Goal: Information Seeking & Learning: Find specific page/section

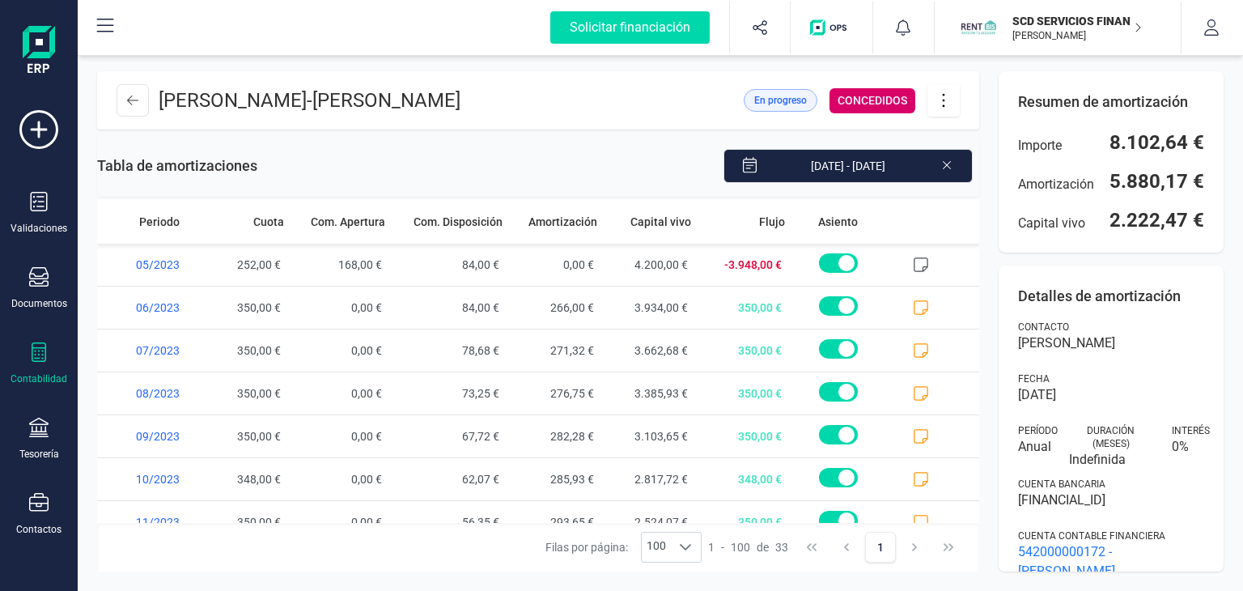
scroll to position [1130, 0]
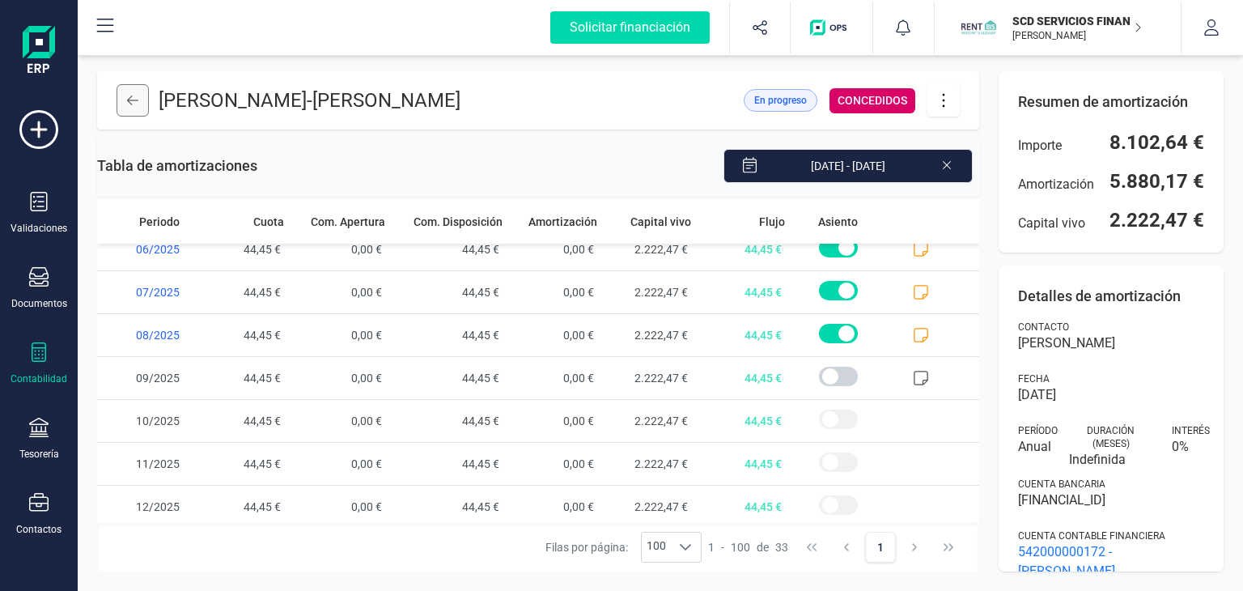
click at [129, 101] on icon at bounding box center [132, 100] width 11 height 13
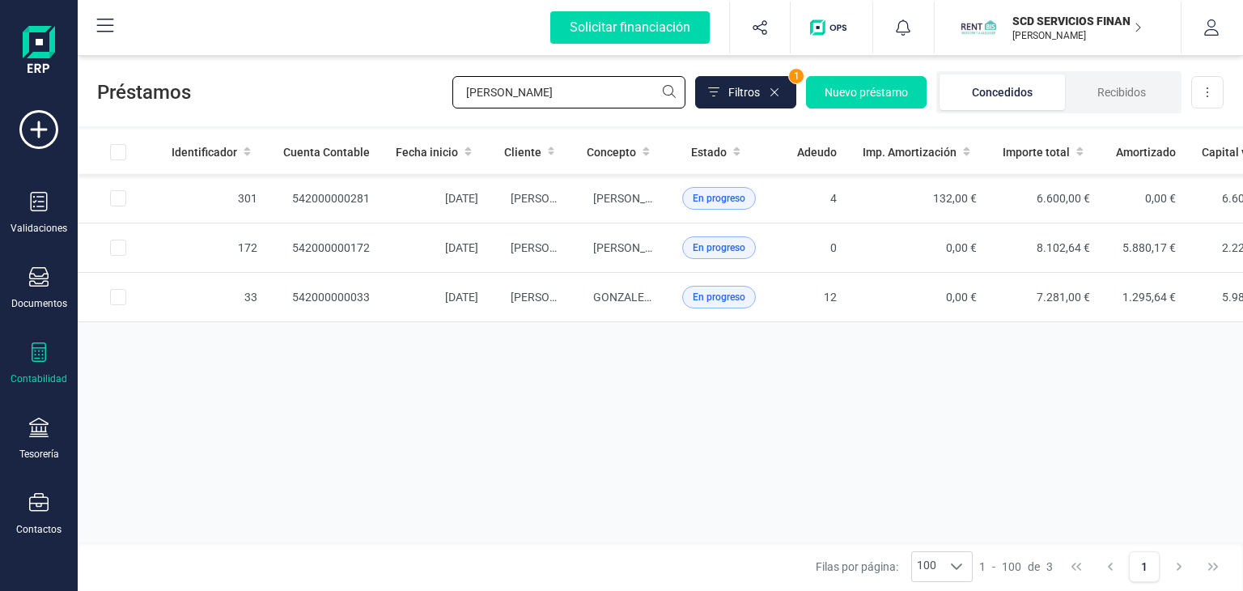
drag, startPoint x: 542, startPoint y: 98, endPoint x: 333, endPoint y: 101, distance: 208.7
click at [333, 101] on div "Préstamos ivan Filtros 1 Nuevo préstamo Concedidos Recibidos Descargar Excel" at bounding box center [660, 89] width 1165 height 74
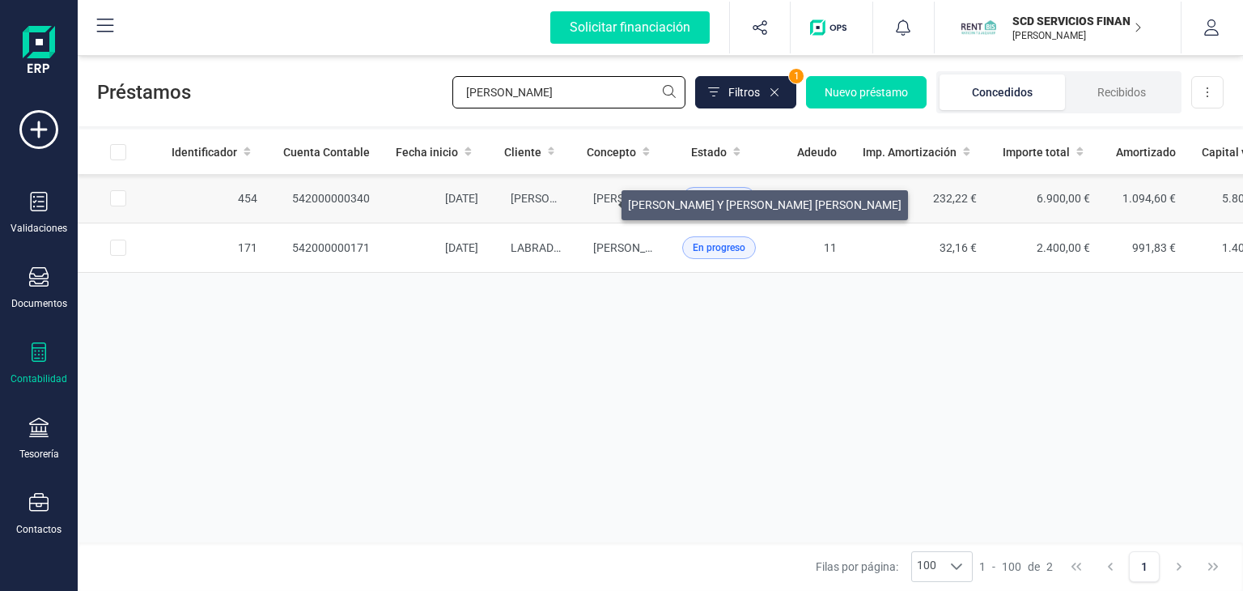
type input "cristina"
click at [602, 201] on span "[PERSON_NAME] Y [PERSON_NAME] [PERSON_NAME]" at bounding box center [729, 198] width 273 height 13
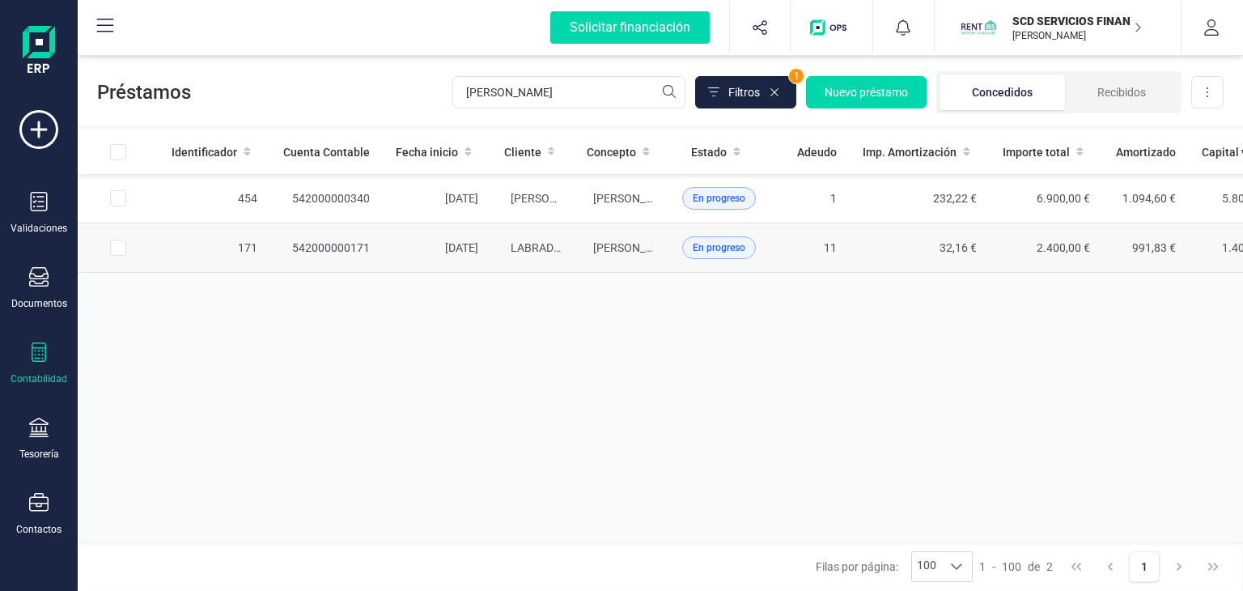
click at [682, 247] on span "En progreso" at bounding box center [719, 247] width 74 height 23
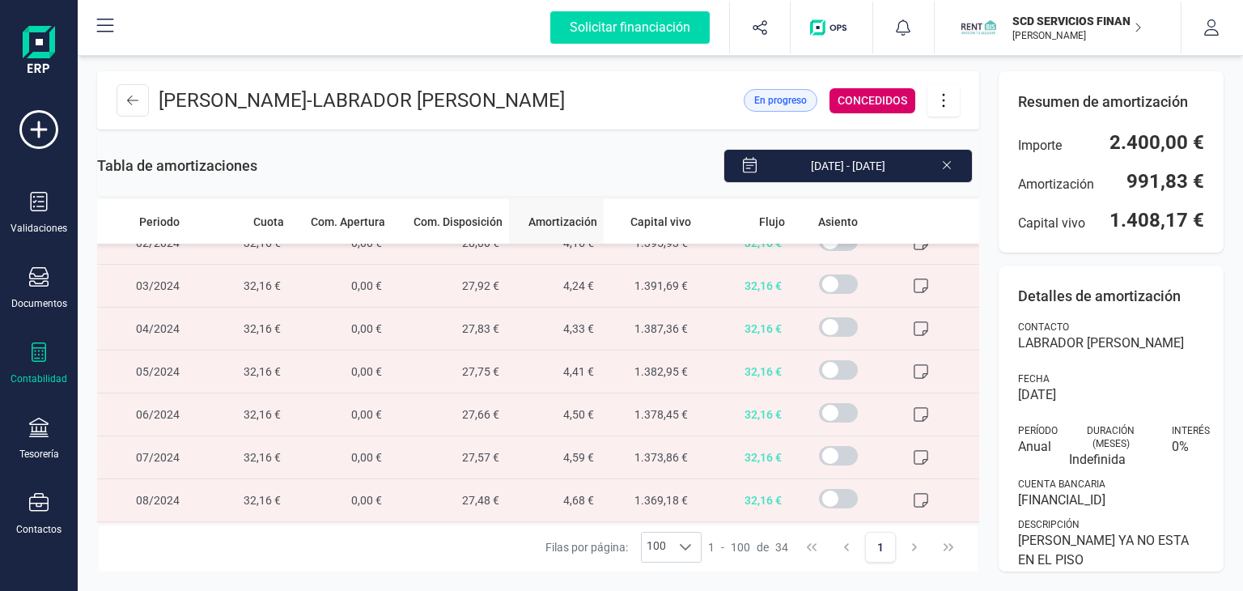
scroll to position [566, 0]
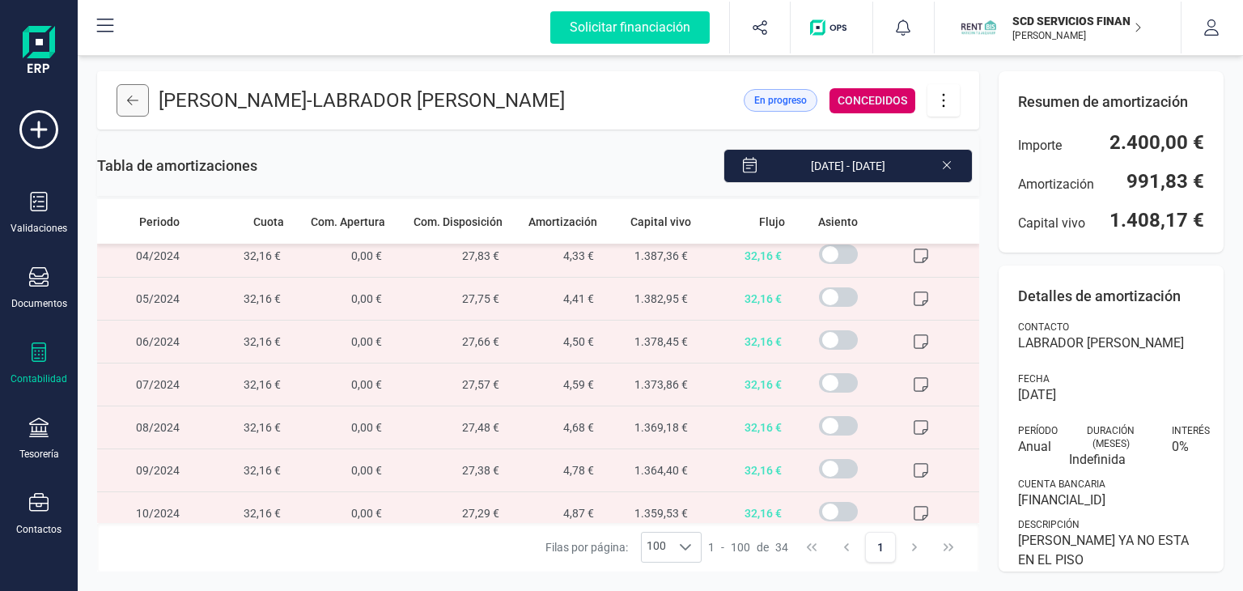
click at [138, 105] on button at bounding box center [132, 100] width 32 height 32
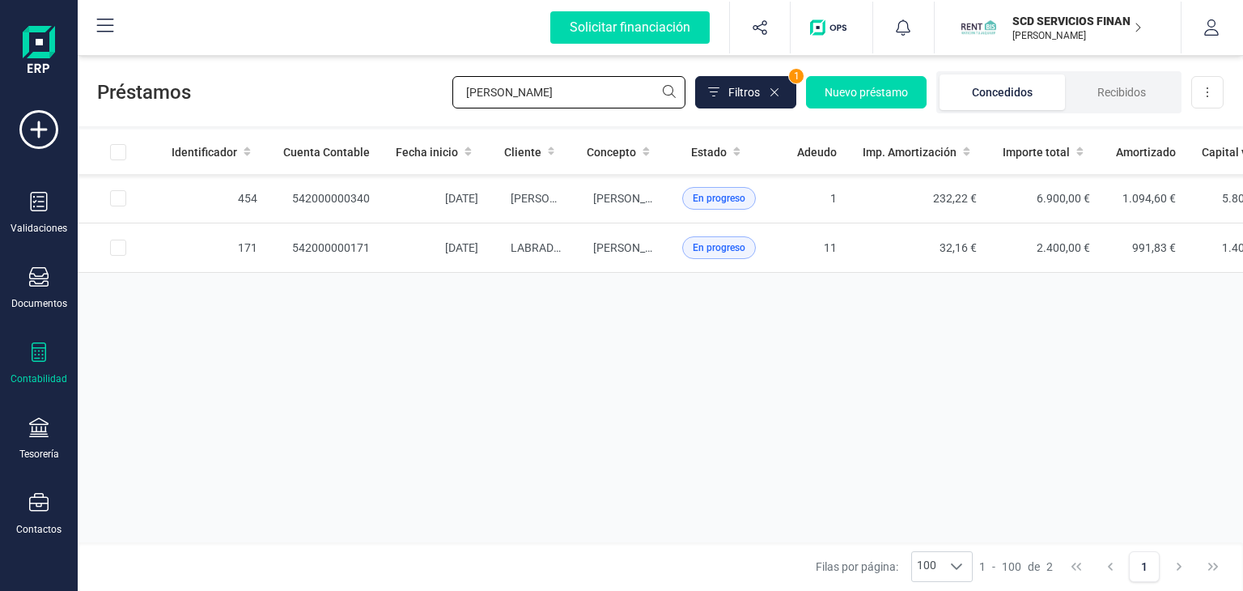
drag, startPoint x: 565, startPoint y: 88, endPoint x: 184, endPoint y: 97, distance: 380.3
click at [185, 95] on div "Préstamos cristina Filtros 1 Nuevo préstamo Concedidos Recibidos Descargar Excel" at bounding box center [660, 89] width 1165 height 74
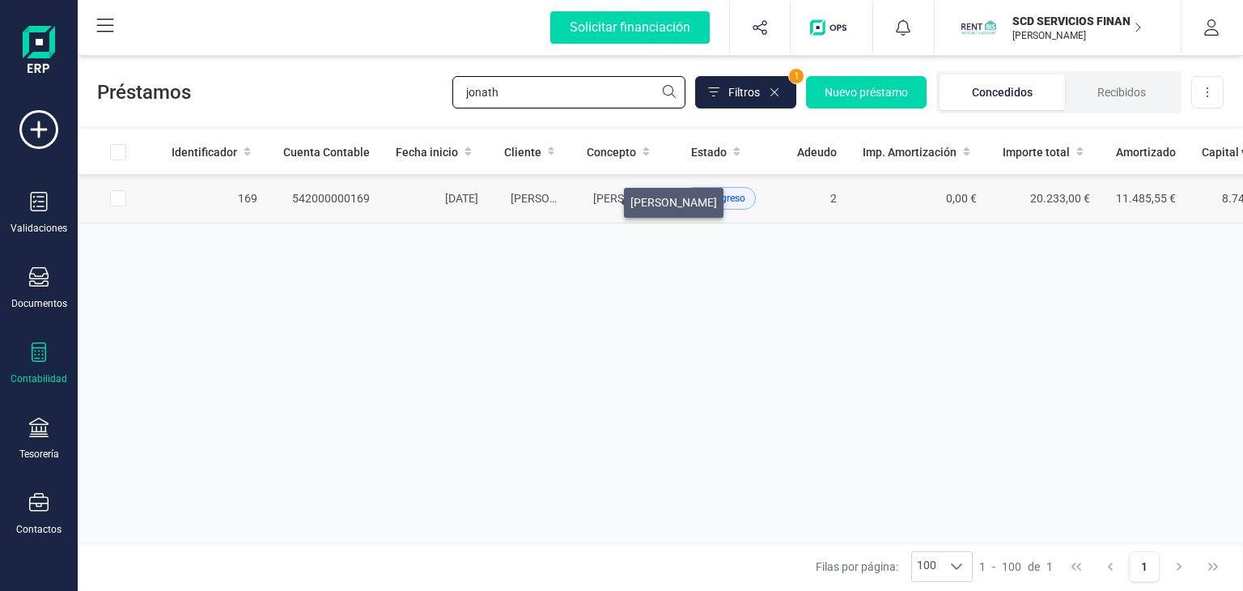
type input "jonath"
click at [604, 198] on span "[PERSON_NAME]" at bounding box center [636, 198] width 87 height 13
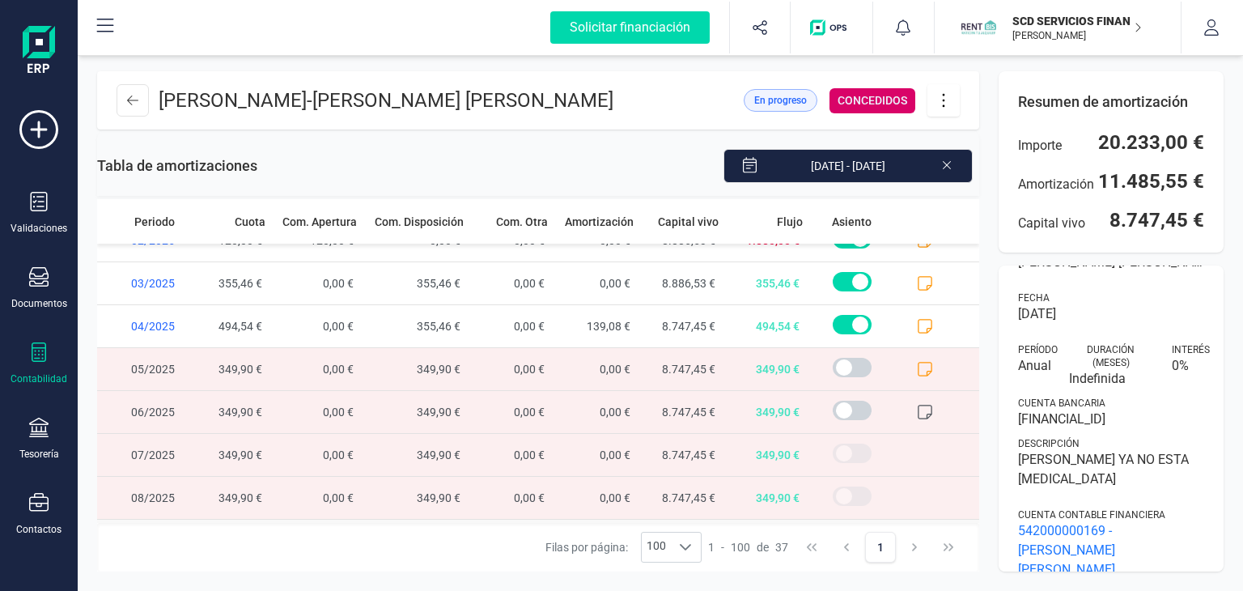
scroll to position [162, 0]
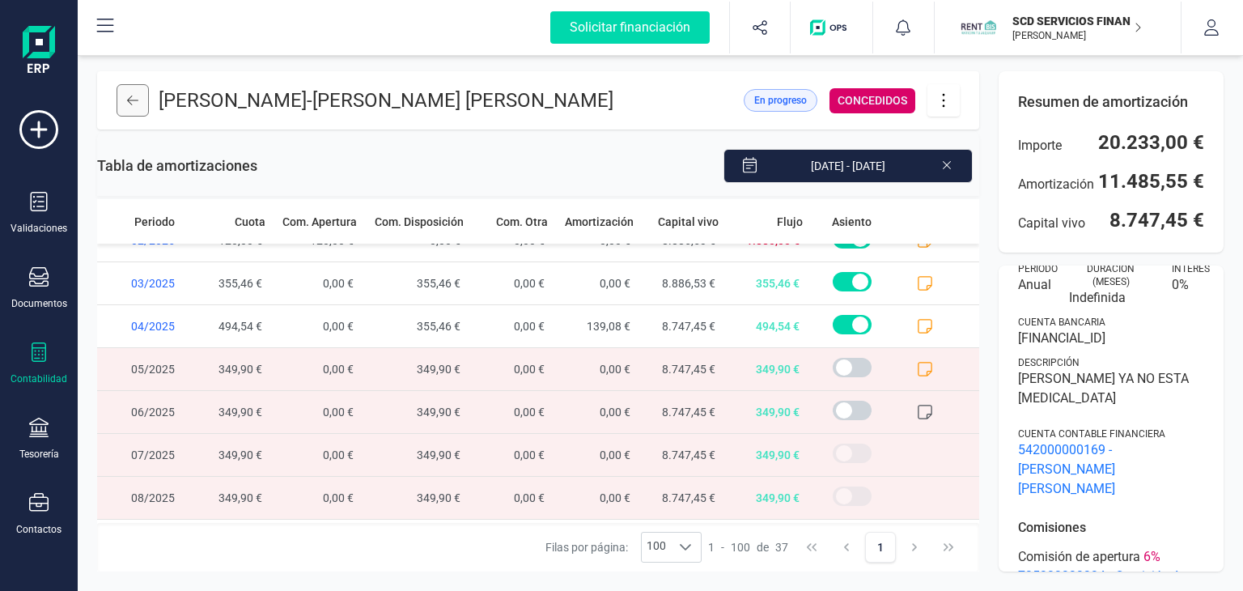
click at [136, 99] on icon at bounding box center [132, 100] width 11 height 13
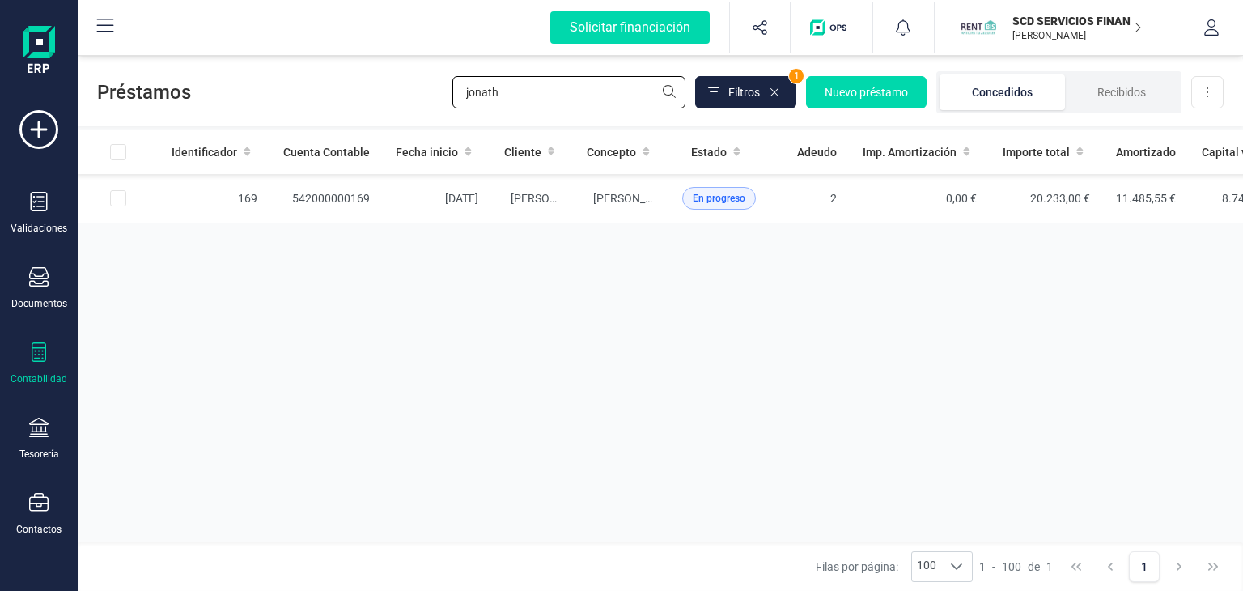
drag, startPoint x: 590, startPoint y: 85, endPoint x: 262, endPoint y: 103, distance: 328.1
click at [263, 103] on div "Préstamos jonath Filtros 1 Nuevo préstamo Concedidos Recibidos Descargar Excel" at bounding box center [660, 89] width 1165 height 74
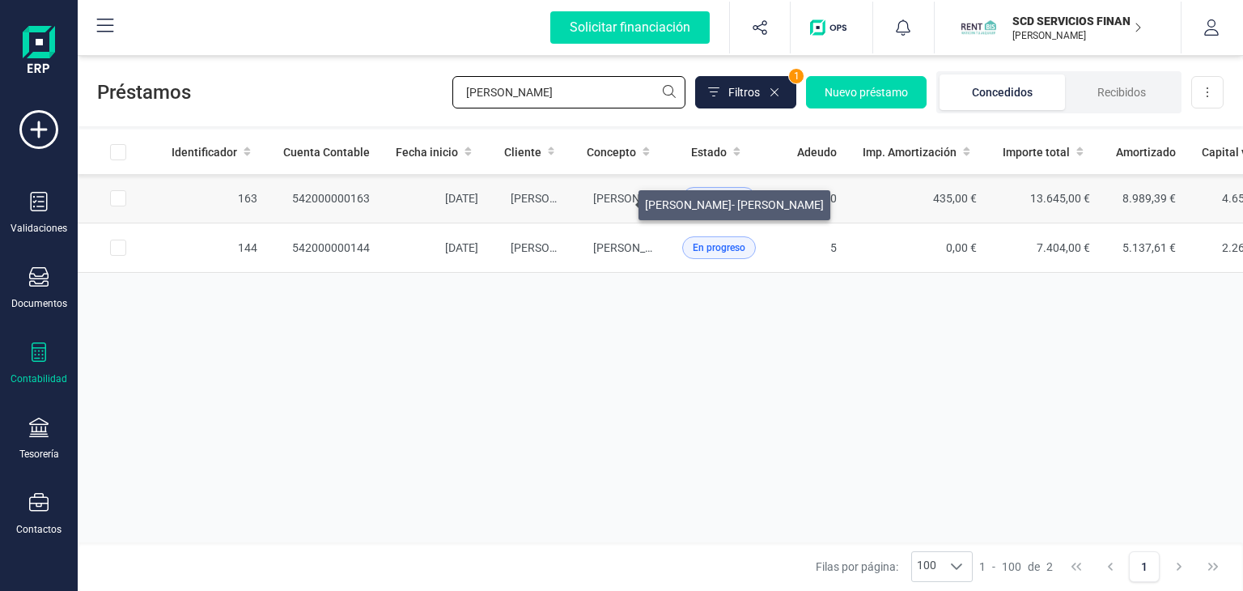
type input "delgado"
click at [619, 201] on span "[PERSON_NAME]- [PERSON_NAME]" at bounding box center [682, 198] width 179 height 13
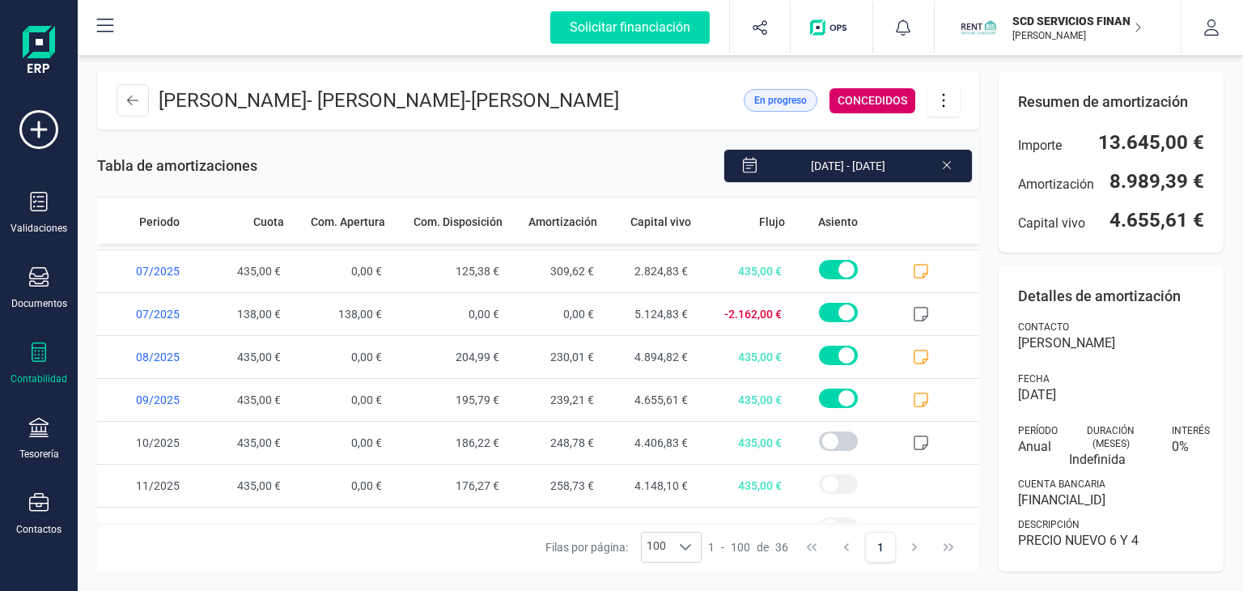
scroll to position [1259, 0]
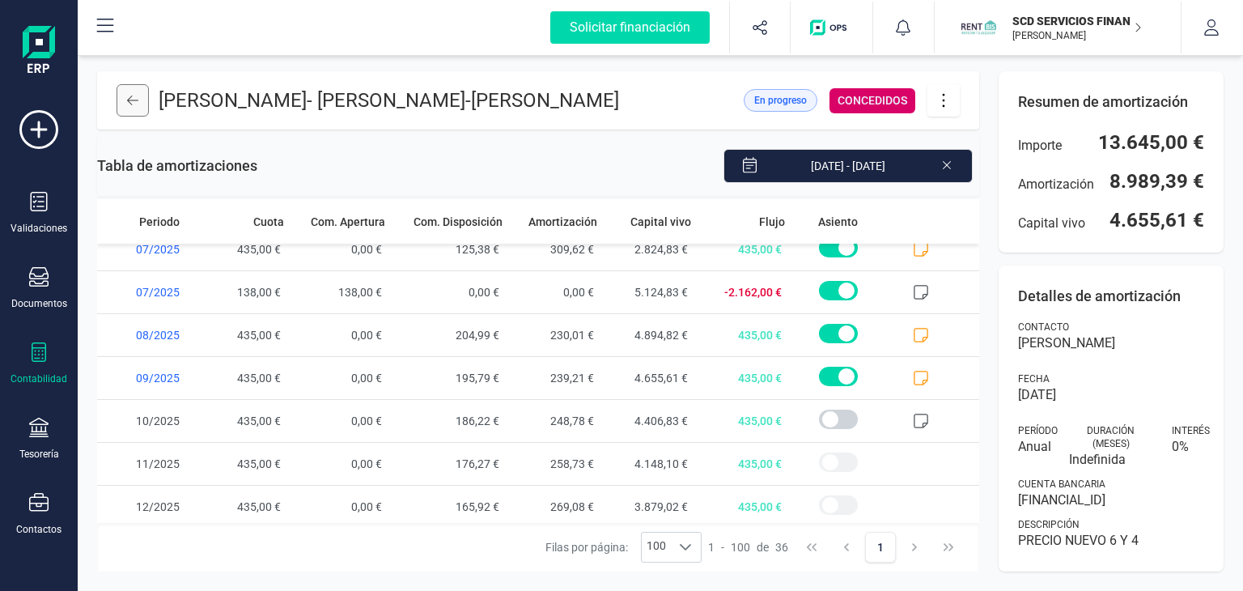
click at [142, 116] on button at bounding box center [132, 100] width 32 height 32
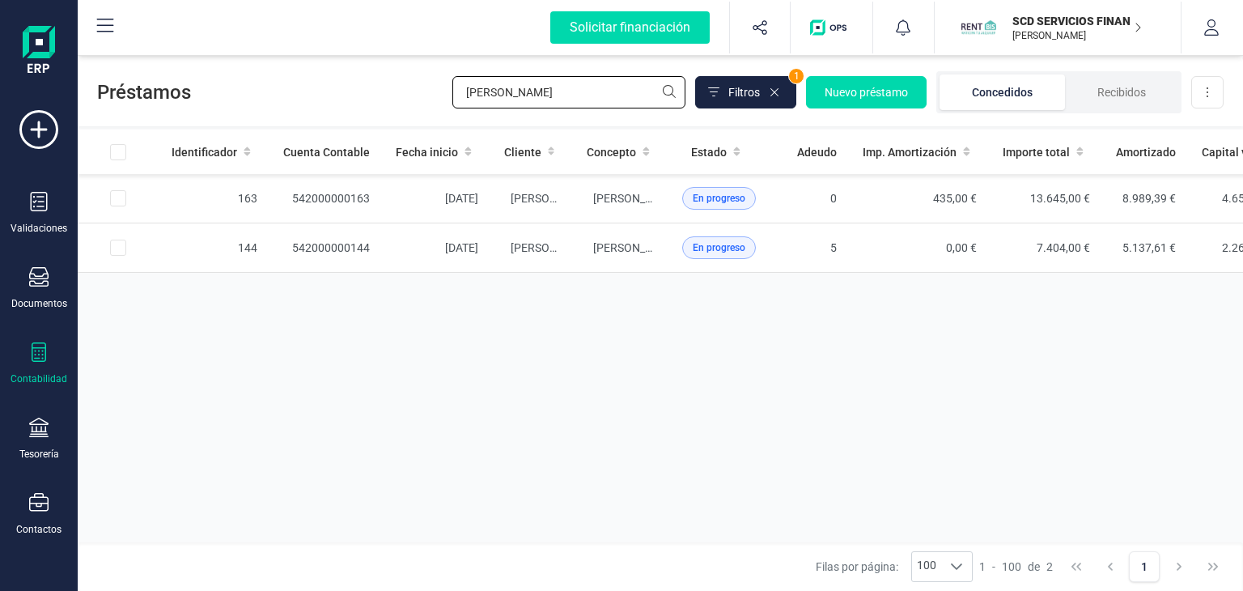
drag, startPoint x: 523, startPoint y: 95, endPoint x: 288, endPoint y: 99, distance: 235.4
click at [293, 98] on div "Préstamos delgado Filtros 1 Nuevo préstamo Concedidos Recibidos Descargar Excel" at bounding box center [660, 89] width 1165 height 74
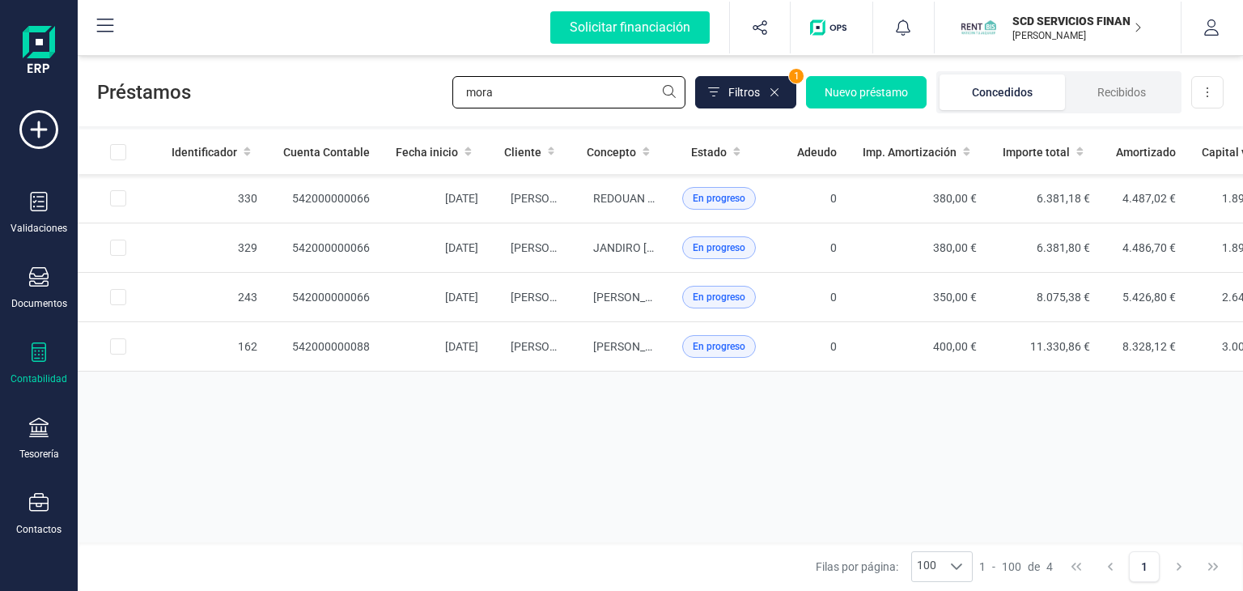
type input "mora"
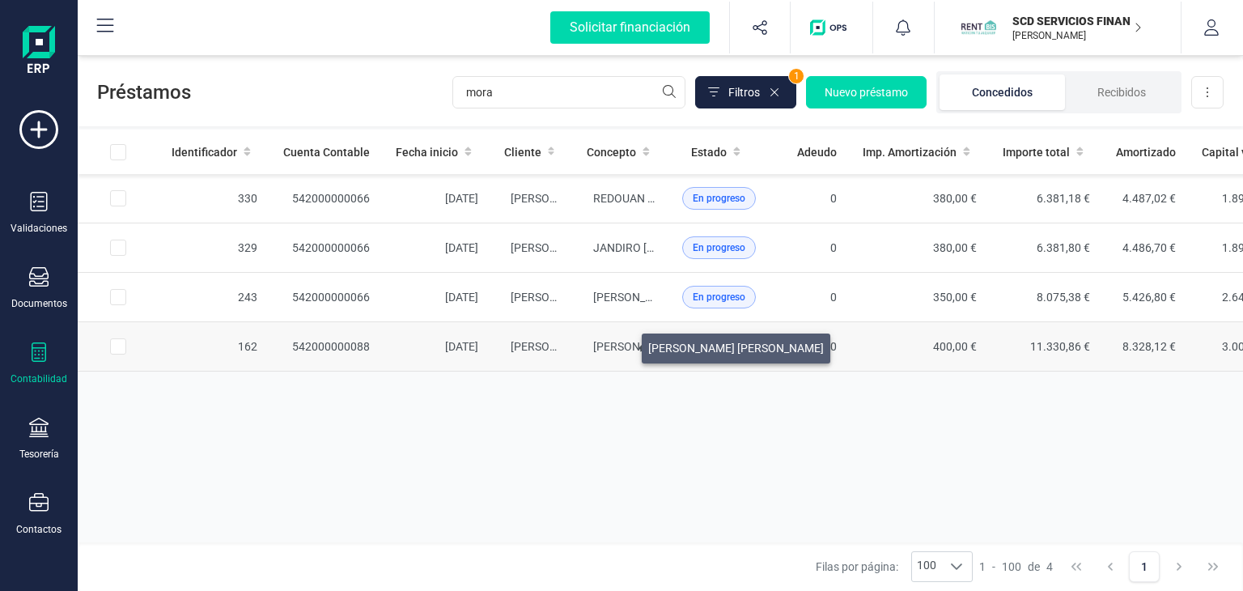
click at [622, 344] on span "[PERSON_NAME] [PERSON_NAME]" at bounding box center [681, 346] width 176 height 13
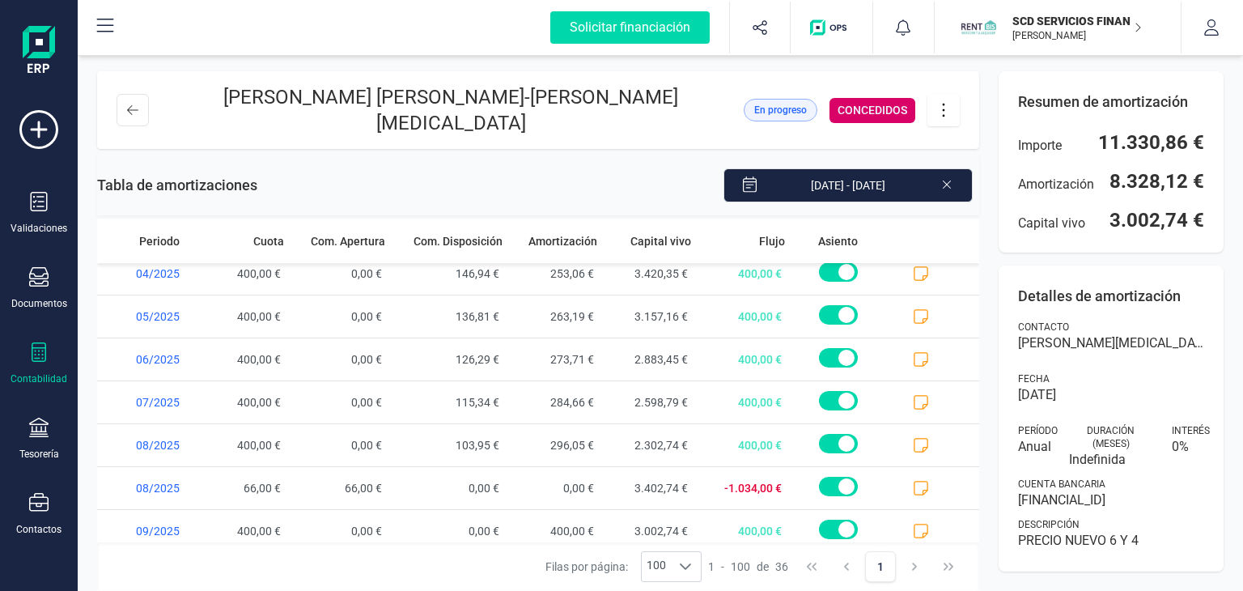
scroll to position [1259, 0]
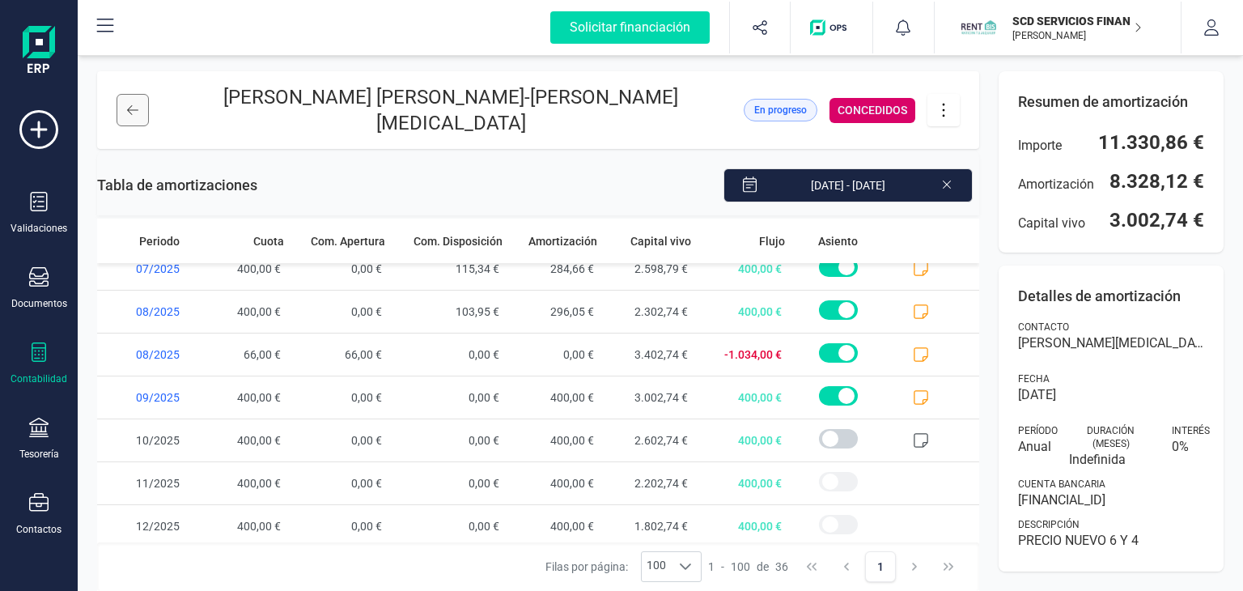
click at [128, 111] on button at bounding box center [132, 110] width 32 height 32
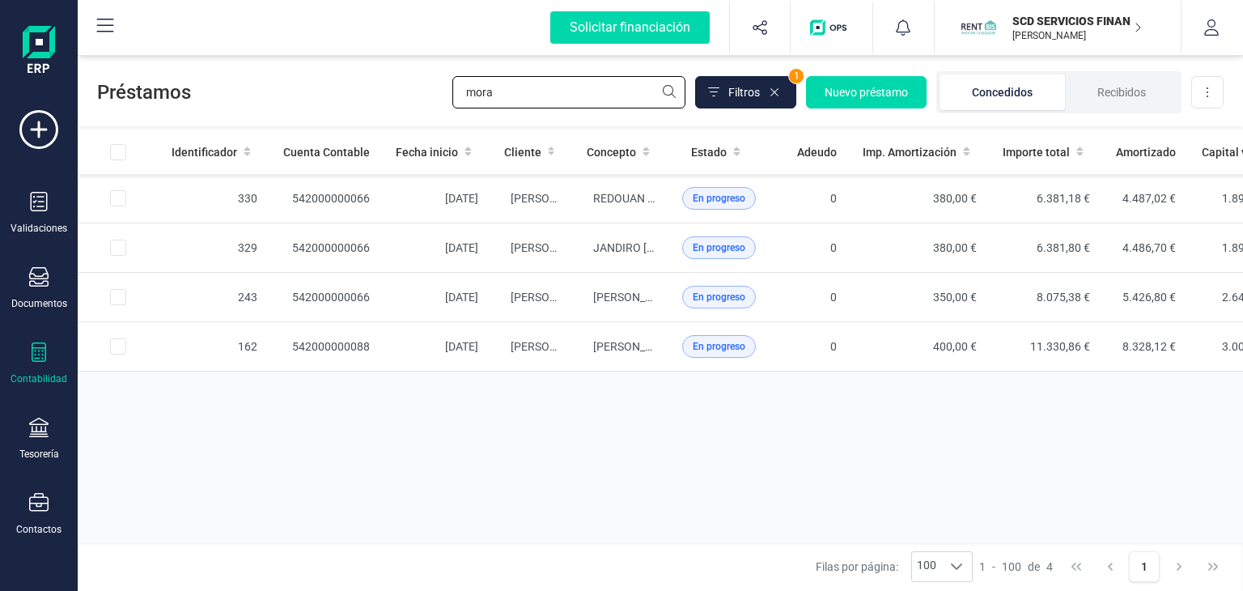
drag, startPoint x: 509, startPoint y: 95, endPoint x: 375, endPoint y: 94, distance: 134.3
click at [379, 92] on div "Préstamos mora Filtros 1 Nuevo préstamo Concedidos Recibidos Descargar Excel" at bounding box center [660, 89] width 1165 height 74
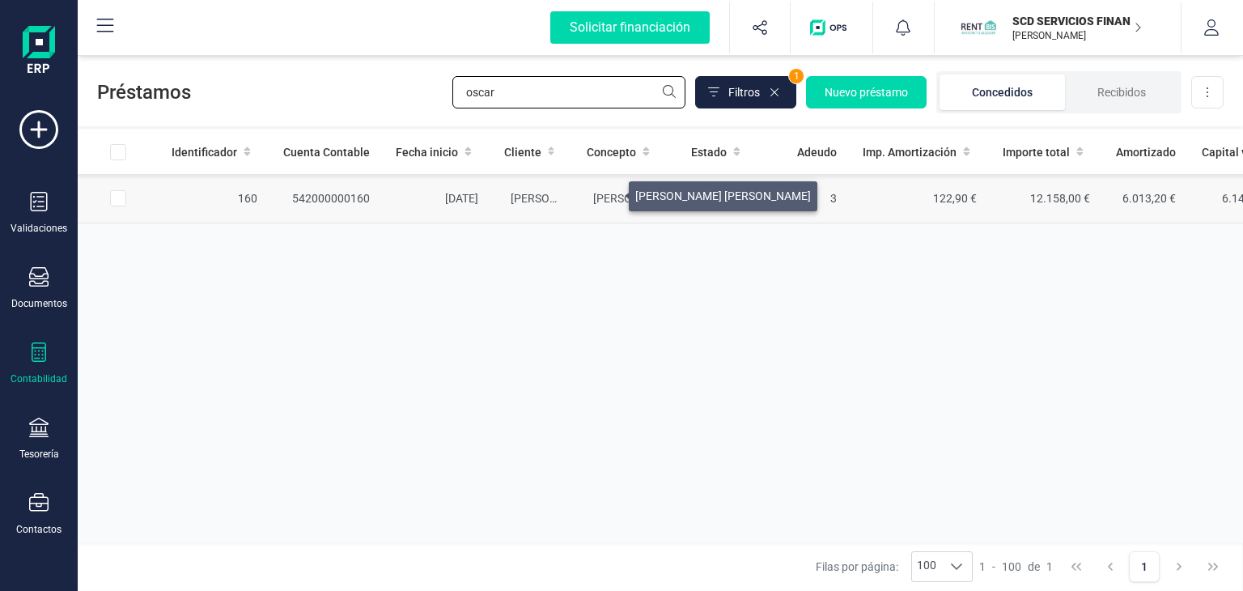
type input "oscar"
click at [605, 193] on span "[PERSON_NAME] [PERSON_NAME]" at bounding box center [681, 198] width 176 height 13
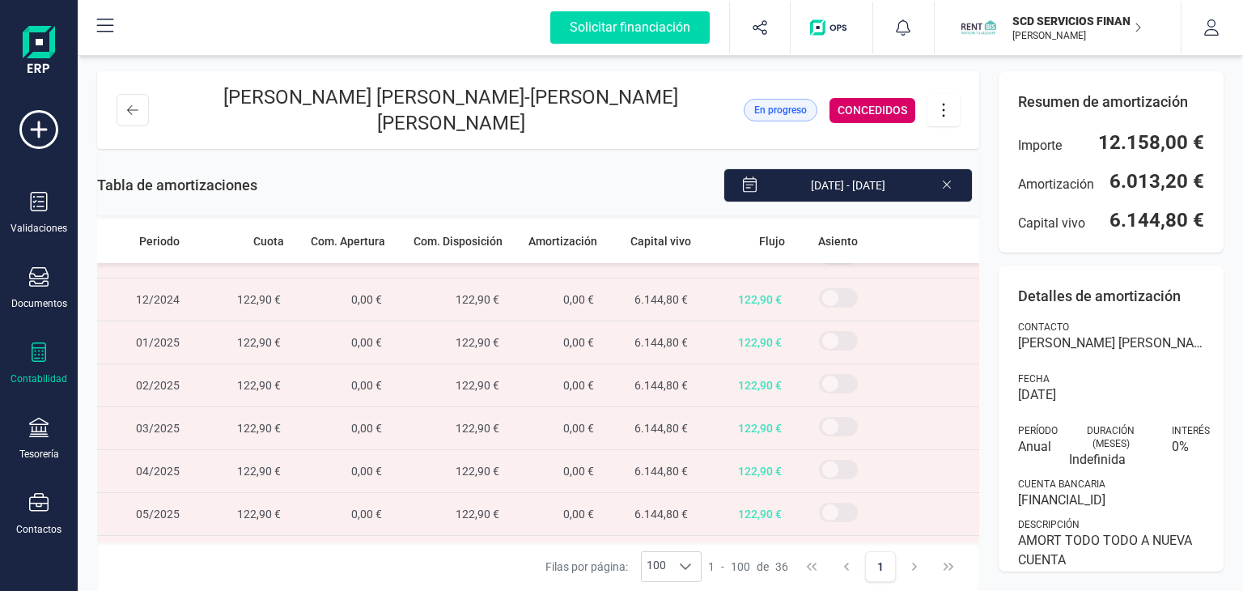
scroll to position [728, 0]
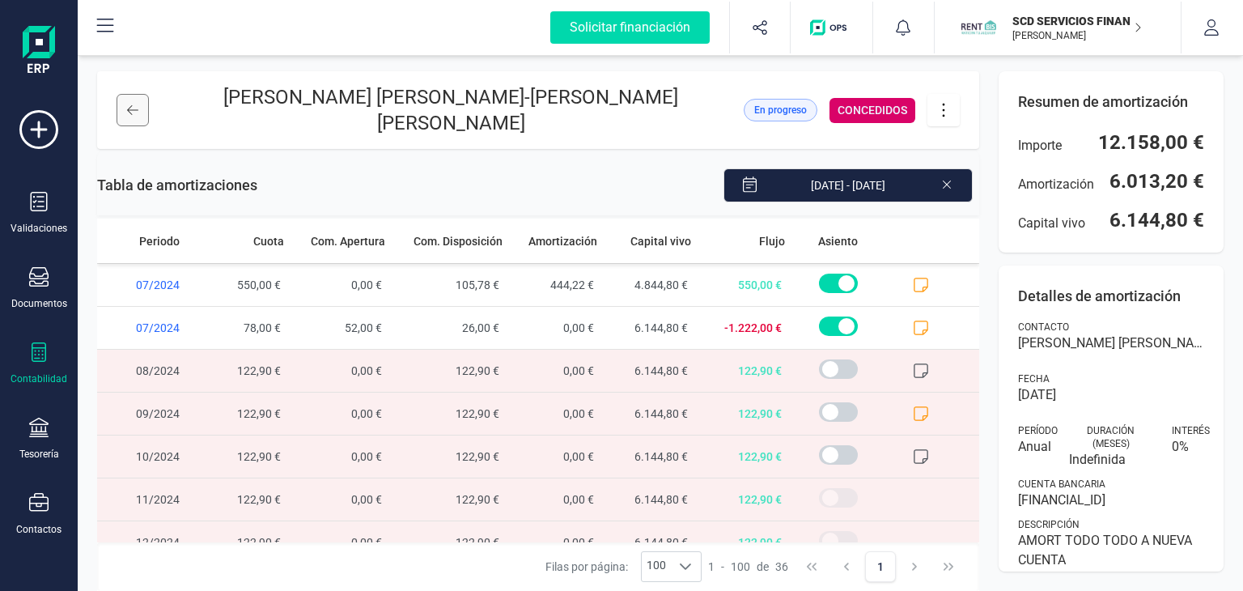
click at [142, 104] on button at bounding box center [132, 110] width 32 height 32
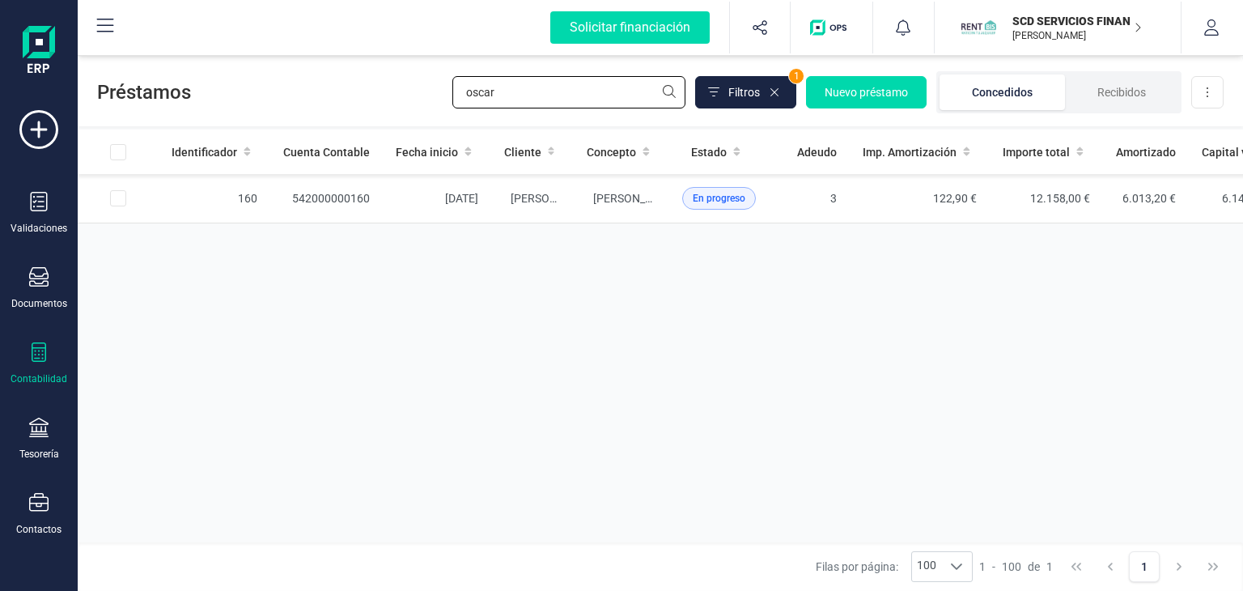
drag, startPoint x: 503, startPoint y: 93, endPoint x: 356, endPoint y: 95, distance: 147.2
click at [364, 89] on div "Préstamos oscar Filtros 1 Nuevo préstamo Concedidos Recibidos Descargar Excel" at bounding box center [660, 89] width 1165 height 74
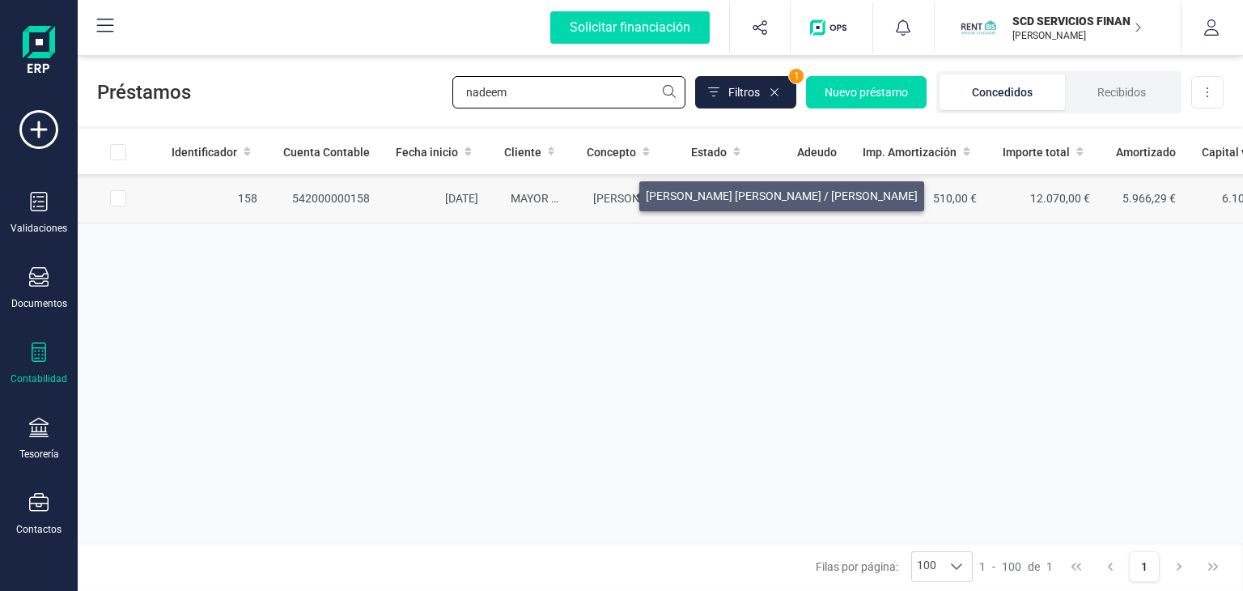
type input "nadeem"
click at [620, 192] on span "[PERSON_NAME] [PERSON_NAME] / [PERSON_NAME]" at bounding box center [729, 198] width 272 height 13
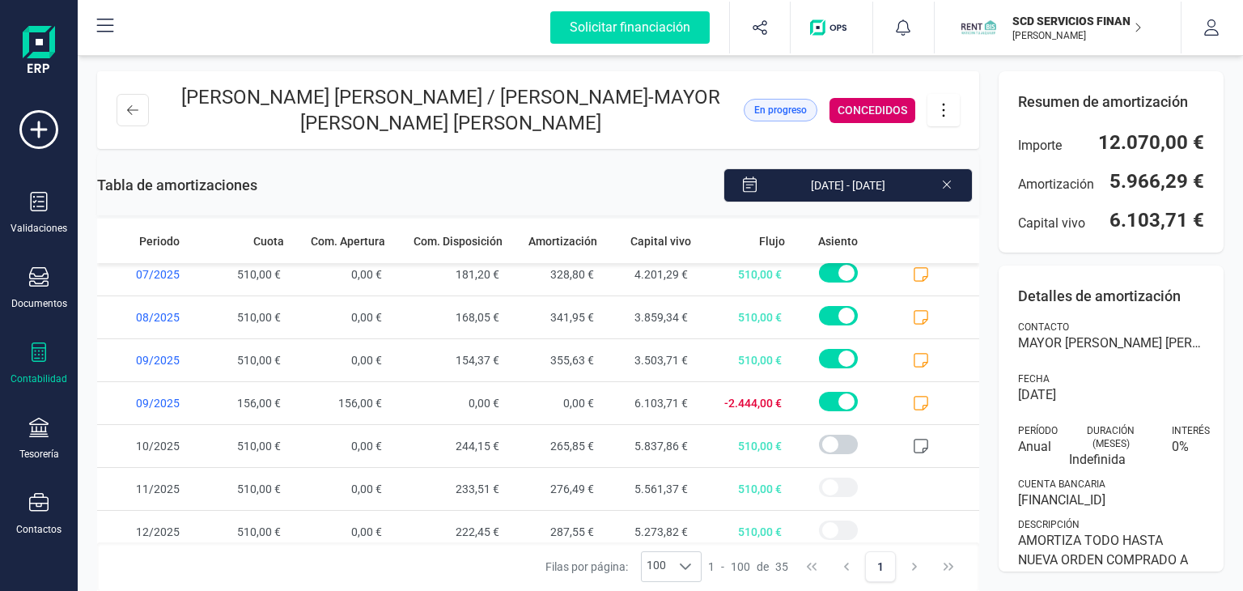
scroll to position [1216, 0]
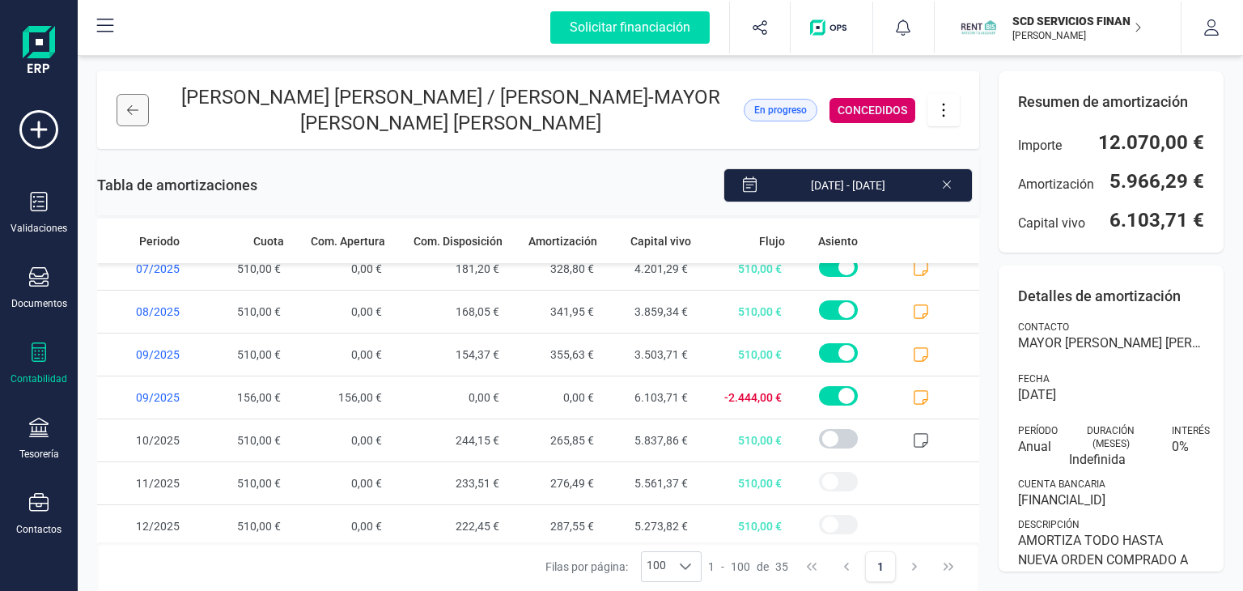
click at [137, 108] on icon at bounding box center [132, 110] width 11 height 13
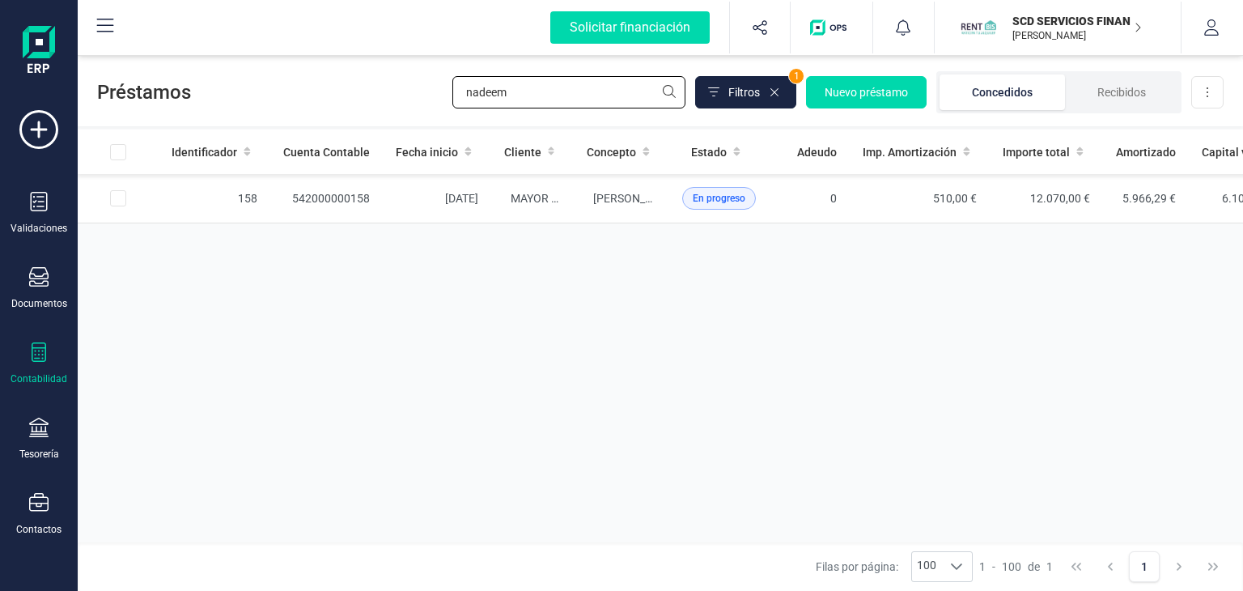
drag, startPoint x: 476, startPoint y: 95, endPoint x: 301, endPoint y: 108, distance: 176.1
click at [303, 107] on div "Préstamos nadeem Filtros 1 Nuevo préstamo Concedidos Recibidos Descargar Excel" at bounding box center [660, 89] width 1165 height 74
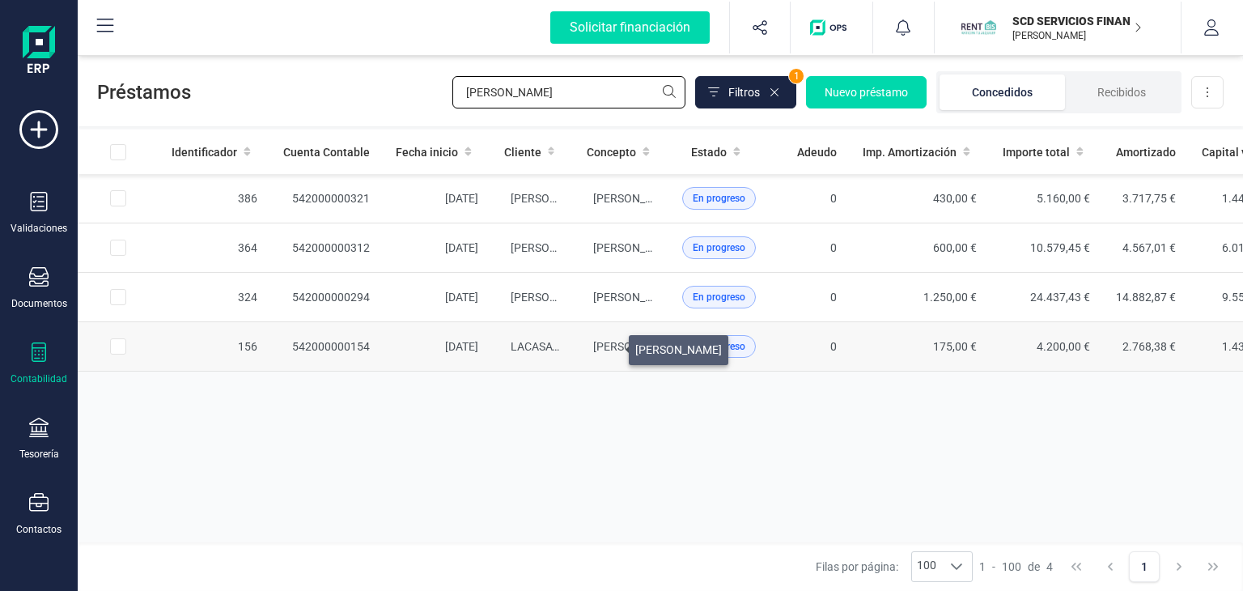
type input "diaz"
click at [609, 345] on span "[PERSON_NAME]" at bounding box center [636, 346] width 87 height 13
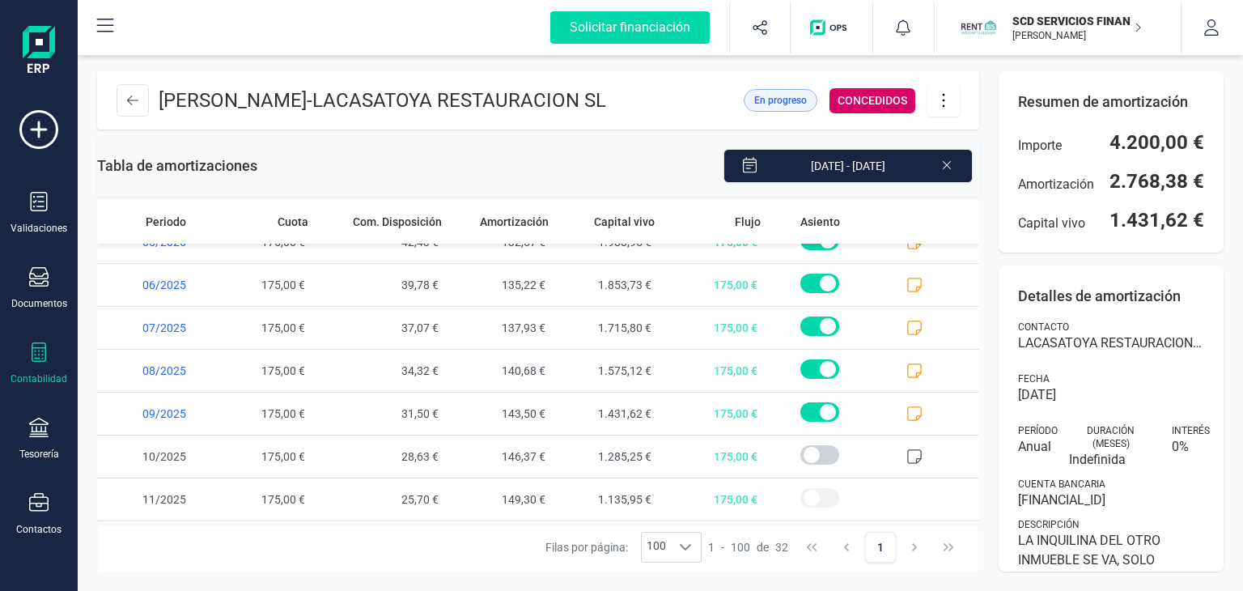
scroll to position [1087, 0]
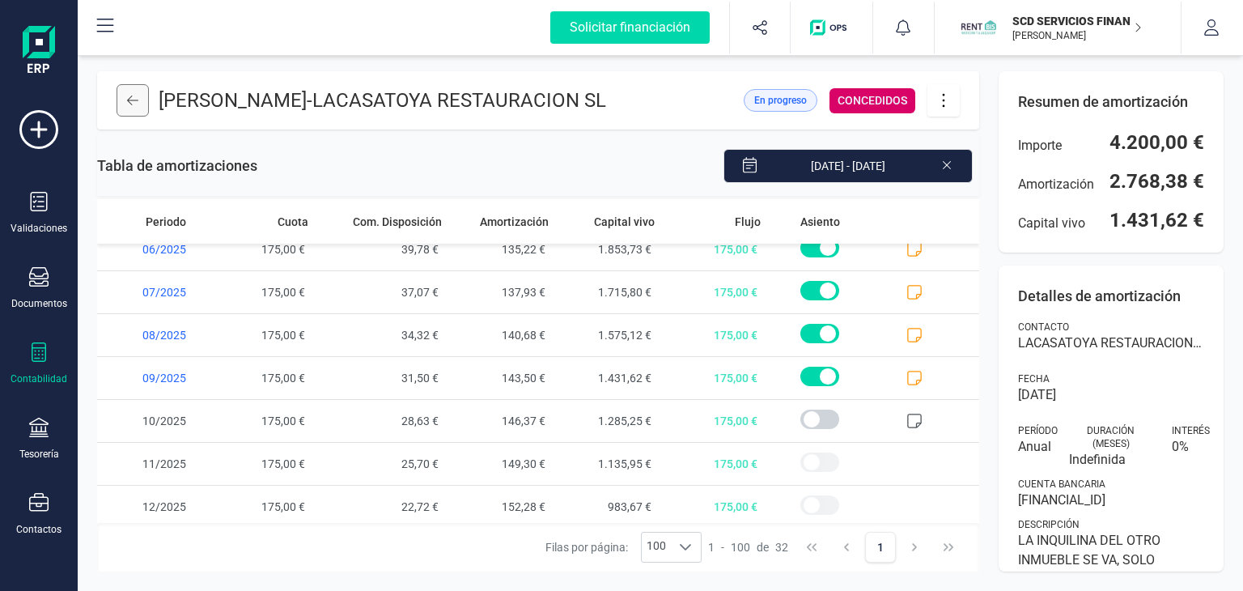
click at [136, 98] on icon at bounding box center [132, 100] width 11 height 13
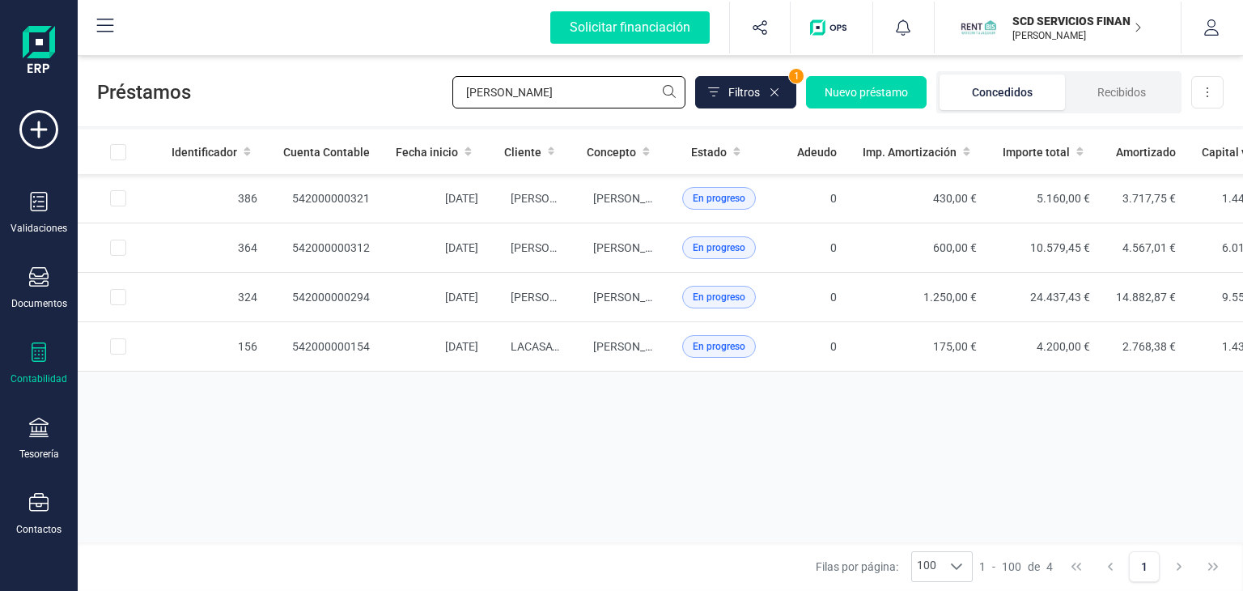
drag, startPoint x: 508, startPoint y: 91, endPoint x: 341, endPoint y: 101, distance: 166.9
click at [348, 96] on div "Préstamos diaz Filtros 1 Nuevo préstamo Concedidos Recibidos Descargar Excel" at bounding box center [660, 89] width 1165 height 74
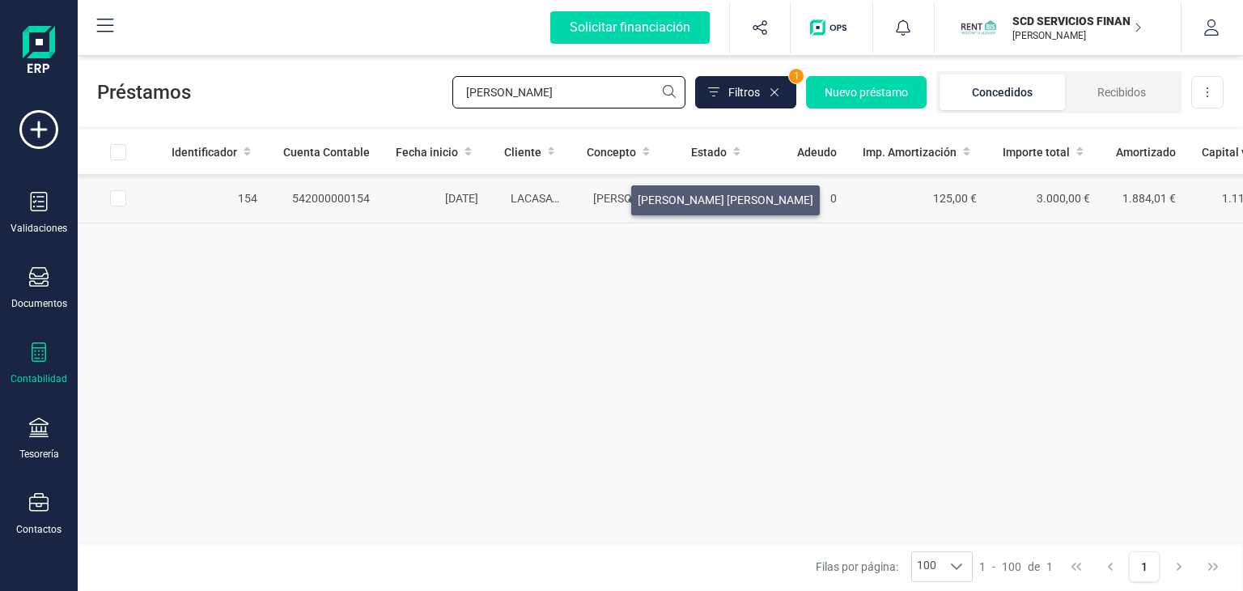
type input "rizo"
click at [612, 196] on span "[PERSON_NAME] [PERSON_NAME]" at bounding box center [681, 198] width 176 height 13
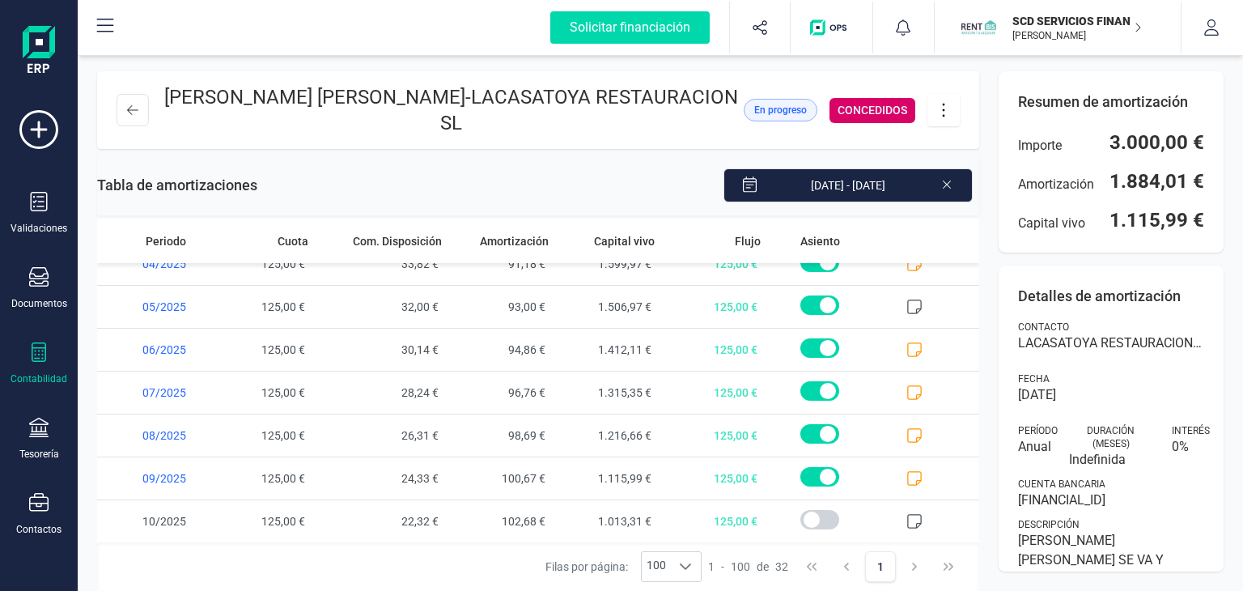
scroll to position [1087, 0]
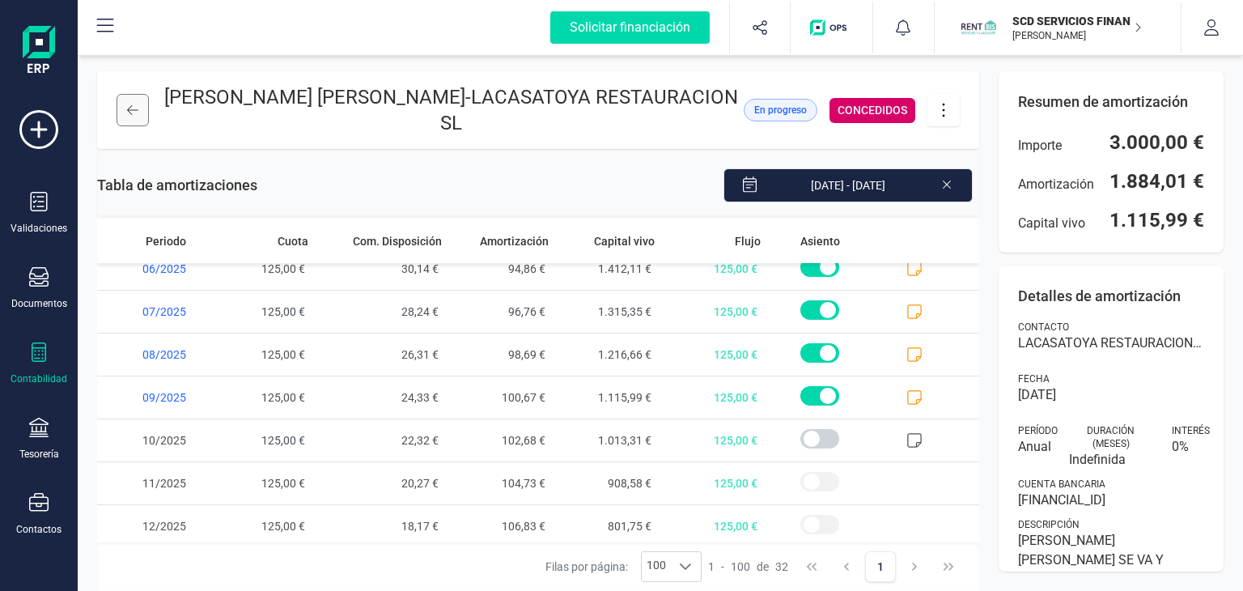
click at [133, 104] on icon at bounding box center [132, 110] width 11 height 13
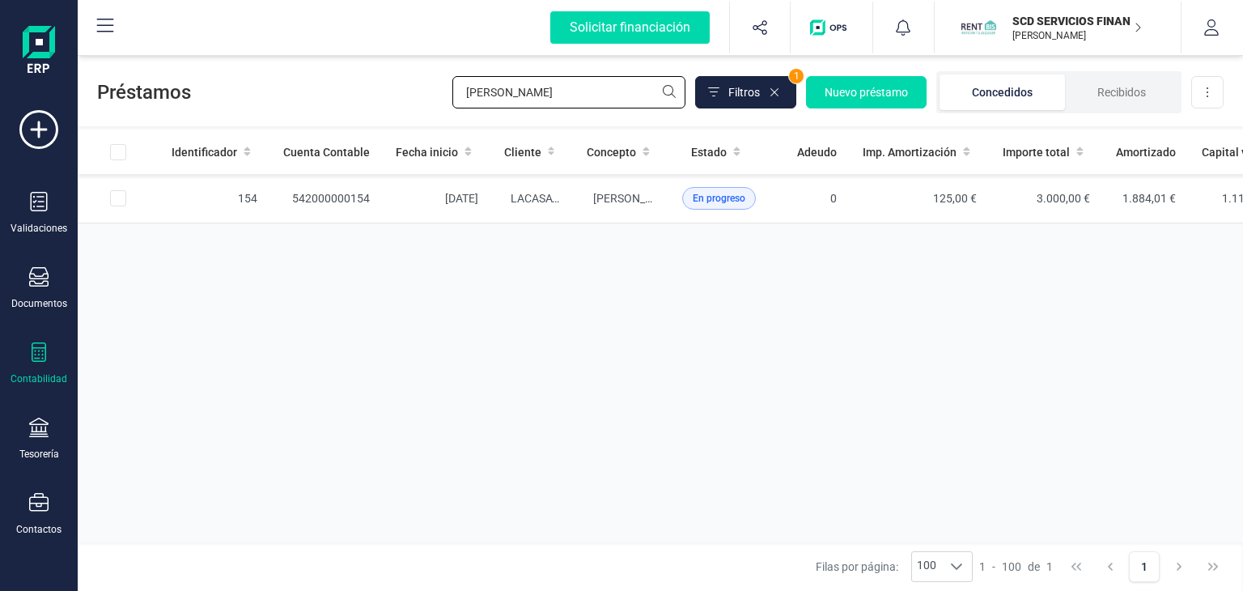
drag, startPoint x: 582, startPoint y: 98, endPoint x: 249, endPoint y: 86, distance: 333.5
click at [256, 86] on div "Préstamos rizo Filtros 1 Nuevo préstamo Concedidos Recibidos Descargar Excel" at bounding box center [660, 89] width 1165 height 74
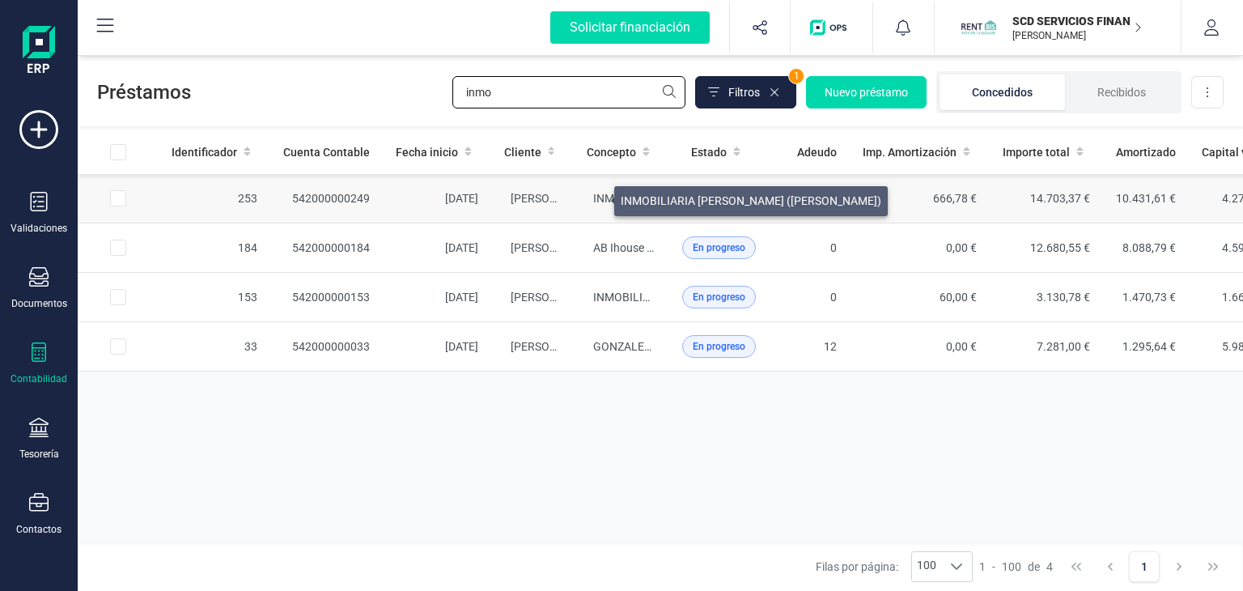
type input "inmo"
click at [593, 195] on span "INMOBILIARIA [PERSON_NAME] ([PERSON_NAME])" at bounding box center [723, 198] width 260 height 13
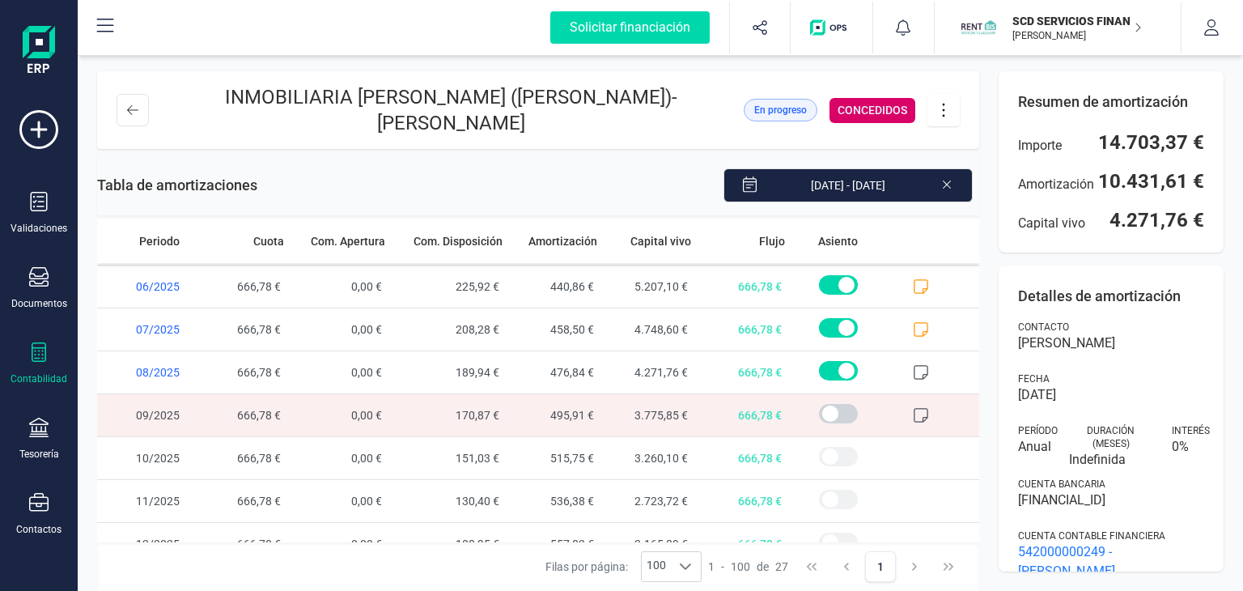
scroll to position [874, 0]
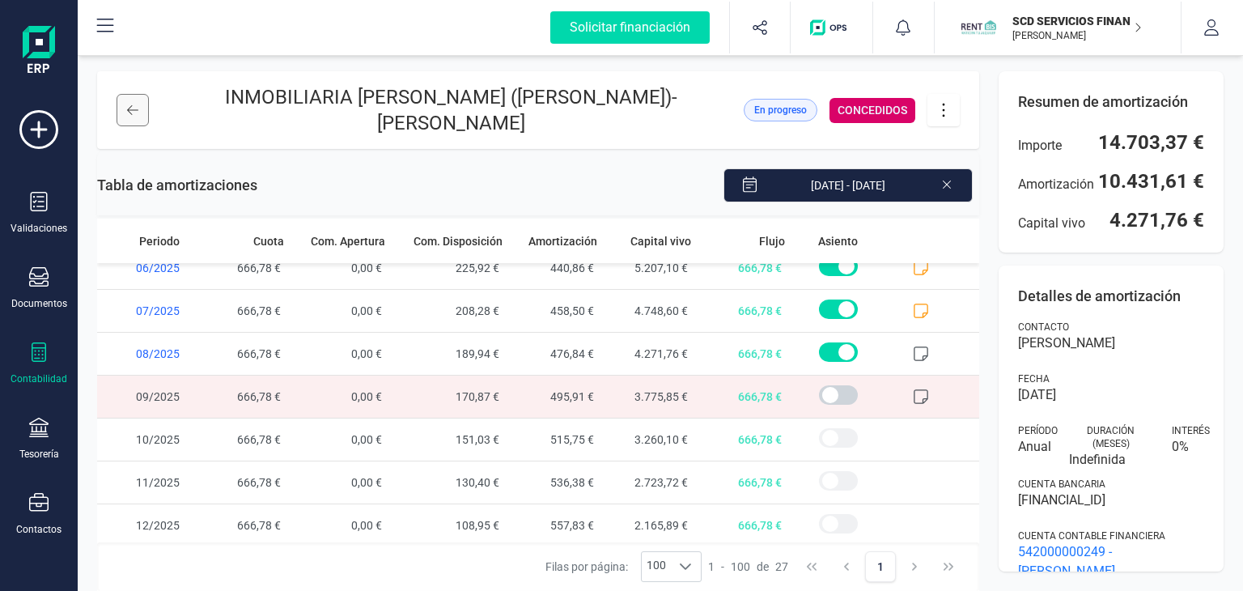
click at [132, 101] on button at bounding box center [132, 110] width 32 height 32
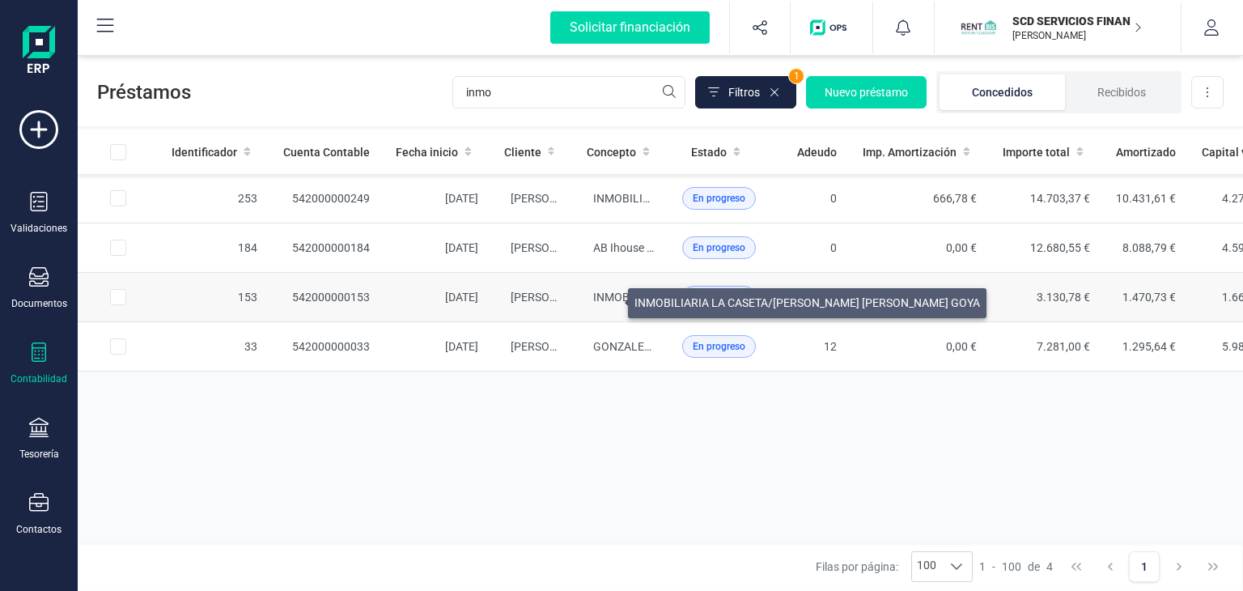
click at [608, 299] on span "INMOBILIARIA LA CASETA/[PERSON_NAME] [PERSON_NAME] GOYA" at bounding box center [765, 296] width 345 height 13
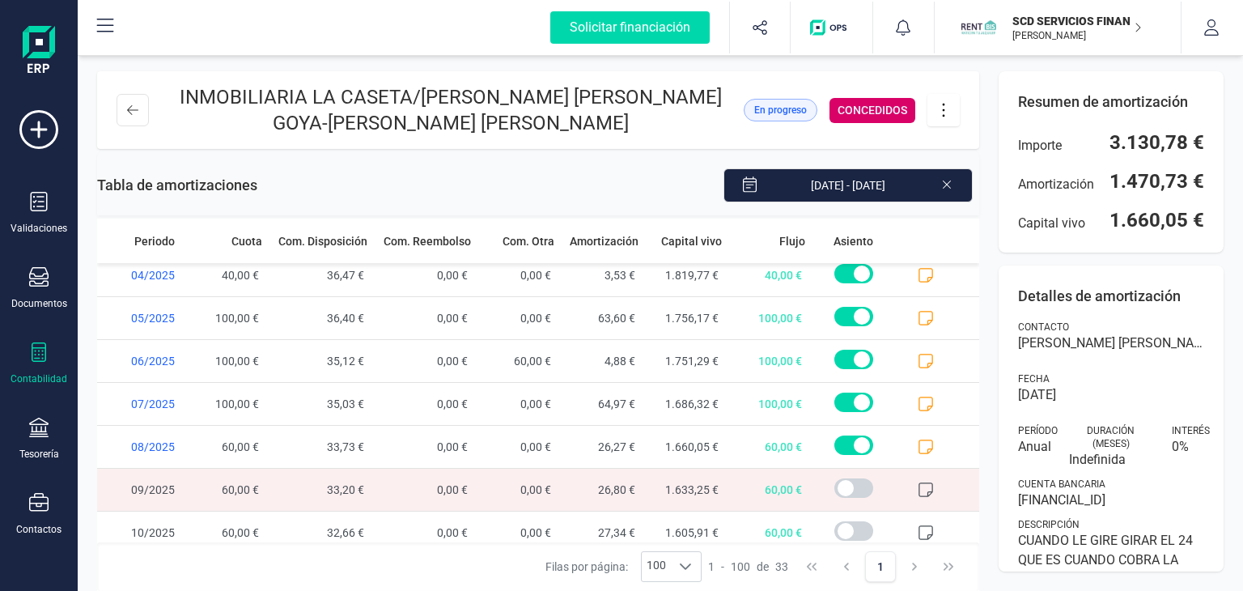
scroll to position [1130, 0]
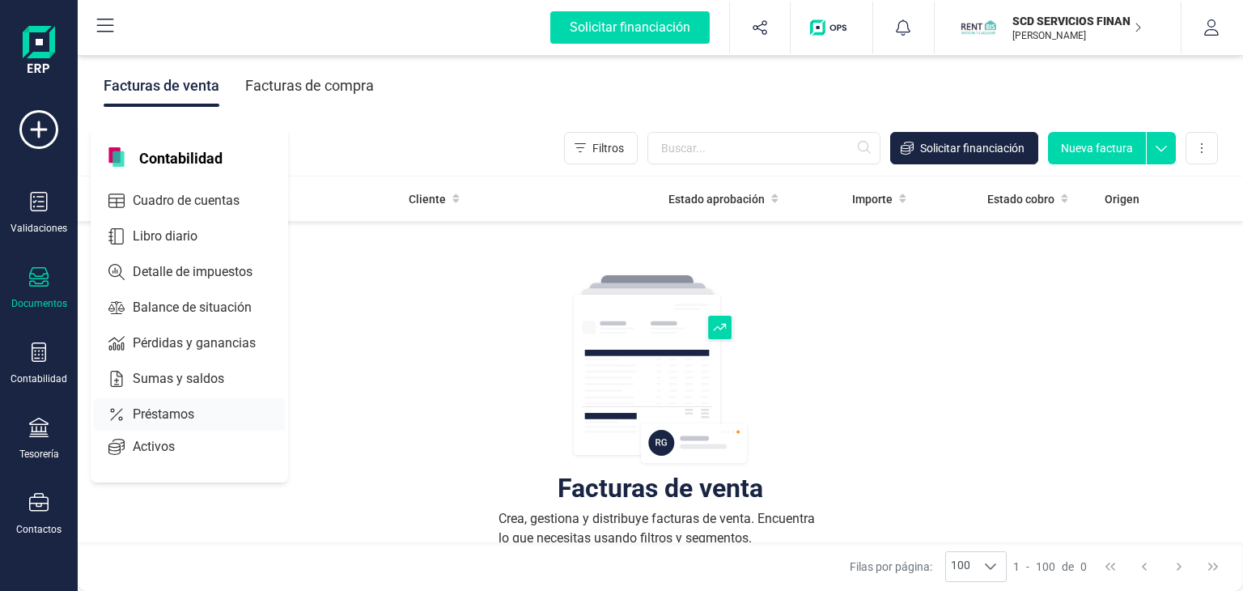
click at [138, 412] on span "Préstamos" at bounding box center [174, 413] width 97 height 19
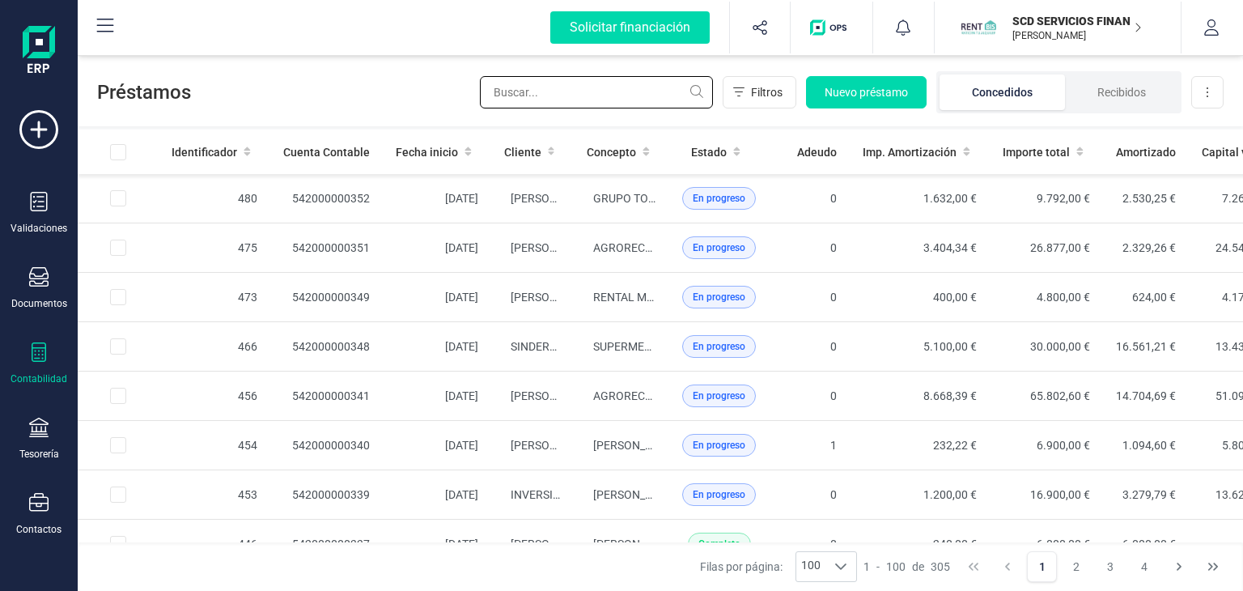
click at [544, 94] on input "text" at bounding box center [596, 92] width 233 height 32
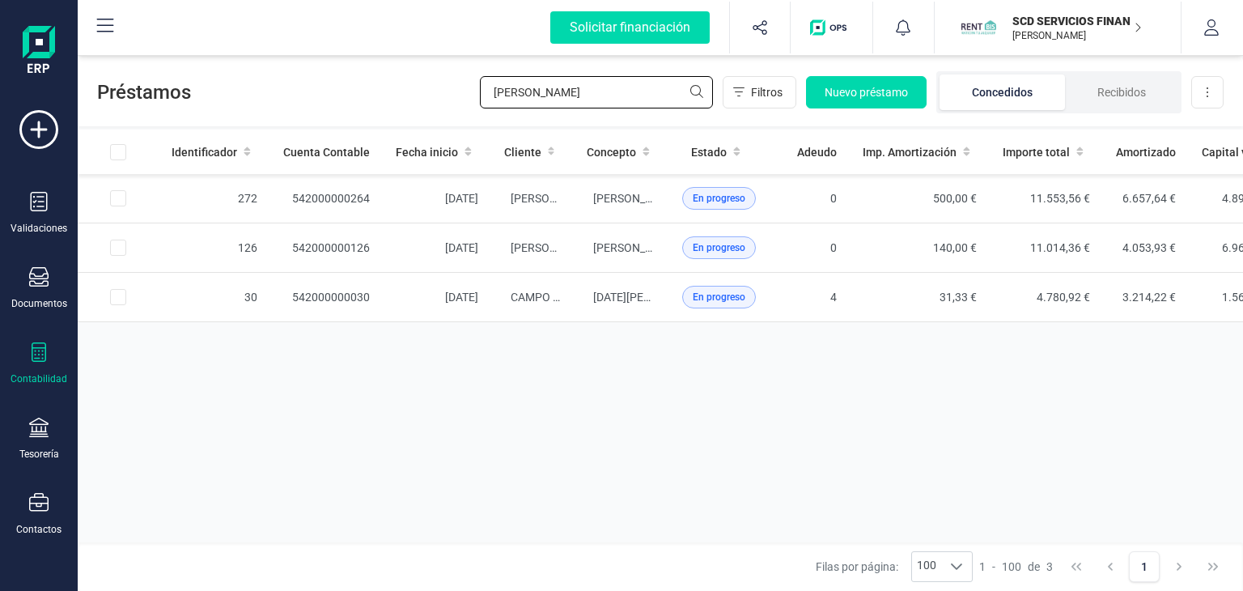
click at [549, 95] on input "andres" at bounding box center [596, 92] width 233 height 32
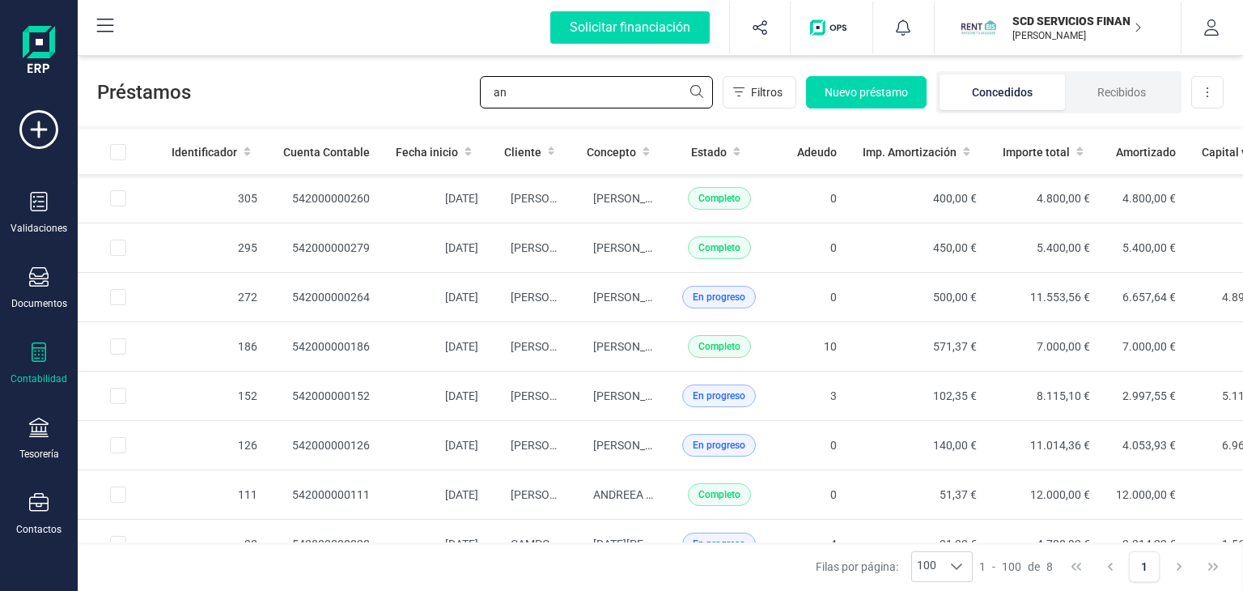
type input "a"
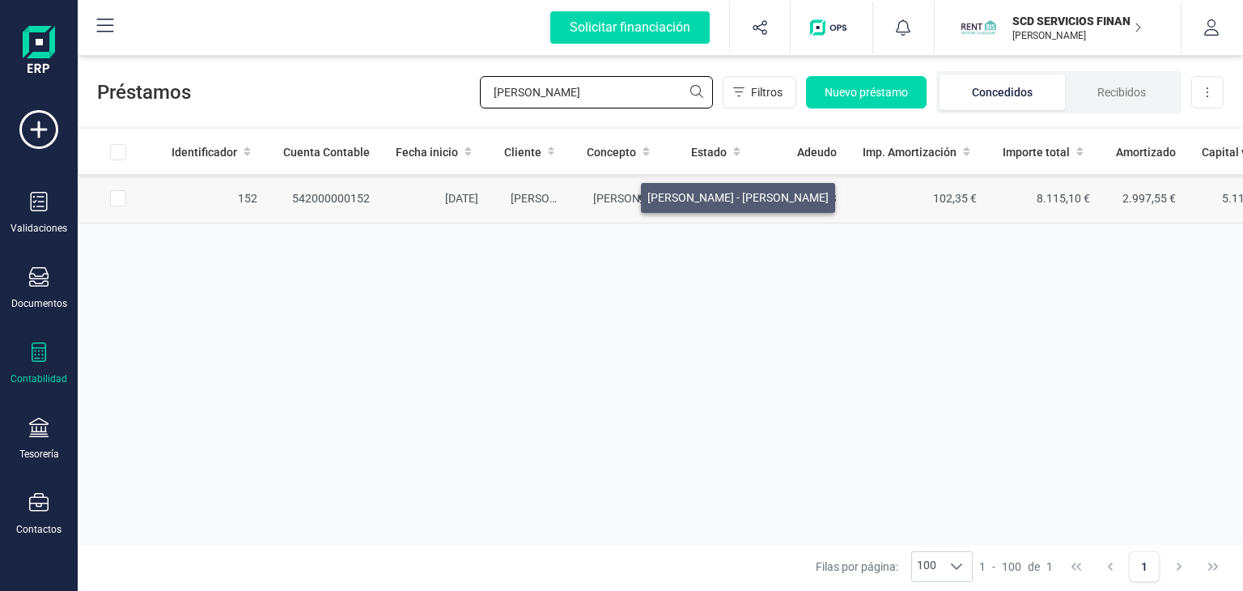
type input "garcia cor"
click at [621, 193] on span "[PERSON_NAME] [PERSON_NAME] - [PERSON_NAME]" at bounding box center [683, 198] width 181 height 13
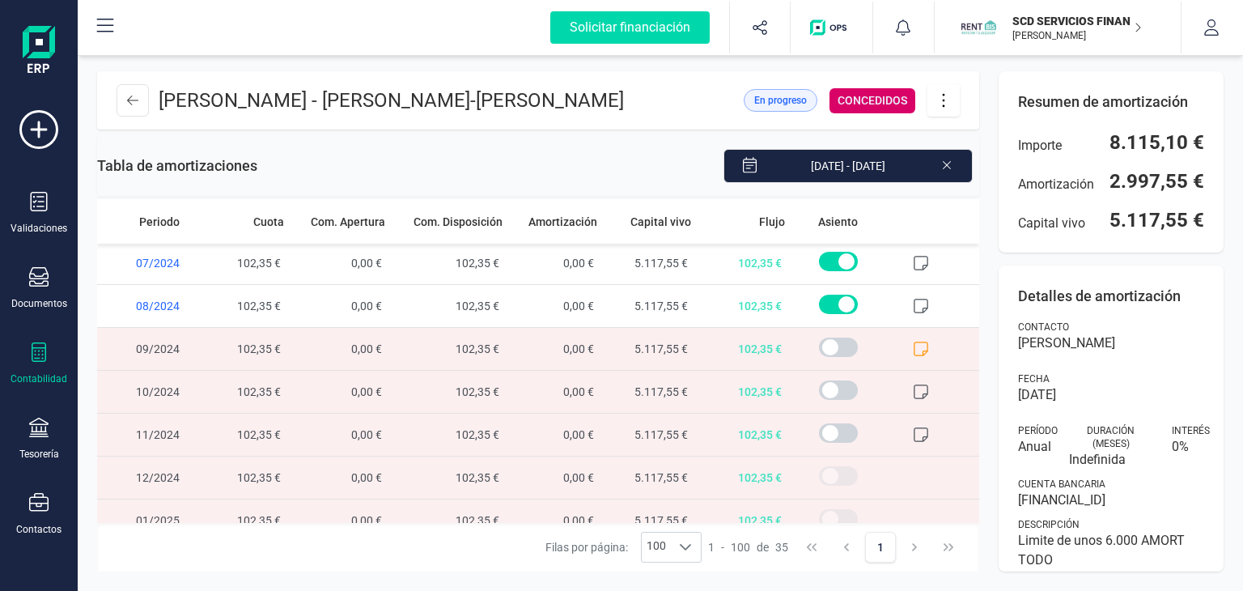
scroll to position [650, 0]
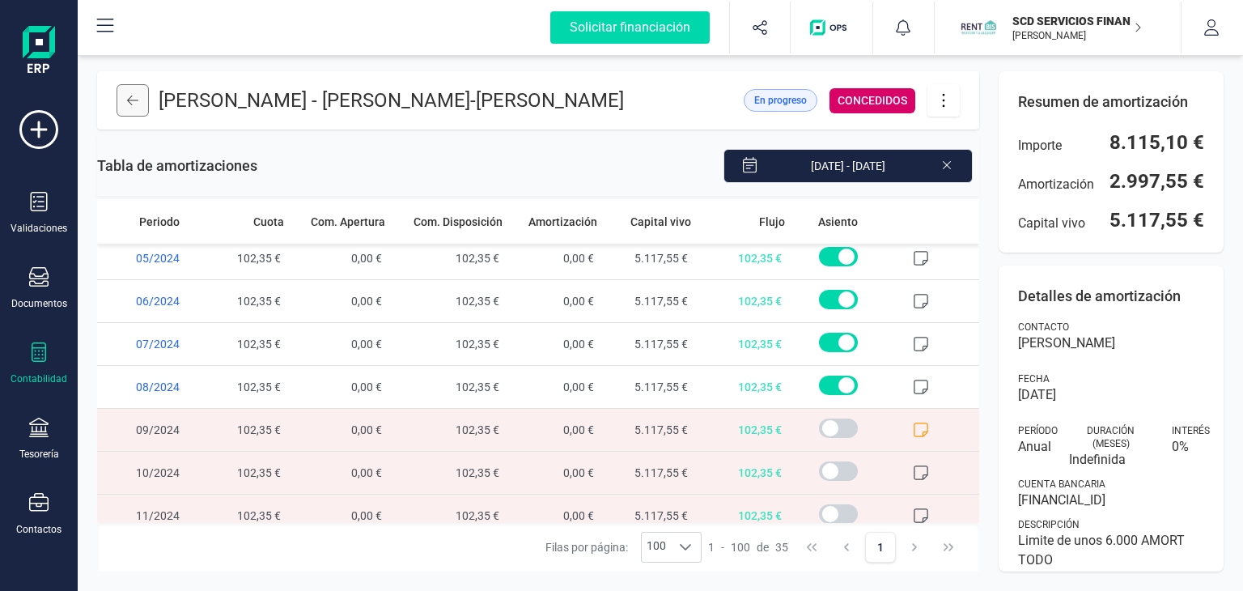
click at [135, 107] on icon at bounding box center [132, 100] width 11 height 13
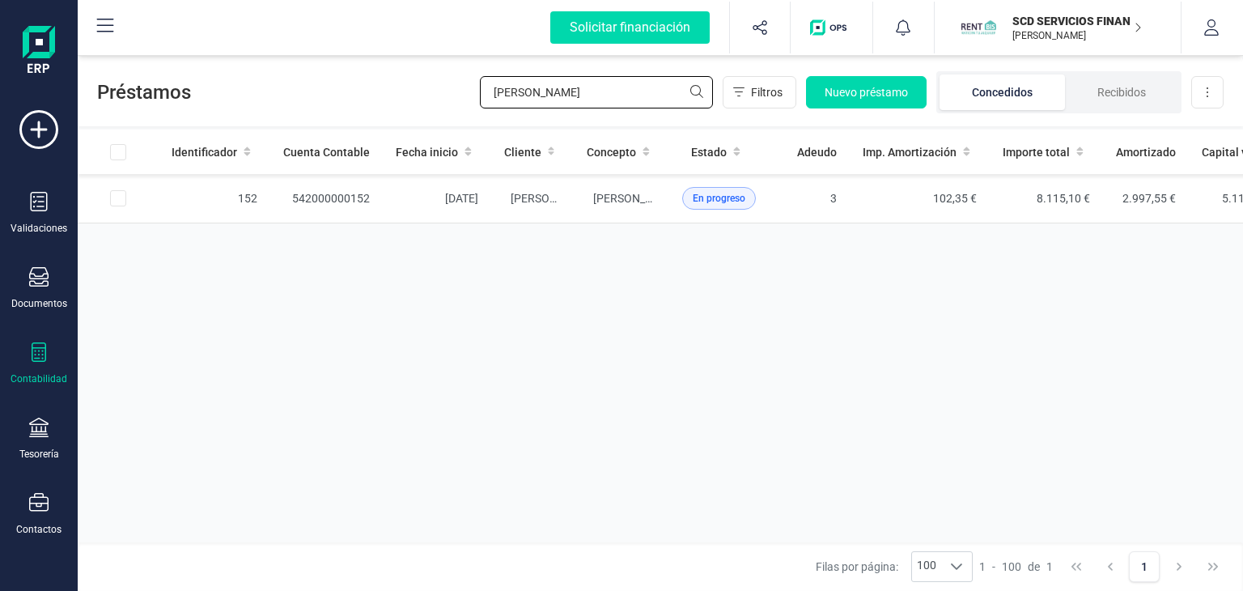
drag, startPoint x: 621, startPoint y: 98, endPoint x: 346, endPoint y: 111, distance: 275.4
click at [346, 111] on div "Préstamos garcia cor Filtros Nuevo préstamo Concedidos Recibidos Descargar Excel" at bounding box center [660, 89] width 1165 height 74
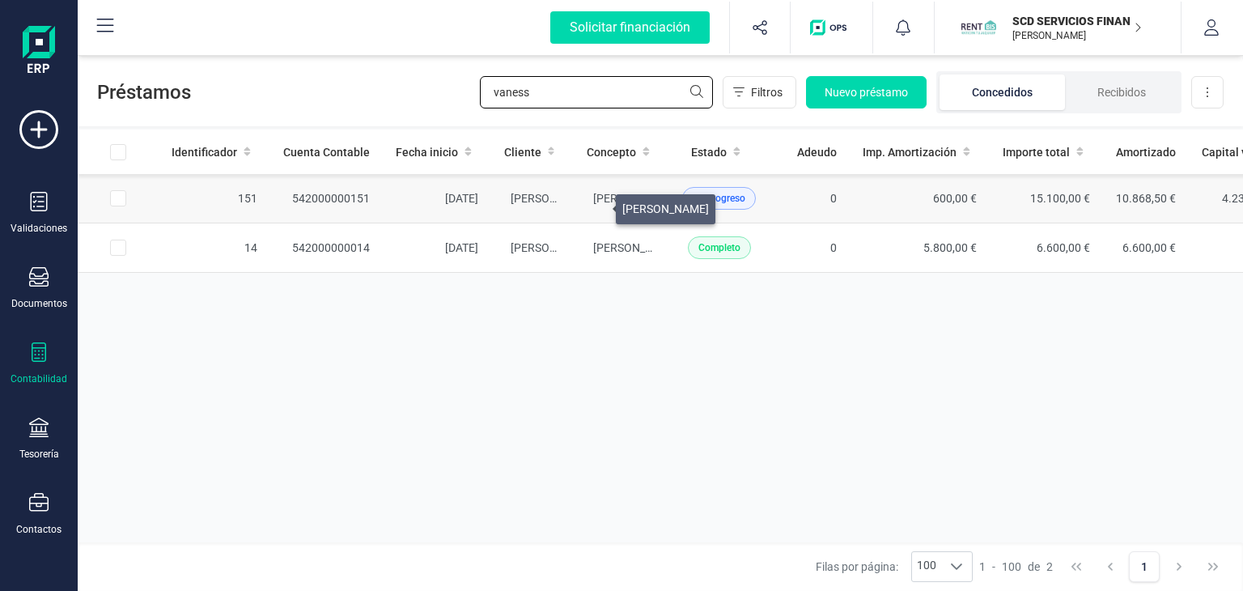
type input "vaness"
click at [597, 205] on span "[PERSON_NAME] [PERSON_NAME]" at bounding box center [636, 198] width 87 height 13
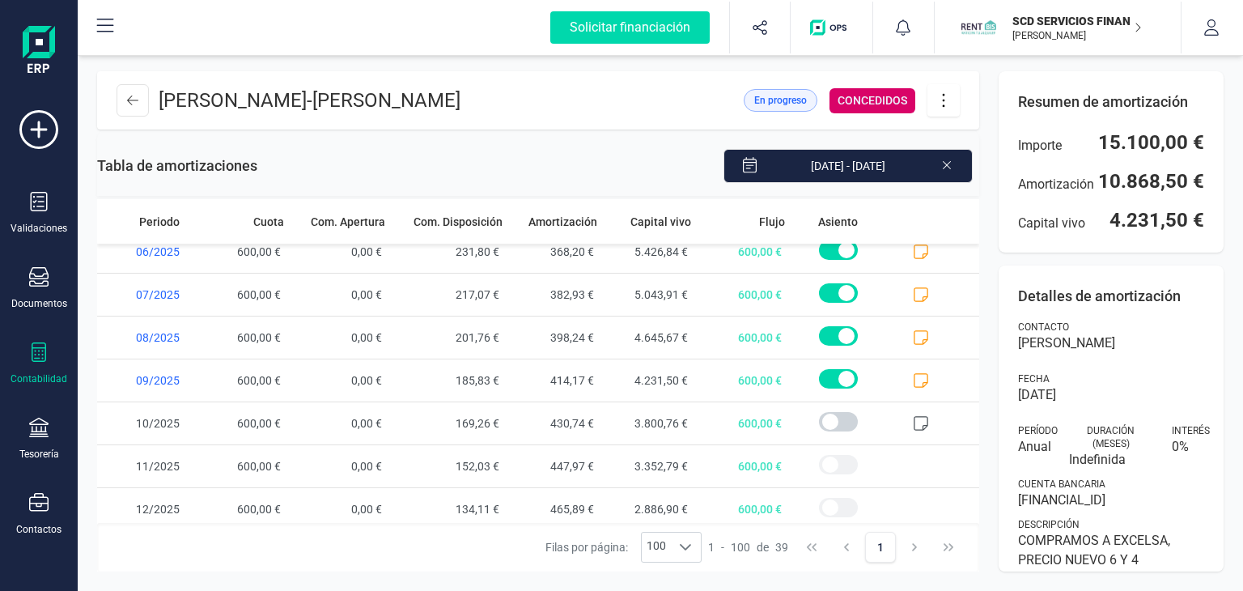
scroll to position [1387, 0]
click at [129, 116] on button at bounding box center [132, 100] width 32 height 32
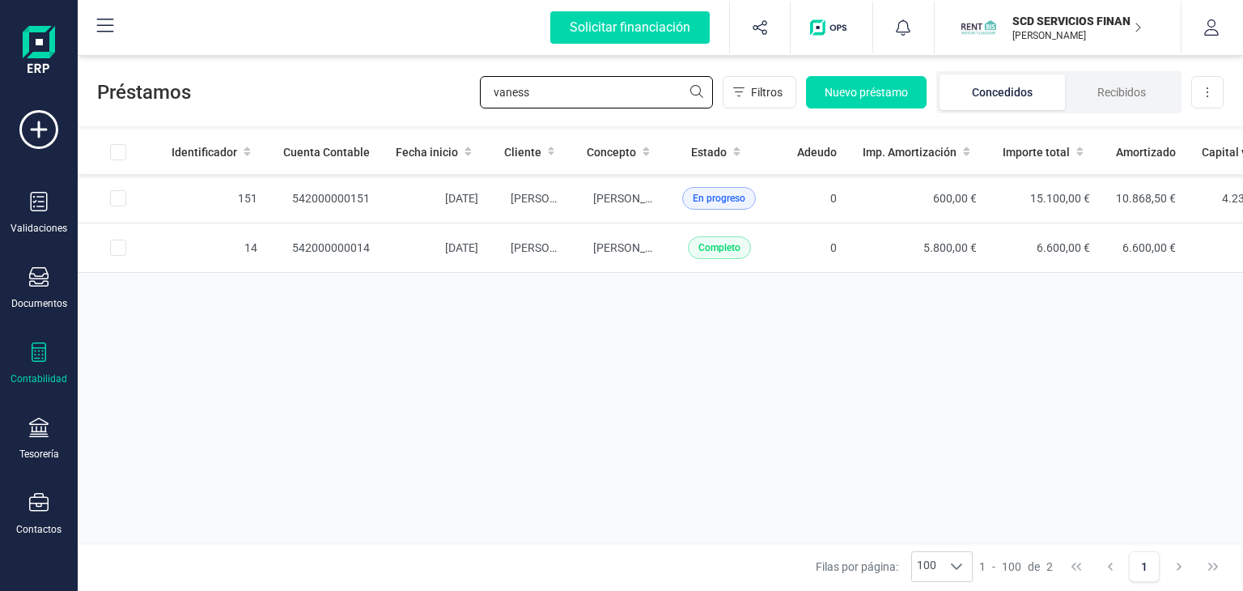
drag, startPoint x: 544, startPoint y: 95, endPoint x: 403, endPoint y: 83, distance: 141.3
click at [404, 83] on div "Préstamos vaness Filtros Nuevo préstamo Concedidos Recibidos Descargar Excel" at bounding box center [660, 89] width 1165 height 74
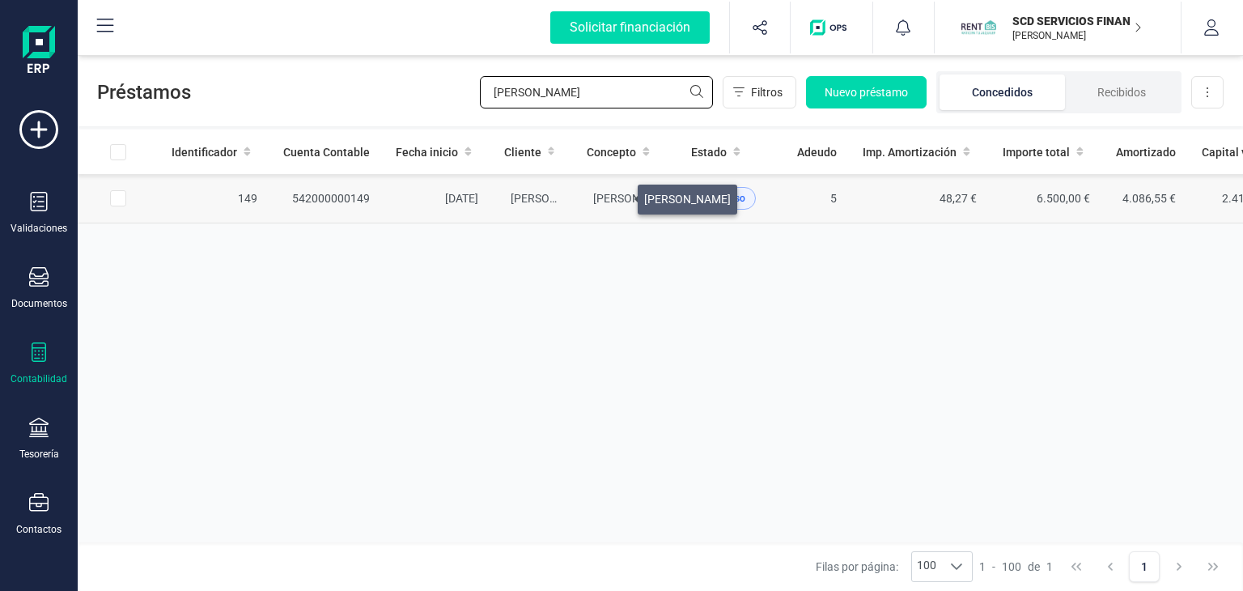
type input "ionela"
click at [616, 201] on span "[PERSON_NAME]" at bounding box center [636, 198] width 87 height 13
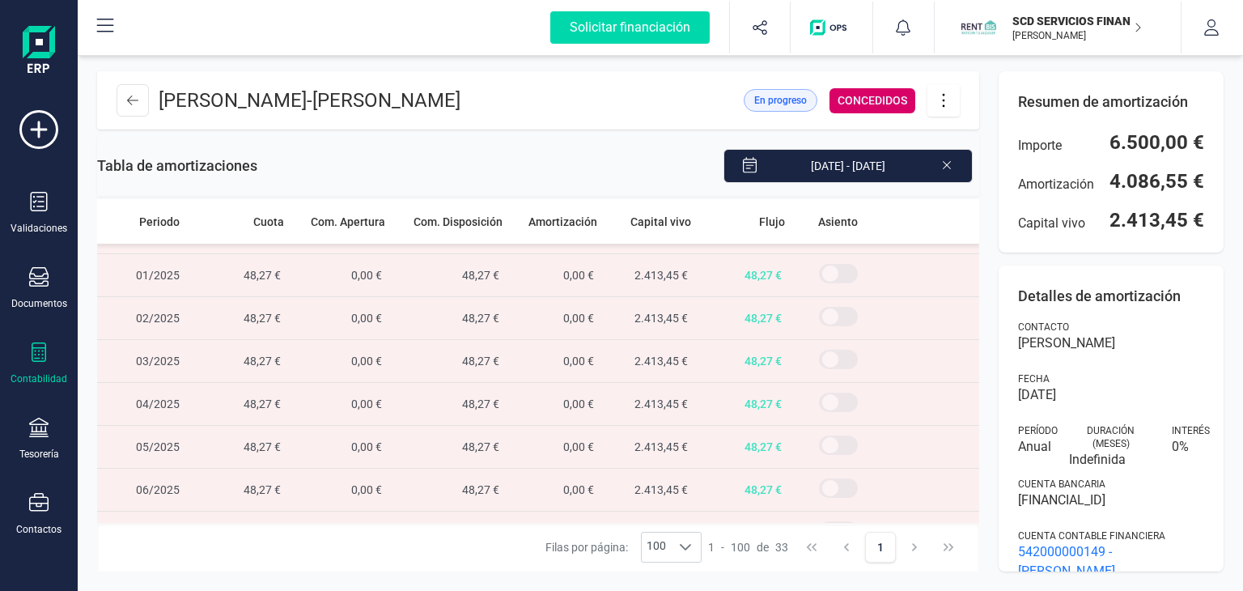
scroll to position [1130, 0]
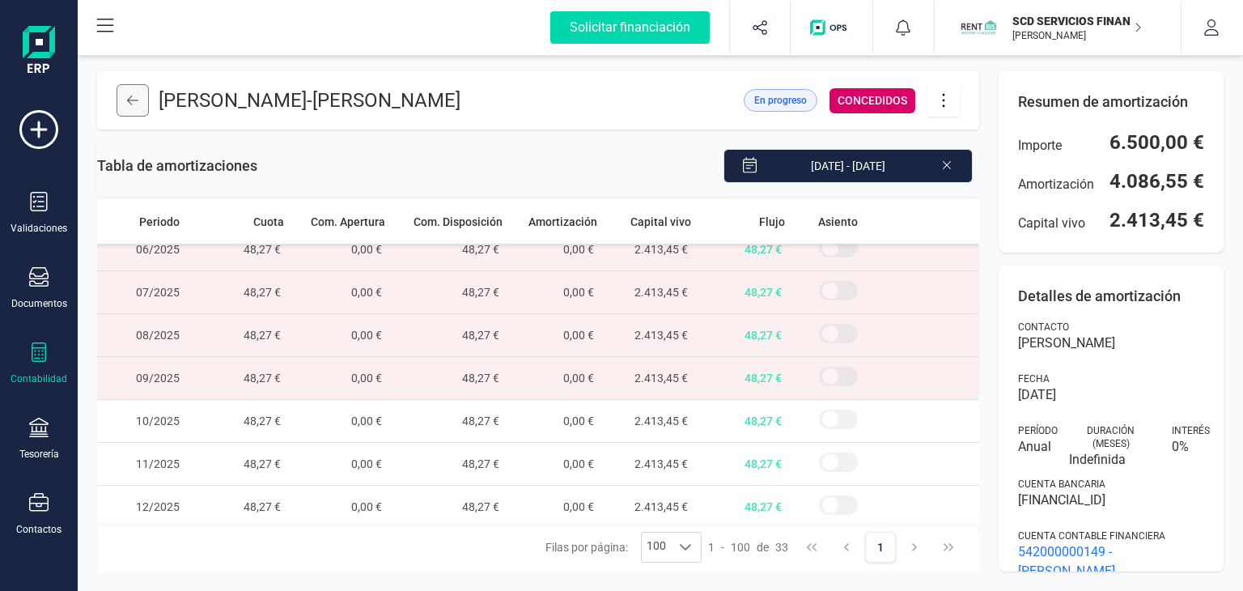
click at [125, 96] on button at bounding box center [132, 100] width 32 height 32
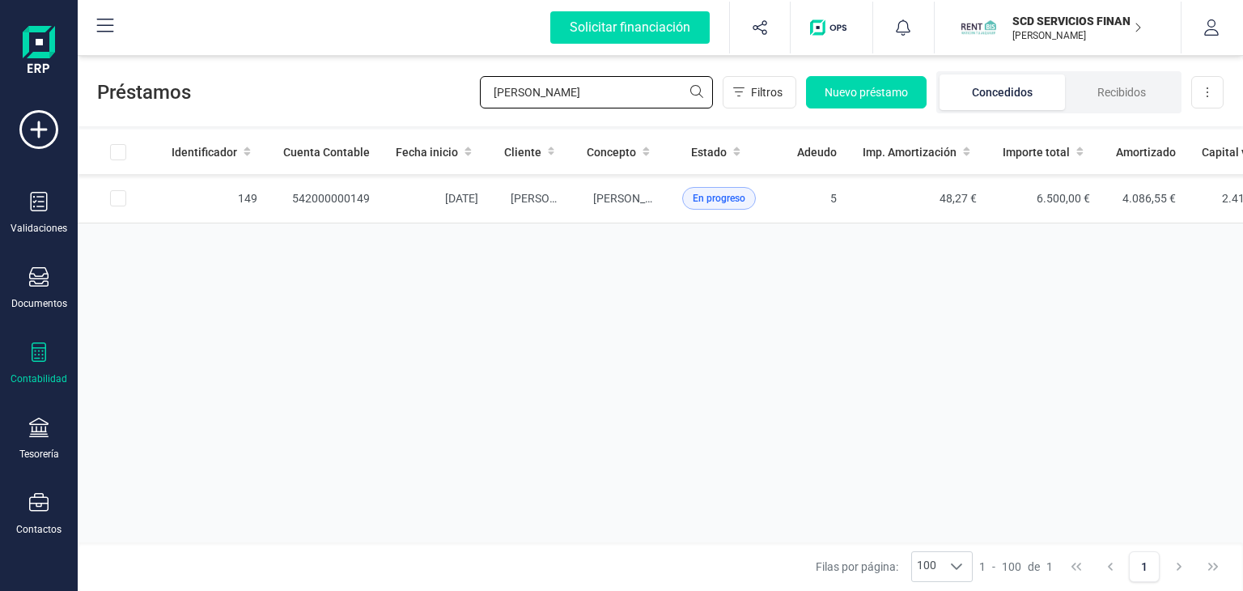
drag, startPoint x: 554, startPoint y: 103, endPoint x: 404, endPoint y: 96, distance: 149.8
click at [408, 96] on div "Préstamos ionela Filtros Nuevo préstamo Concedidos Recibidos Descargar Excel" at bounding box center [660, 89] width 1165 height 74
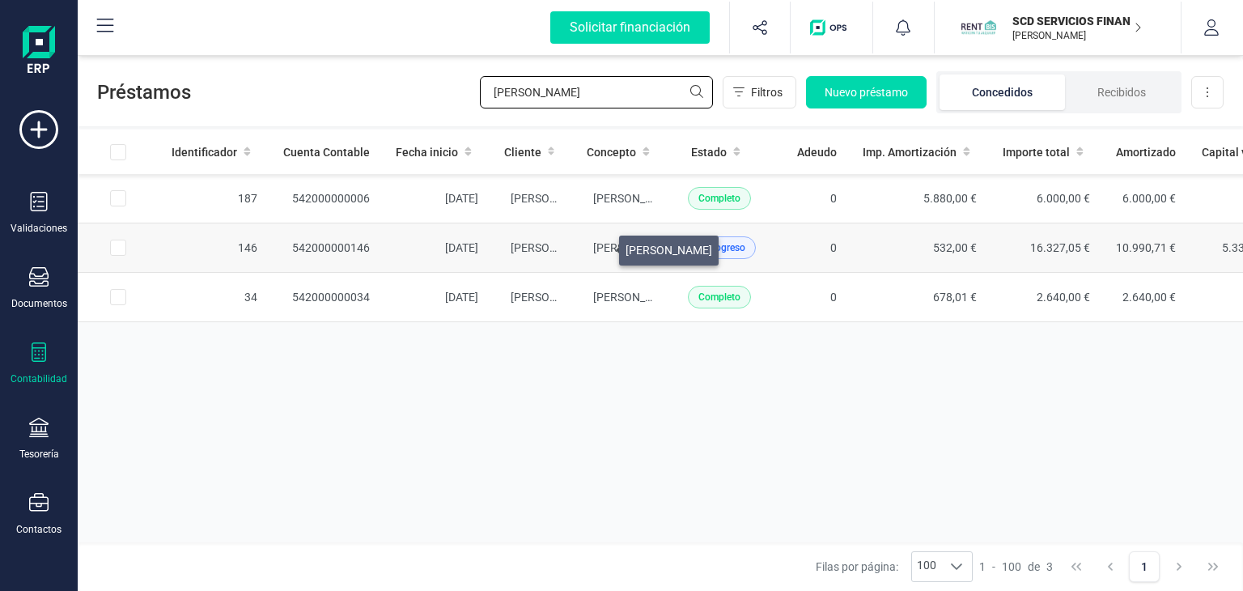
type input "antonia"
click at [599, 248] on span "ANTONIA FERNANDEZ LOPEZ" at bounding box center [636, 247] width 87 height 13
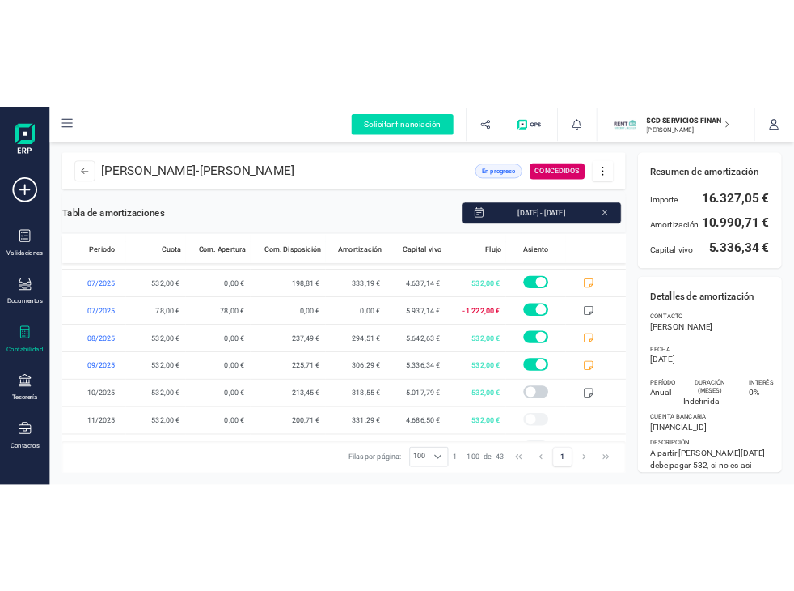
scroll to position [1557, 0]
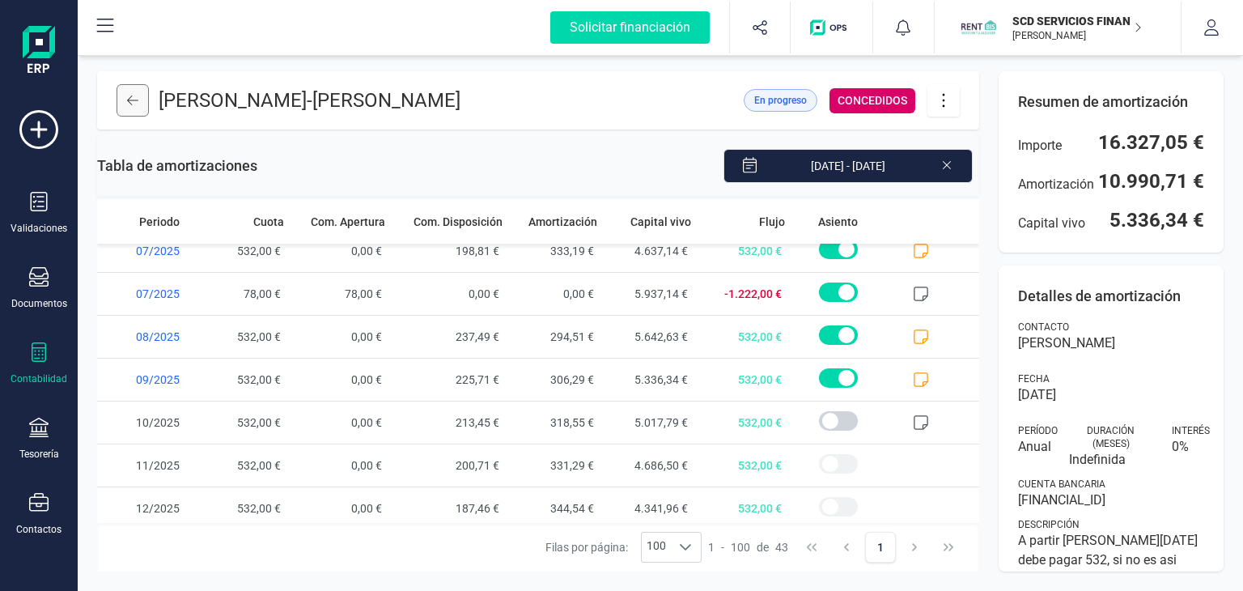
click at [138, 112] on button at bounding box center [132, 100] width 32 height 32
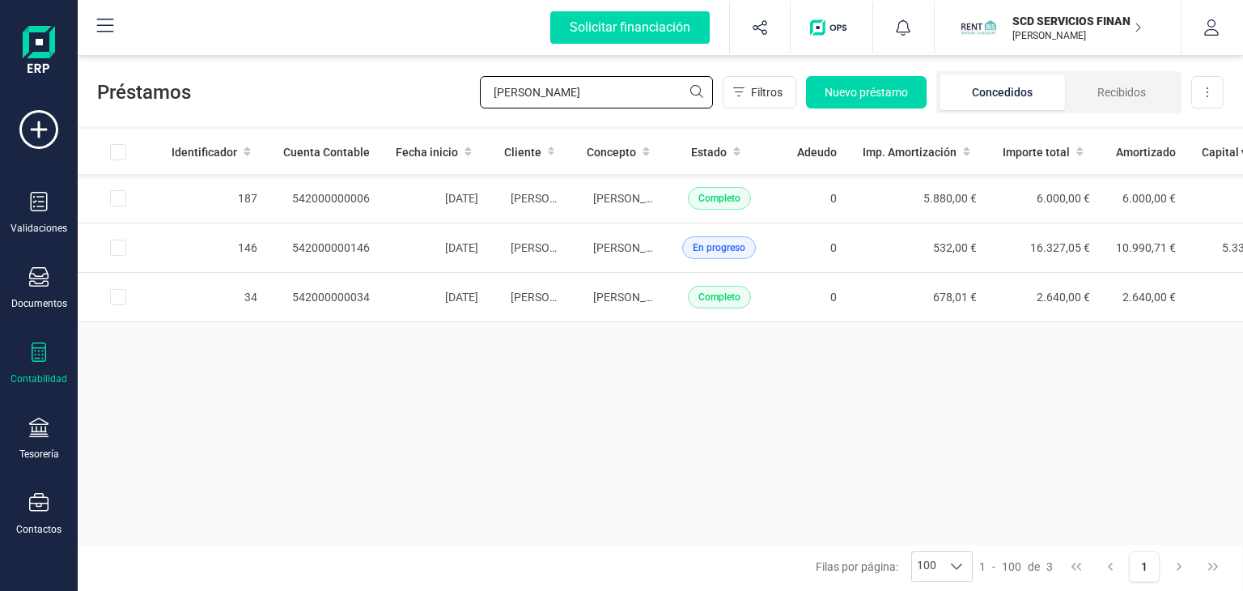
drag, startPoint x: 540, startPoint y: 92, endPoint x: 335, endPoint y: 95, distance: 204.7
click at [354, 95] on div "Préstamos antonia Filtros Nuevo préstamo Concedidos Recibidos Descargar Excel" at bounding box center [660, 89] width 1165 height 74
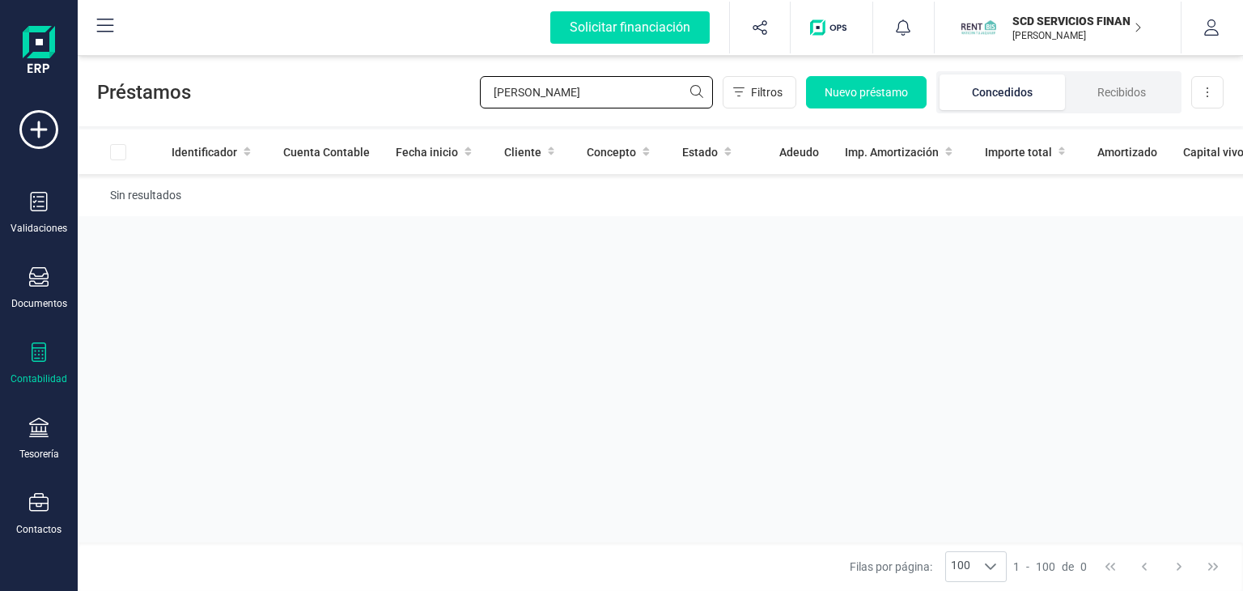
type input "david e"
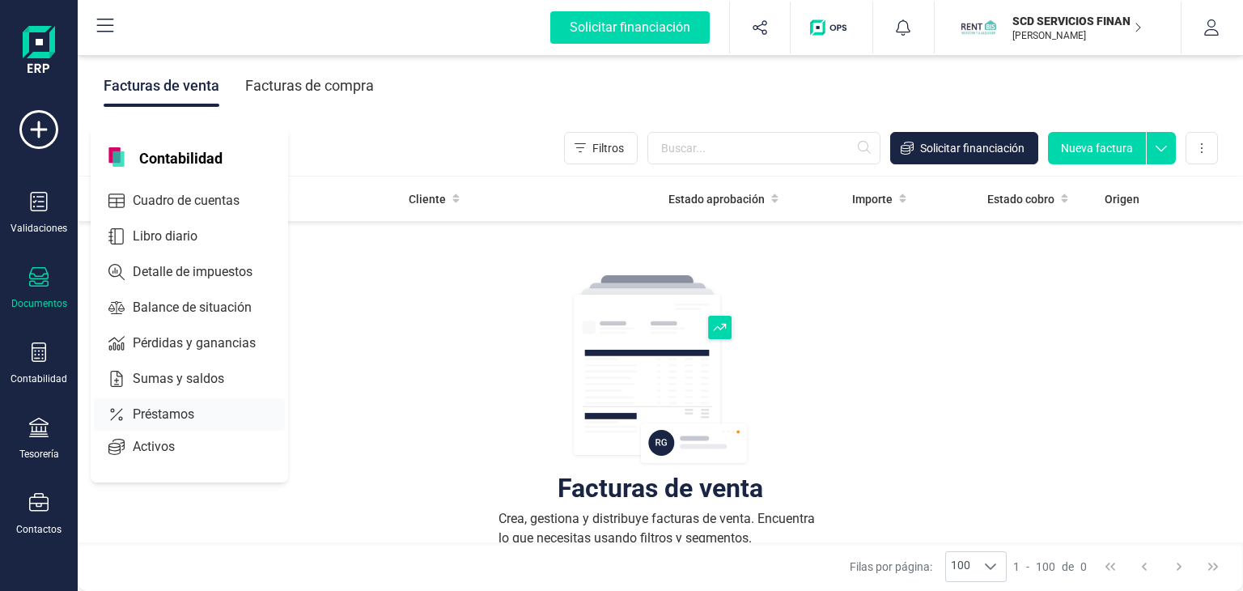
click at [181, 413] on span "Préstamos" at bounding box center [174, 413] width 97 height 19
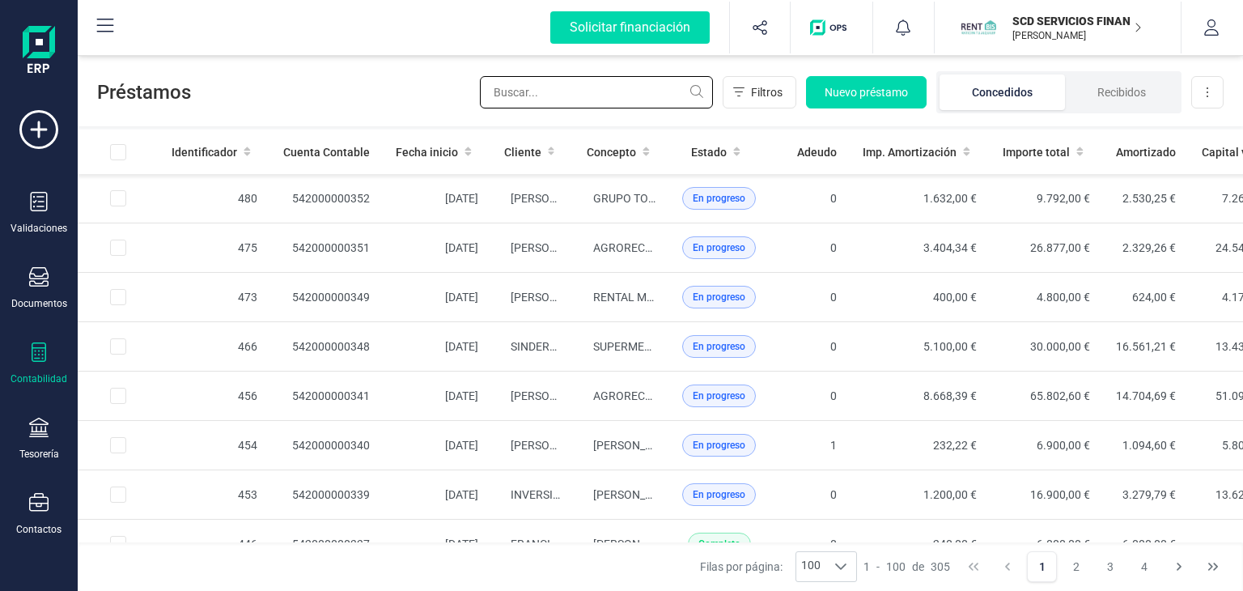
click at [592, 90] on input "text" at bounding box center [596, 92] width 233 height 32
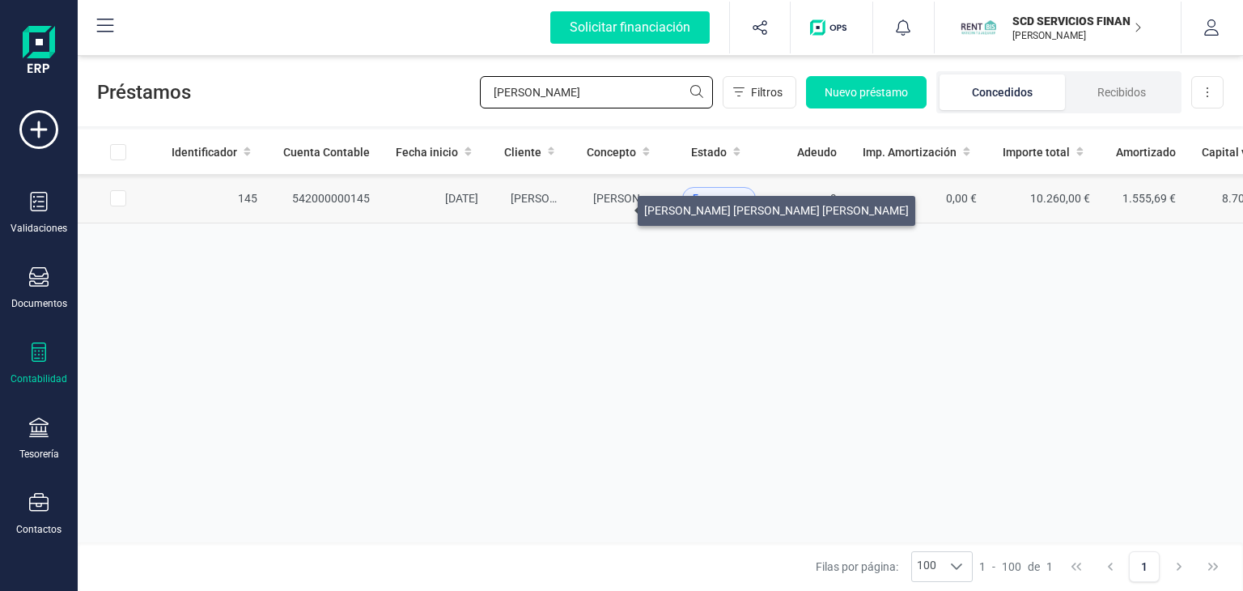
type input "[PERSON_NAME]"
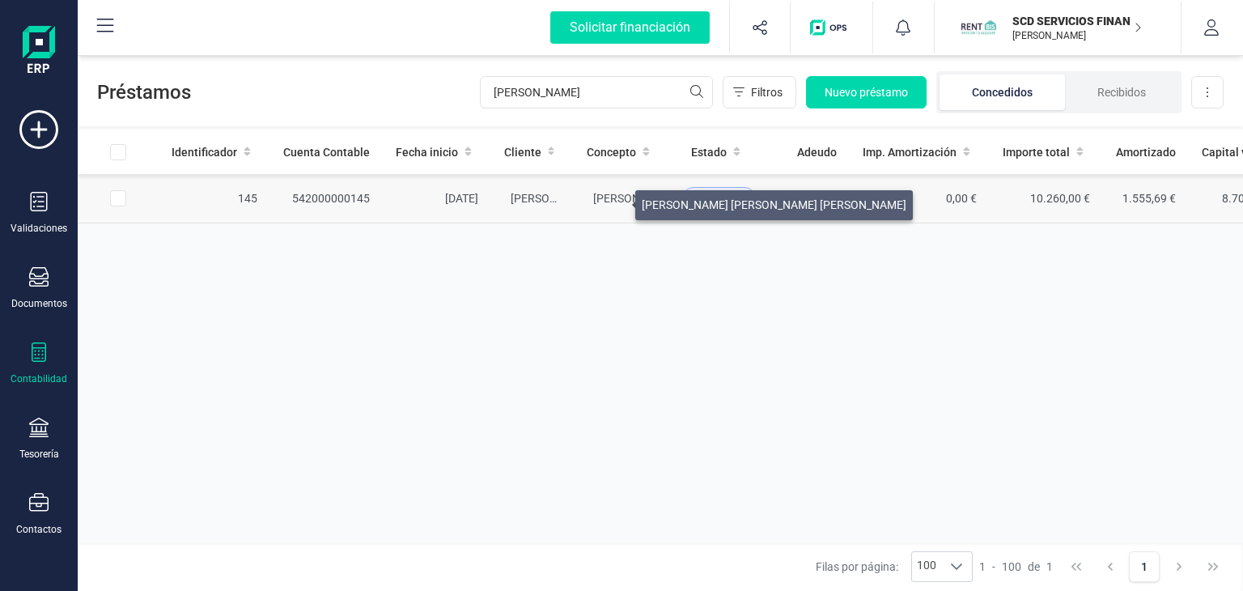
click at [616, 201] on span "[PERSON_NAME] [PERSON_NAME] [PERSON_NAME]" at bounding box center [725, 198] width 265 height 13
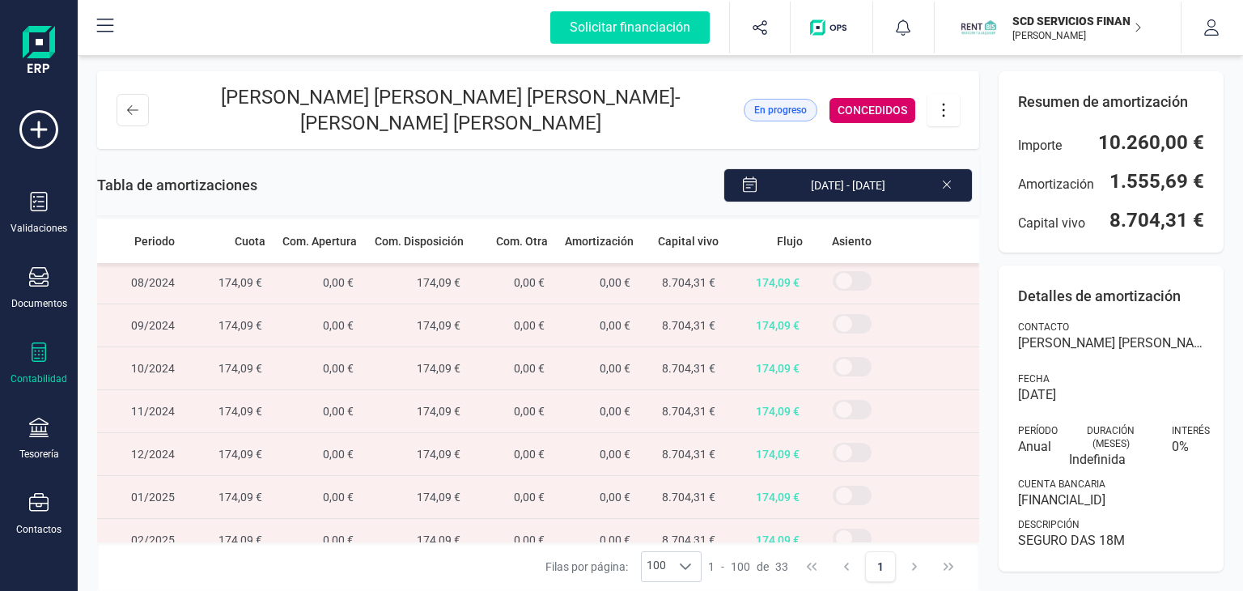
scroll to position [728, 0]
click at [139, 107] on button at bounding box center [132, 110] width 32 height 32
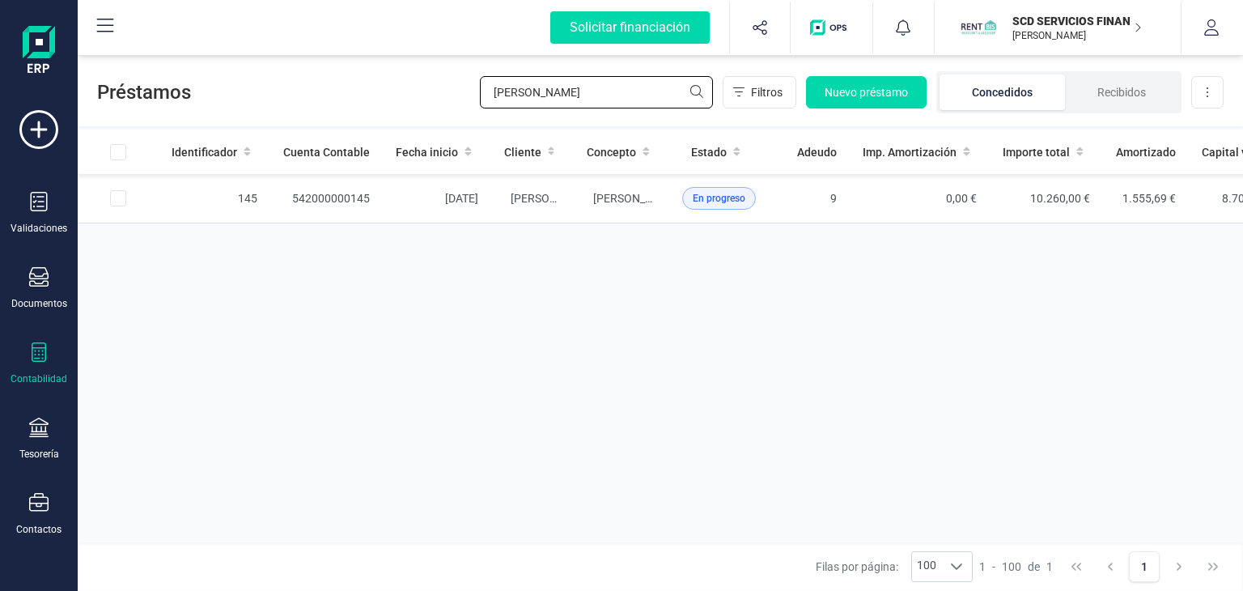
drag, startPoint x: 616, startPoint y: 100, endPoint x: 298, endPoint y: 109, distance: 318.9
click at [299, 109] on div "Préstamos [PERSON_NAME] Filtros Nuevo préstamo Concedidos Recibidos Descargar E…" at bounding box center [660, 89] width 1165 height 74
type input "vlada"
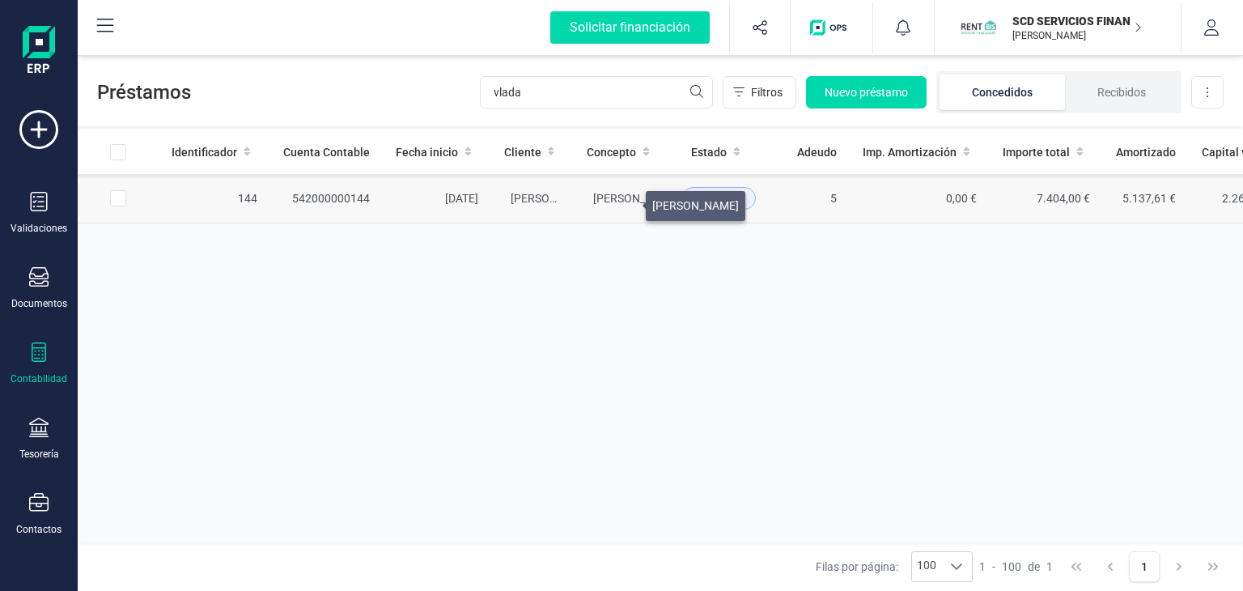
click at [626, 201] on span "[PERSON_NAME]" at bounding box center [636, 198] width 87 height 13
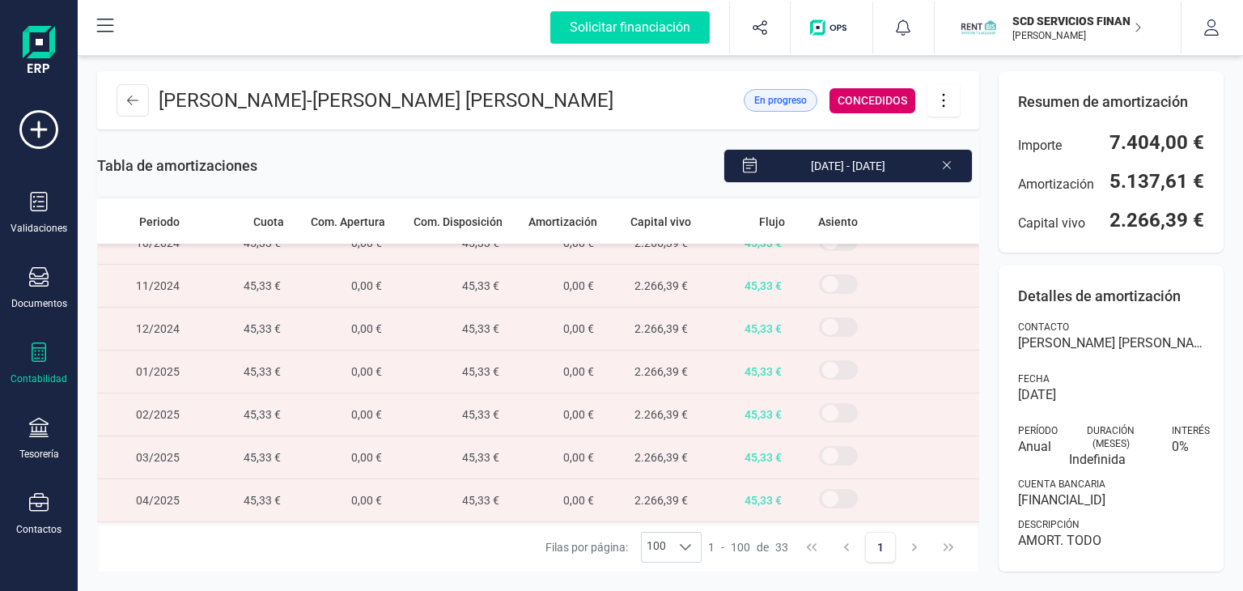
scroll to position [809, 0]
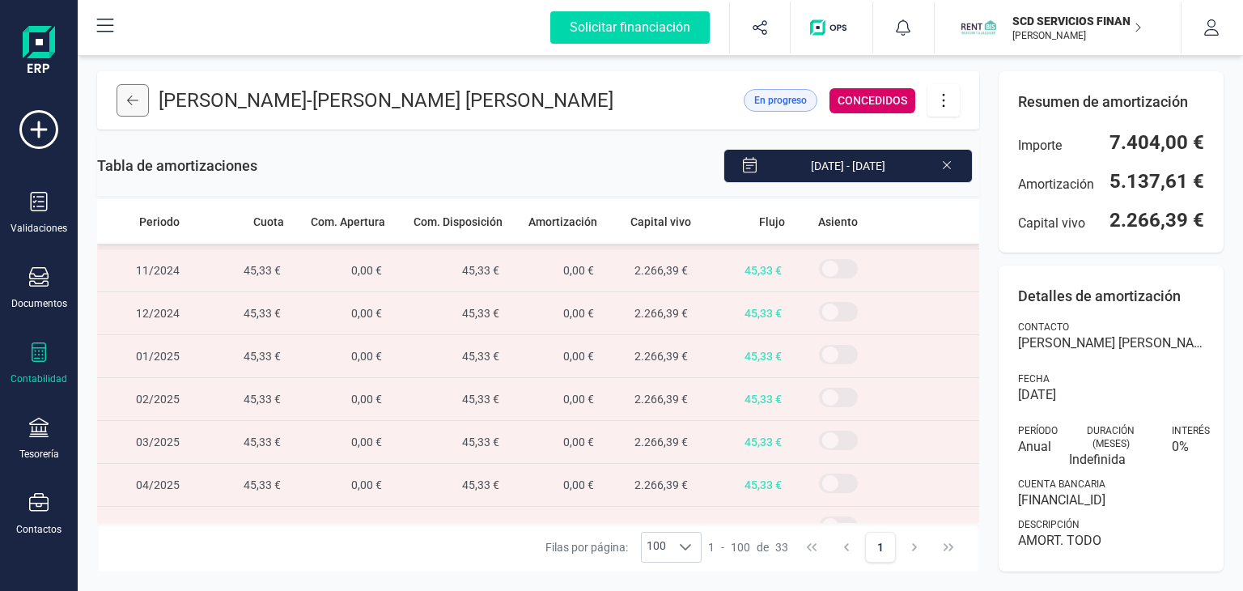
click at [139, 101] on button at bounding box center [132, 100] width 32 height 32
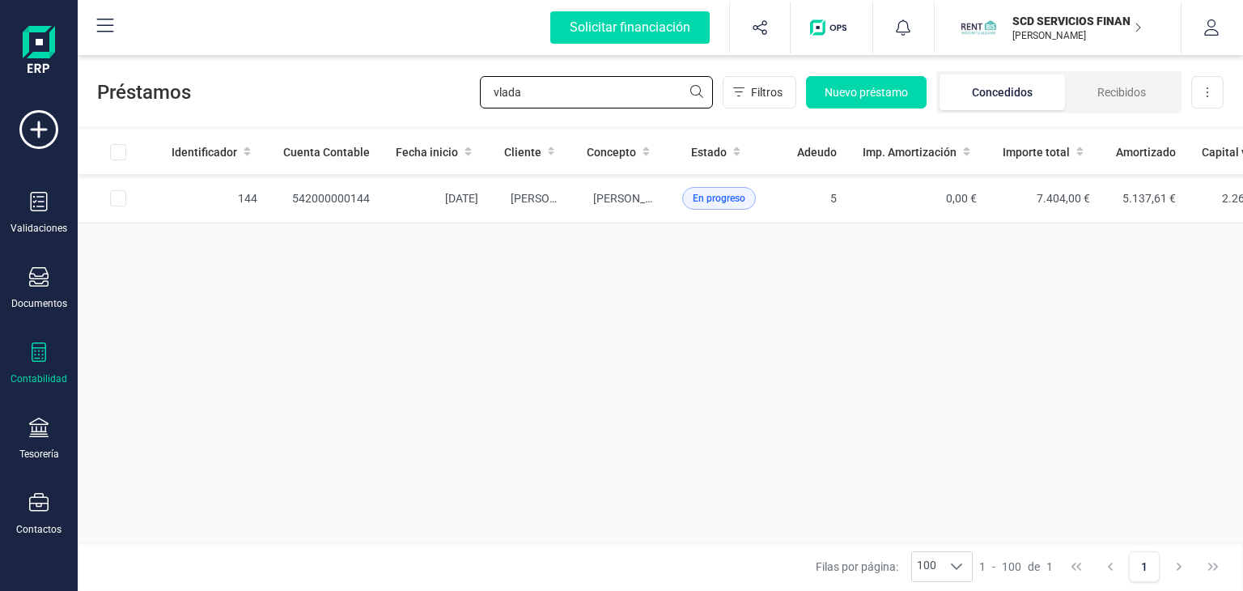
drag, startPoint x: 543, startPoint y: 95, endPoint x: 385, endPoint y: 95, distance: 157.8
click at [388, 95] on div "Préstamos vlada Filtros Nuevo préstamo Concedidos Recibidos Descargar Excel" at bounding box center [660, 89] width 1165 height 74
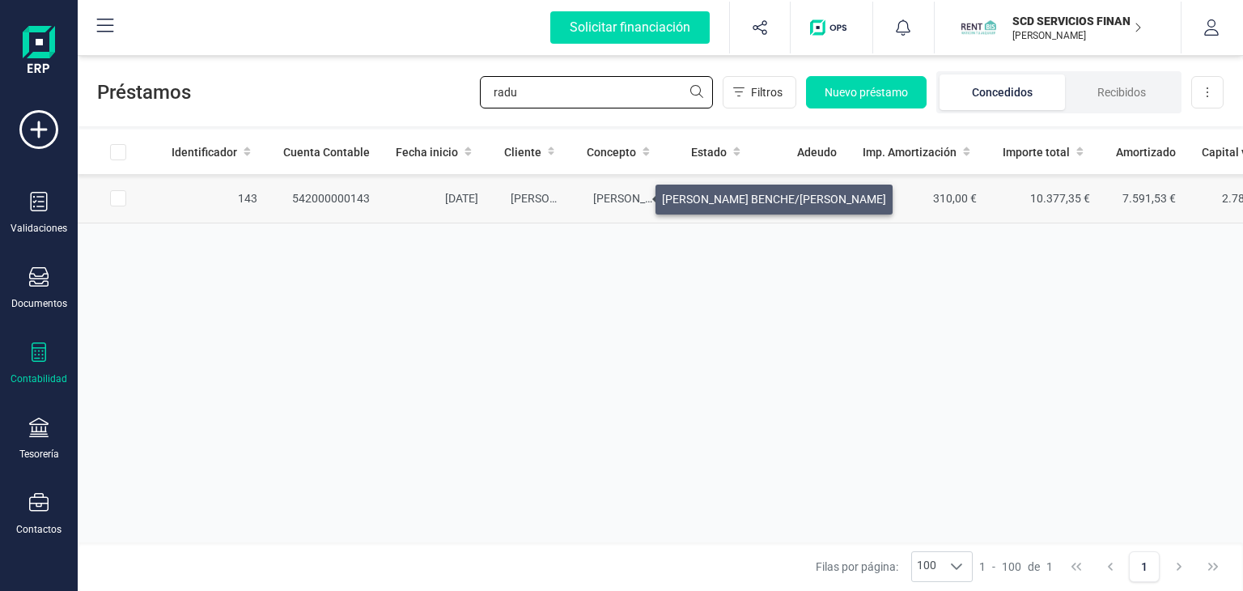
type input "radu"
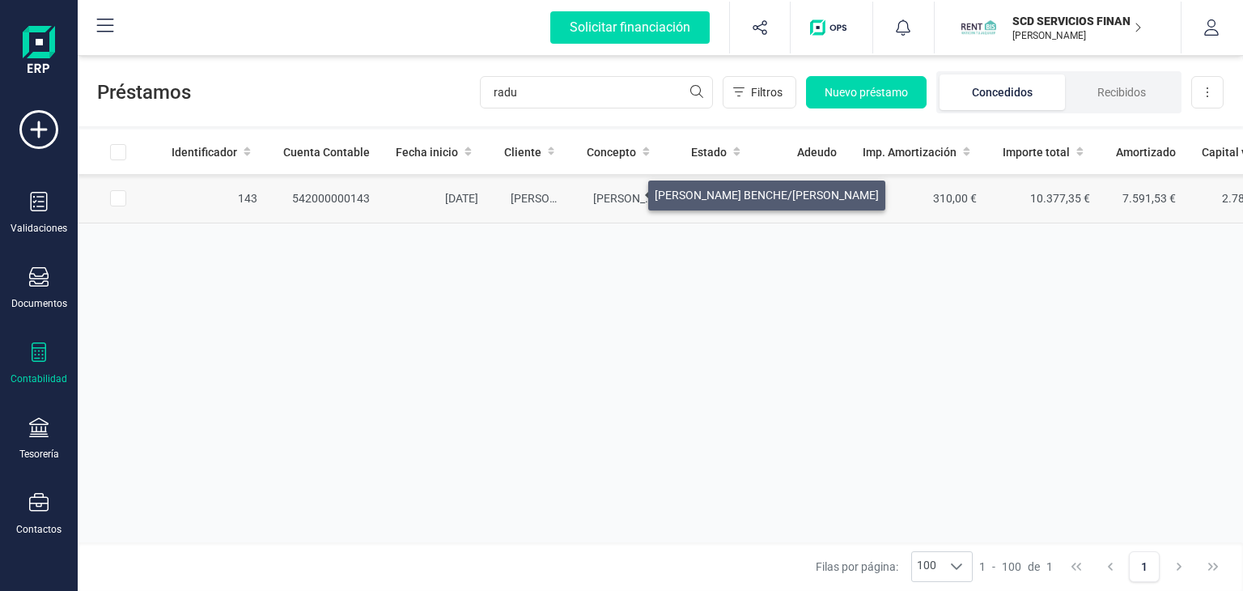
click at [629, 192] on span "[PERSON_NAME] BENCHE/[PERSON_NAME]" at bounding box center [705, 198] width 224 height 13
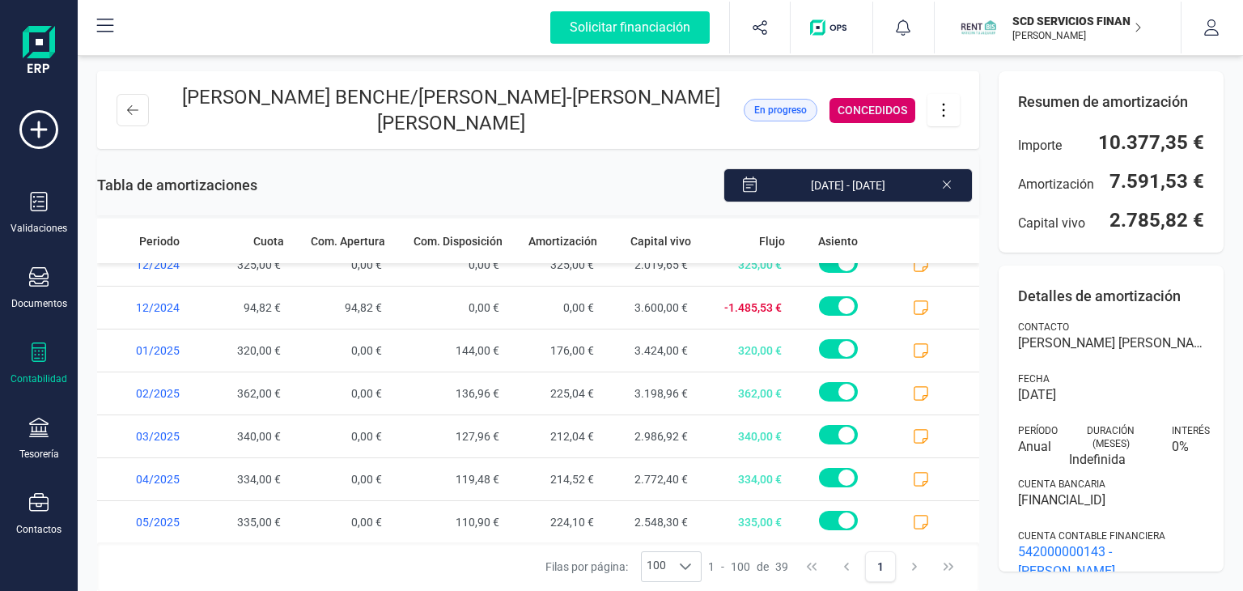
scroll to position [1387, 0]
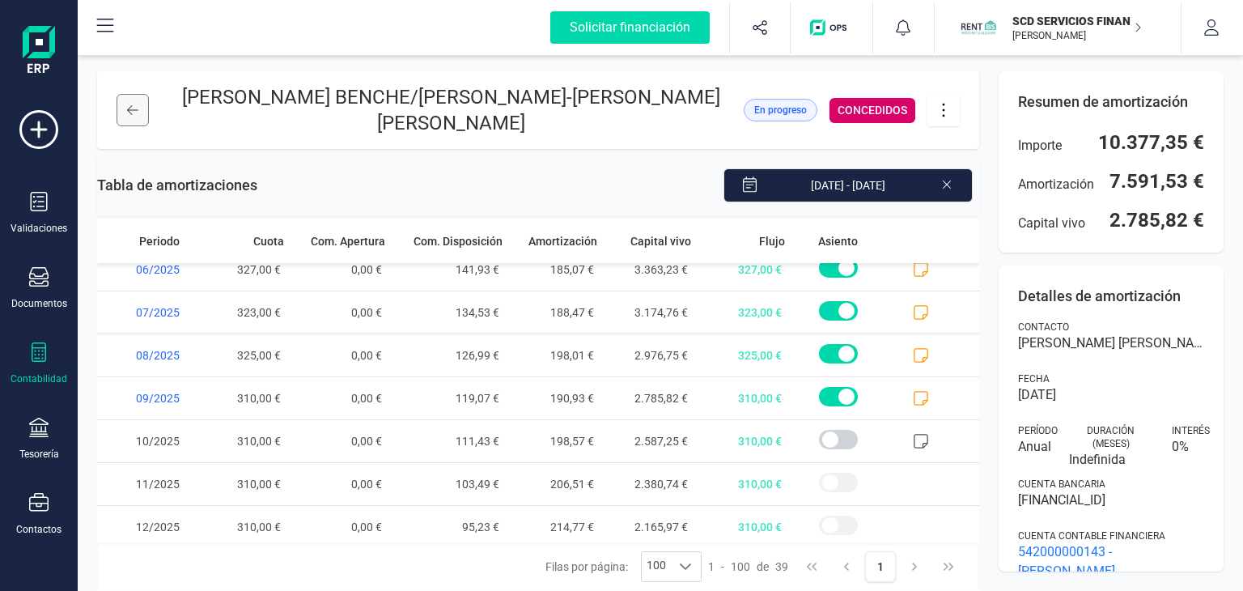
click at [129, 113] on icon at bounding box center [132, 110] width 11 height 13
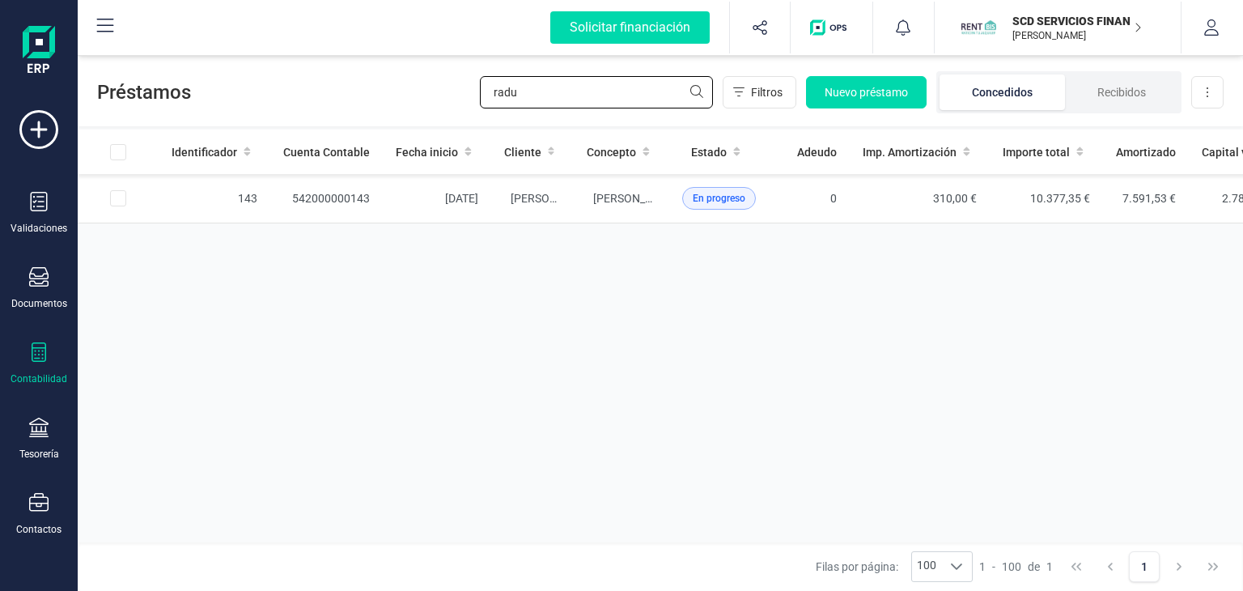
drag, startPoint x: 537, startPoint y: 91, endPoint x: 398, endPoint y: 91, distance: 139.1
click at [414, 83] on div "Préstamos radu Filtros Nuevo préstamo Concedidos Recibidos Descargar Excel" at bounding box center [660, 89] width 1165 height 74
type input "[PERSON_NAME]"
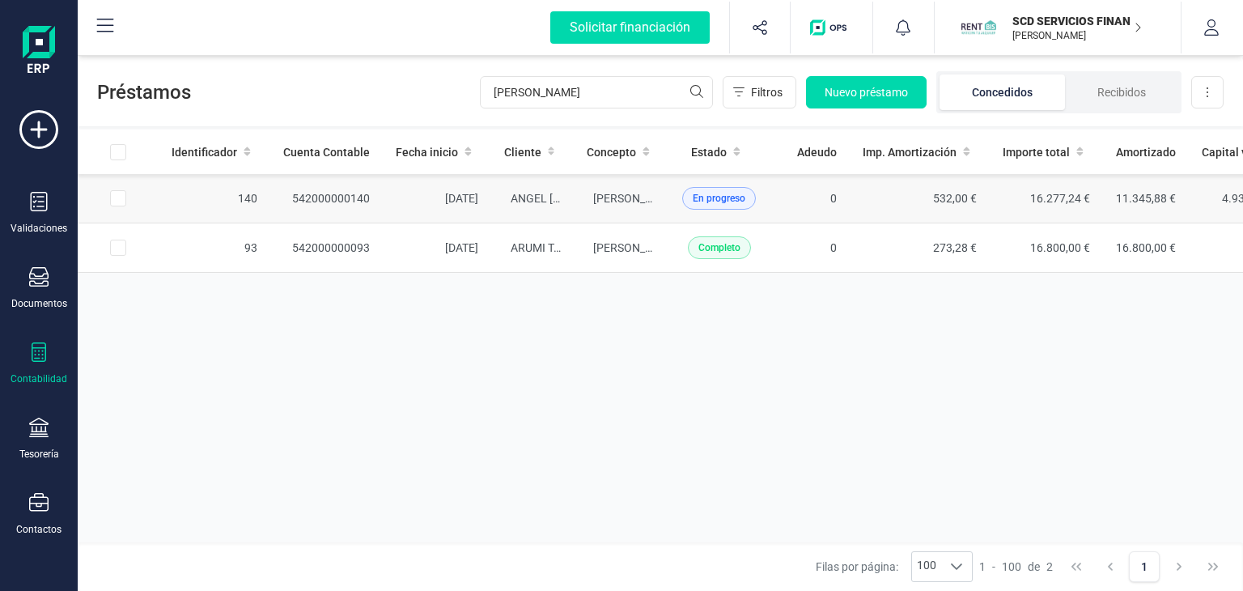
click at [593, 188] on td "[PERSON_NAME] [PERSON_NAME]" at bounding box center [621, 198] width 95 height 49
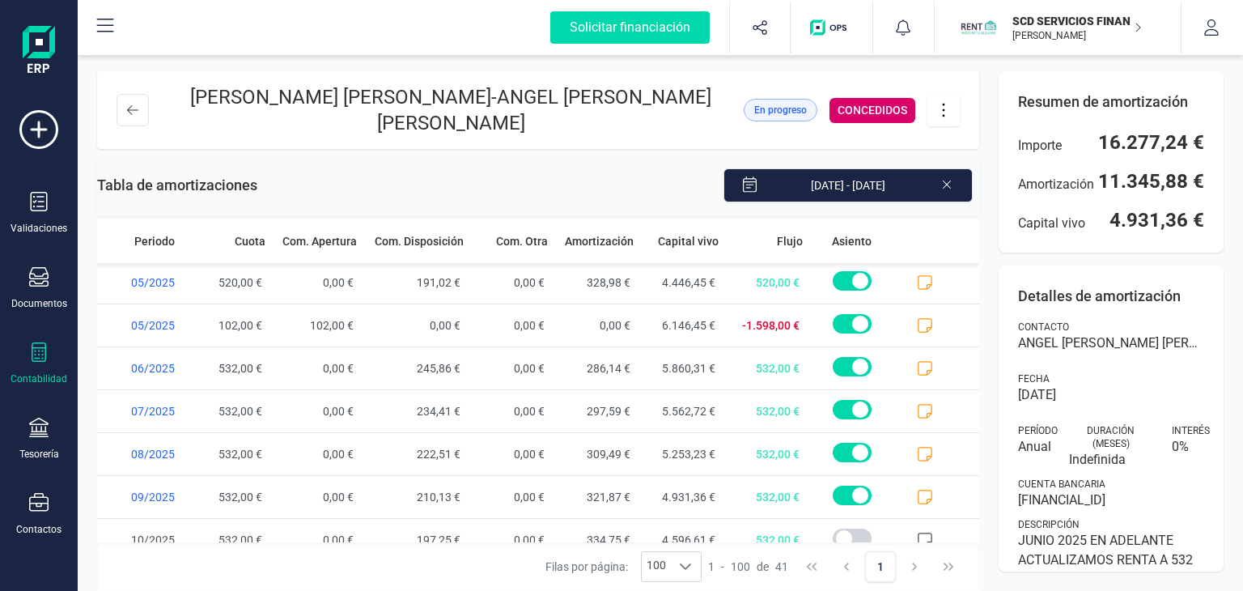
scroll to position [1472, 0]
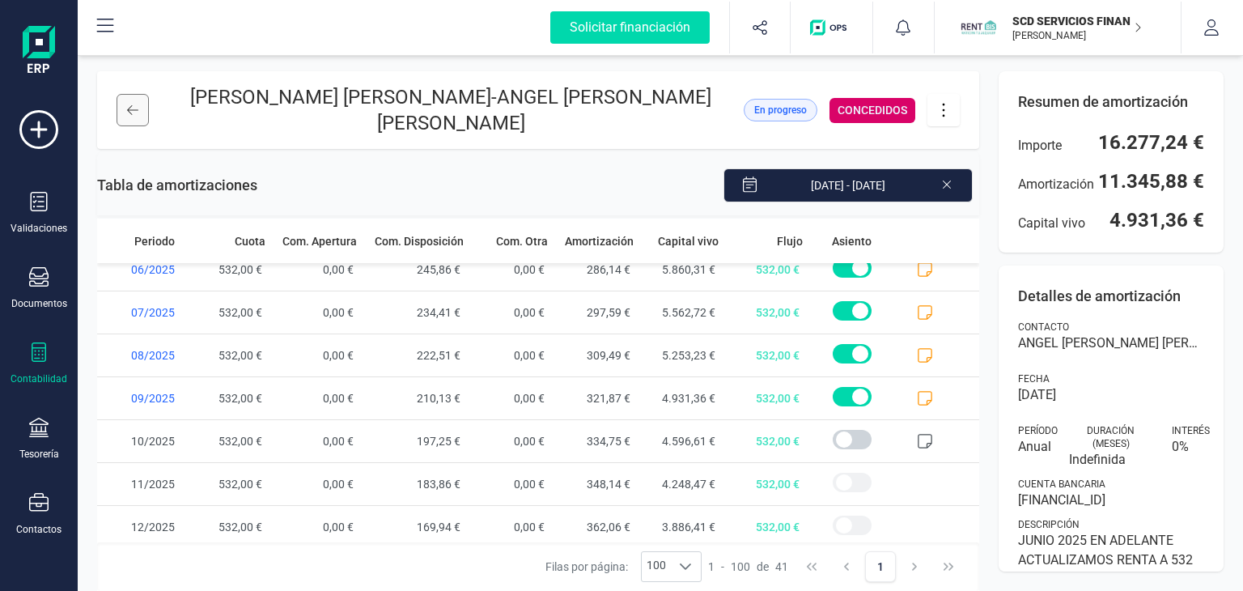
click at [131, 104] on icon at bounding box center [132, 110] width 11 height 13
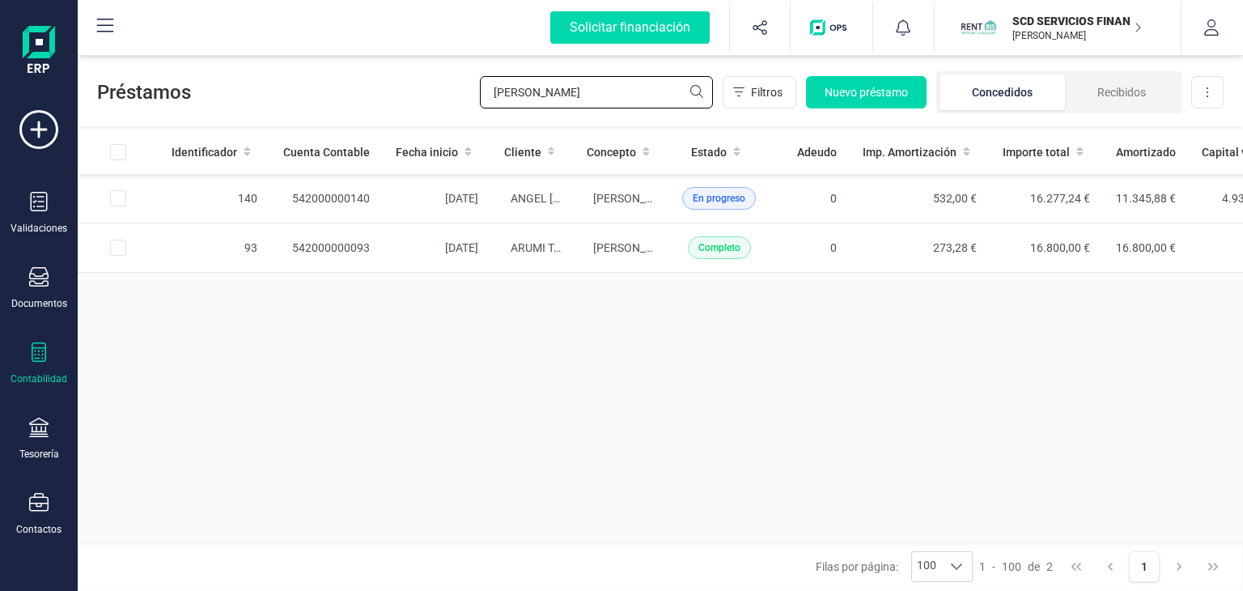
drag, startPoint x: 543, startPoint y: 95, endPoint x: 384, endPoint y: 91, distance: 158.6
click at [388, 91] on div "Préstamos [PERSON_NAME] Nuevo préstamo Concedidos Recibidos Descargar Excel" at bounding box center [660, 89] width 1165 height 74
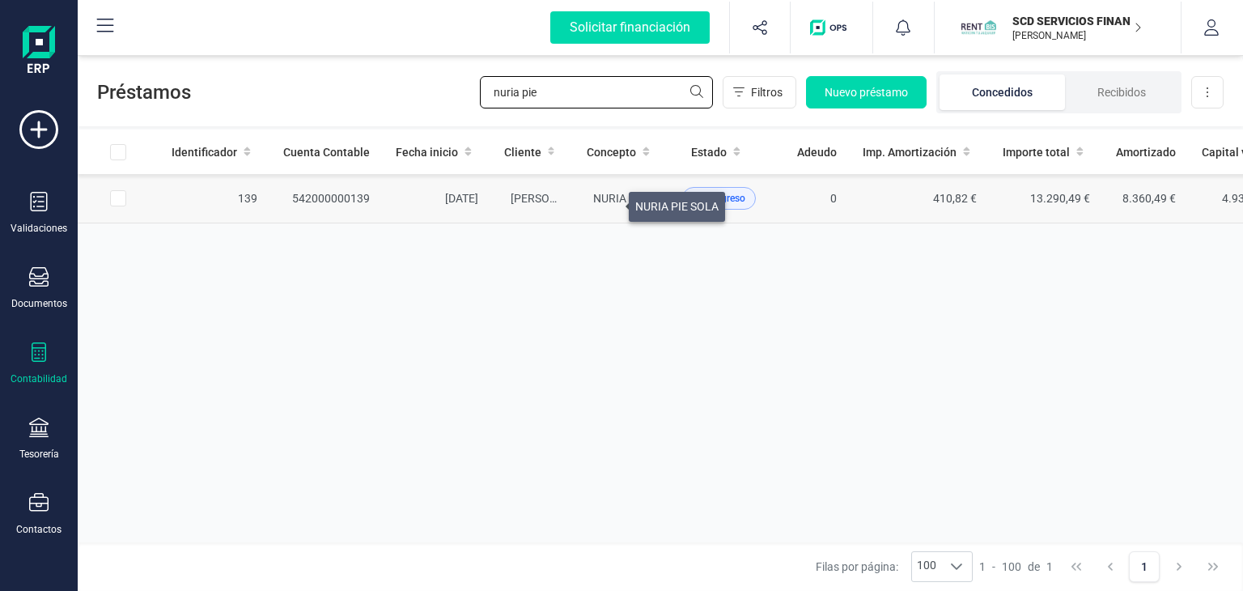
type input "nuria pie"
click at [609, 202] on span "NURIA PIE SOLA" at bounding box center [634, 198] width 83 height 13
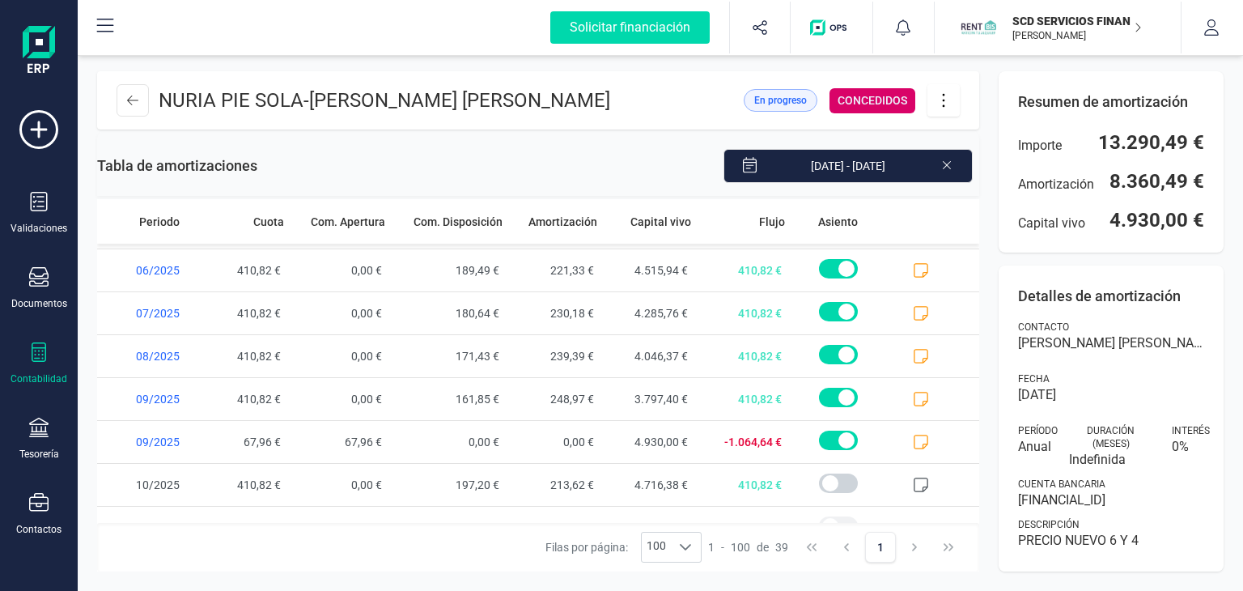
scroll to position [1387, 0]
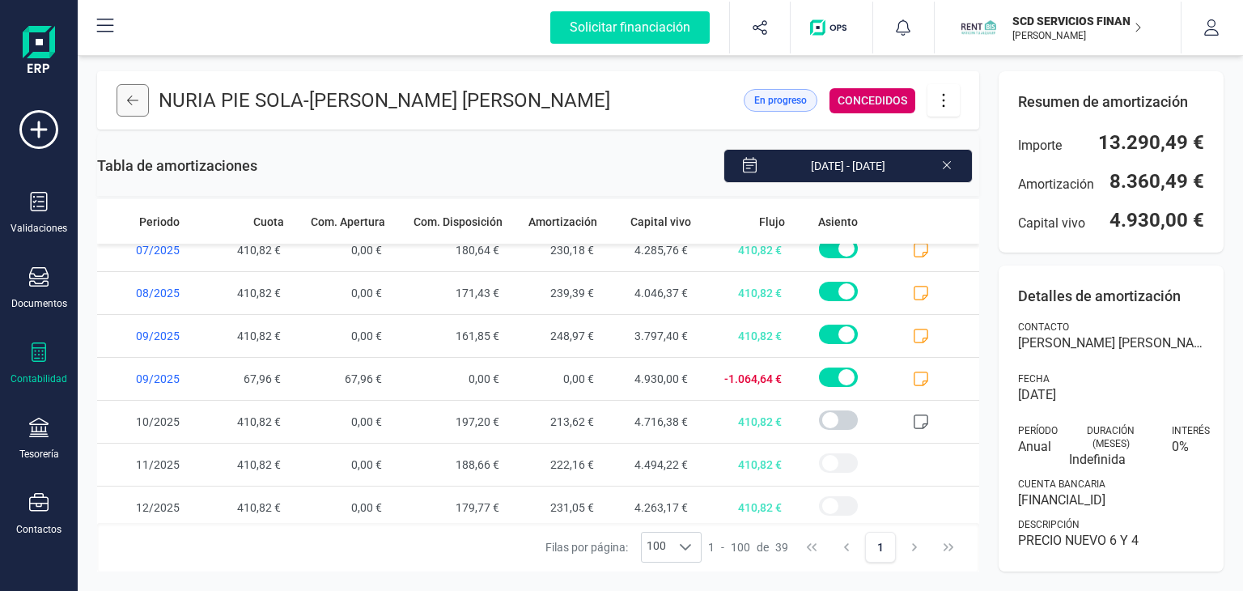
click at [138, 99] on button at bounding box center [132, 100] width 32 height 32
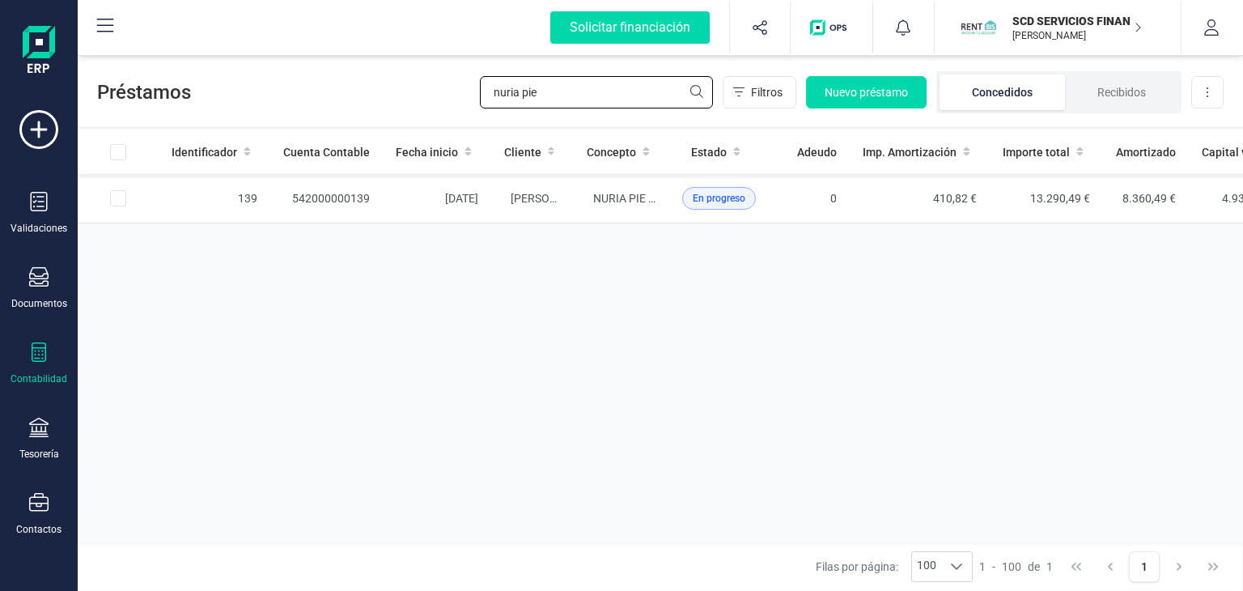
drag, startPoint x: 555, startPoint y: 87, endPoint x: 369, endPoint y: 94, distance: 186.2
click at [379, 91] on div "Préstamos nuria pie Filtros Nuevo préstamo Concedidos Recibidos Descargar Excel" at bounding box center [660, 89] width 1165 height 74
type input "[PERSON_NAME]"
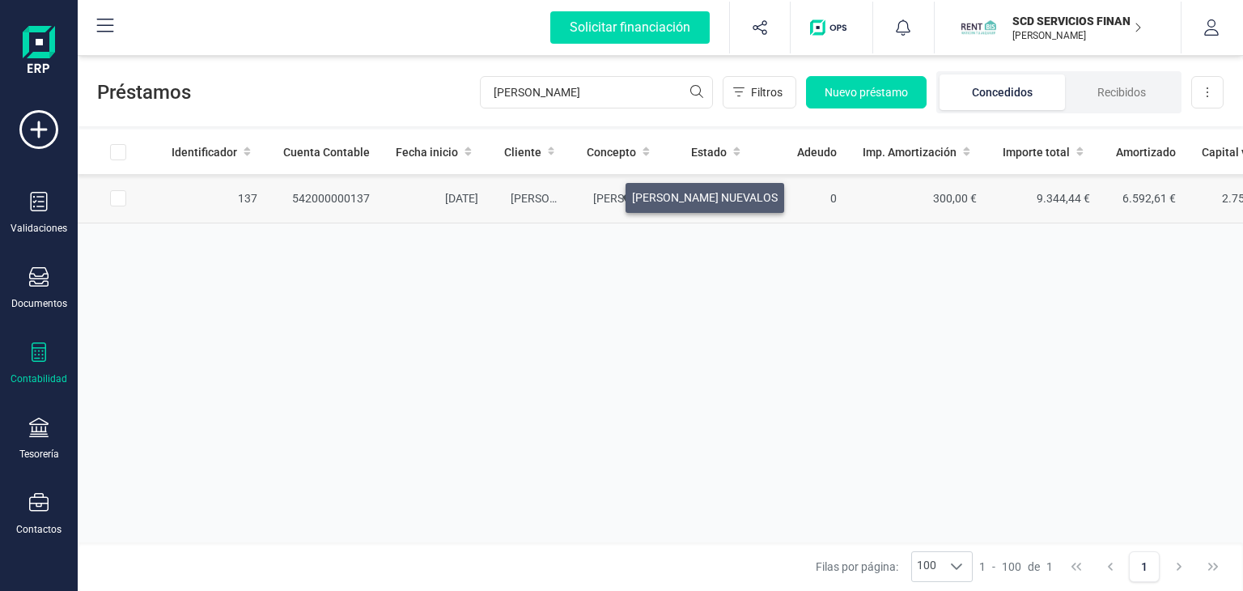
click at [606, 193] on span "[PERSON_NAME] NUEVALOS" at bounding box center [666, 198] width 146 height 13
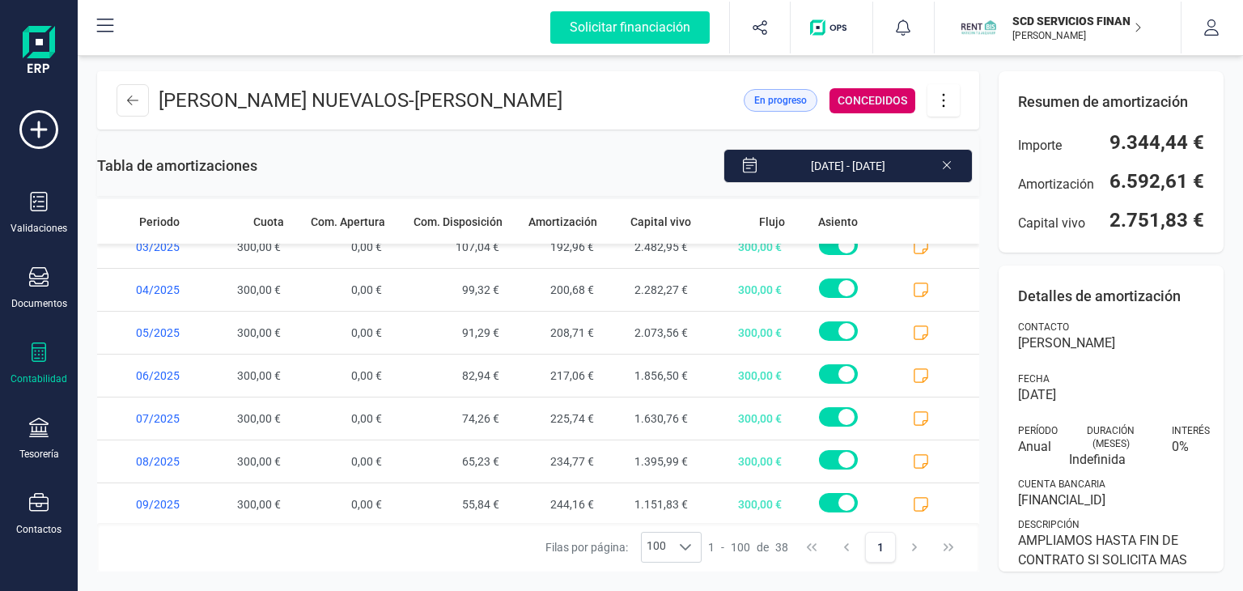
scroll to position [1344, 0]
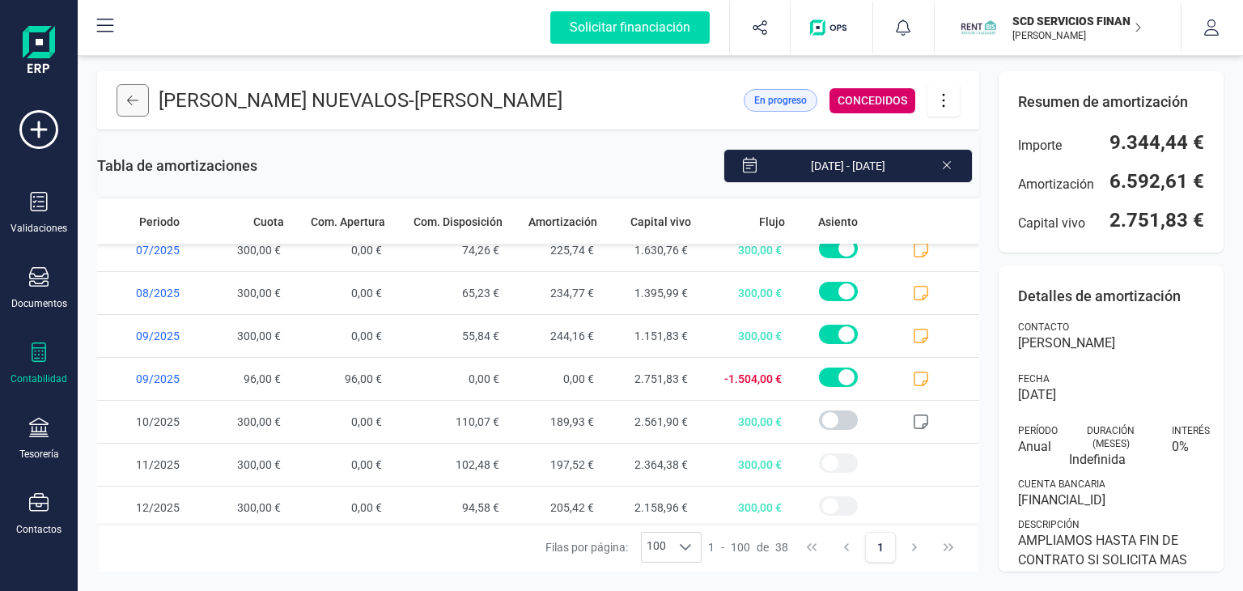
click at [132, 107] on button at bounding box center [132, 100] width 32 height 32
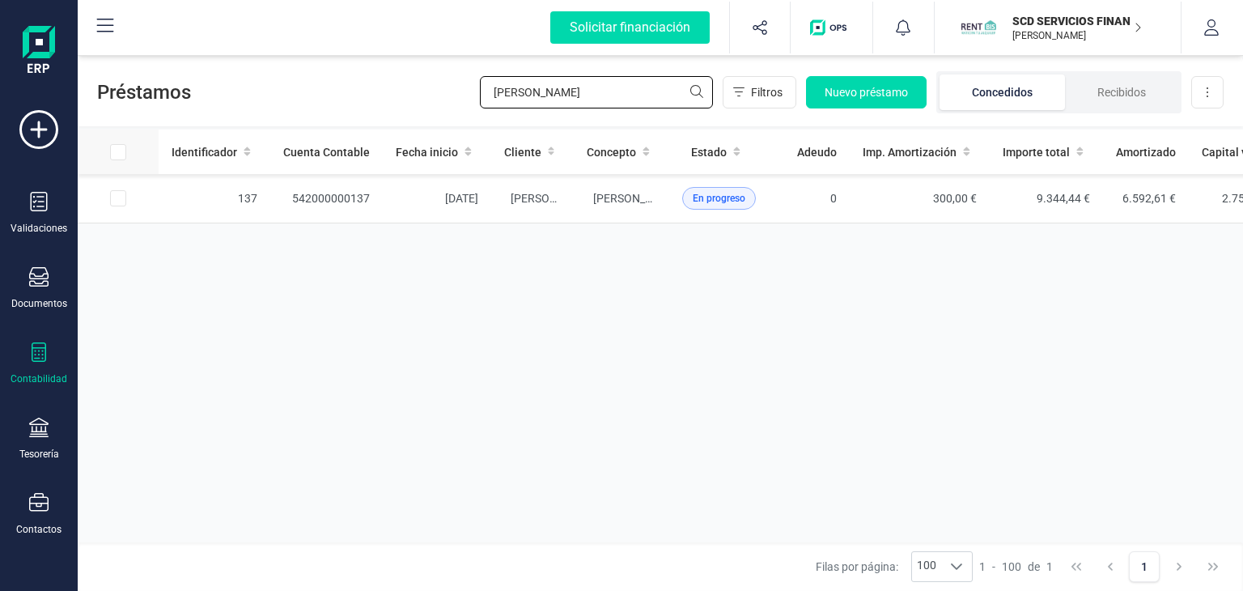
click at [184, 141] on div "Préstamos [PERSON_NAME] Filtros Nuevo préstamo Concedidos Recibidos Descargar E…" at bounding box center [660, 321] width 1165 height 539
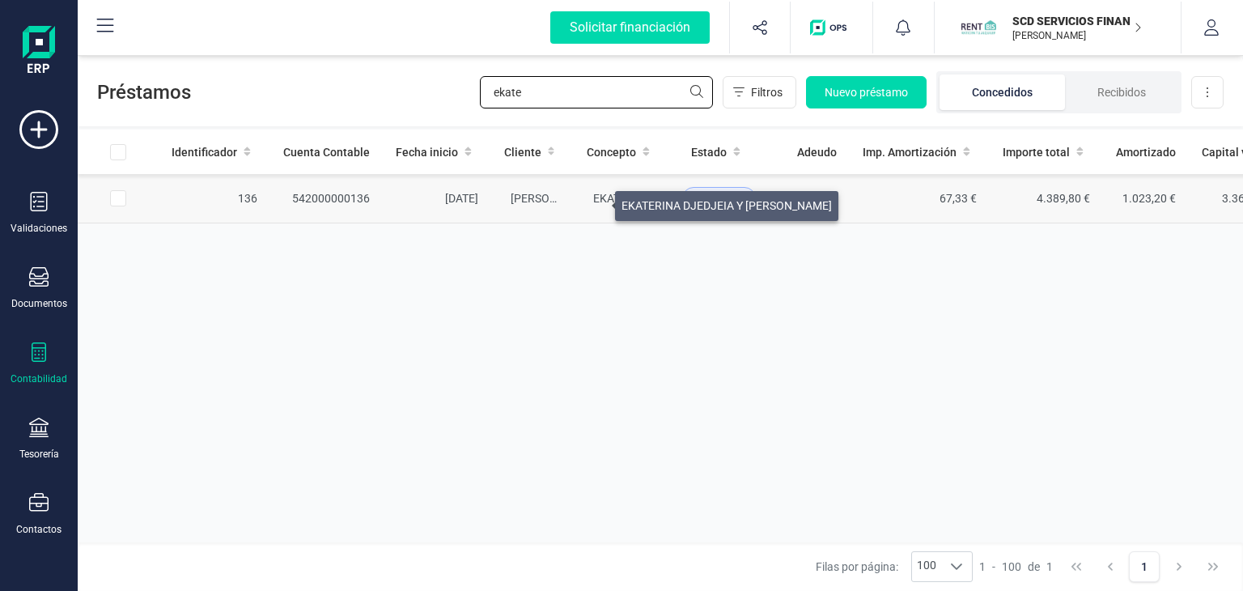
type input "ekate"
click at [596, 201] on span "EKATERINA DJEDJEIA Y [PERSON_NAME]" at bounding box center [698, 198] width 210 height 13
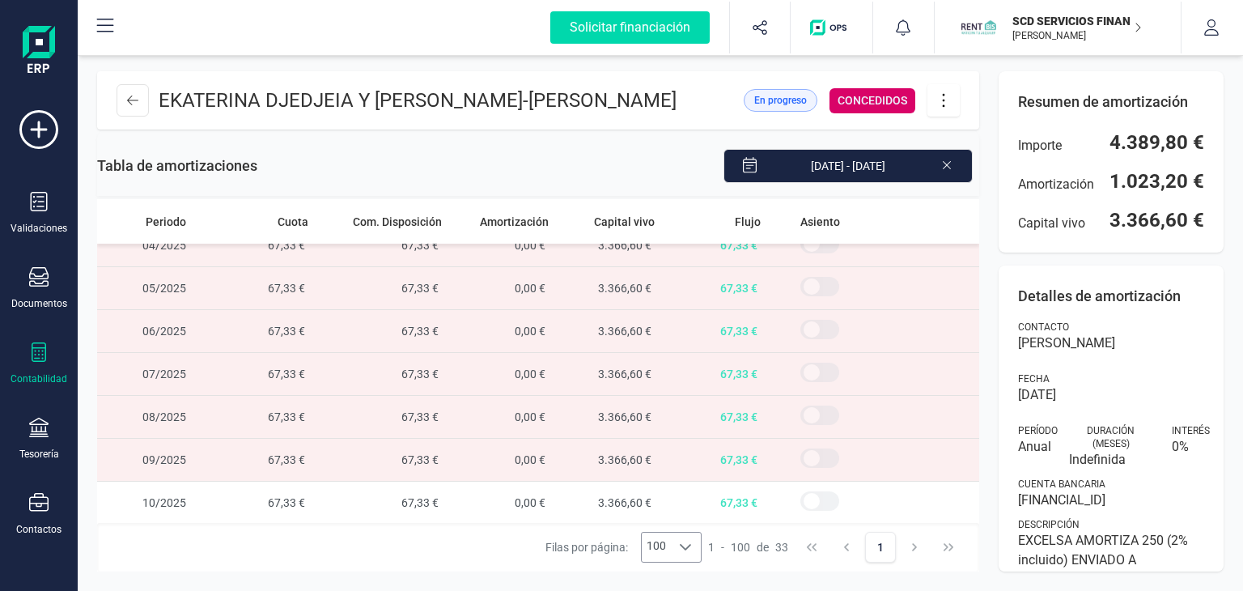
scroll to position [1052, 0]
click at [121, 113] on button at bounding box center [132, 100] width 32 height 32
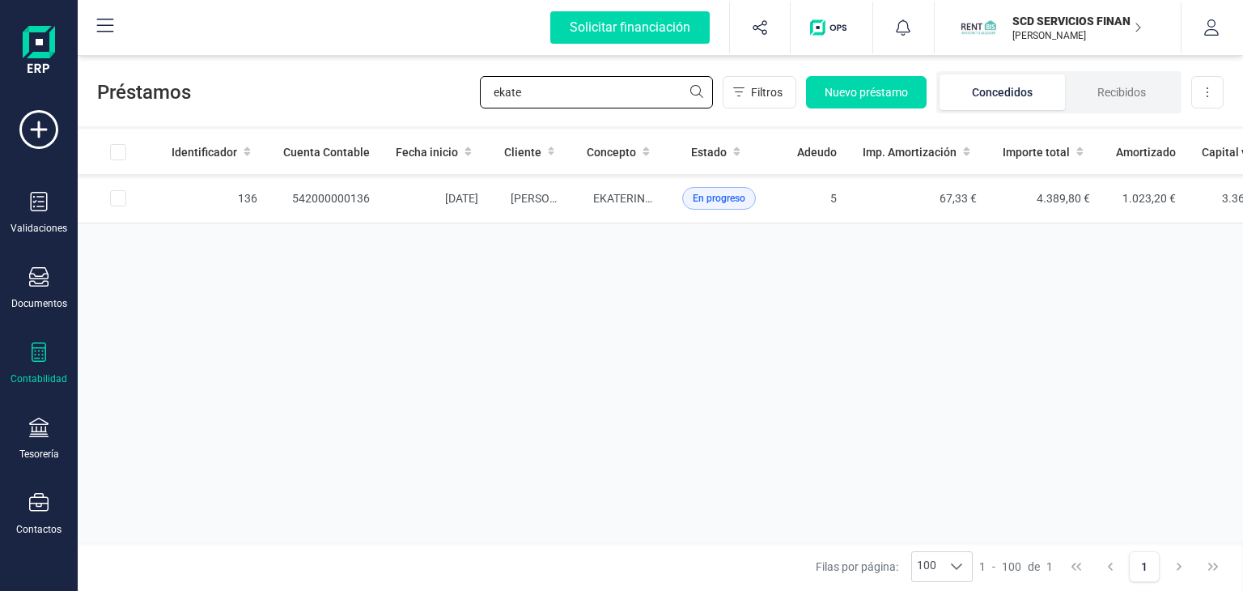
drag, startPoint x: 449, startPoint y: 88, endPoint x: 257, endPoint y: 91, distance: 191.8
click at [288, 90] on div "Préstamos ekate Filtros Nuevo préstamo Concedidos Recibidos Descargar Excel" at bounding box center [660, 89] width 1165 height 74
type input "[PERSON_NAME]"
click at [612, 188] on td "[PERSON_NAME] [PERSON_NAME] [PERSON_NAME]" at bounding box center [621, 198] width 95 height 49
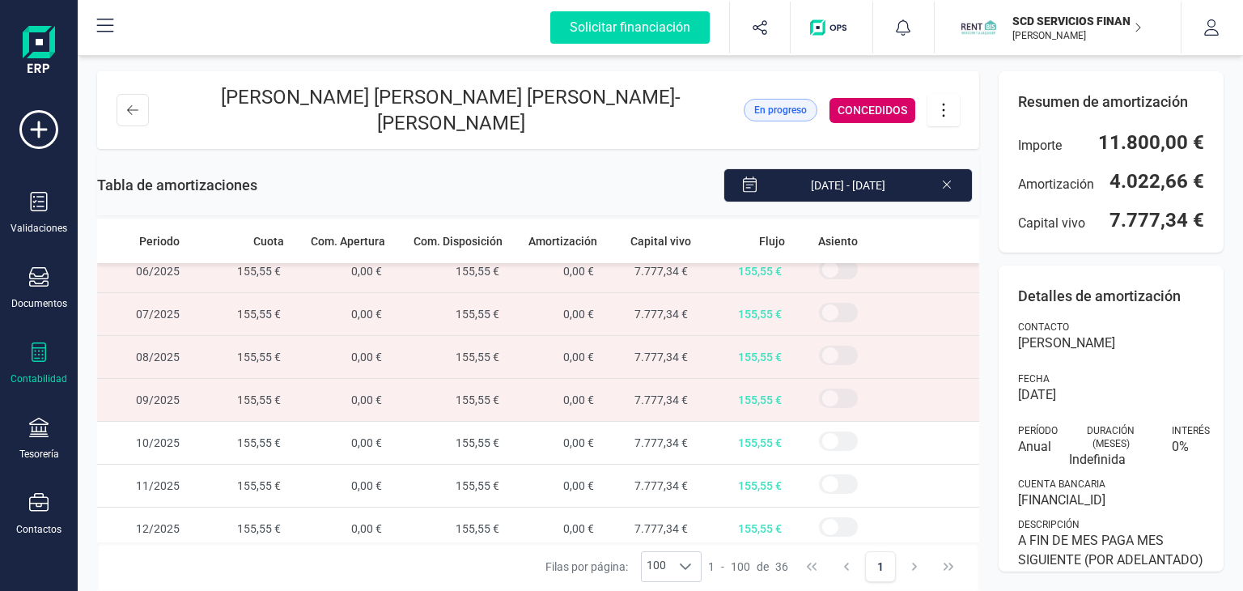
scroll to position [1259, 0]
click at [135, 106] on icon at bounding box center [132, 110] width 11 height 13
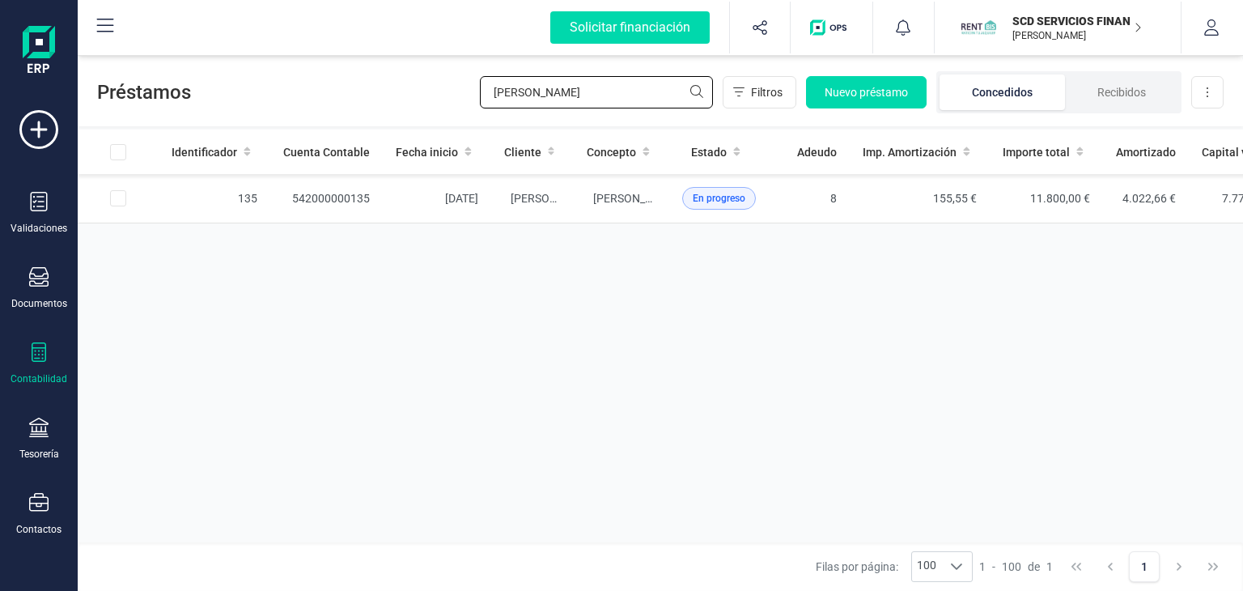
drag, startPoint x: 565, startPoint y: 90, endPoint x: 223, endPoint y: 108, distance: 342.7
click at [225, 108] on div "Préstamos [PERSON_NAME] Filtros Nuevo préstamo Concedidos Recibidos Descargar E…" at bounding box center [660, 89] width 1165 height 74
type input "[DEMOGRAPHIC_DATA]"
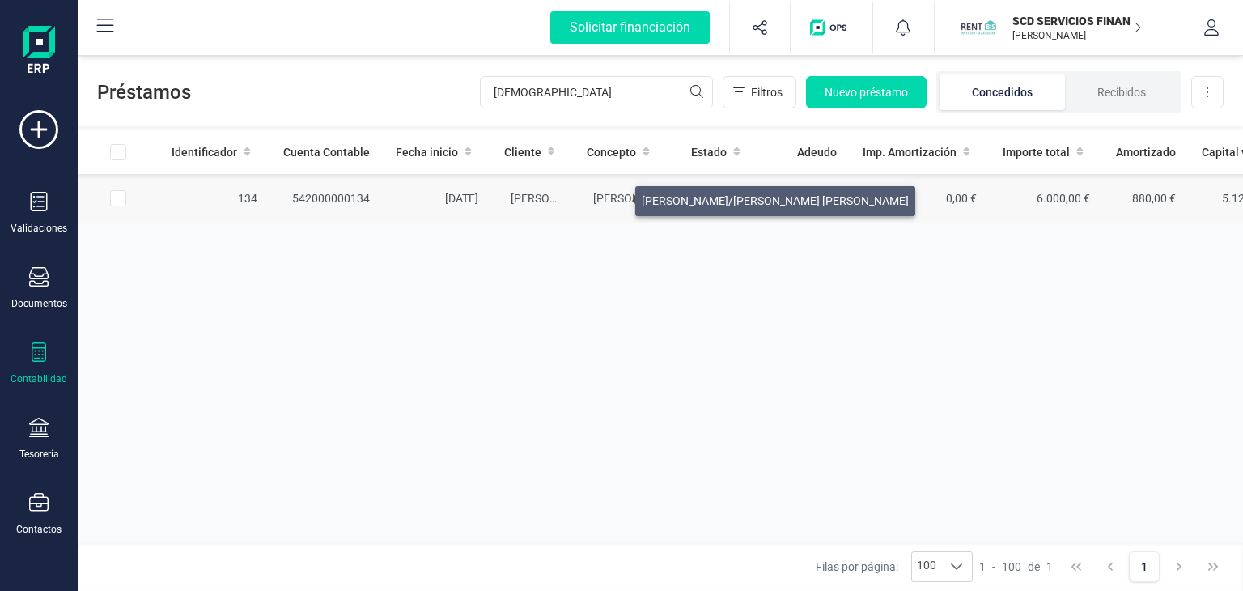
click at [616, 197] on span "[PERSON_NAME]/[PERSON_NAME] [PERSON_NAME]" at bounding box center [726, 198] width 267 height 13
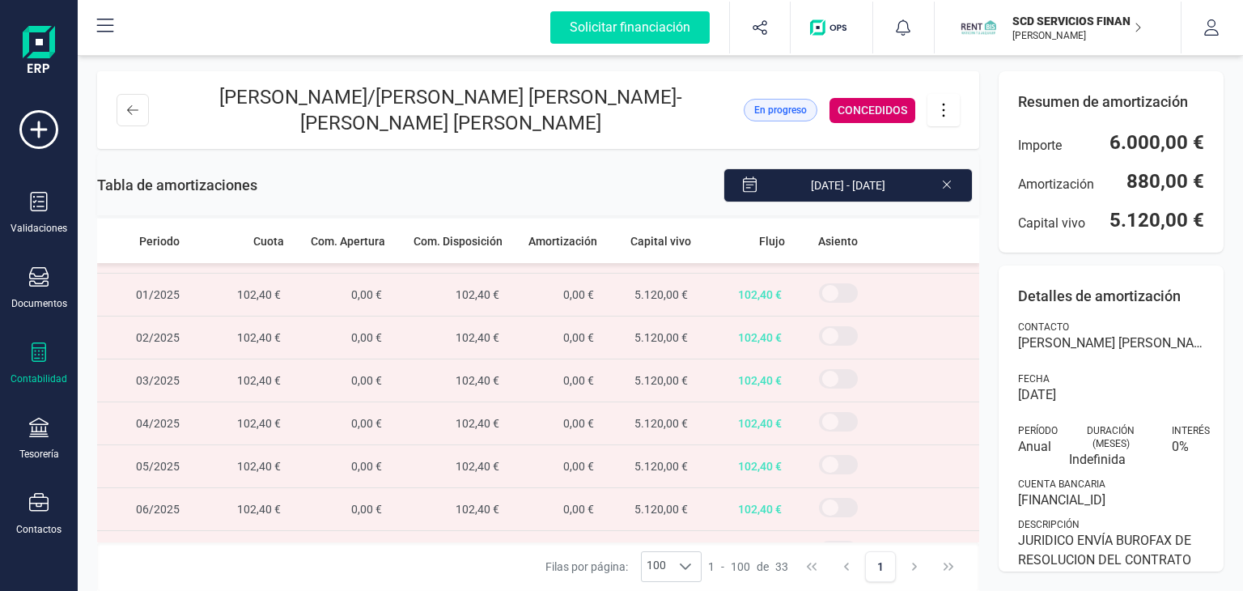
scroll to position [1130, 0]
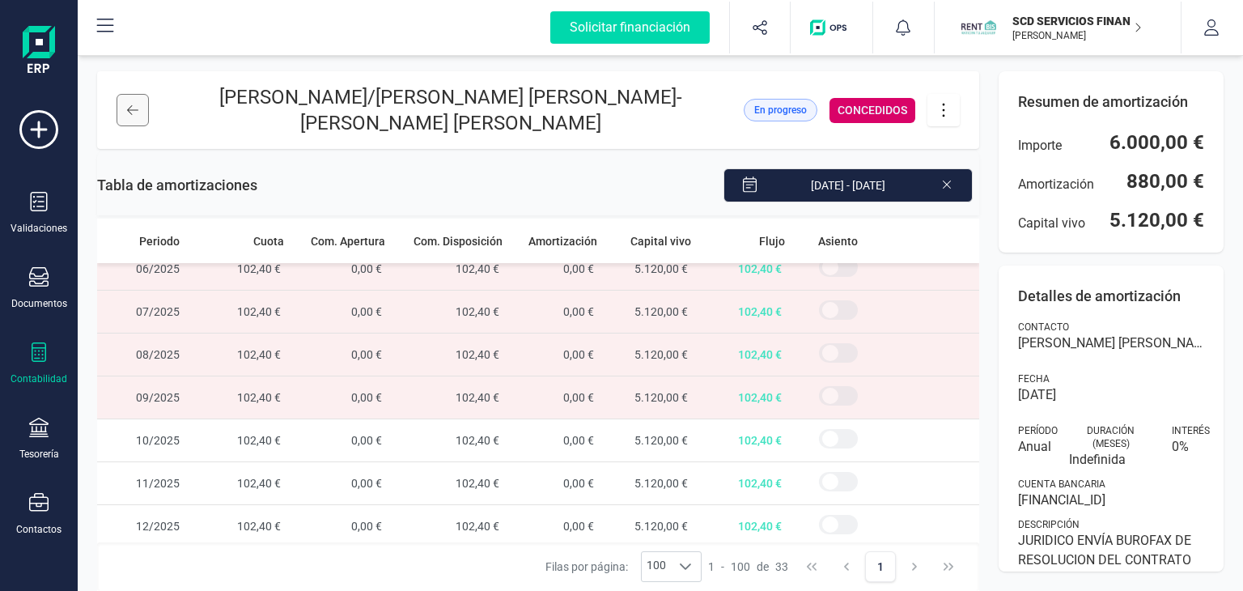
click at [133, 116] on button at bounding box center [132, 110] width 32 height 32
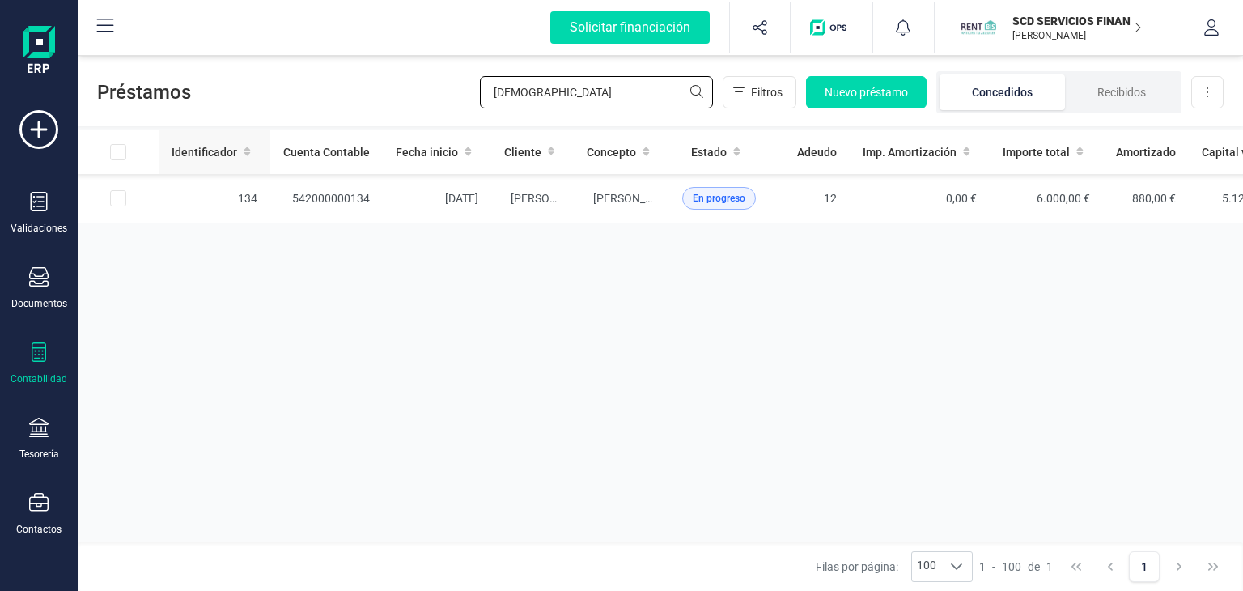
drag, startPoint x: 562, startPoint y: 96, endPoint x: 159, endPoint y: 130, distance: 405.1
click at [243, 130] on div "Préstamos shaida Filtros Nuevo préstamo Concedidos Recibidos Descargar Excel Id…" at bounding box center [660, 321] width 1165 height 539
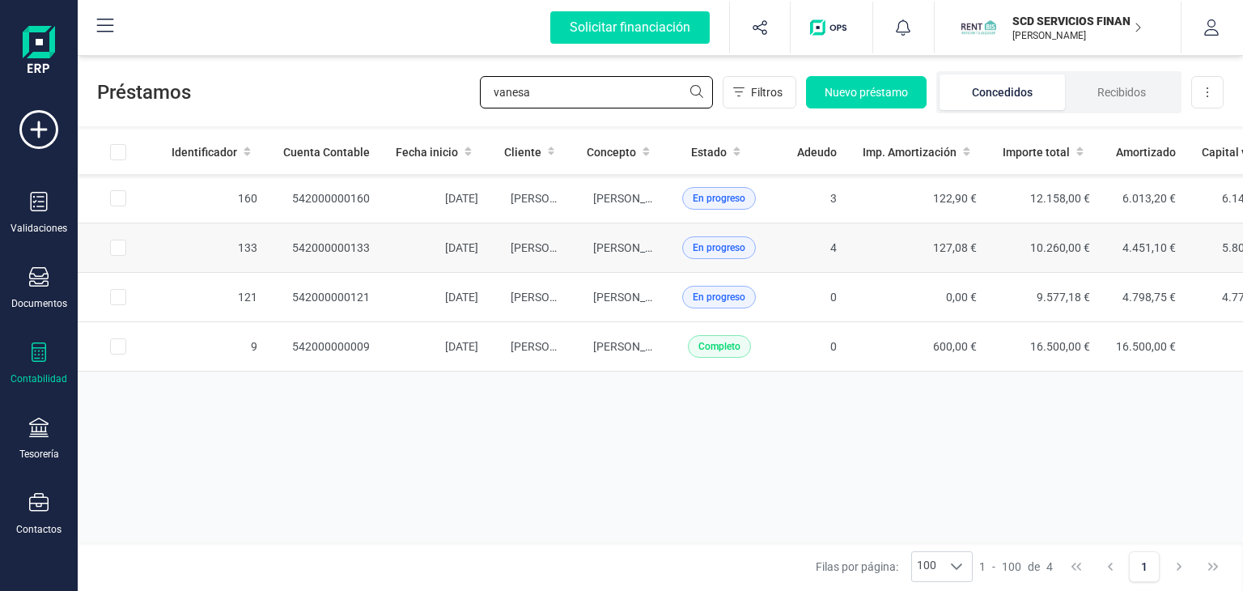
type input "vanesa"
click at [582, 248] on td "[PERSON_NAME] [PERSON_NAME] [PERSON_NAME]" at bounding box center [621, 247] width 95 height 49
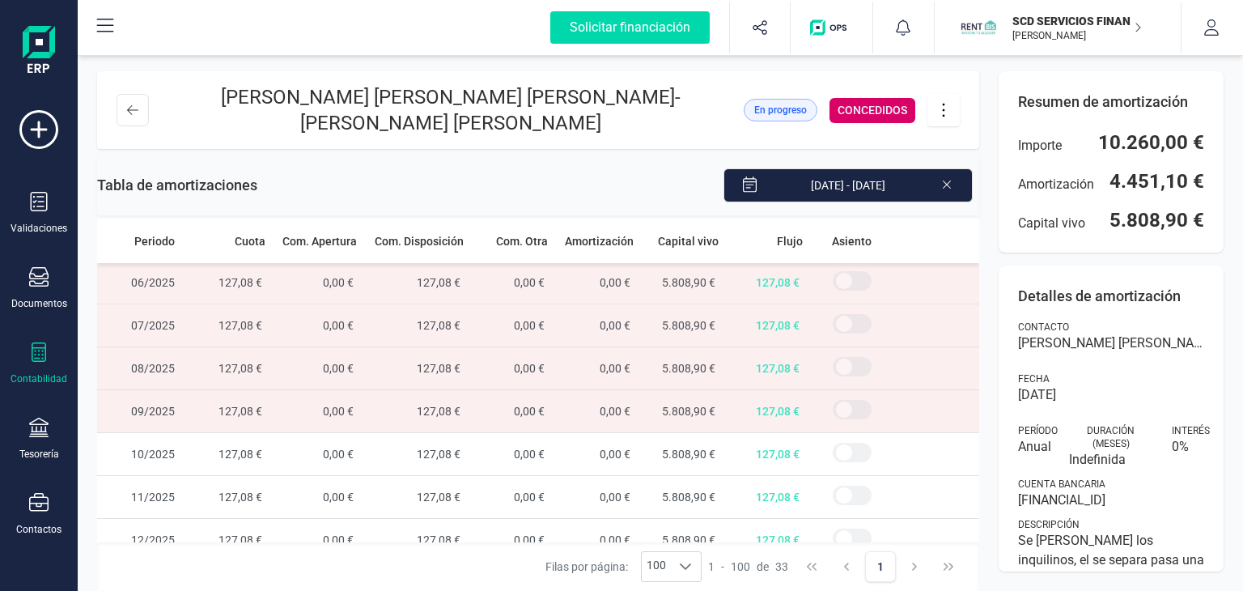
scroll to position [1130, 0]
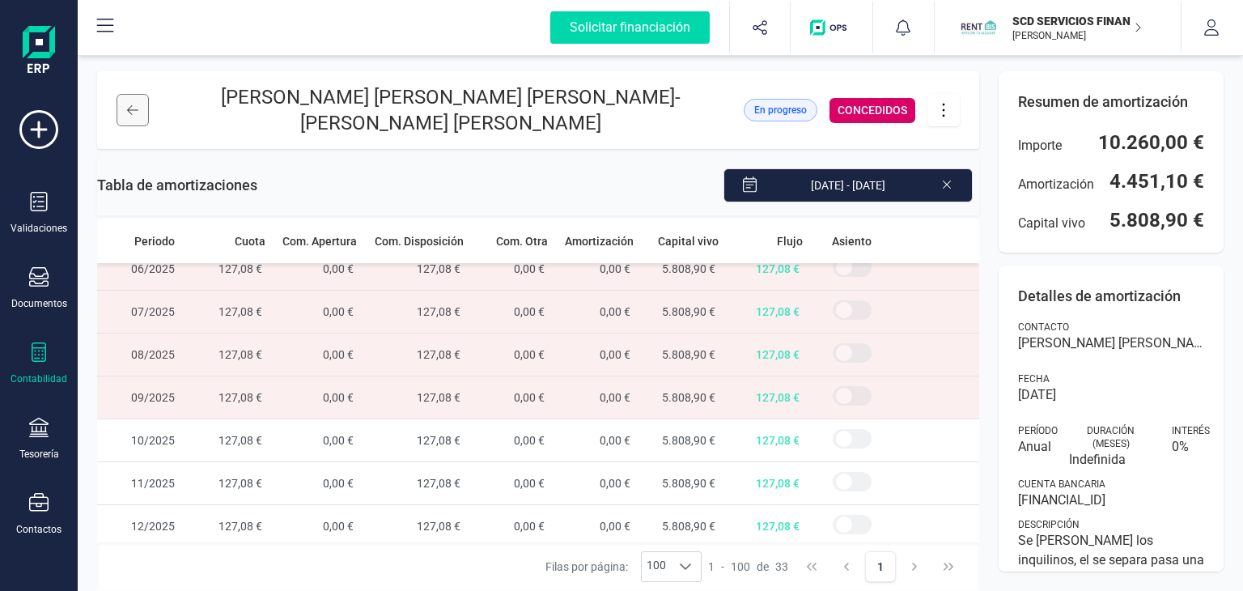
click at [129, 112] on icon at bounding box center [132, 110] width 11 height 10
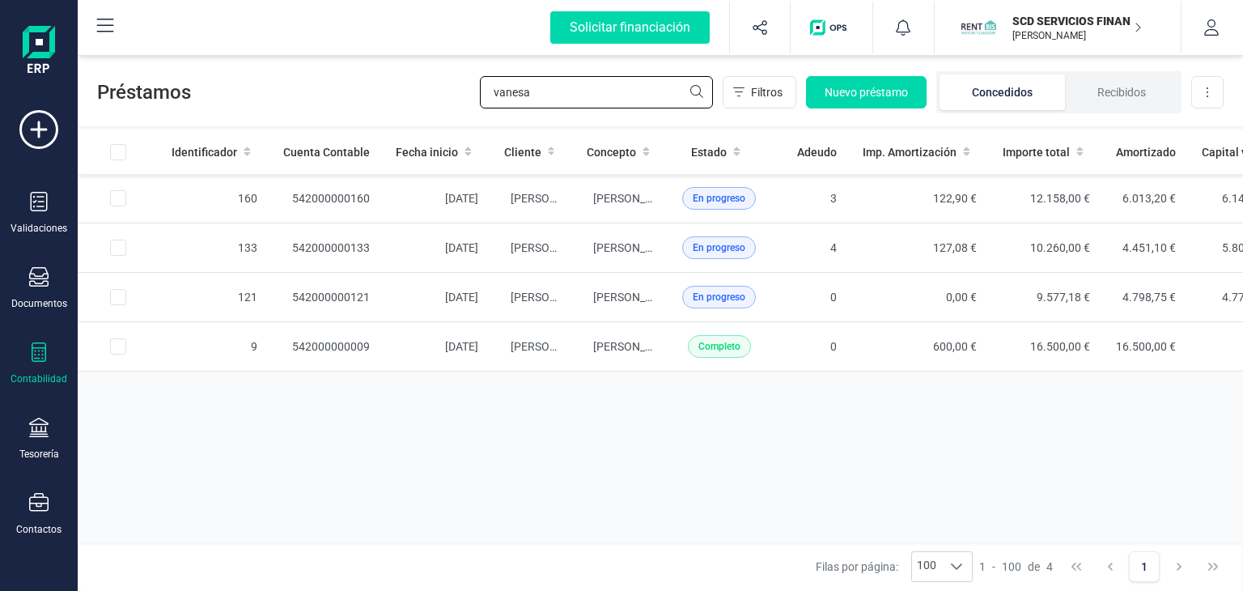
drag, startPoint x: 590, startPoint y: 88, endPoint x: 289, endPoint y: 107, distance: 301.5
click at [317, 104] on div "Préstamos vanesa Filtros Nuevo préstamo Concedidos Recibidos Descargar Excel" at bounding box center [660, 89] width 1165 height 74
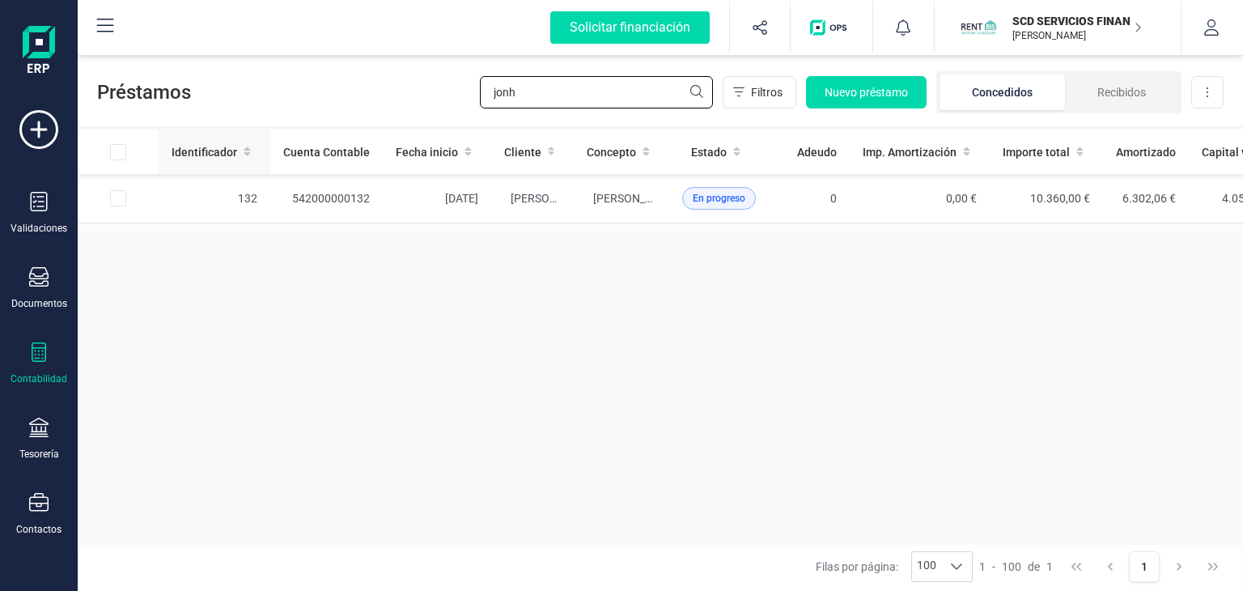
type input "jonh"
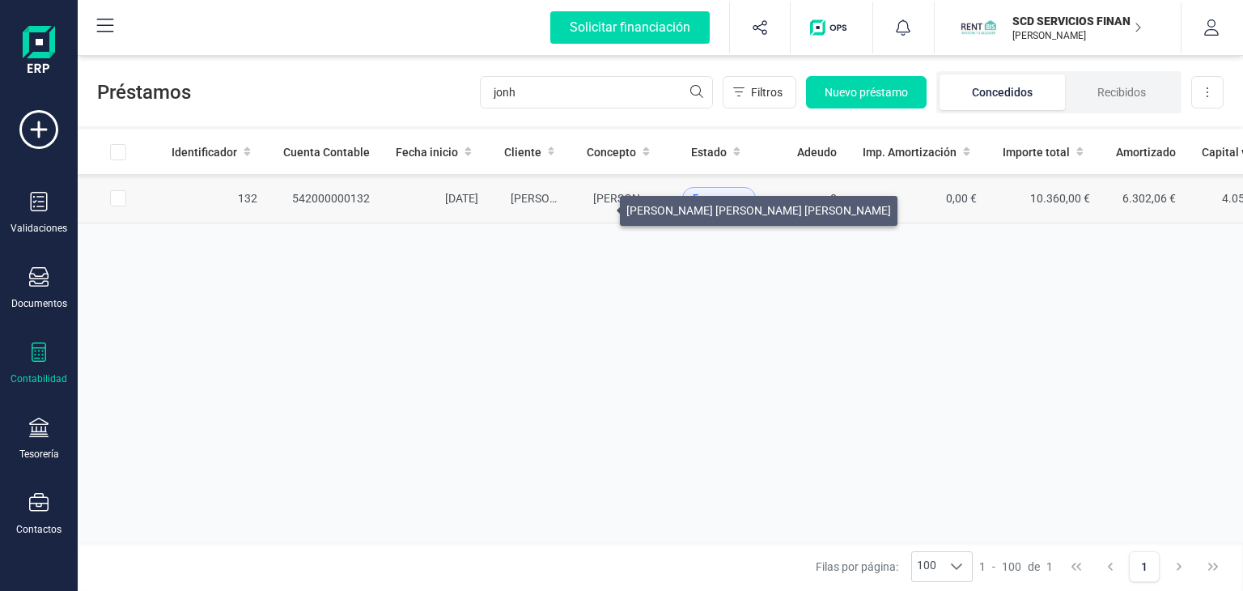
click at [600, 201] on span "[PERSON_NAME] [PERSON_NAME] [PERSON_NAME]" at bounding box center [725, 198] width 265 height 13
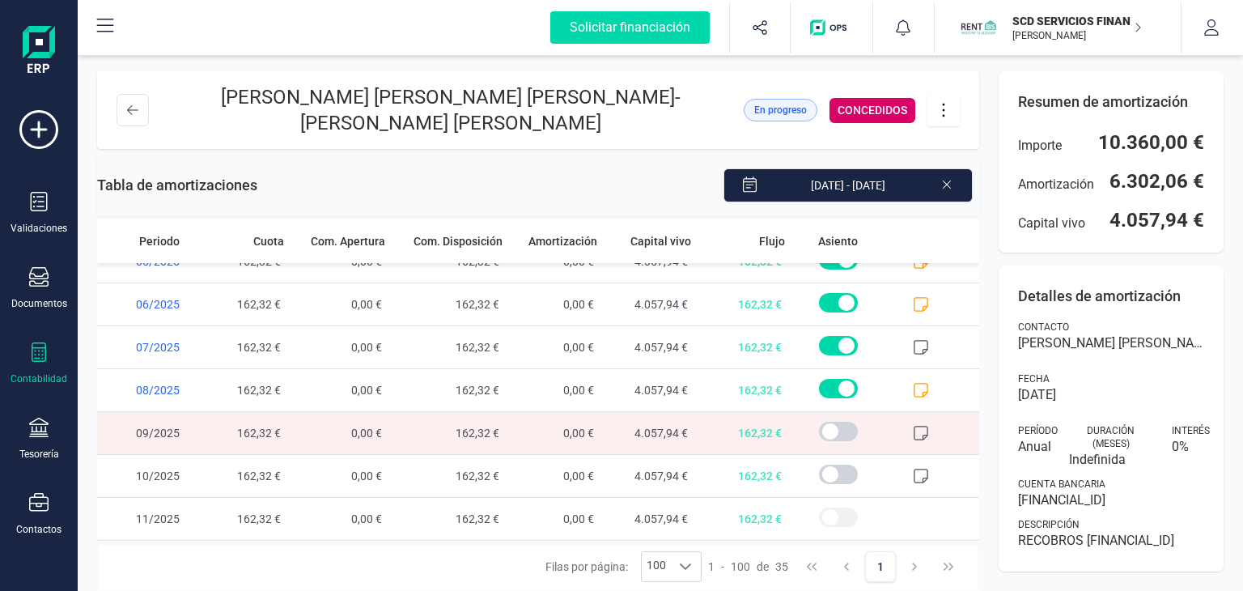
scroll to position [1216, 0]
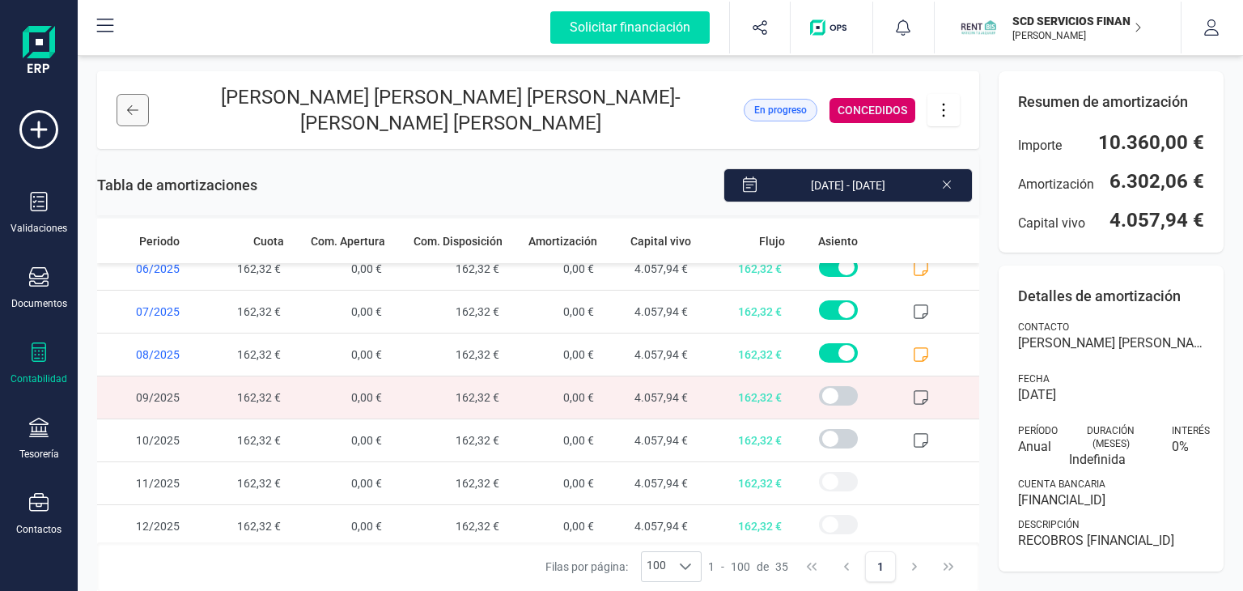
click at [133, 108] on icon at bounding box center [132, 110] width 11 height 13
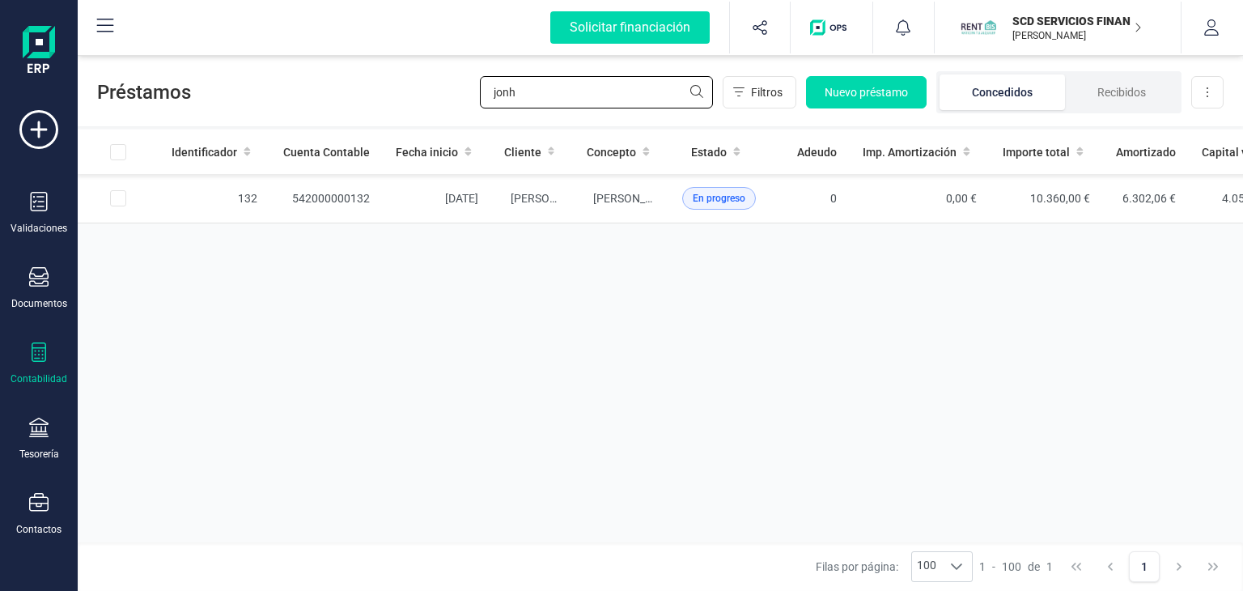
drag, startPoint x: 591, startPoint y: 103, endPoint x: 316, endPoint y: 79, distance: 276.9
click at [320, 79] on div "Préstamos jonh Filtros Nuevo préstamo Concedidos Recibidos Descargar Excel" at bounding box center [660, 89] width 1165 height 74
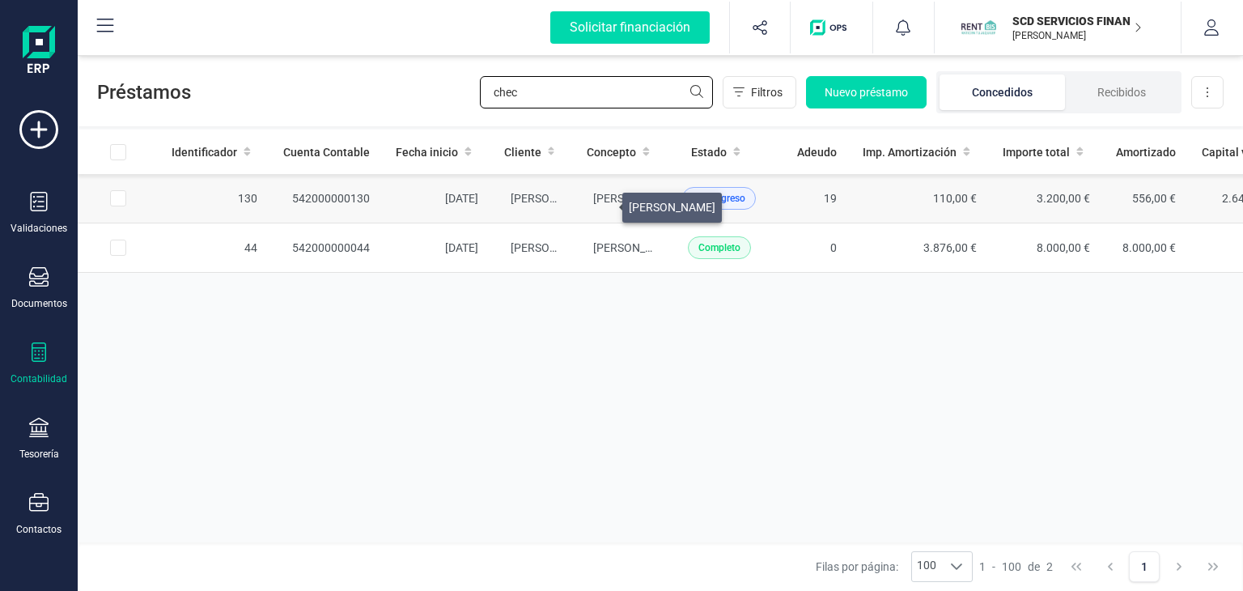
type input "chec"
click at [602, 201] on span "[PERSON_NAME]" at bounding box center [636, 198] width 87 height 13
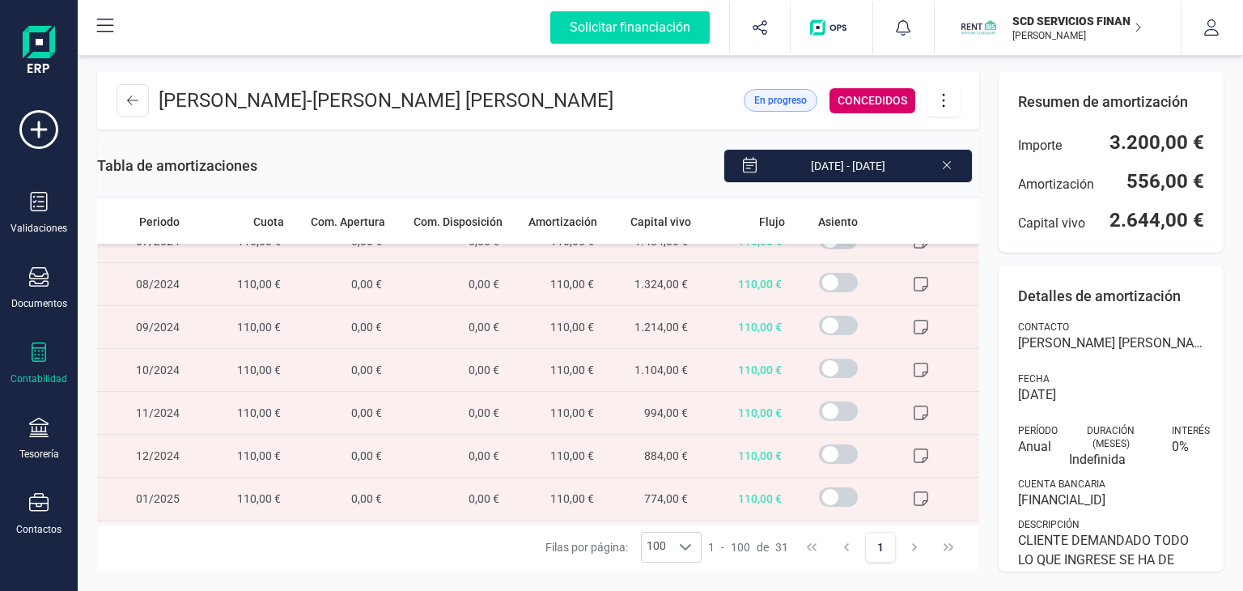
scroll to position [728, 0]
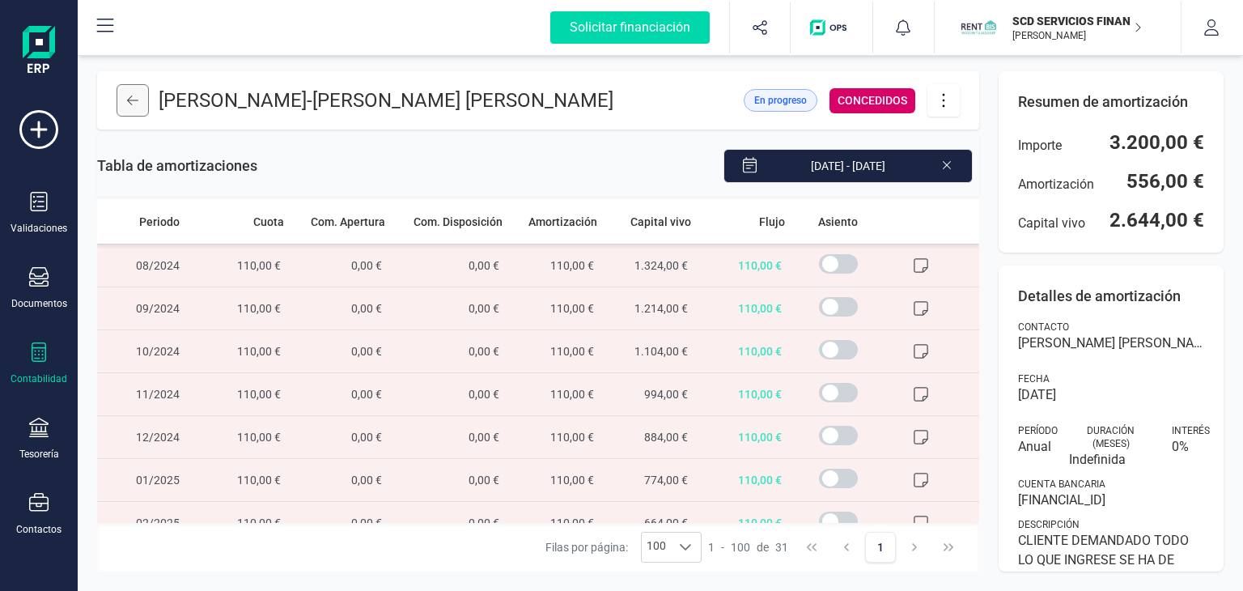
click at [129, 98] on icon at bounding box center [132, 100] width 11 height 10
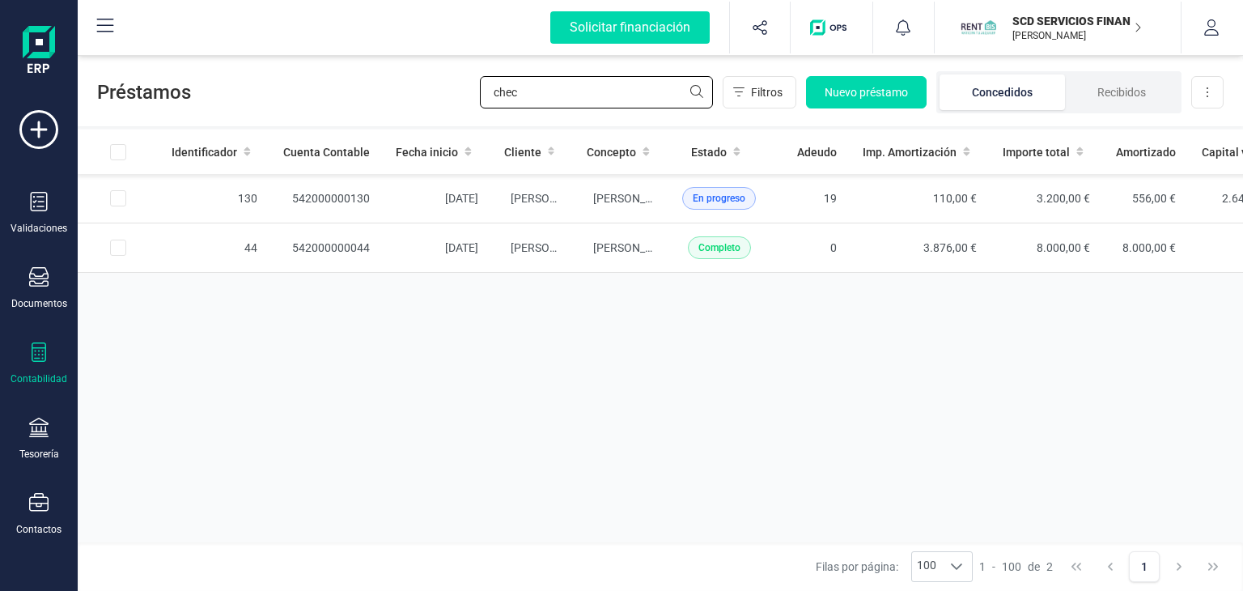
drag, startPoint x: 538, startPoint y: 104, endPoint x: 399, endPoint y: 87, distance: 140.1
click at [409, 87] on div "Préstamos chec Filtros Nuevo préstamo Concedidos Recibidos Descargar Excel" at bounding box center [660, 89] width 1165 height 74
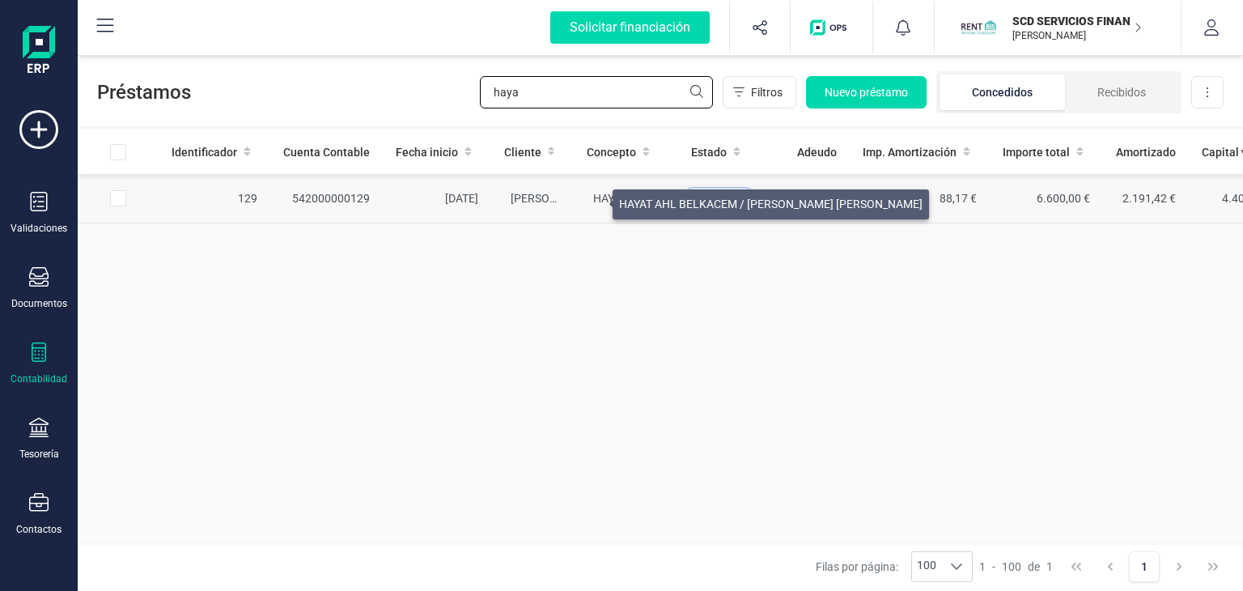
type input "haya"
click at [594, 198] on span "HAYAT AHL BELKACEM / [PERSON_NAME] [PERSON_NAME]" at bounding box center [744, 198] width 303 height 13
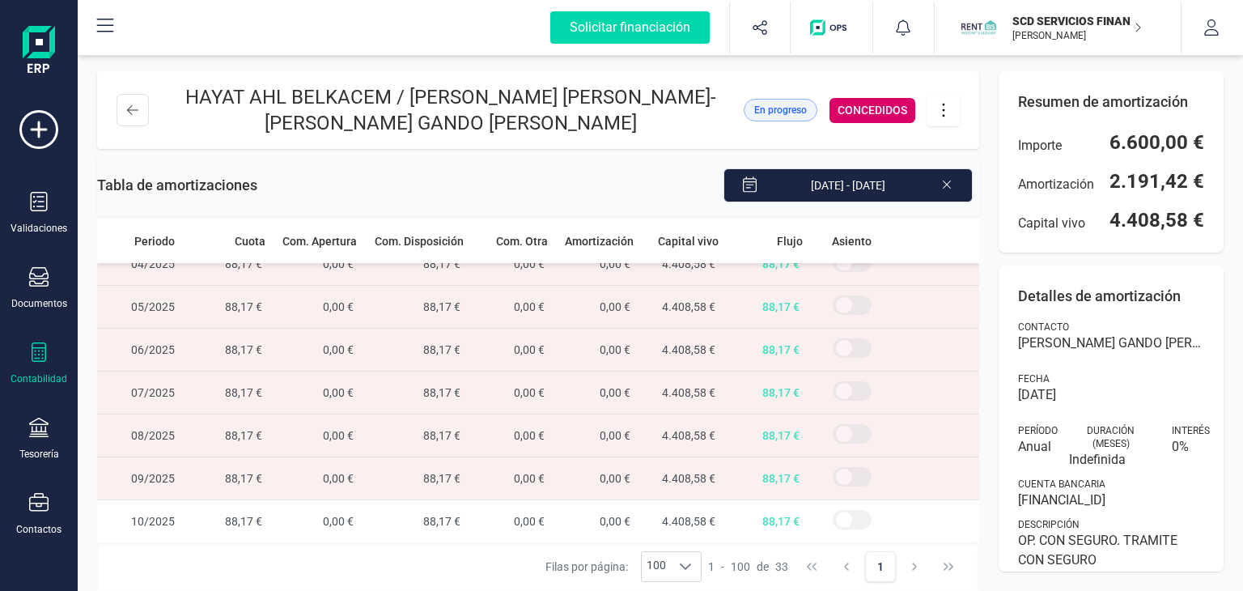
scroll to position [1052, 0]
click at [134, 118] on button at bounding box center [132, 110] width 32 height 32
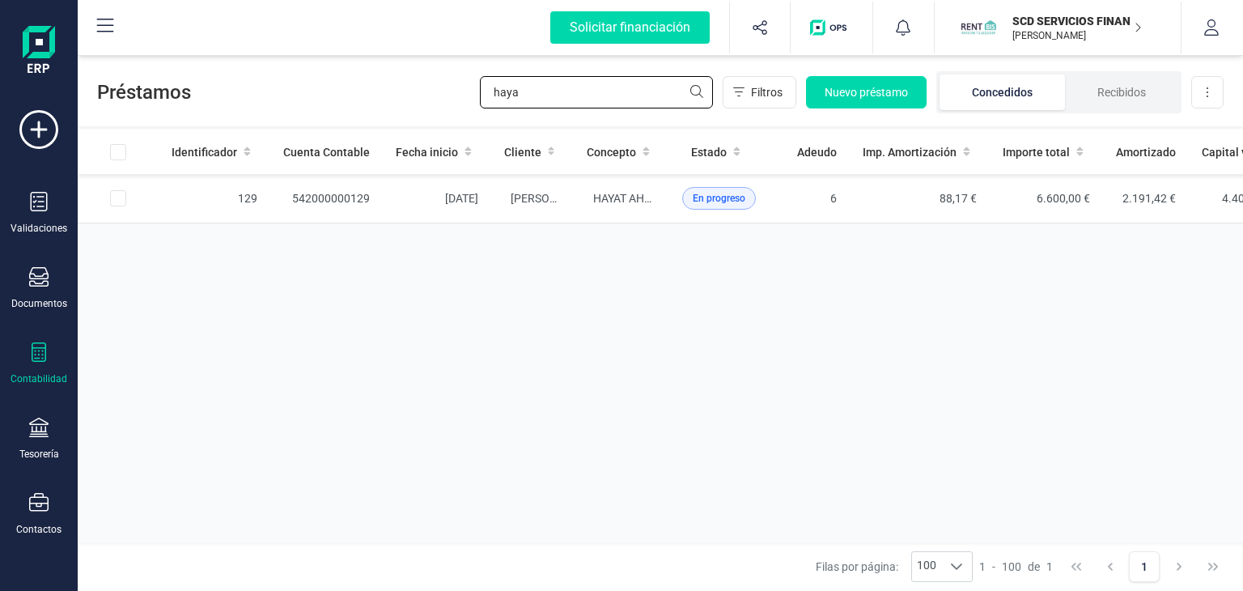
drag, startPoint x: 534, startPoint y: 101, endPoint x: 409, endPoint y: 111, distance: 125.0
click at [421, 104] on div "Préstamos haya Filtros Nuevo préstamo Concedidos Recibidos Descargar Excel" at bounding box center [660, 89] width 1165 height 74
type input "[PERSON_NAME]"
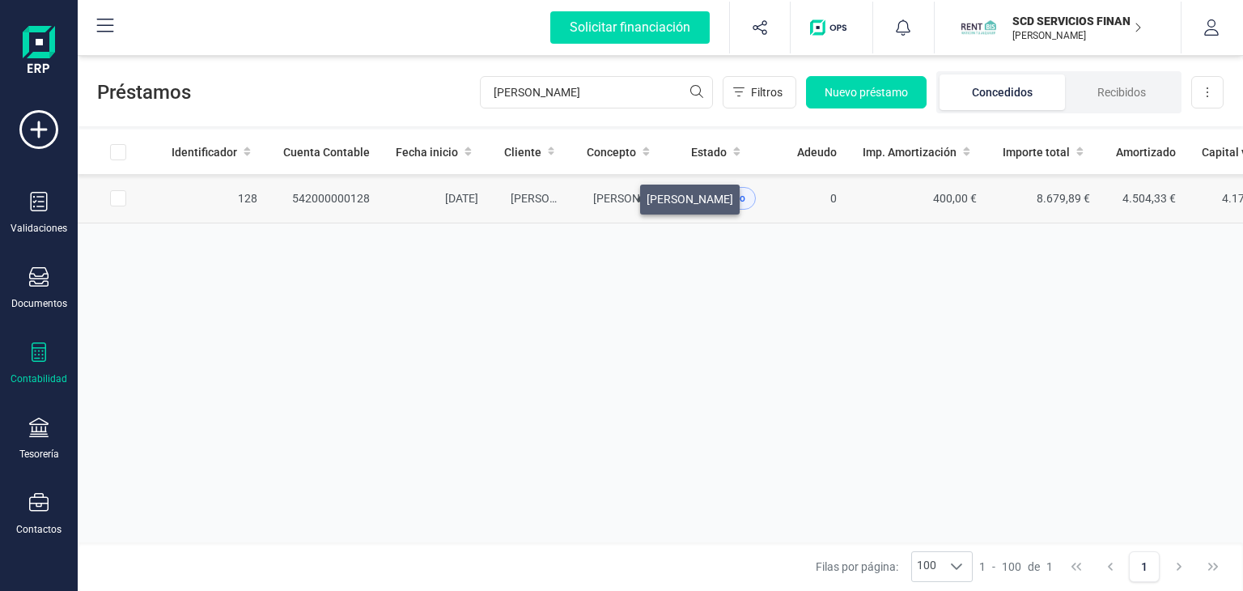
click at [621, 195] on span "[PERSON_NAME]" at bounding box center [636, 198] width 87 height 13
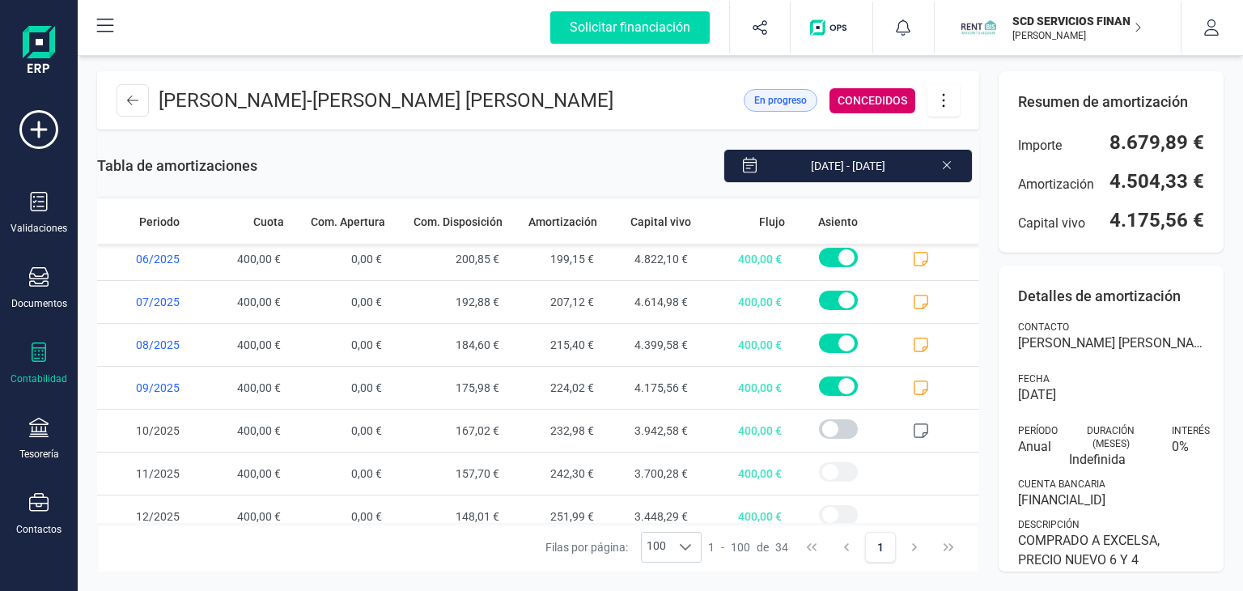
scroll to position [1173, 0]
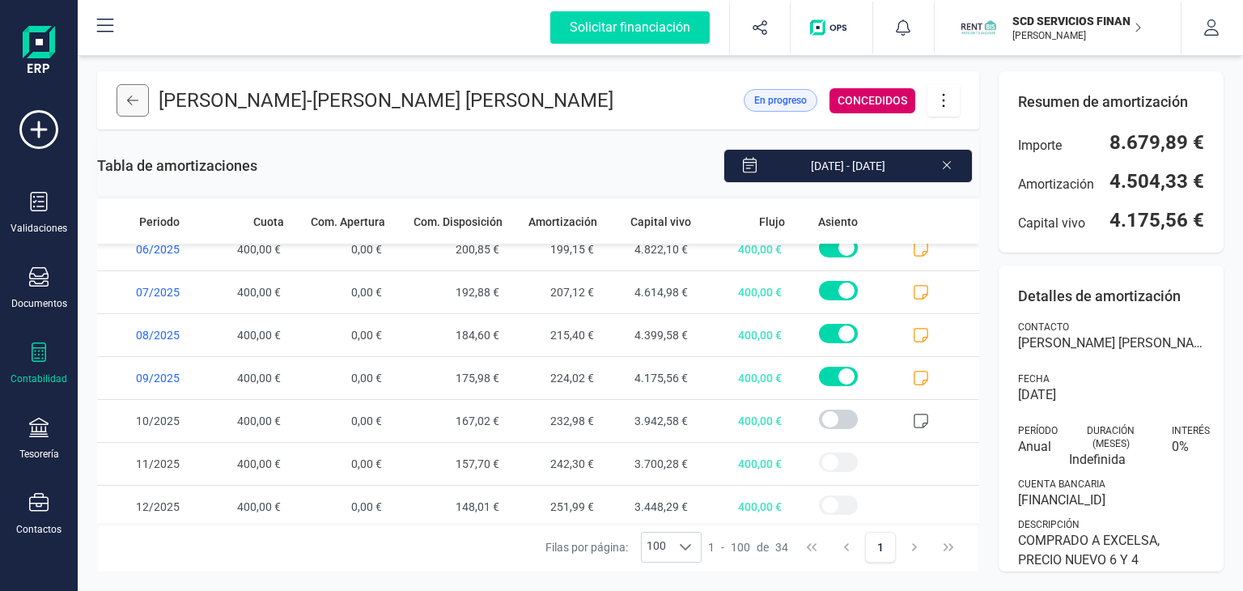
click at [139, 98] on button at bounding box center [132, 100] width 32 height 32
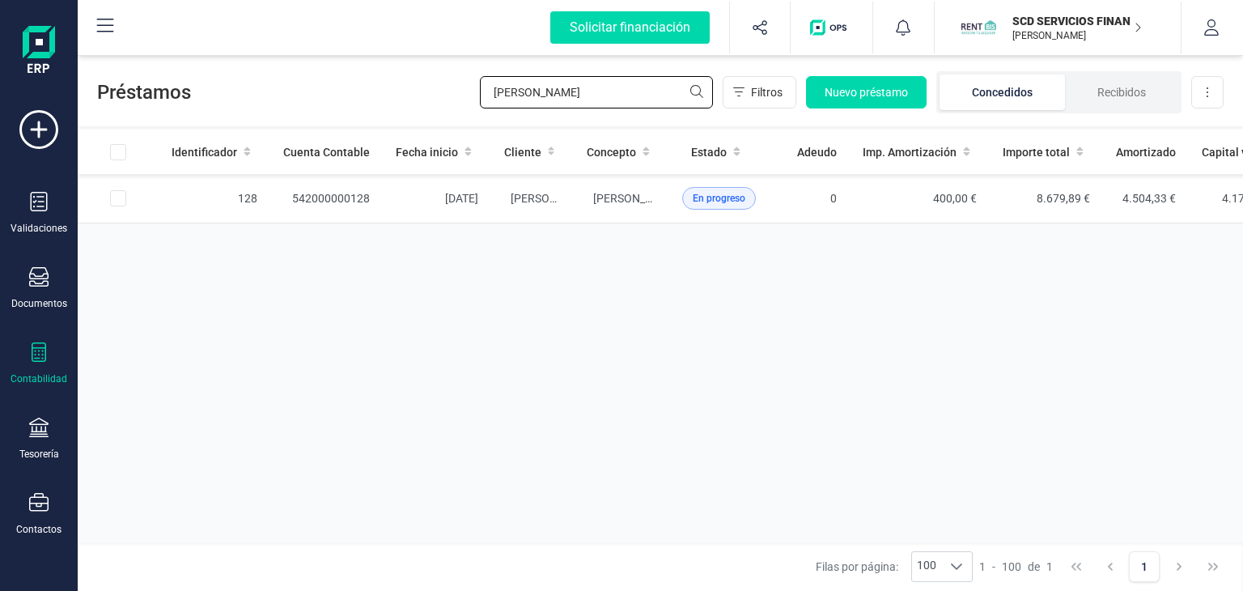
click at [340, 101] on div "Préstamos [PERSON_NAME] Filtros Nuevo préstamo Concedidos Recibidos Descargar E…" at bounding box center [660, 89] width 1165 height 74
type input "[PERSON_NAME] re"
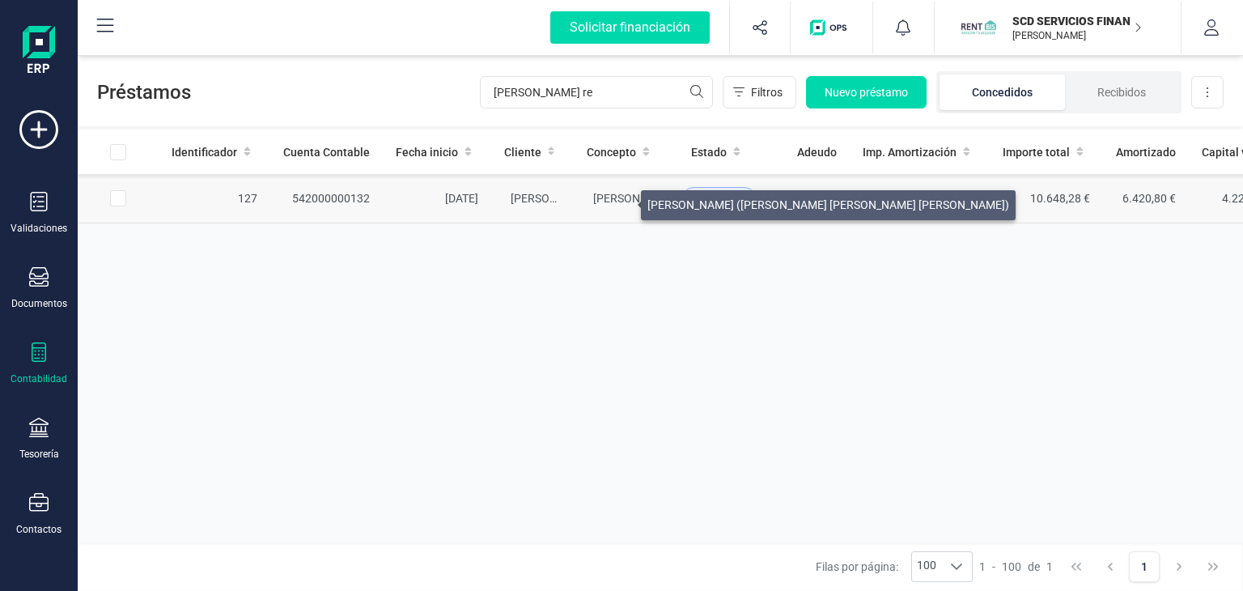
click at [621, 201] on span "[PERSON_NAME] ([PERSON_NAME] [PERSON_NAME] [PERSON_NAME])" at bounding box center [774, 198] width 362 height 13
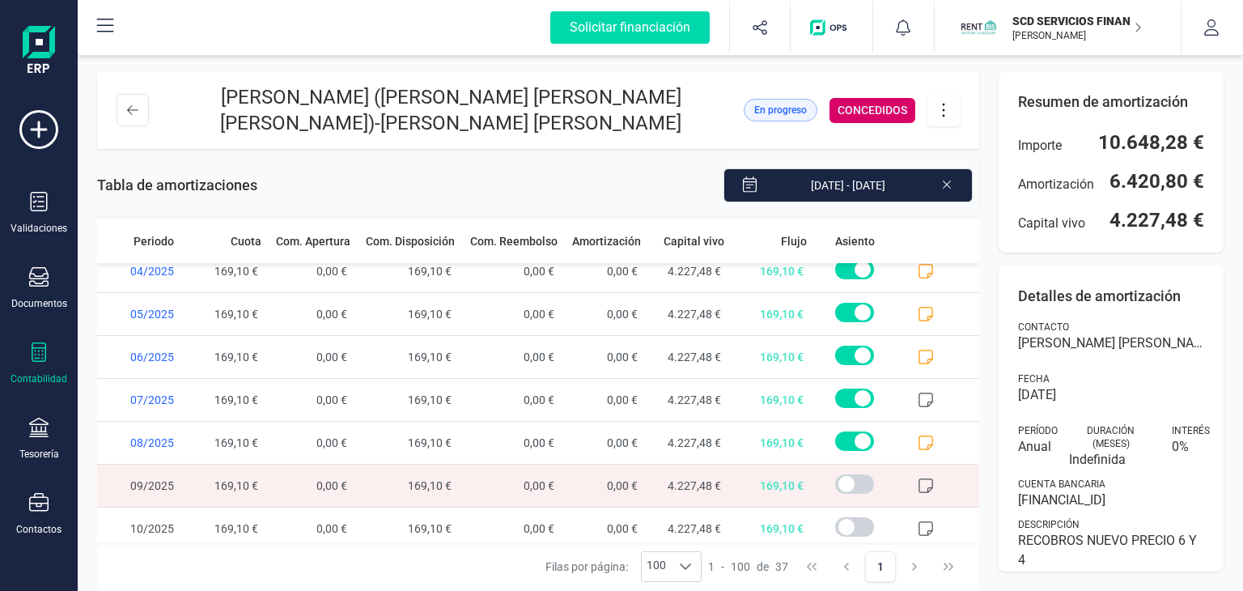
scroll to position [1301, 0]
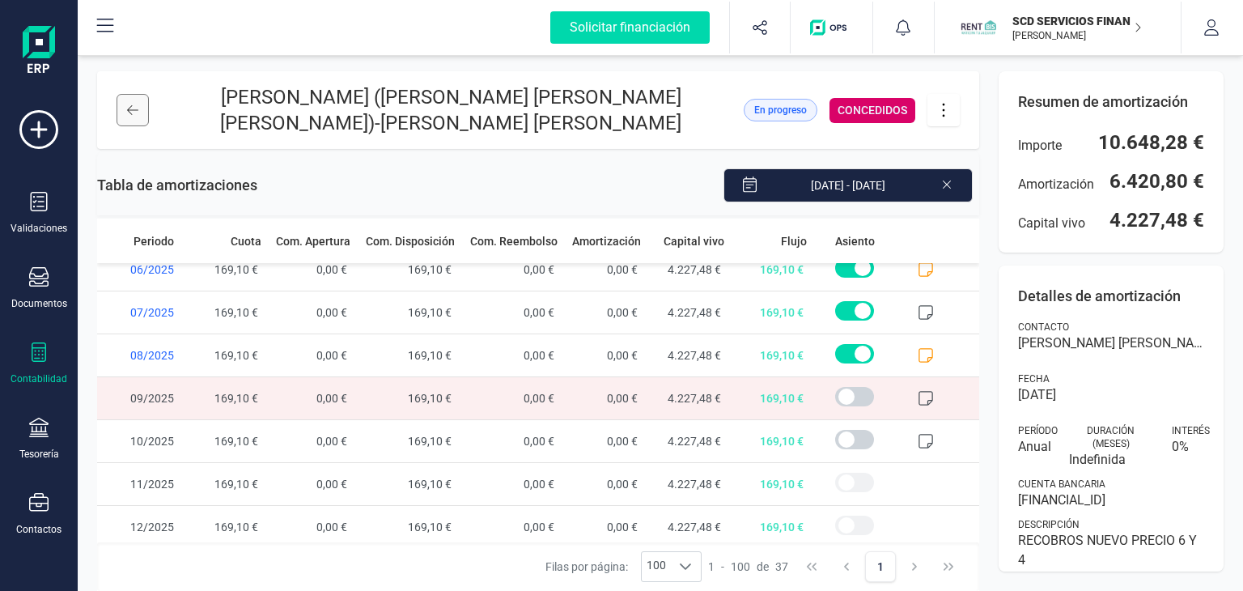
click at [121, 115] on button at bounding box center [132, 110] width 32 height 32
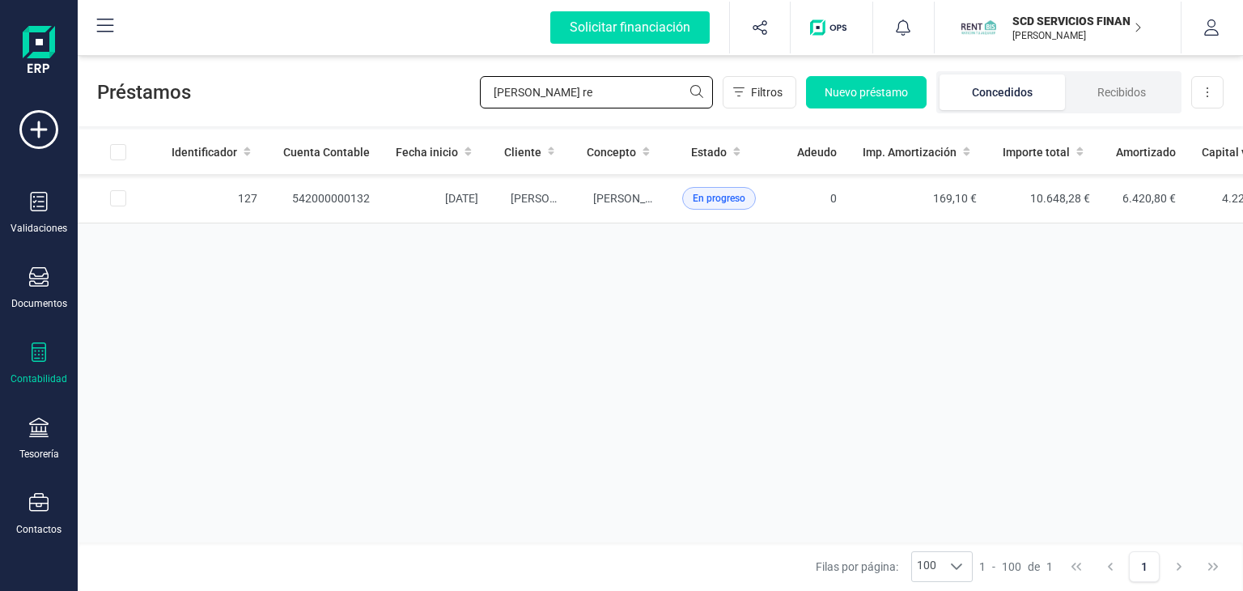
drag, startPoint x: 577, startPoint y: 88, endPoint x: 298, endPoint y: 85, distance: 279.1
click at [314, 86] on div "Préstamos [PERSON_NAME] re Filtros Nuevo préstamo Concedidos Recibidos Descarga…" at bounding box center [660, 89] width 1165 height 74
type input "[PERSON_NAME]"
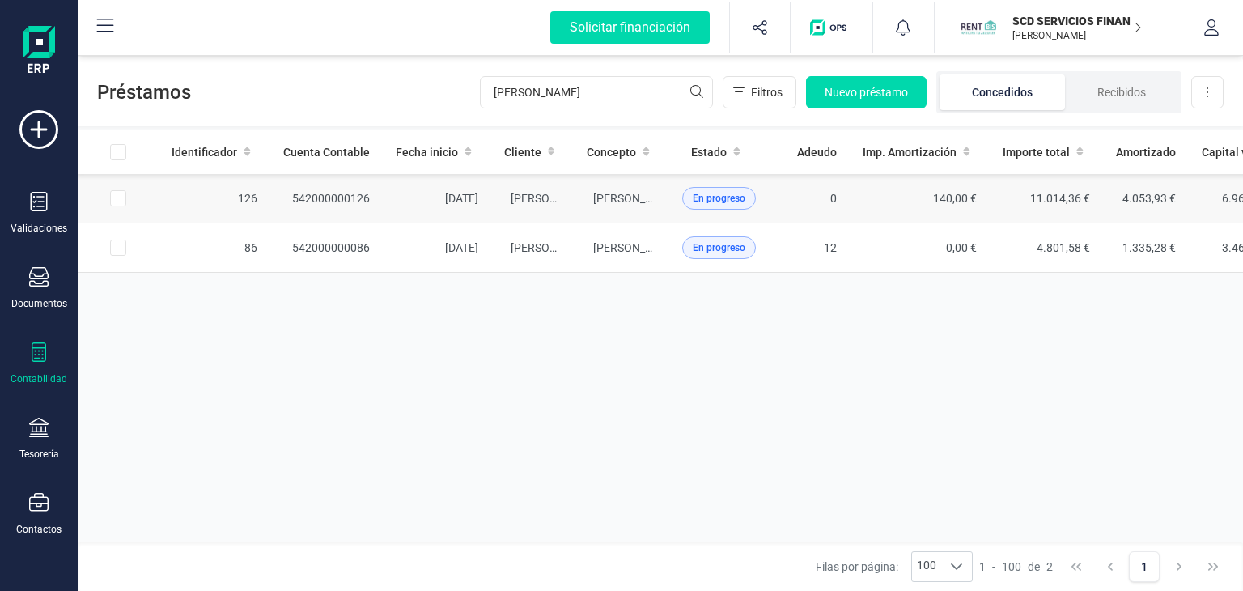
click at [354, 198] on td "542000000126" at bounding box center [326, 198] width 112 height 49
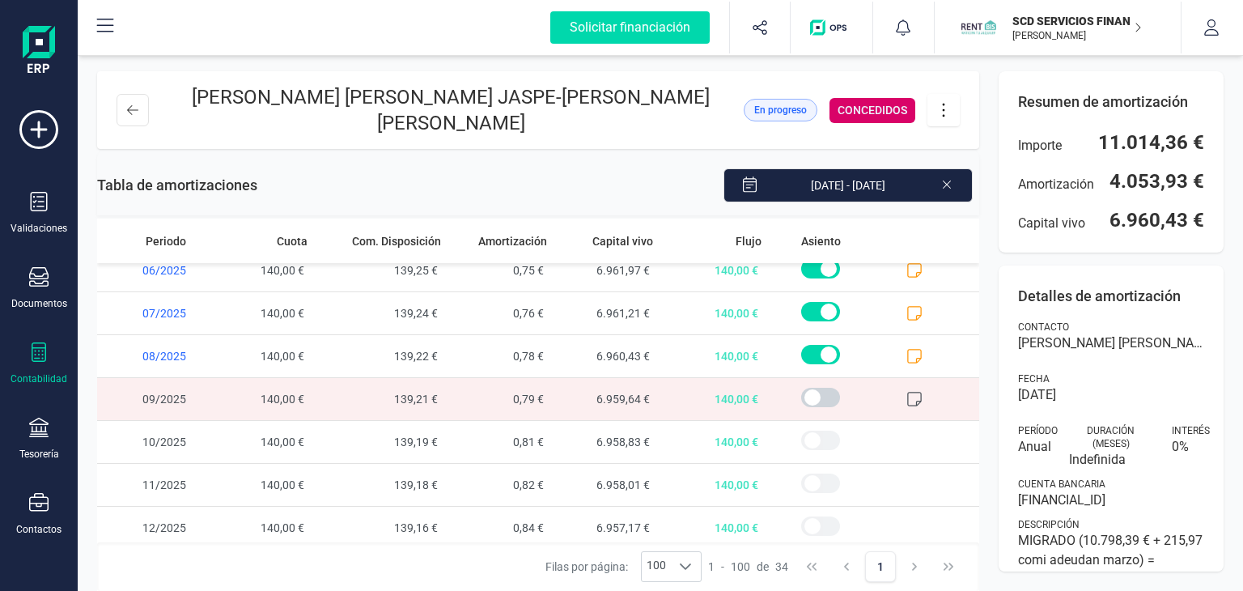
scroll to position [1173, 0]
click at [138, 108] on icon at bounding box center [132, 110] width 11 height 13
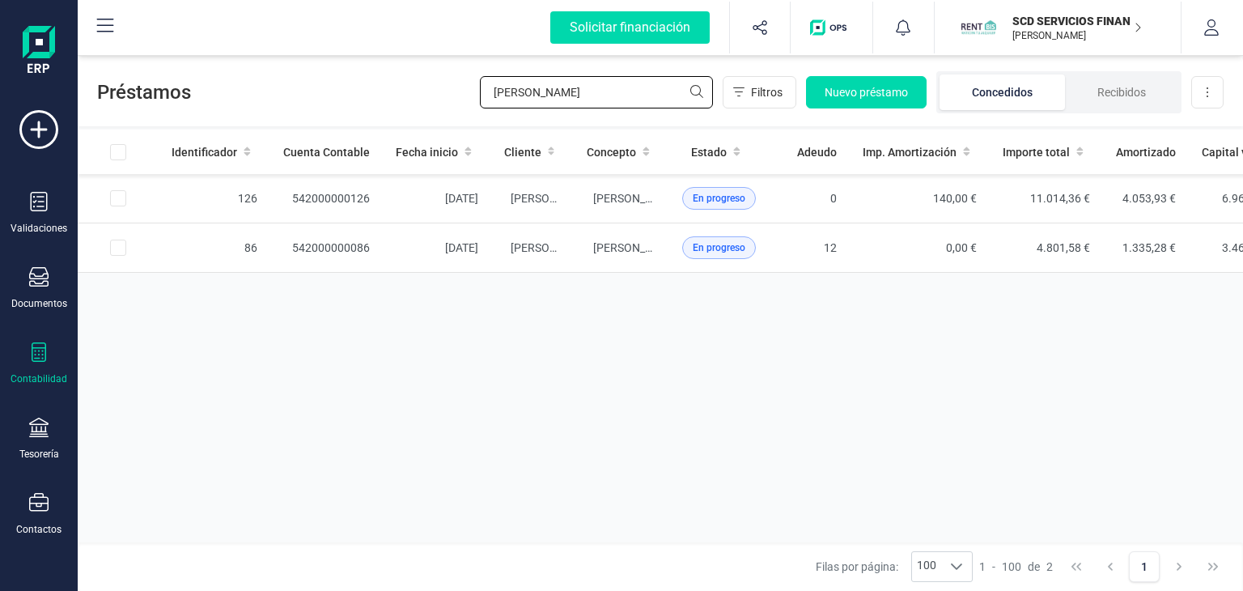
drag, startPoint x: 544, startPoint y: 98, endPoint x: 320, endPoint y: 100, distance: 224.1
click at [342, 93] on div "Préstamos [PERSON_NAME] Nuevo préstamo Concedidos Recibidos Descargar Excel" at bounding box center [660, 89] width 1165 height 74
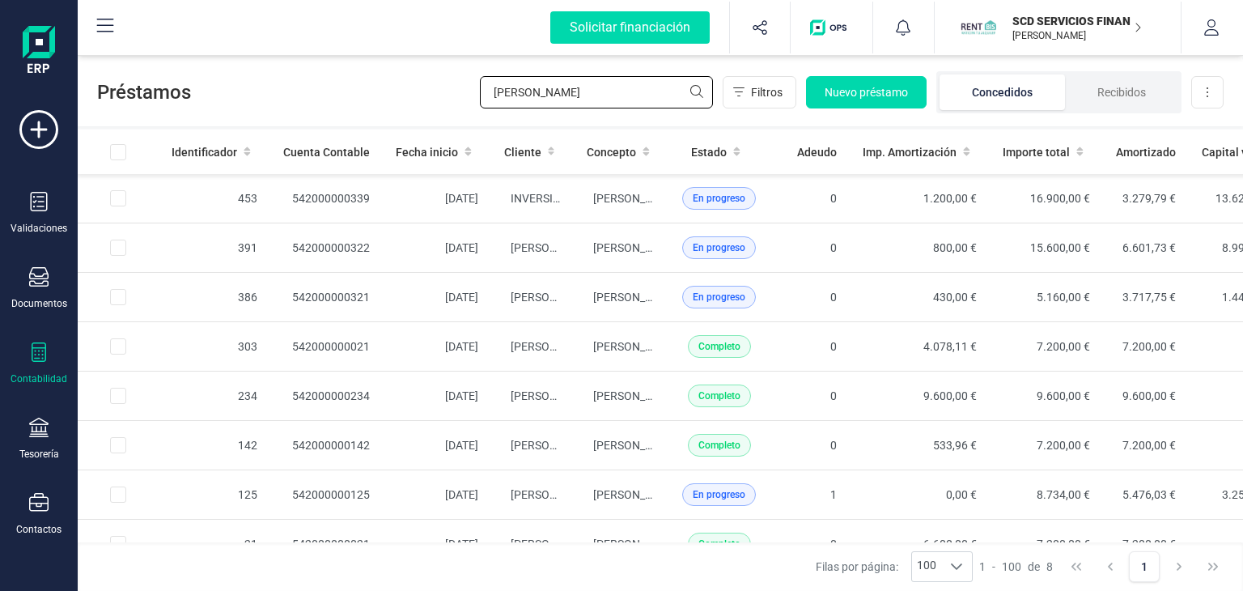
click at [540, 100] on input "[PERSON_NAME]" at bounding box center [596, 92] width 233 height 32
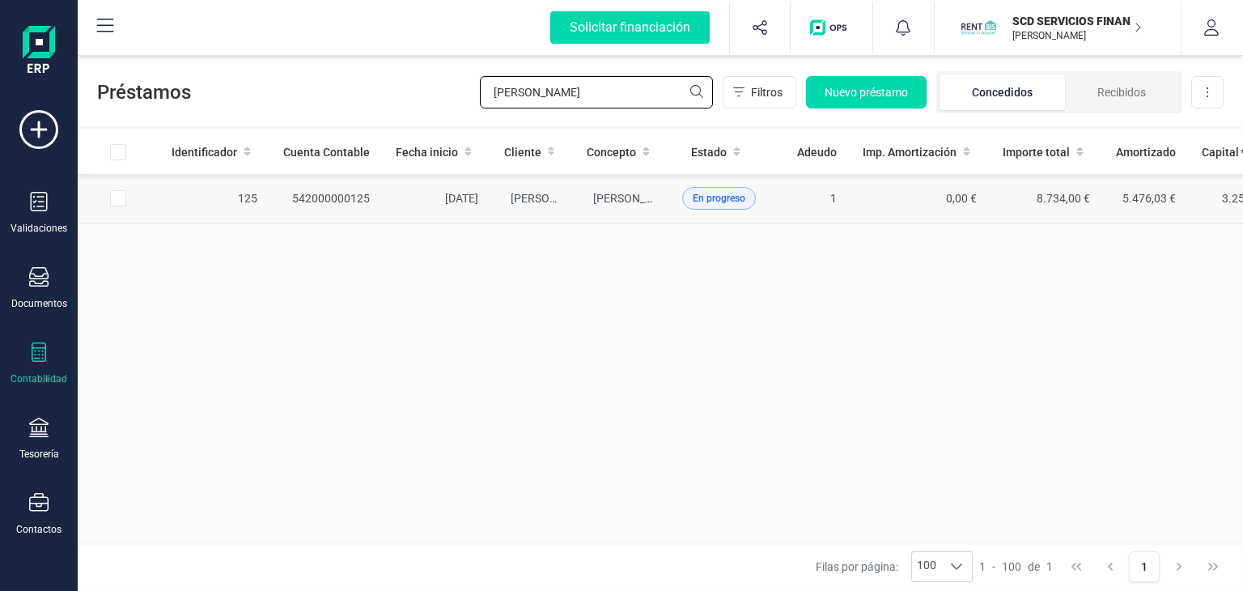
type input "[PERSON_NAME]"
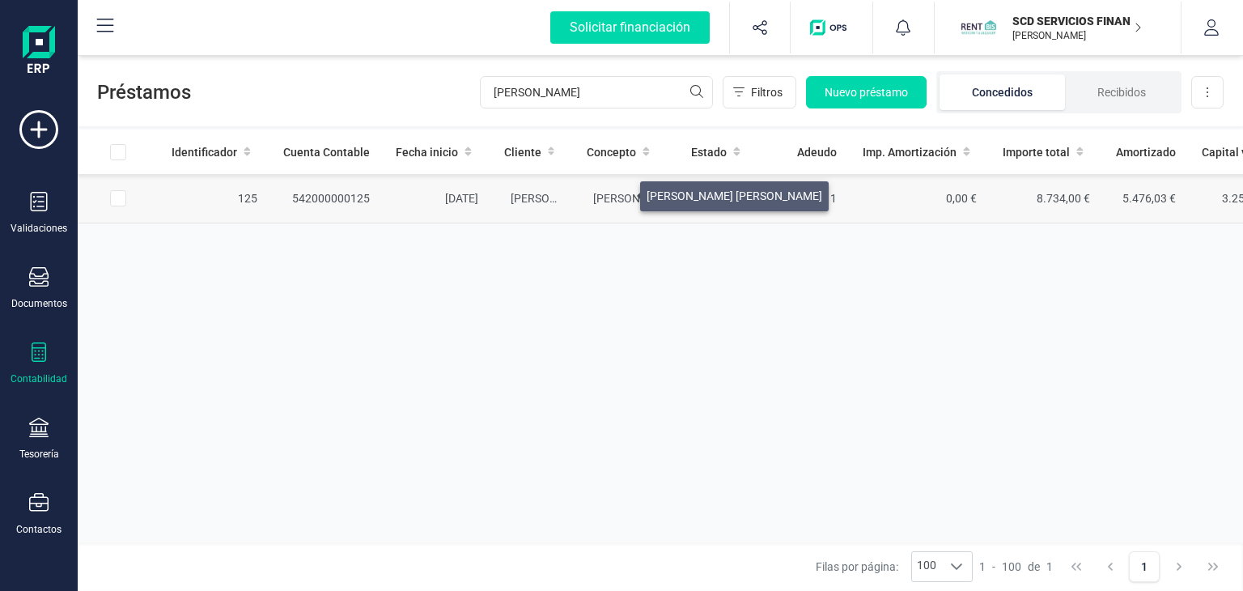
click at [621, 192] on span "[PERSON_NAME] [PERSON_NAME]" at bounding box center [681, 198] width 176 height 13
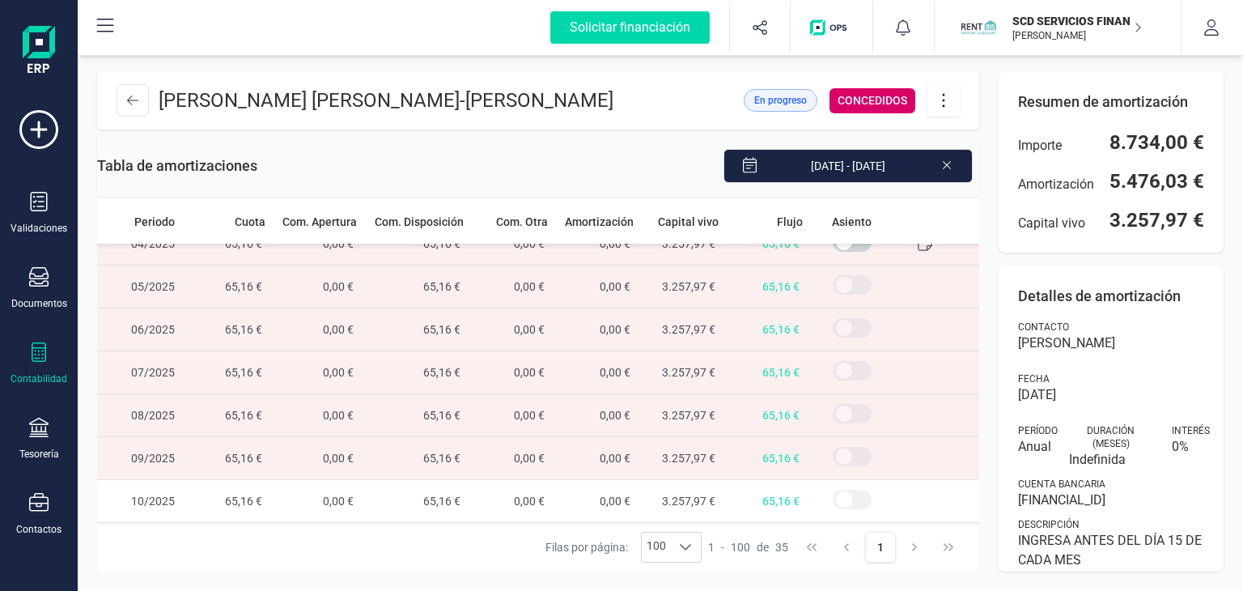
scroll to position [1135, 0]
click at [131, 104] on icon at bounding box center [132, 100] width 11 height 13
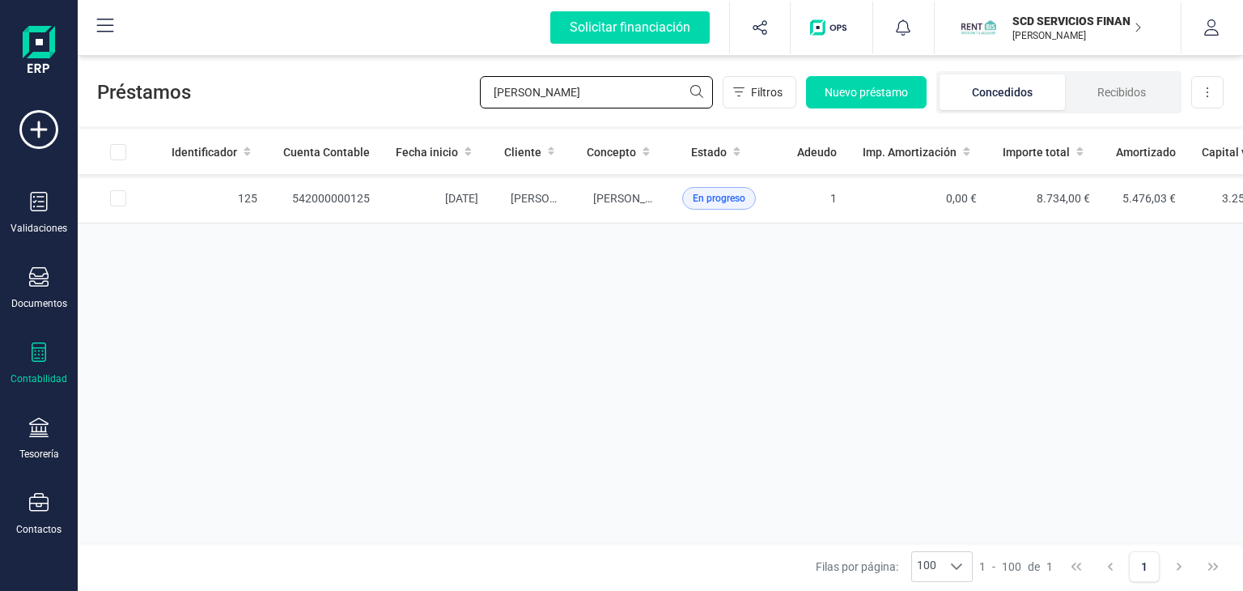
drag, startPoint x: 562, startPoint y: 91, endPoint x: 259, endPoint y: 111, distance: 304.0
click at [283, 107] on div "Préstamos [PERSON_NAME] Filtros Nuevo préstamo Concedidos Recibidos Descargar E…" at bounding box center [660, 89] width 1165 height 74
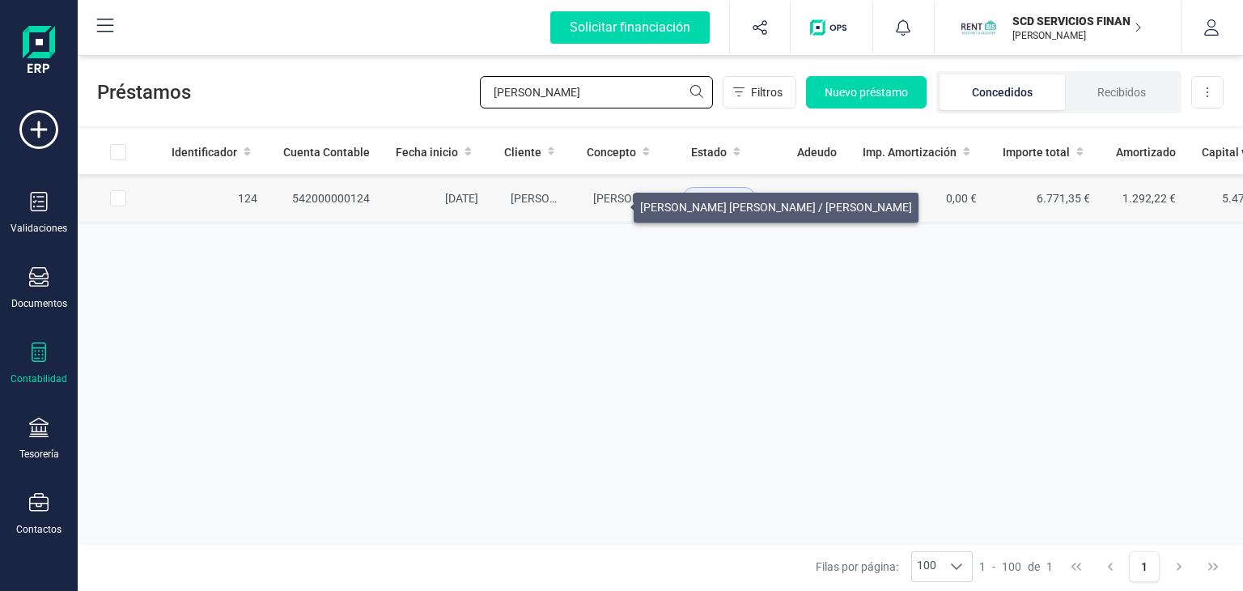
type input "[PERSON_NAME]"
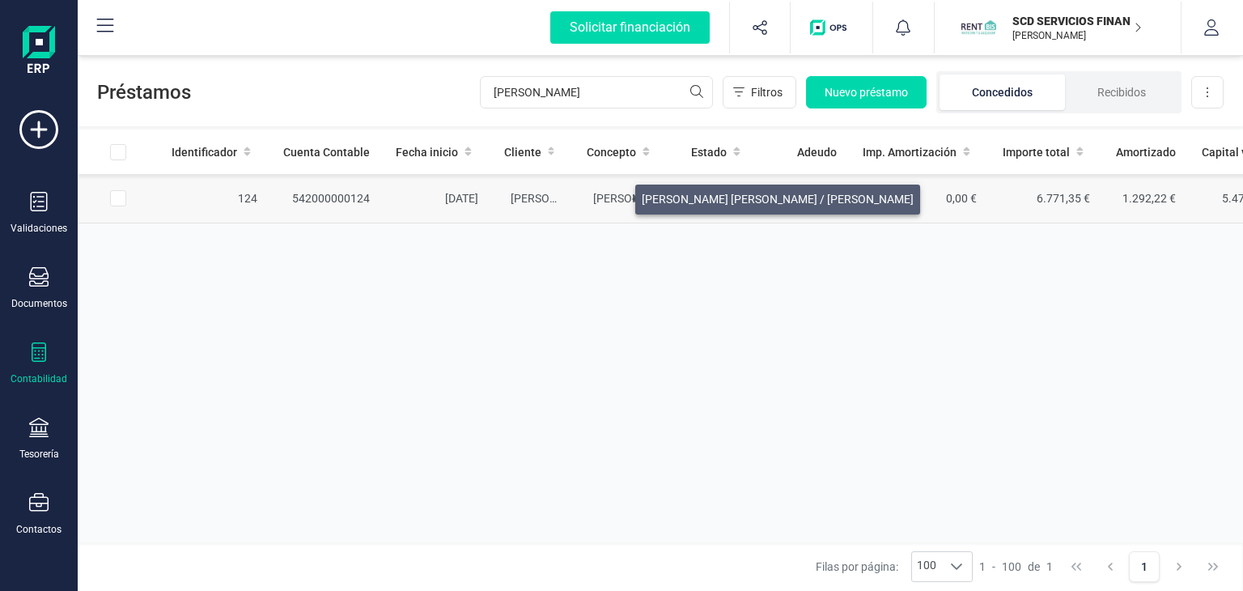
click at [616, 195] on span "[PERSON_NAME] [PERSON_NAME] / [PERSON_NAME]" at bounding box center [729, 198] width 272 height 13
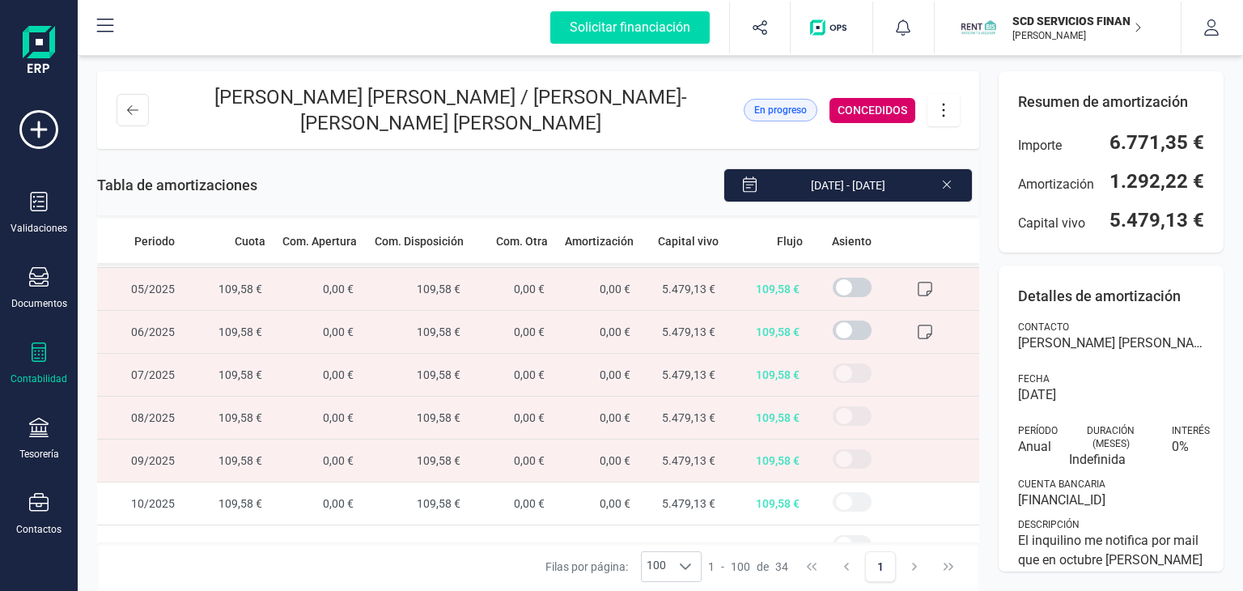
scroll to position [1092, 0]
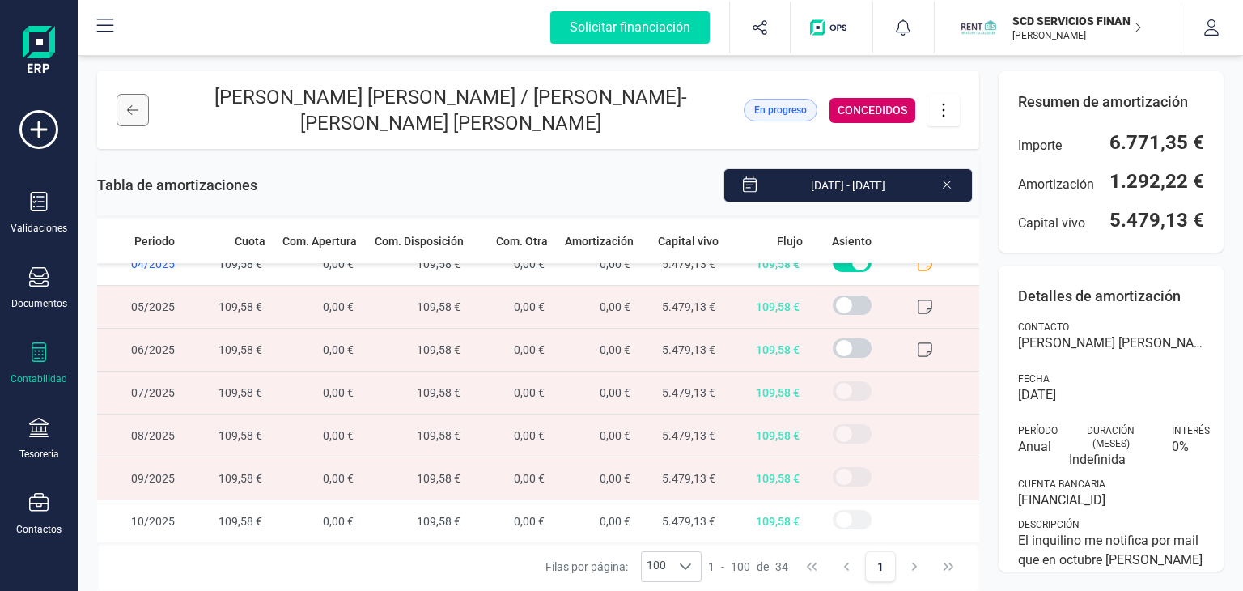
click at [134, 114] on icon at bounding box center [132, 110] width 11 height 13
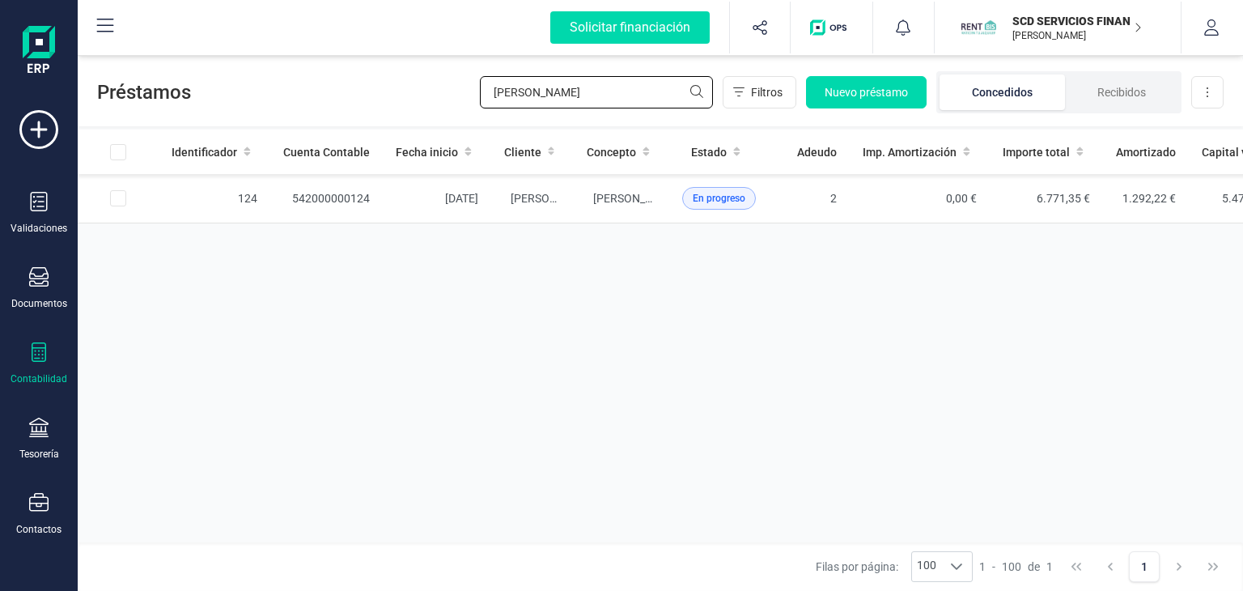
drag, startPoint x: 591, startPoint y: 90, endPoint x: 343, endPoint y: 102, distance: 248.7
click at [347, 102] on div "Préstamos [PERSON_NAME] Nuevo préstamo Concedidos Recibidos Descargar Excel" at bounding box center [660, 89] width 1165 height 74
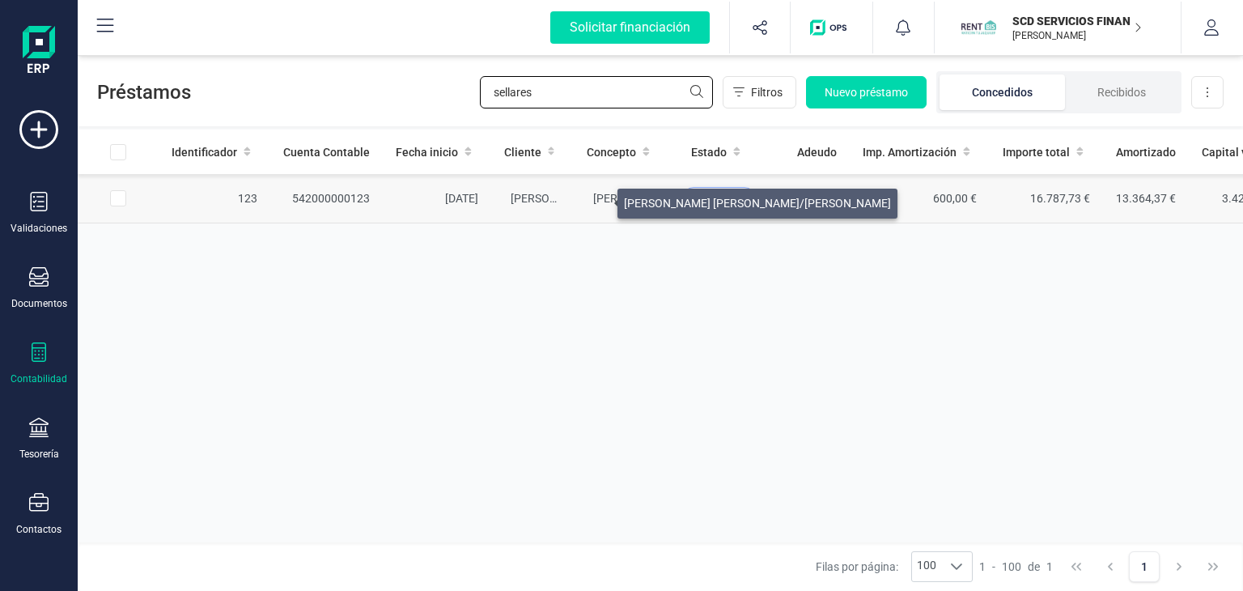
type input "sellares"
click at [598, 199] on span "[PERSON_NAME] [PERSON_NAME]/[PERSON_NAME]" at bounding box center [726, 198] width 267 height 13
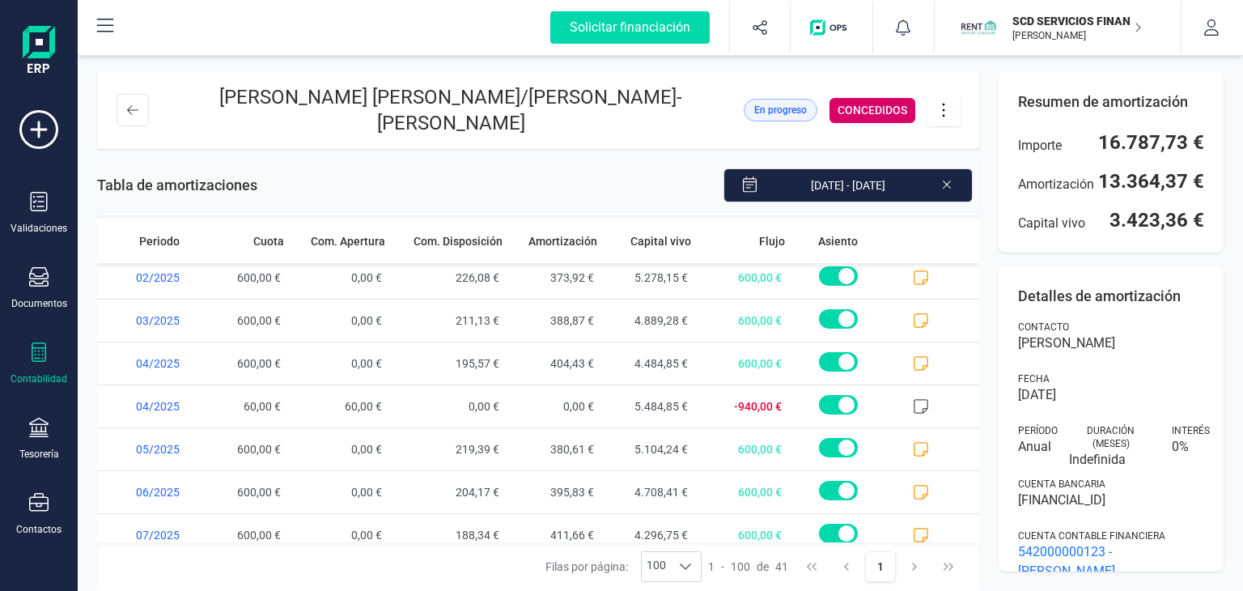
scroll to position [1472, 0]
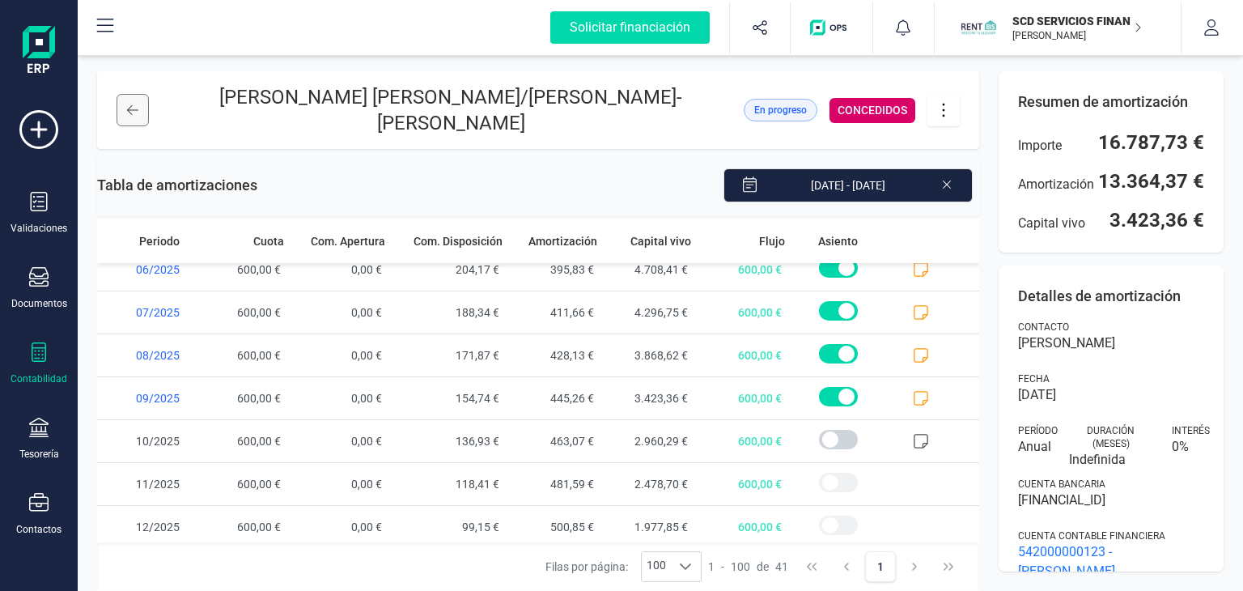
click at [129, 108] on icon at bounding box center [132, 110] width 11 height 13
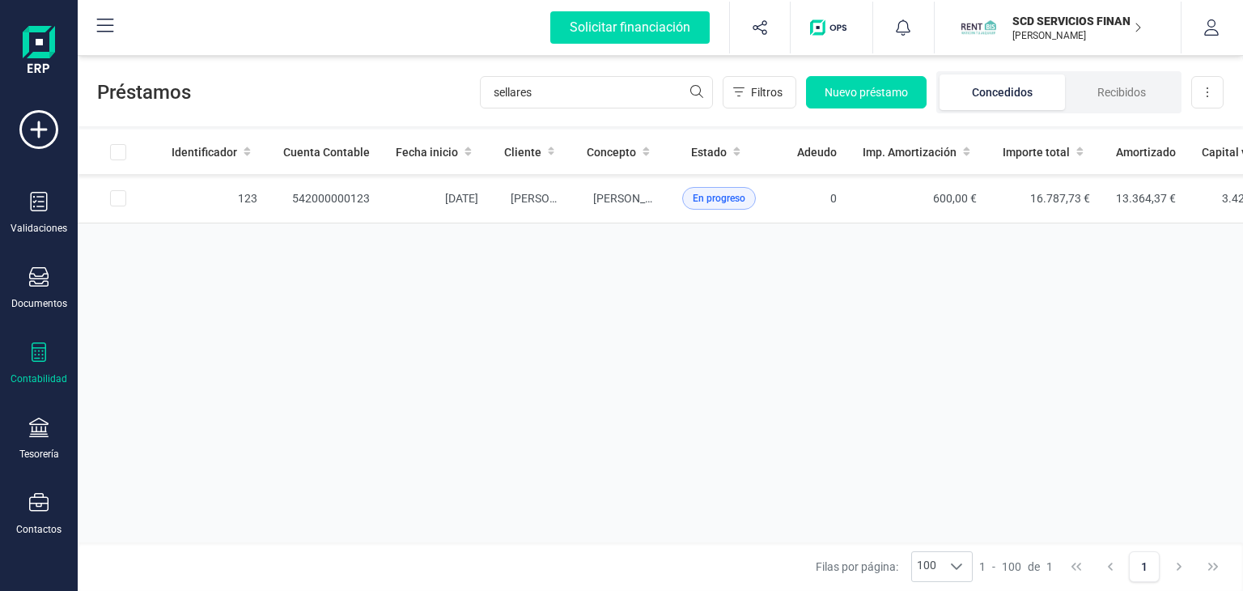
click at [596, 69] on div "Préstamos sellares Filtros Nuevo préstamo Concedidos Recibidos Descargar Excel" at bounding box center [660, 89] width 1165 height 74
drag, startPoint x: 579, startPoint y: 100, endPoint x: 231, endPoint y: 101, distance: 348.7
click at [235, 101] on div "Préstamos sellares Filtros Nuevo préstamo Concedidos Recibidos Descargar Excel" at bounding box center [660, 89] width 1165 height 74
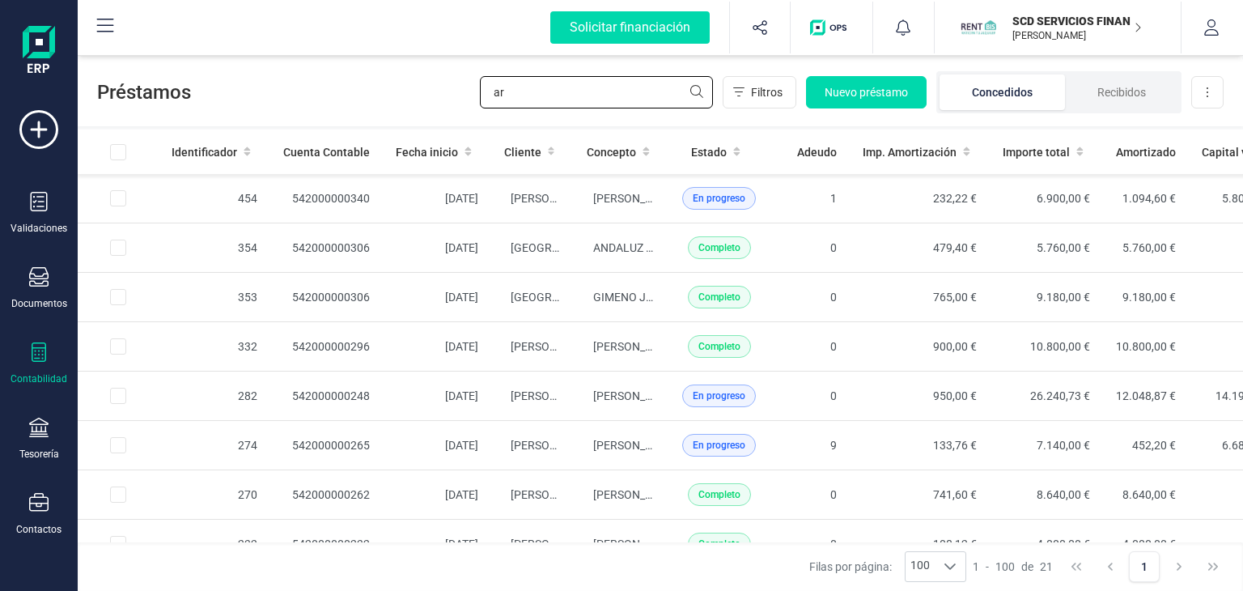
type input "a"
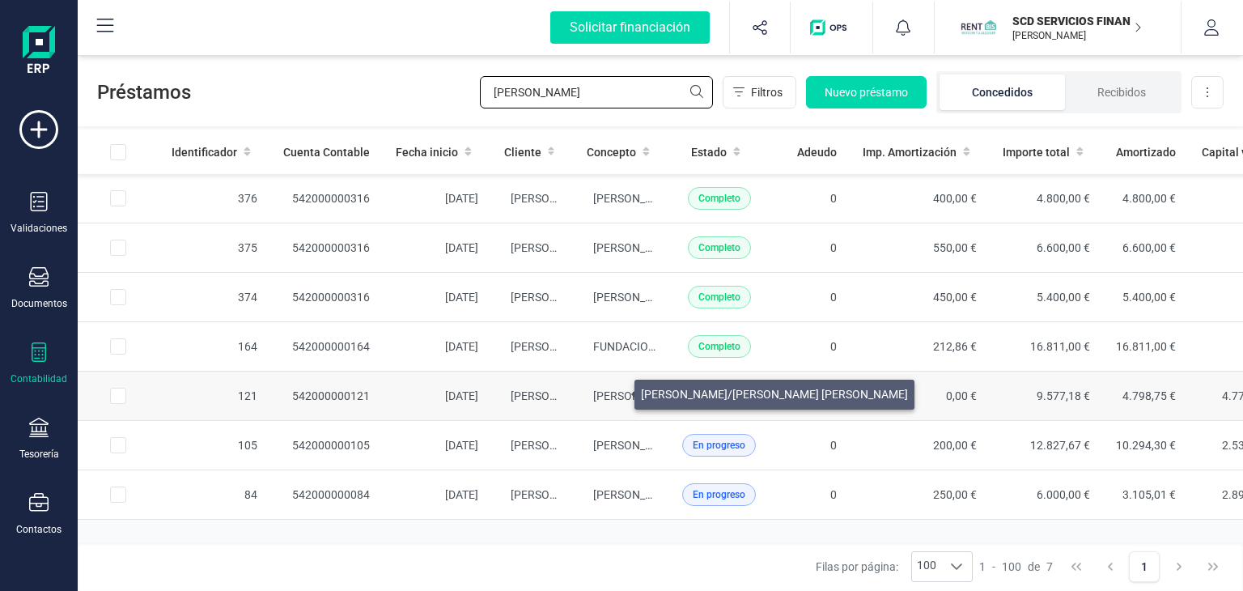
type input "[PERSON_NAME]"
click at [615, 390] on span "[PERSON_NAME]/[PERSON_NAME] [PERSON_NAME]" at bounding box center [726, 395] width 267 height 13
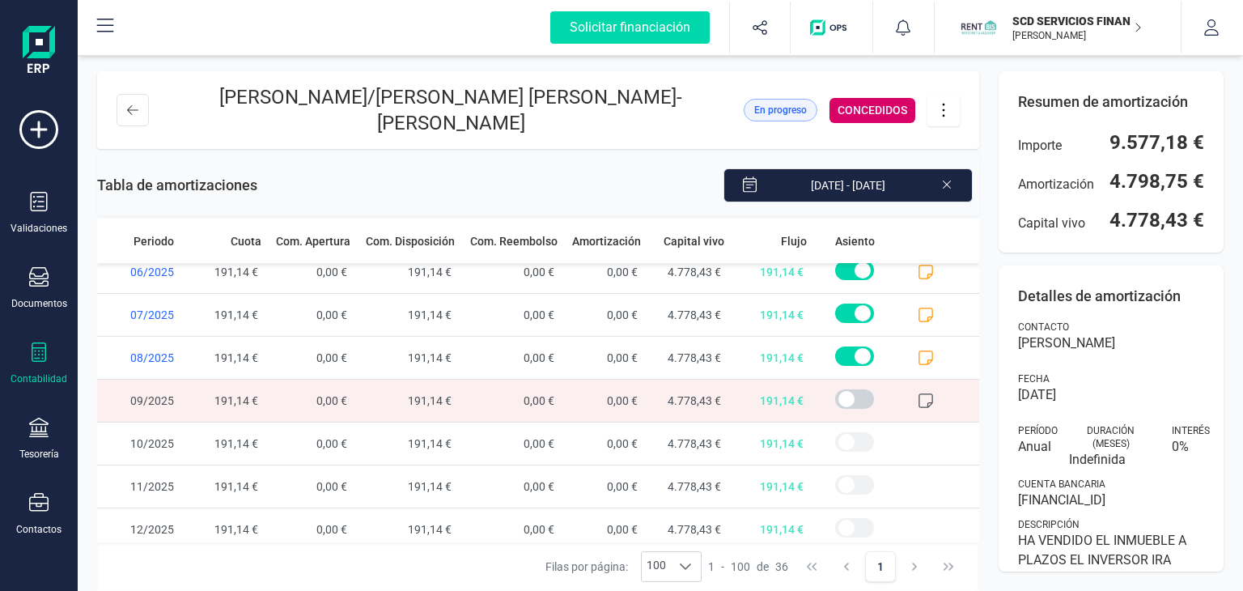
scroll to position [1259, 0]
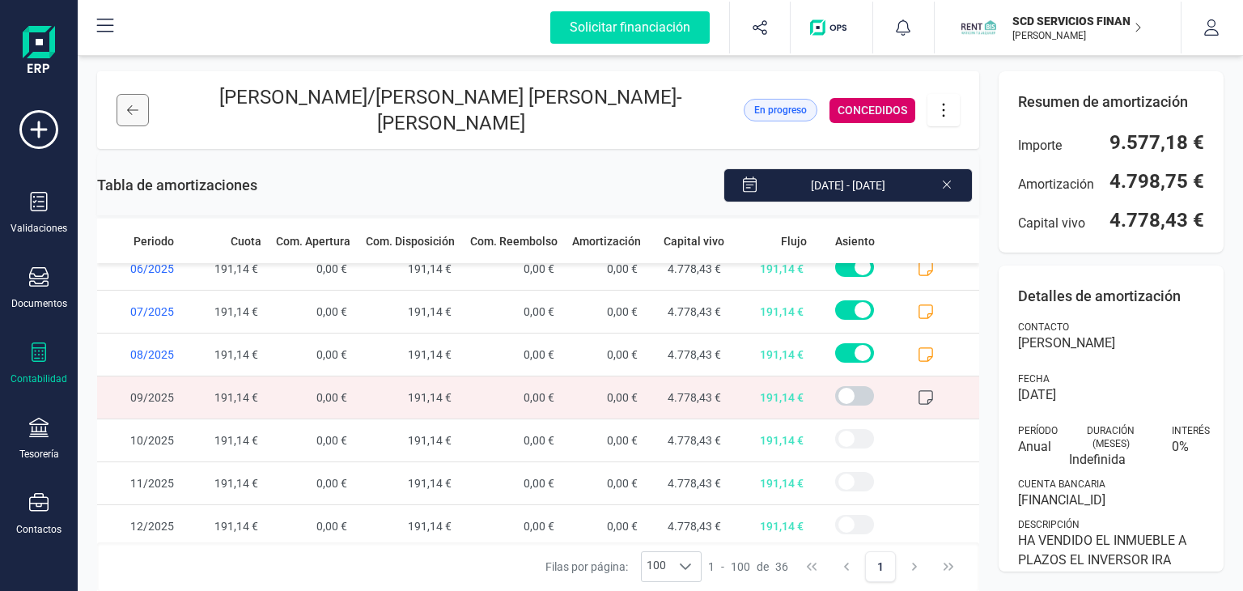
click at [127, 114] on icon at bounding box center [132, 110] width 11 height 13
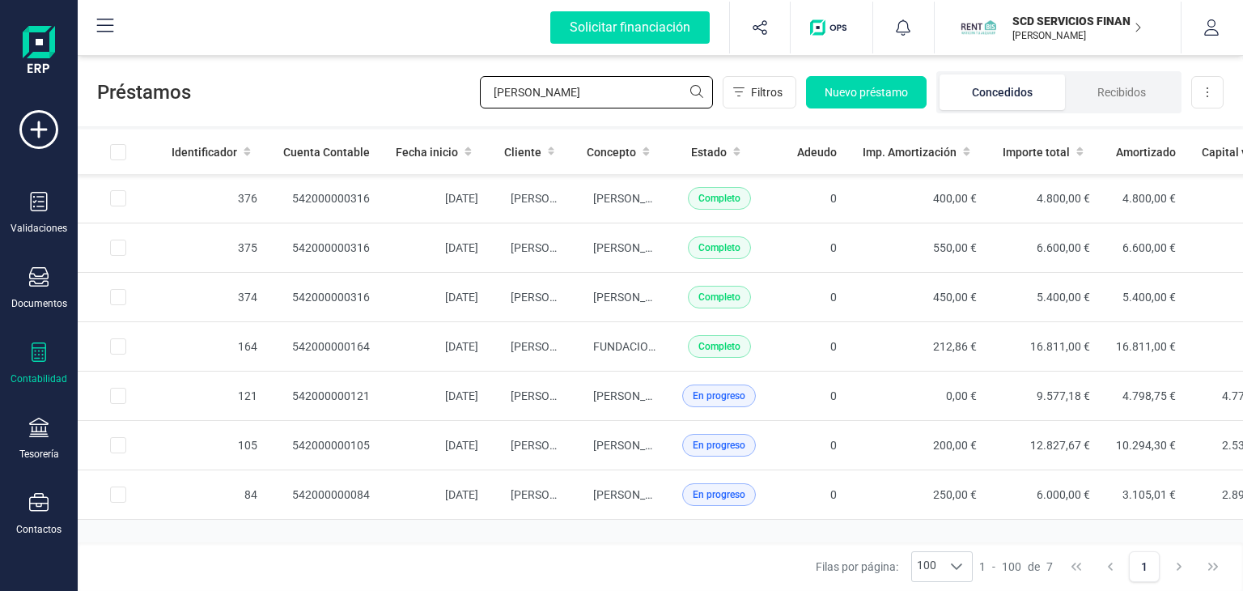
drag, startPoint x: 557, startPoint y: 87, endPoint x: 332, endPoint y: 127, distance: 227.6
click at [333, 127] on div "Préstamos [PERSON_NAME] Nuevo préstamo Concedidos Recibidos Descargar Excel Ide…" at bounding box center [660, 321] width 1165 height 539
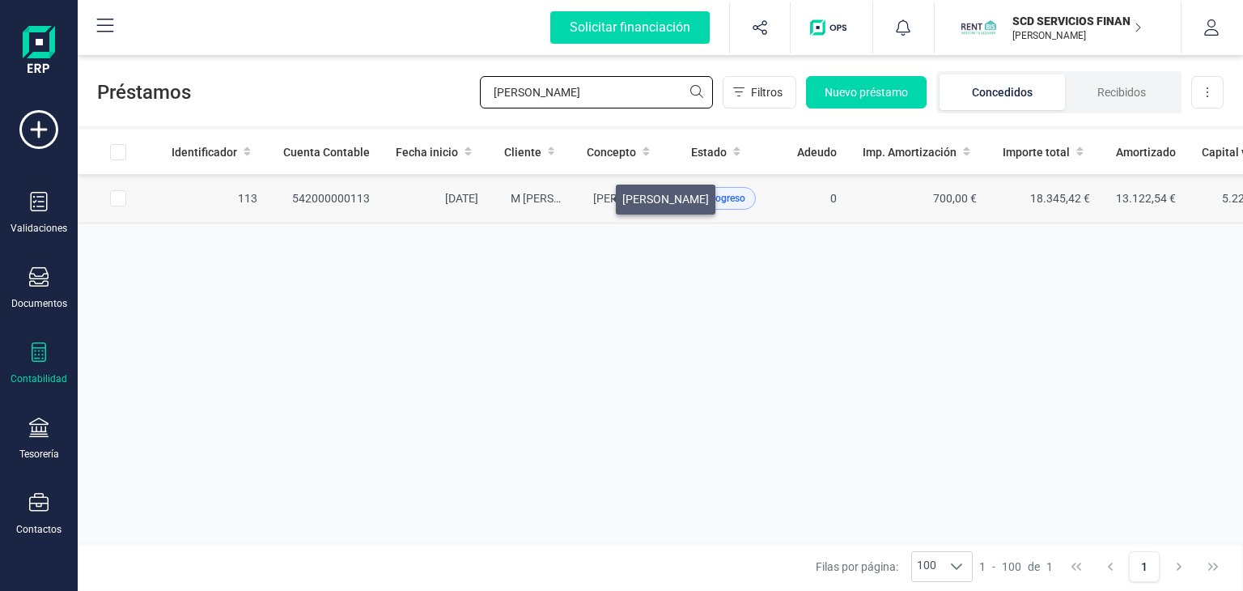
type input "[PERSON_NAME]"
click at [596, 195] on span "[PERSON_NAME]" at bounding box center [636, 198] width 87 height 13
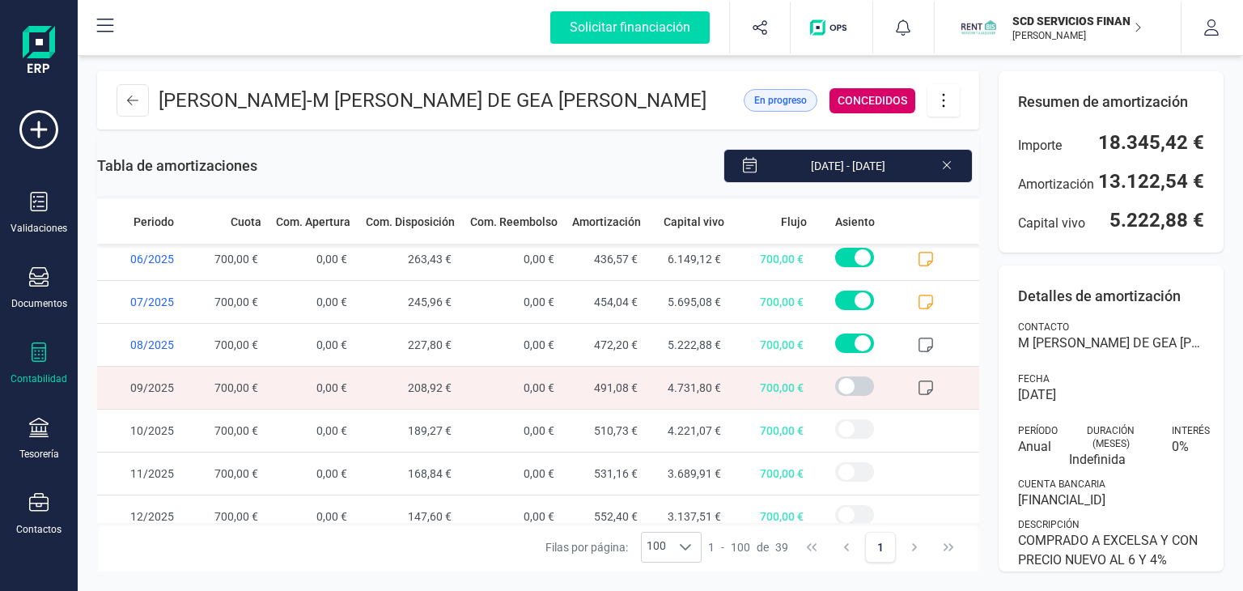
scroll to position [1387, 0]
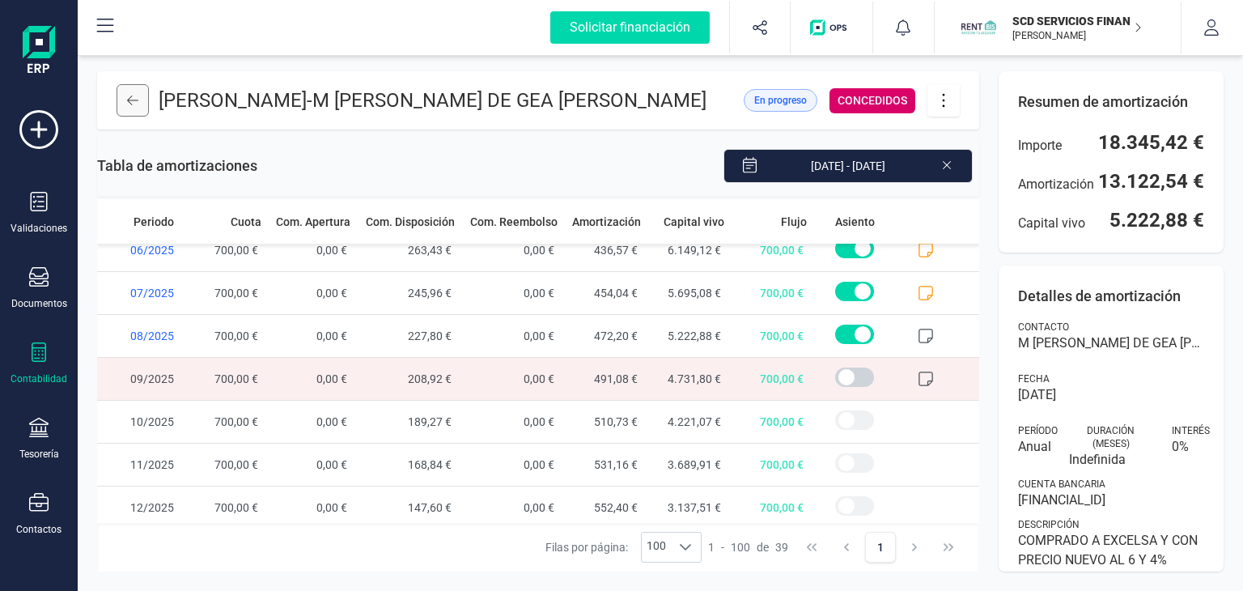
click at [142, 95] on button at bounding box center [132, 100] width 32 height 32
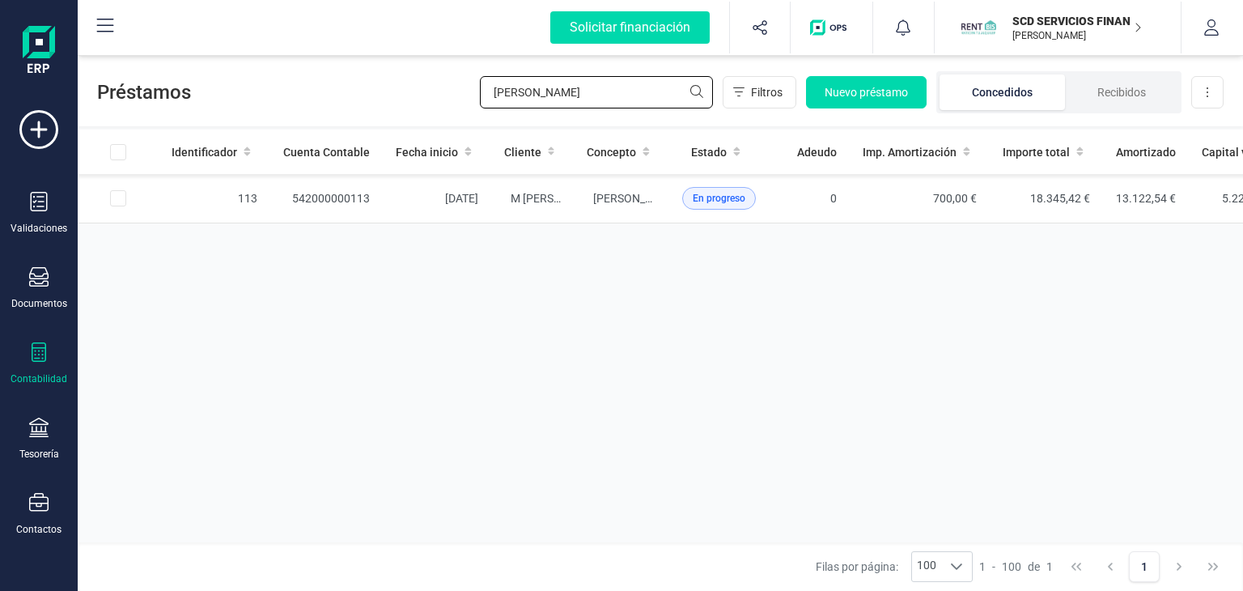
drag, startPoint x: 537, startPoint y: 94, endPoint x: 222, endPoint y: 78, distance: 315.1
click at [246, 76] on div "Préstamos [PERSON_NAME] Nuevo préstamo Concedidos Recibidos Descargar Excel" at bounding box center [660, 89] width 1165 height 74
type input "bladimi"
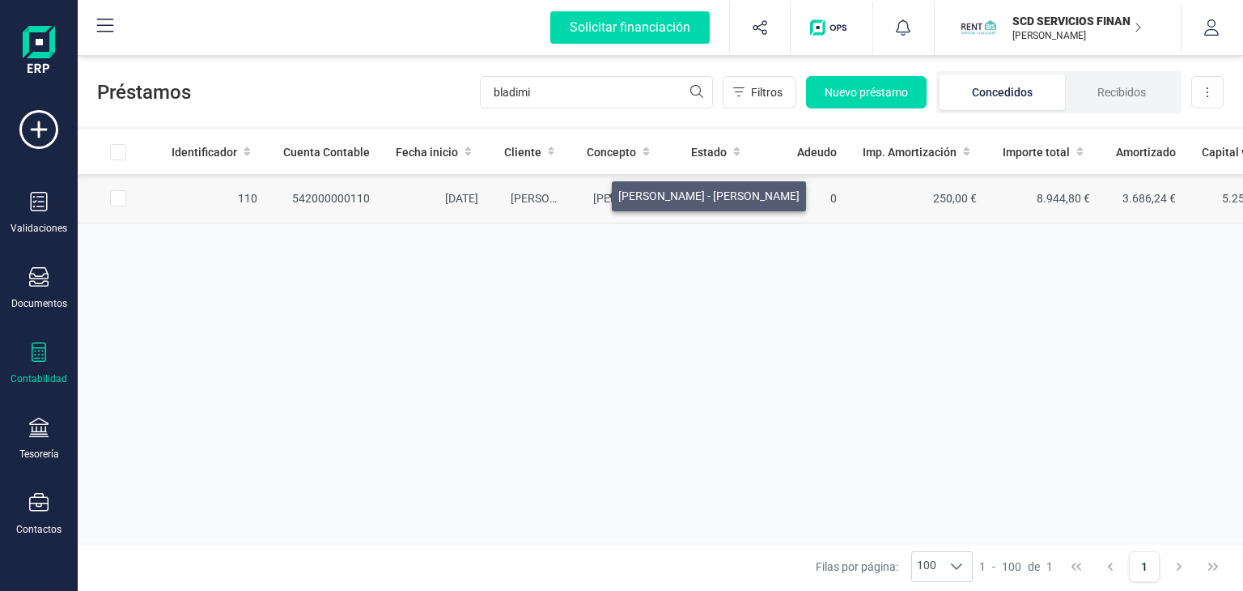
click at [593, 192] on span "[PERSON_NAME] - [PERSON_NAME]" at bounding box center [683, 198] width 181 height 13
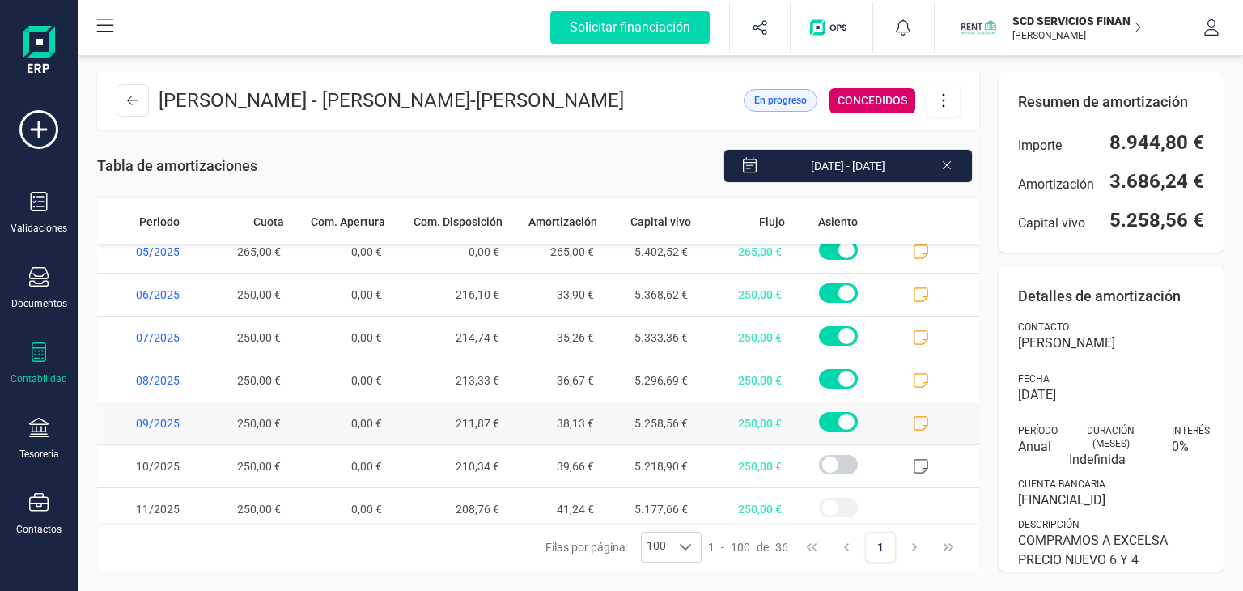
scroll to position [1259, 0]
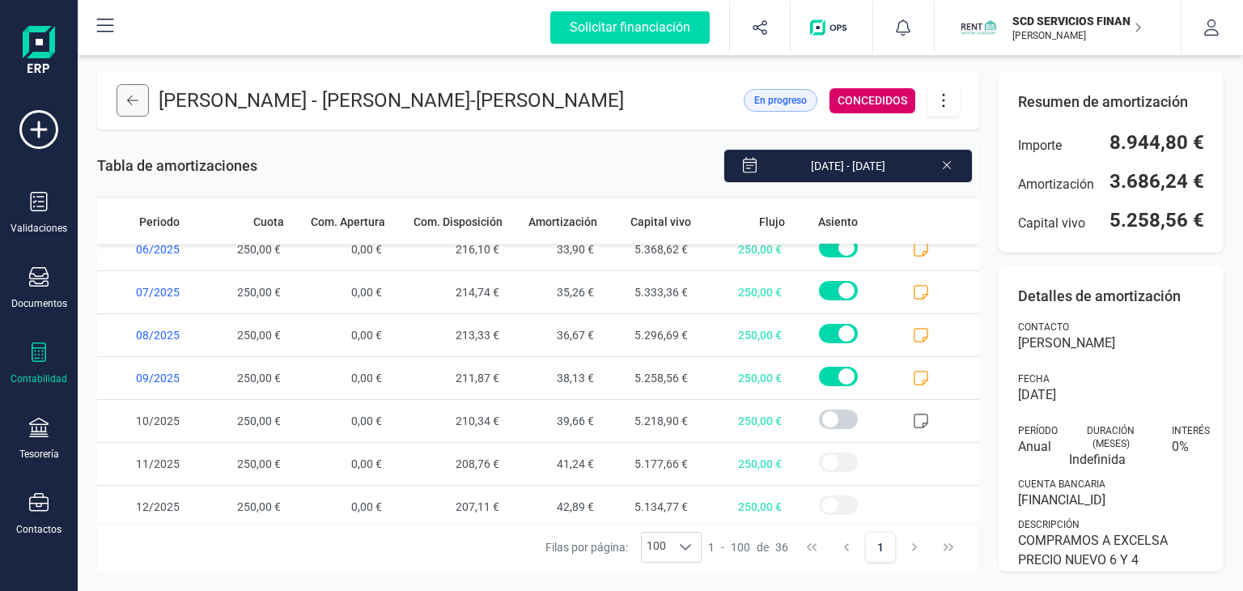
click at [132, 104] on icon at bounding box center [132, 100] width 11 height 13
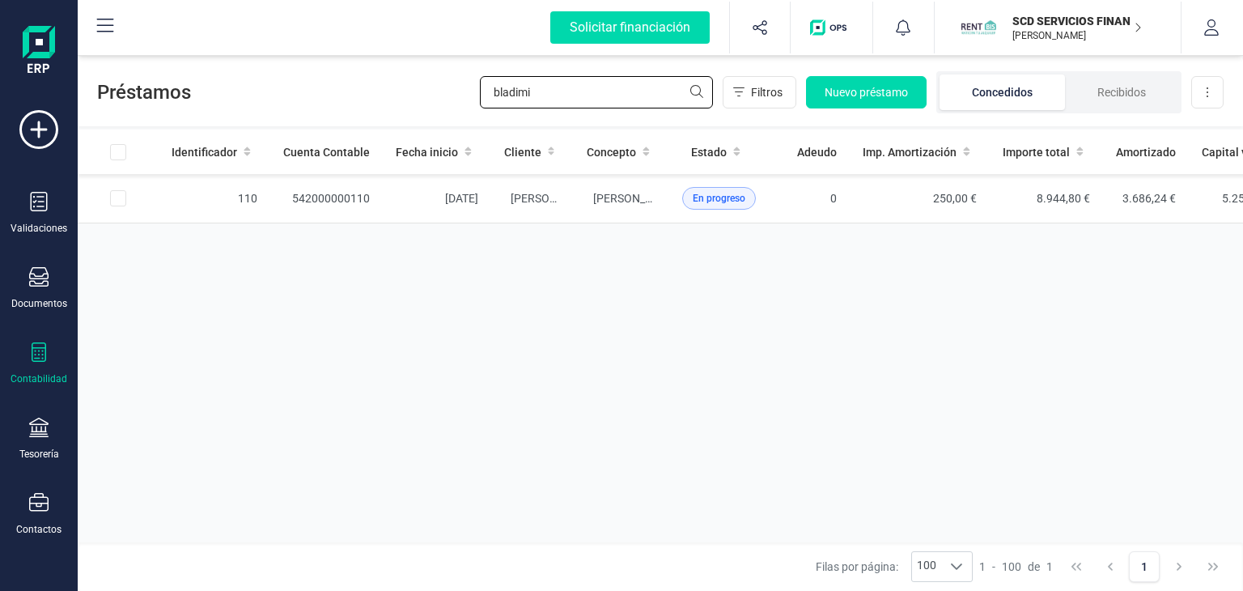
drag, startPoint x: 553, startPoint y: 98, endPoint x: 220, endPoint y: 116, distance: 333.8
click at [221, 116] on div "Préstamos bladimi Filtros Nuevo préstamo Concedidos Recibidos Descargar Excel" at bounding box center [660, 89] width 1165 height 74
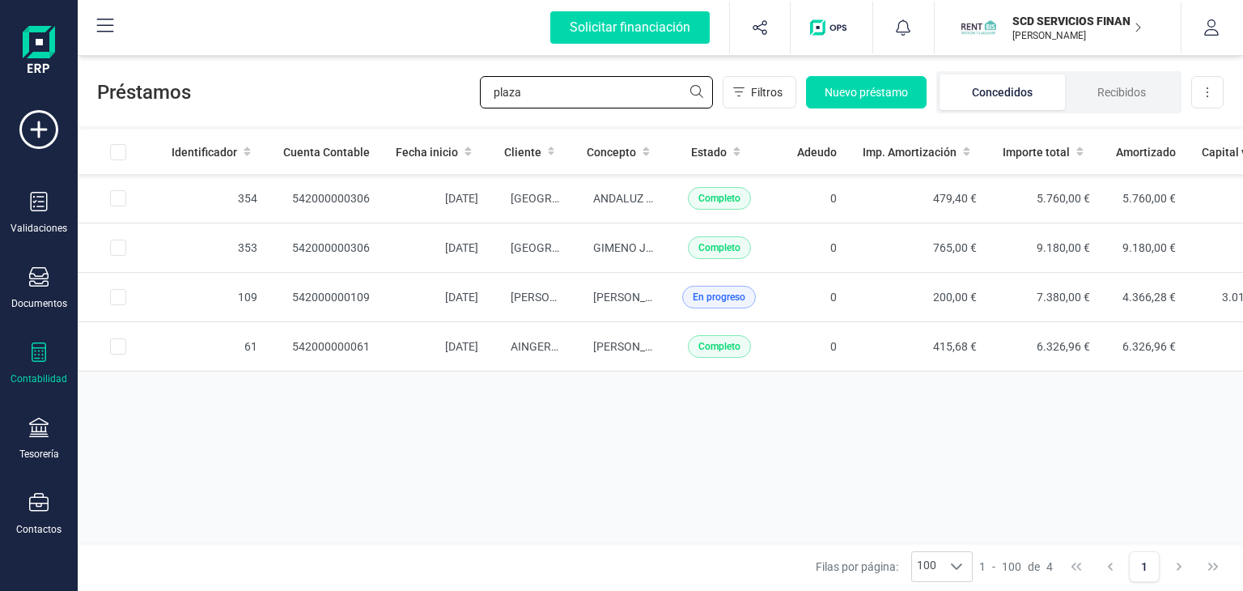
type input "plaza"
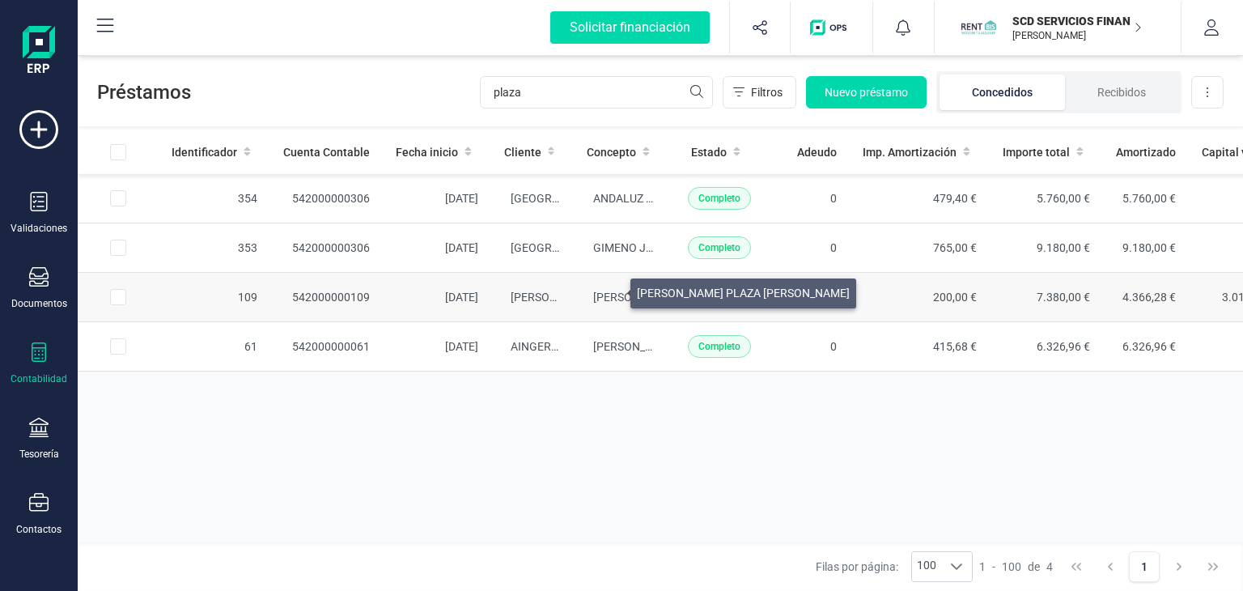
click at [611, 290] on span "[PERSON_NAME] PLAZA [PERSON_NAME]" at bounding box center [699, 296] width 213 height 13
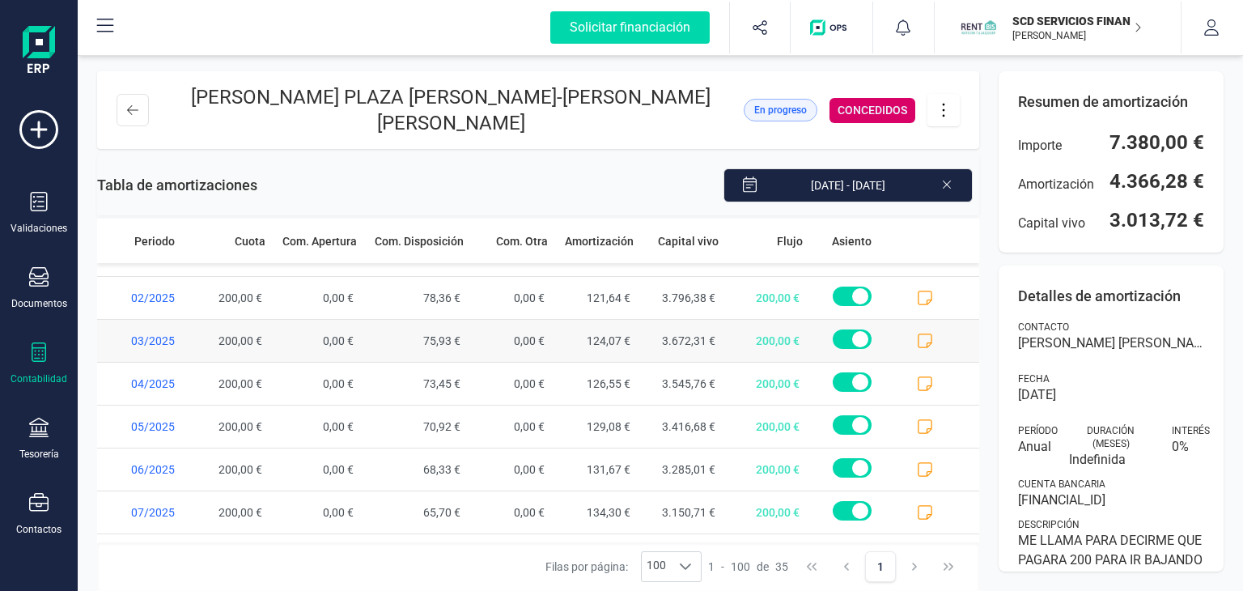
scroll to position [1216, 0]
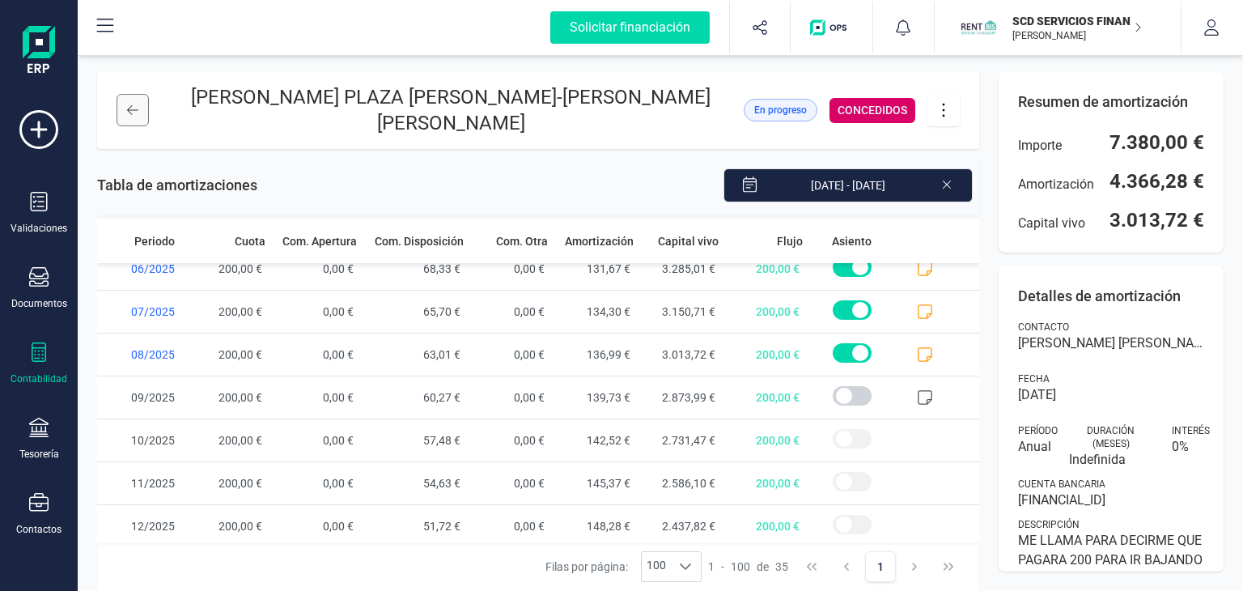
click at [132, 108] on icon at bounding box center [132, 110] width 11 height 13
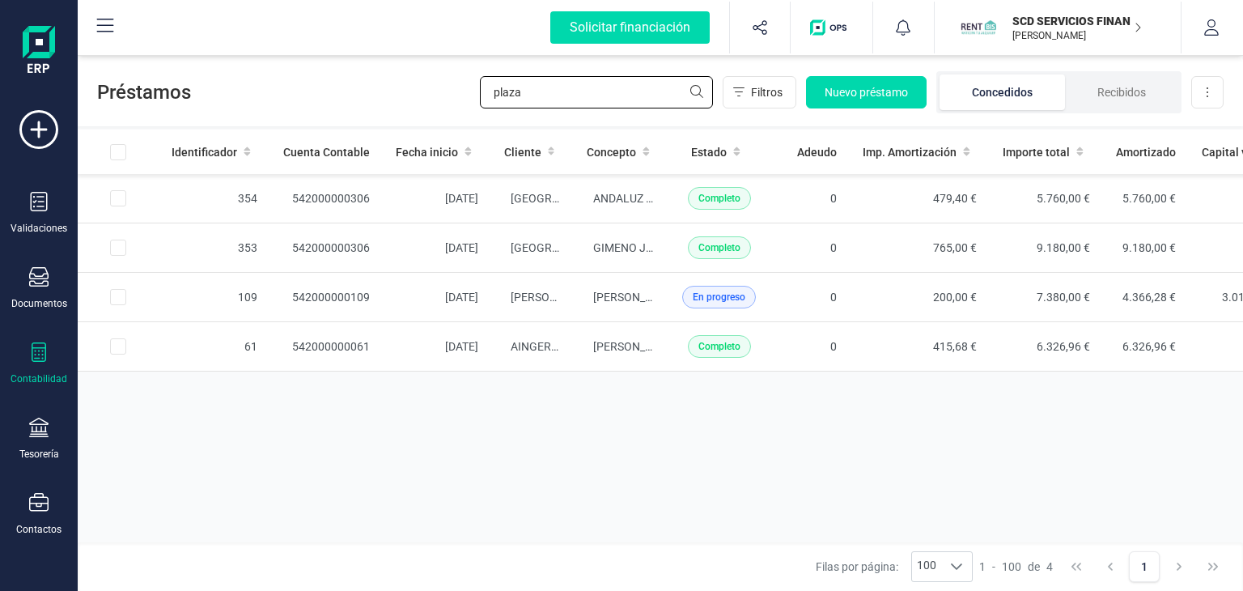
drag, startPoint x: 544, startPoint y: 97, endPoint x: 303, endPoint y: 103, distance: 240.3
click at [303, 103] on div "Préstamos plaza Filtros Nuevo préstamo Concedidos Recibidos Descargar Excel" at bounding box center [660, 89] width 1165 height 74
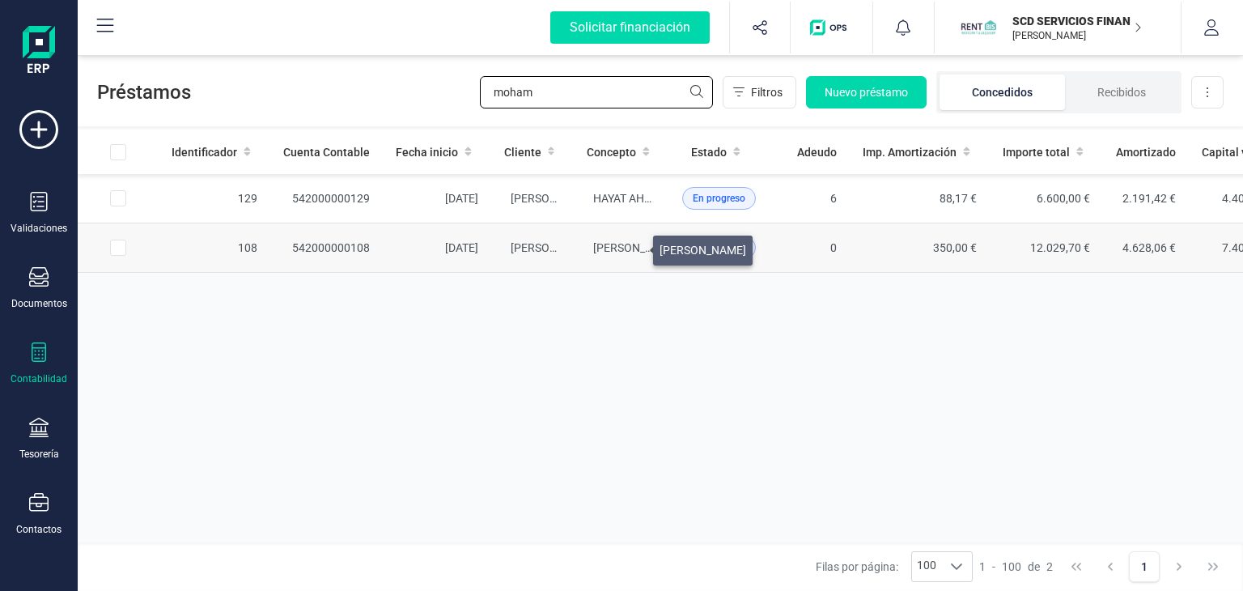
type input "moham"
click at [633, 246] on span "[PERSON_NAME]" at bounding box center [636, 247] width 87 height 13
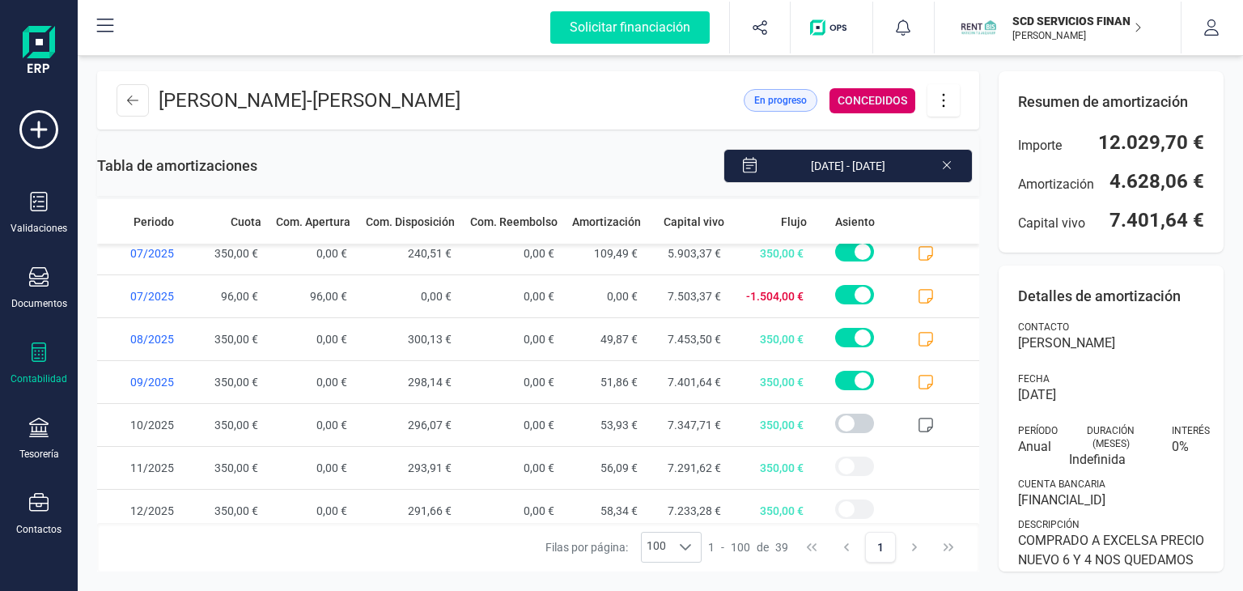
scroll to position [1387, 0]
click at [135, 95] on icon at bounding box center [132, 100] width 11 height 13
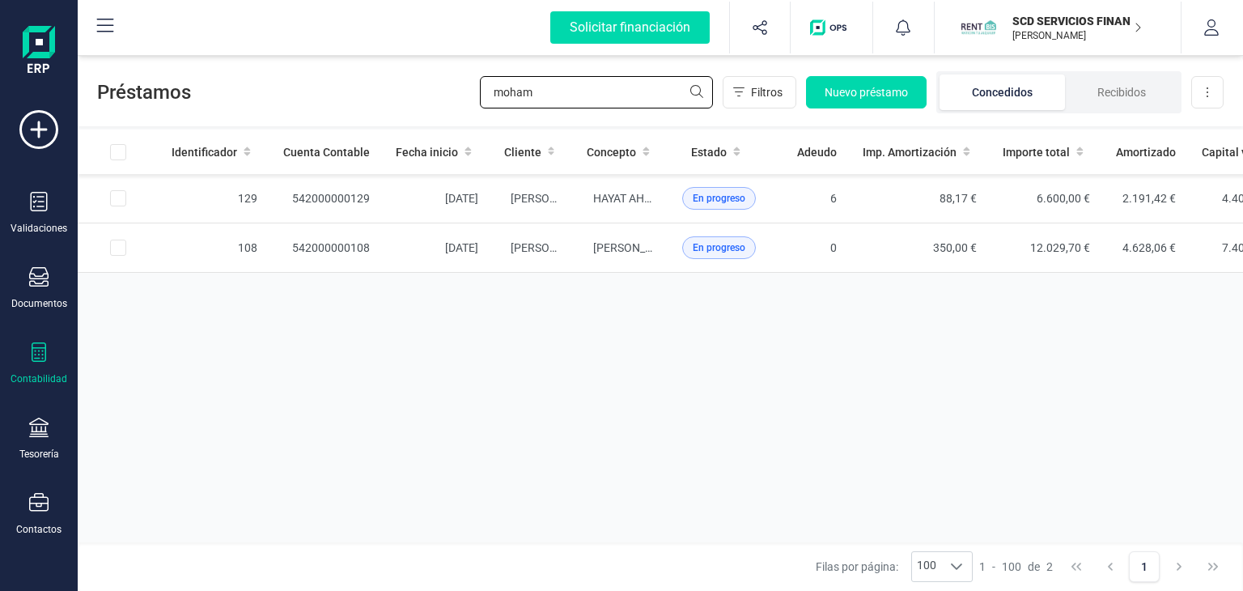
drag, startPoint x: 555, startPoint y: 93, endPoint x: 194, endPoint y: 119, distance: 361.7
click at [210, 121] on div "Préstamos moham Filtros Nuevo préstamo Concedidos Recibidos Descargar Excel" at bounding box center [660, 89] width 1165 height 74
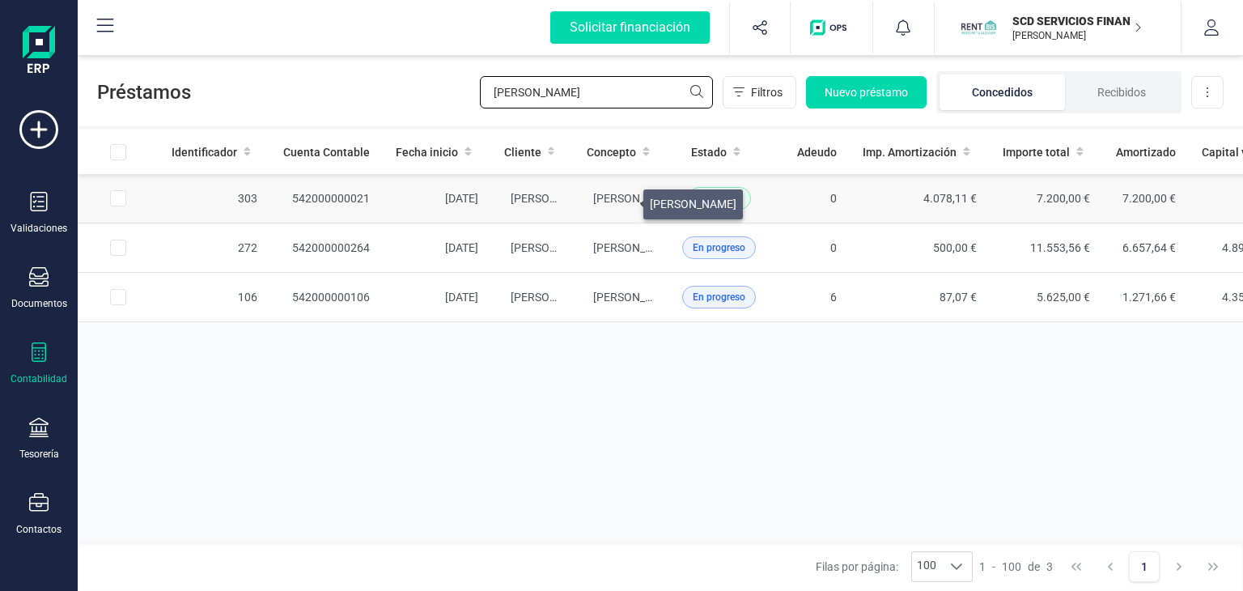
type input "[PERSON_NAME]"
click at [624, 200] on span "[PERSON_NAME]" at bounding box center [636, 198] width 87 height 13
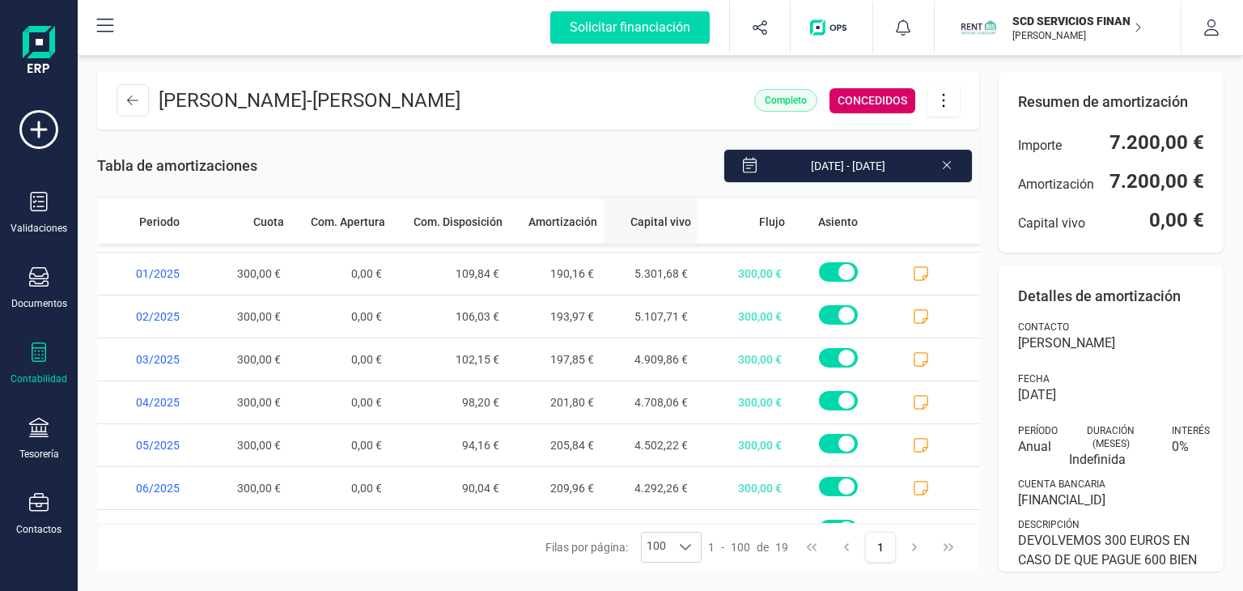
scroll to position [532, 0]
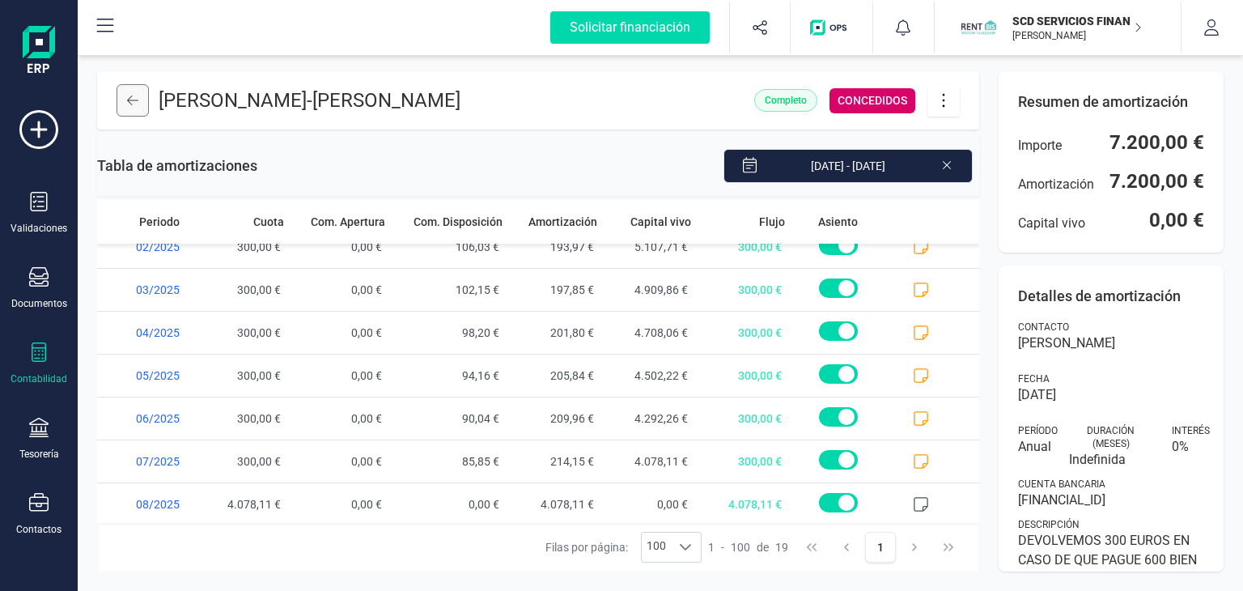
click at [127, 97] on icon at bounding box center [132, 100] width 11 height 13
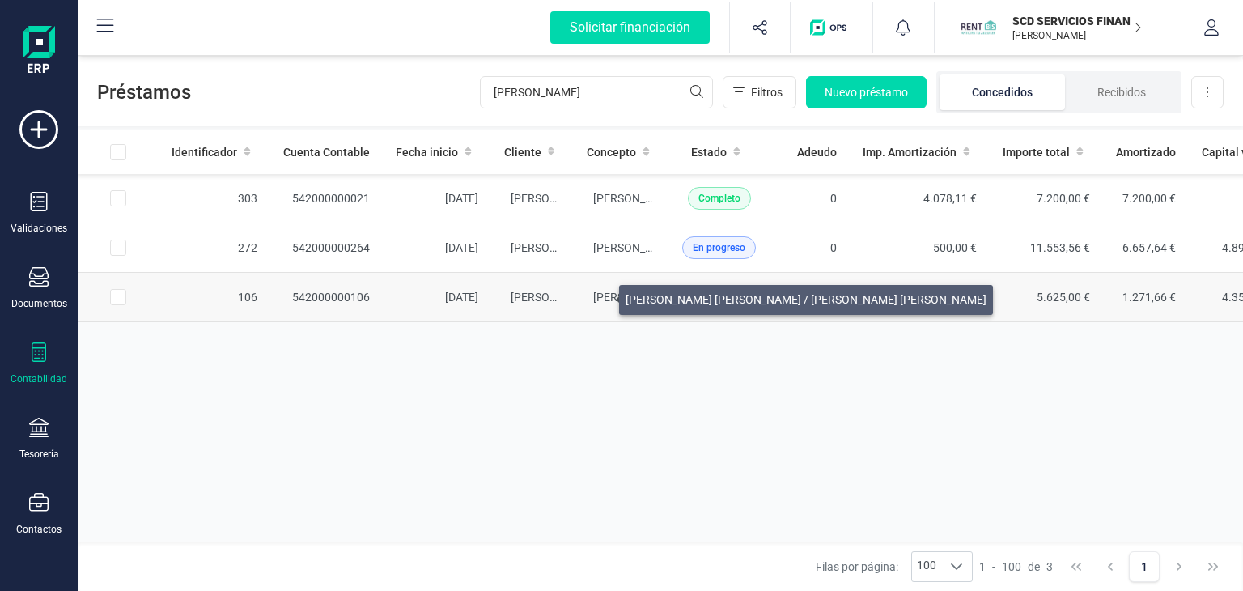
click at [599, 295] on span "[PERSON_NAME] [PERSON_NAME] / [PERSON_NAME] [PERSON_NAME]" at bounding box center [773, 296] width 361 height 13
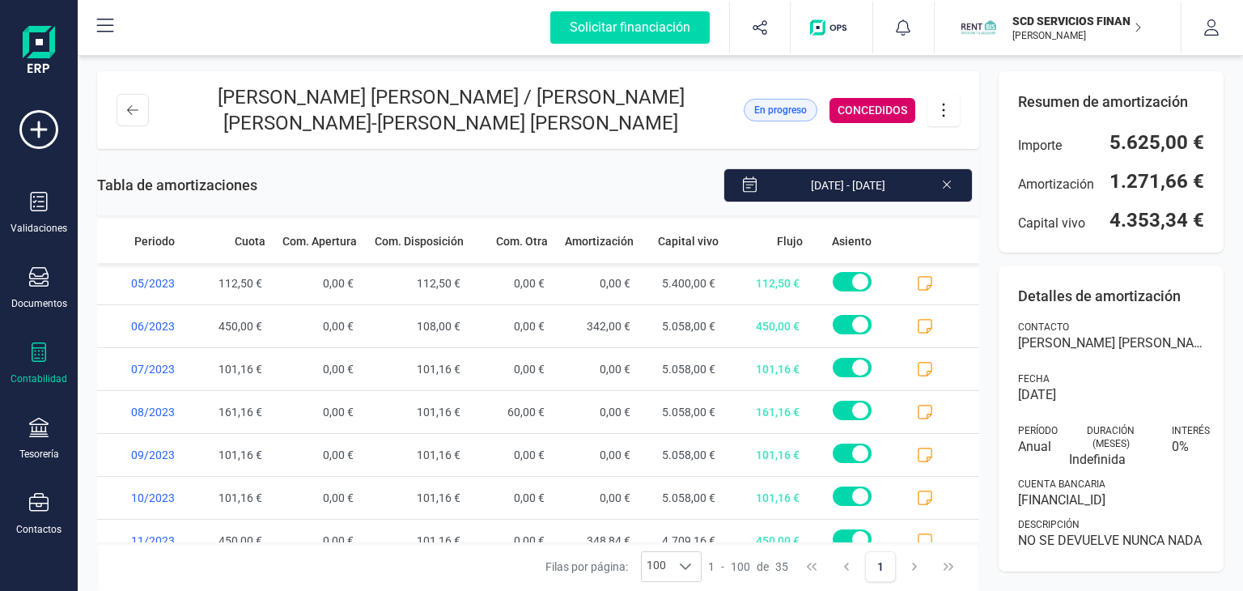
scroll to position [81, 0]
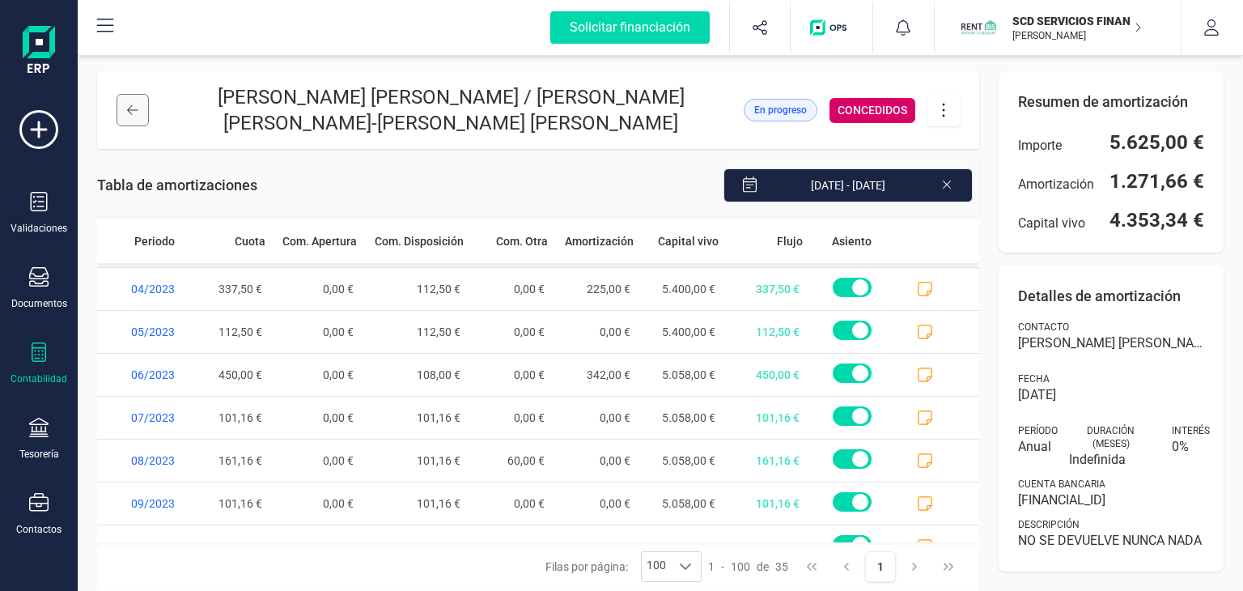
click at [129, 117] on button at bounding box center [132, 110] width 32 height 32
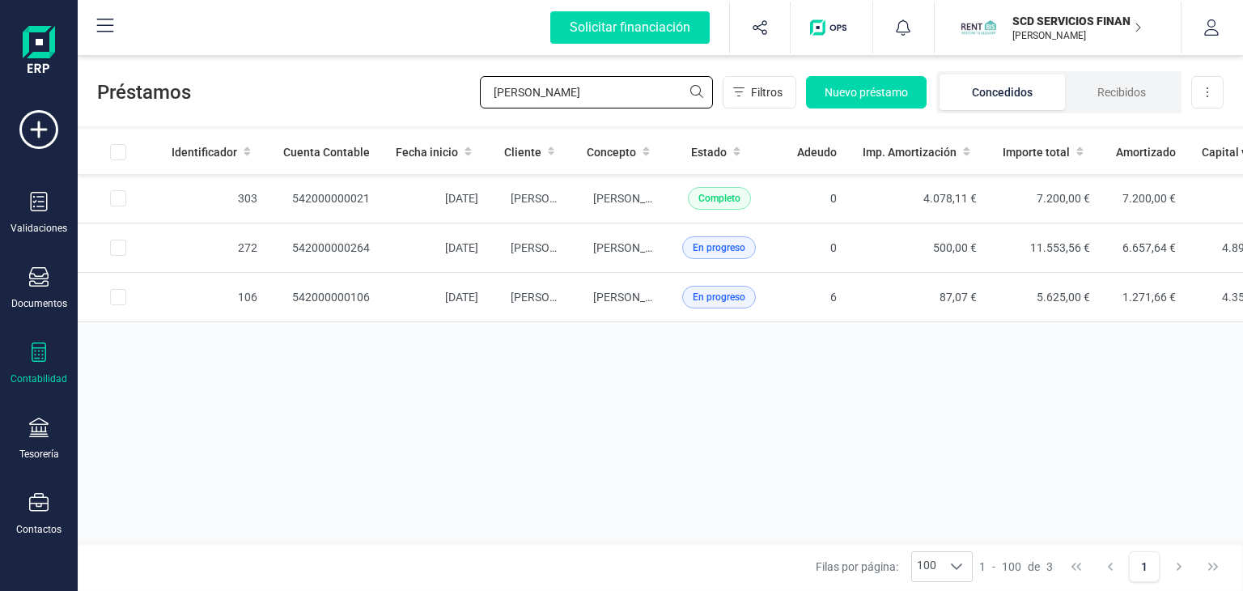
drag, startPoint x: 533, startPoint y: 89, endPoint x: 346, endPoint y: 90, distance: 186.9
click at [353, 91] on div "Préstamos [PERSON_NAME] Nuevo préstamo Concedidos Recibidos Descargar Excel" at bounding box center [660, 89] width 1165 height 74
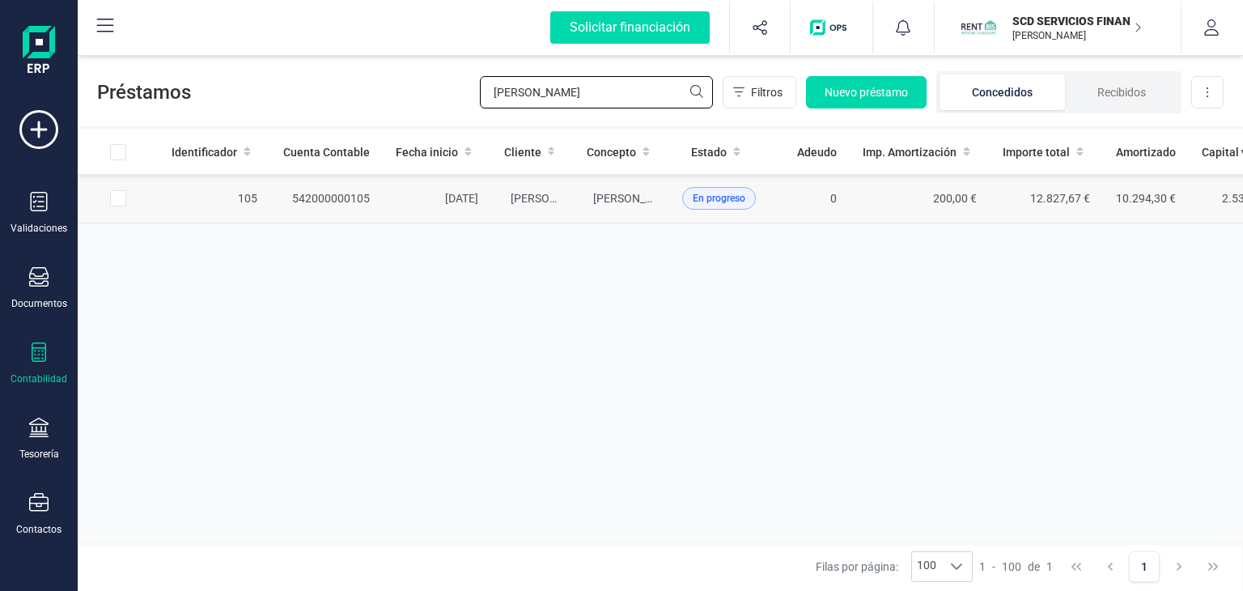
type input "[PERSON_NAME]"
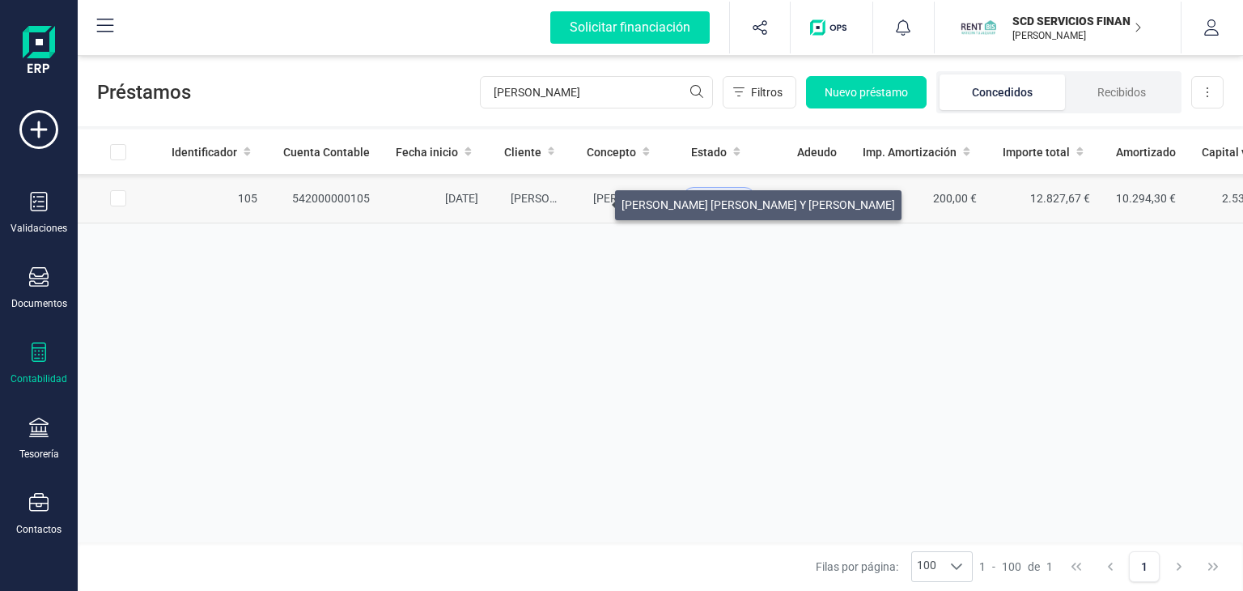
click at [595, 201] on span "[PERSON_NAME] [PERSON_NAME] Y [PERSON_NAME]" at bounding box center [729, 198] width 273 height 13
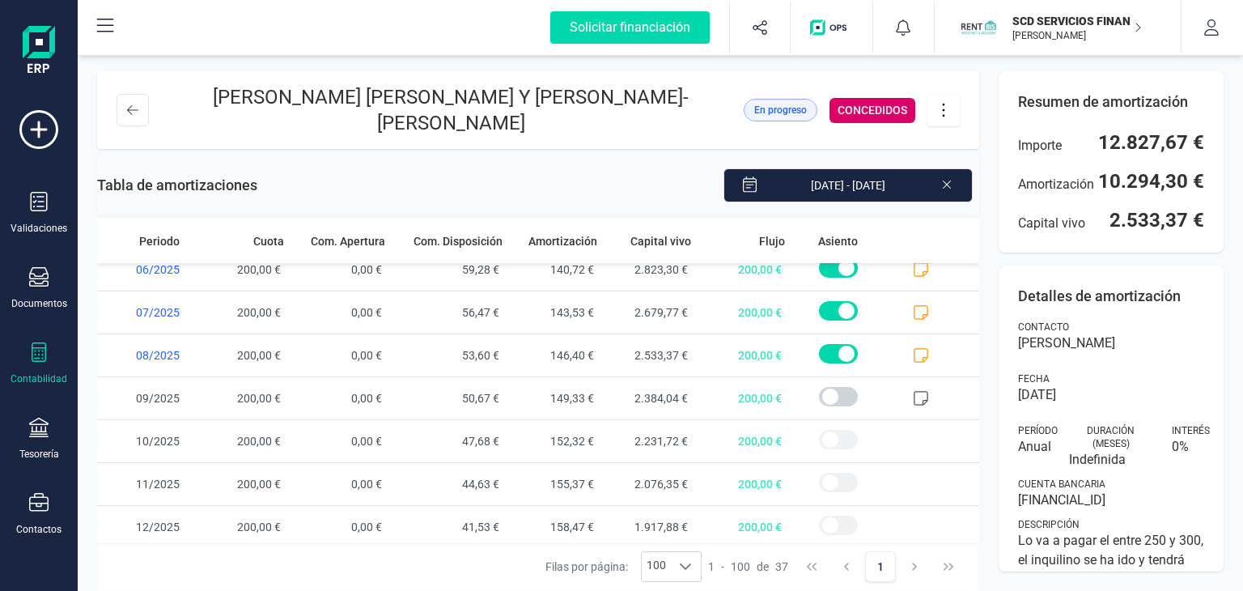
scroll to position [1301, 0]
click at [127, 107] on icon at bounding box center [132, 110] width 11 height 13
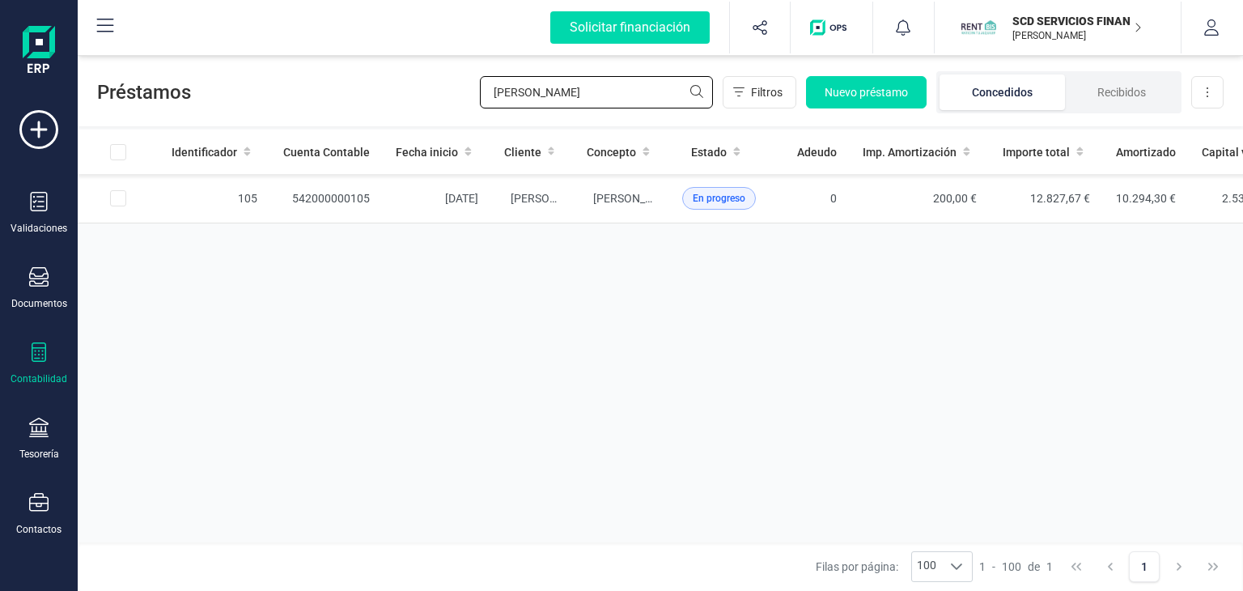
drag, startPoint x: 545, startPoint y: 88, endPoint x: 302, endPoint y: 84, distance: 243.5
click at [309, 82] on div "Préstamos [PERSON_NAME] Filtros Nuevo préstamo Concedidos Recibidos Descargar E…" at bounding box center [660, 89] width 1165 height 74
type input "ines"
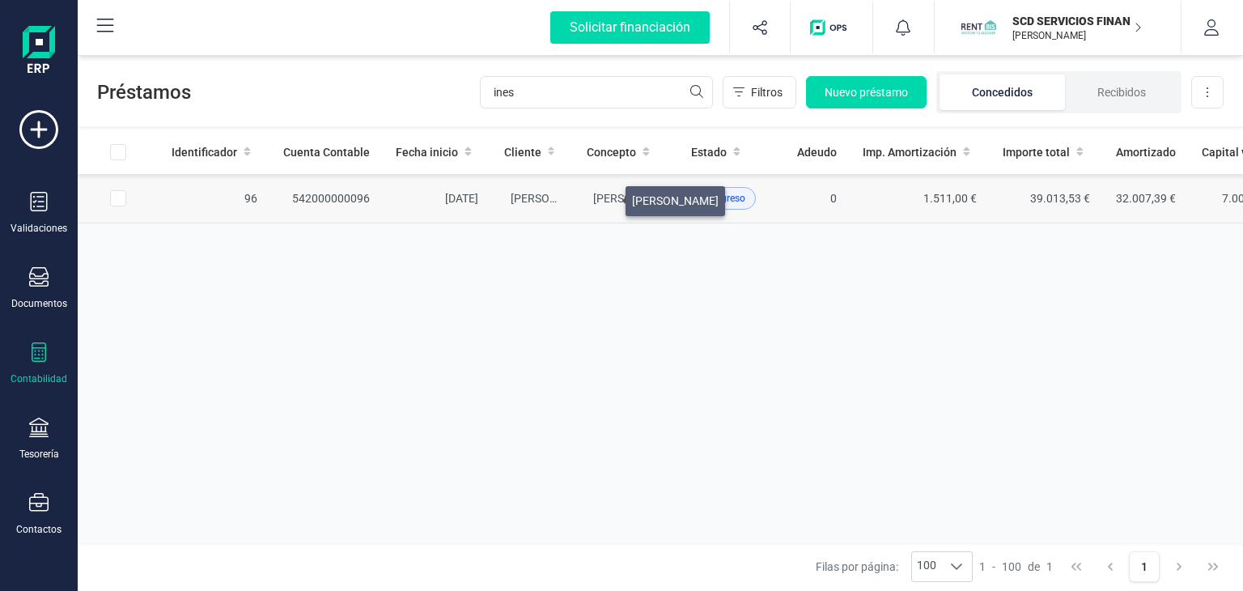
click at [607, 197] on span "[PERSON_NAME]" at bounding box center [636, 198] width 87 height 13
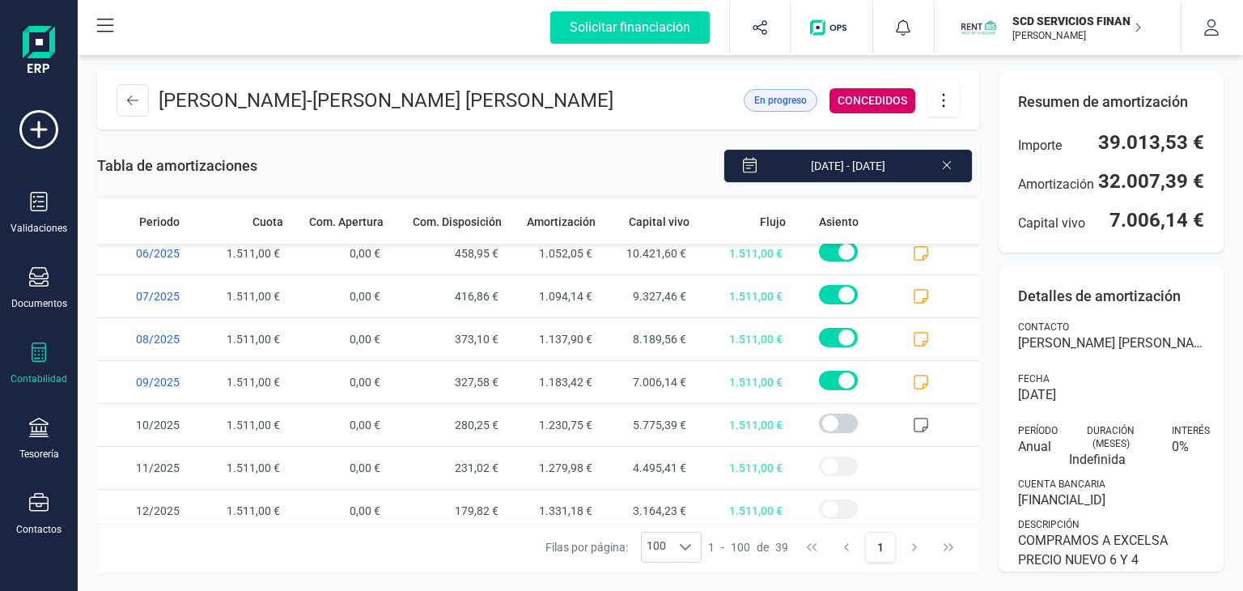
scroll to position [1387, 0]
click at [125, 102] on button at bounding box center [132, 100] width 32 height 32
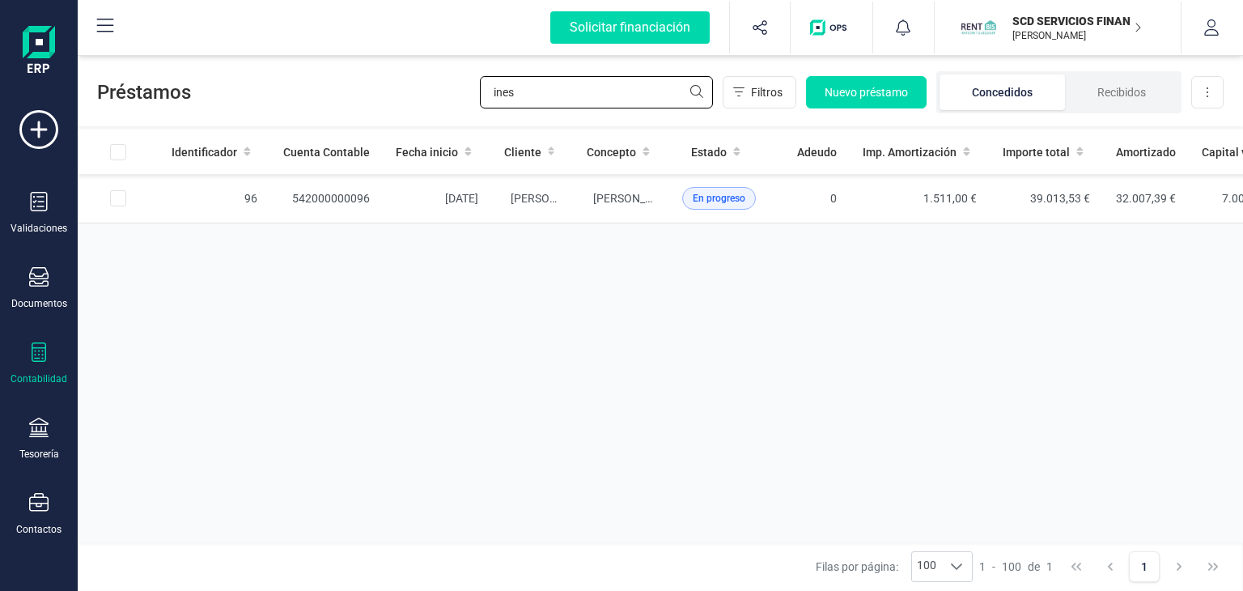
click at [412, 96] on div "Préstamos [PERSON_NAME] Filtros Nuevo préstamo Concedidos Recibidos Descargar E…" at bounding box center [660, 89] width 1165 height 74
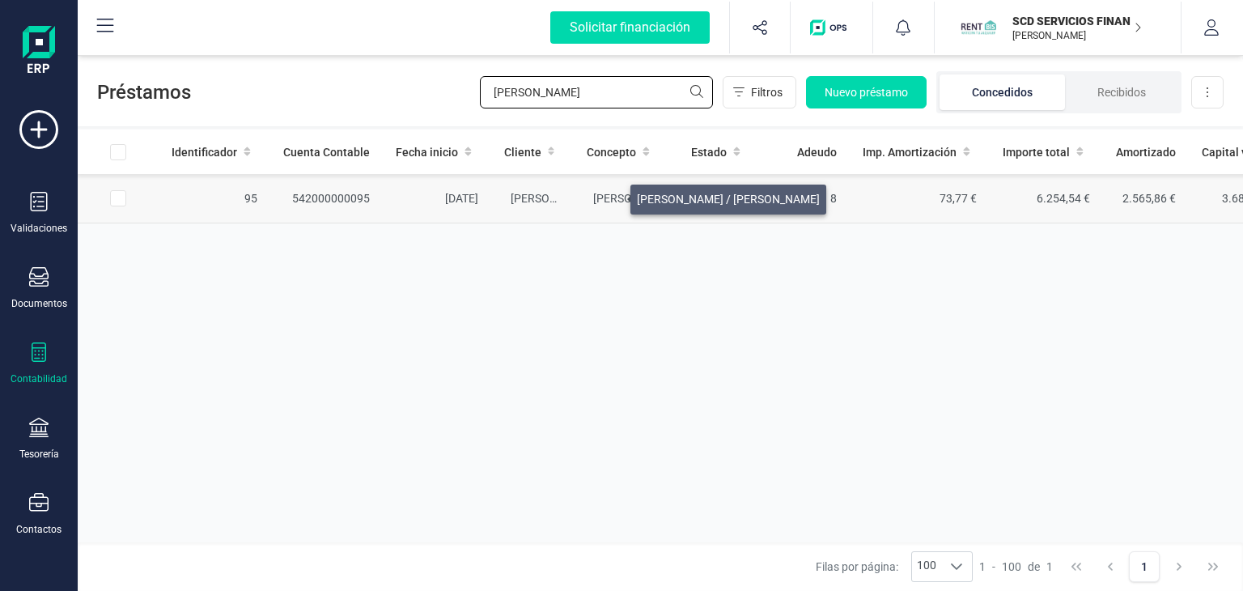
type input "[PERSON_NAME]"
click at [611, 195] on span "[PERSON_NAME] / [PERSON_NAME]" at bounding box center [684, 198] width 183 height 13
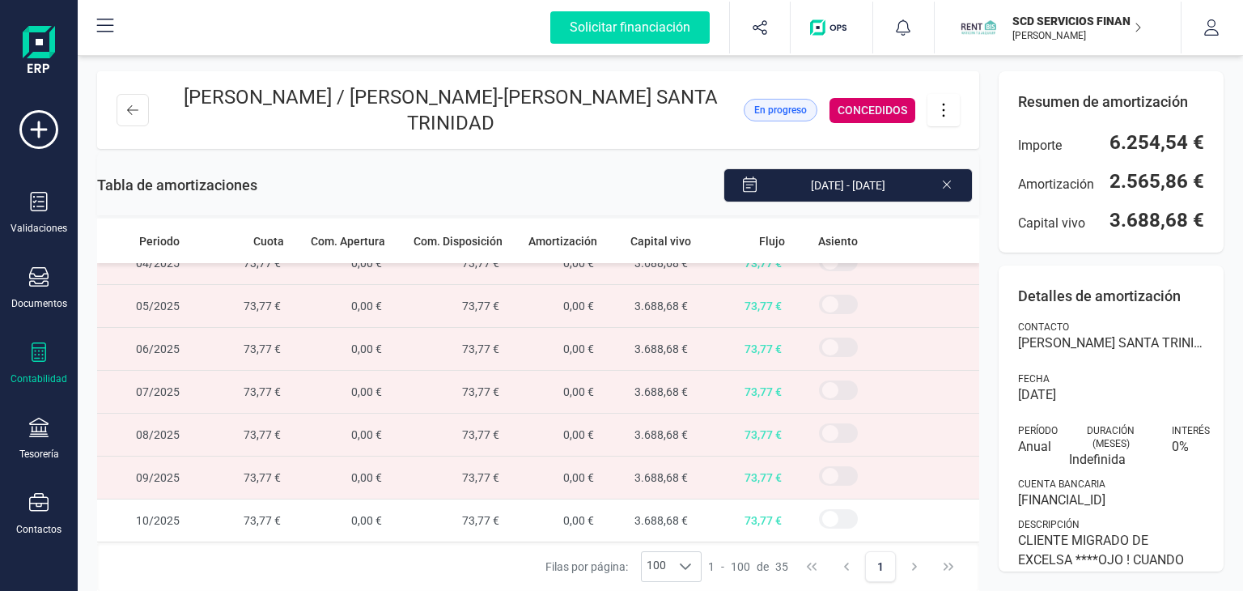
scroll to position [1135, 0]
click at [129, 108] on icon at bounding box center [132, 110] width 11 height 13
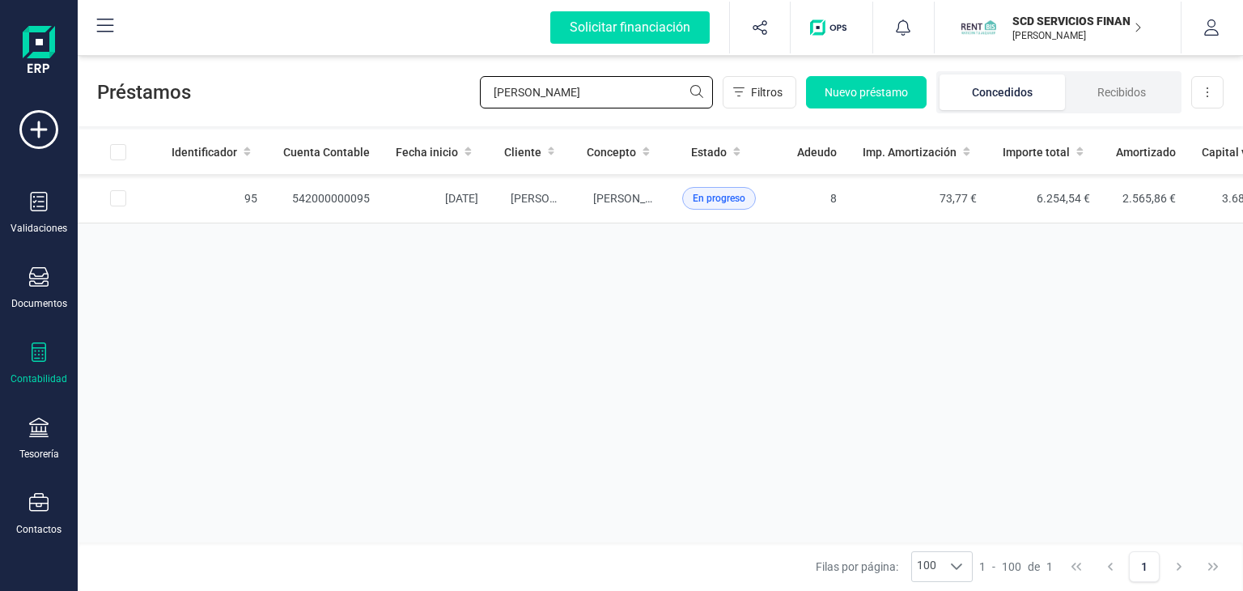
click at [388, 100] on div "Préstamos [PERSON_NAME] Nuevo préstamo Concedidos Recibidos Descargar Excel" at bounding box center [660, 89] width 1165 height 74
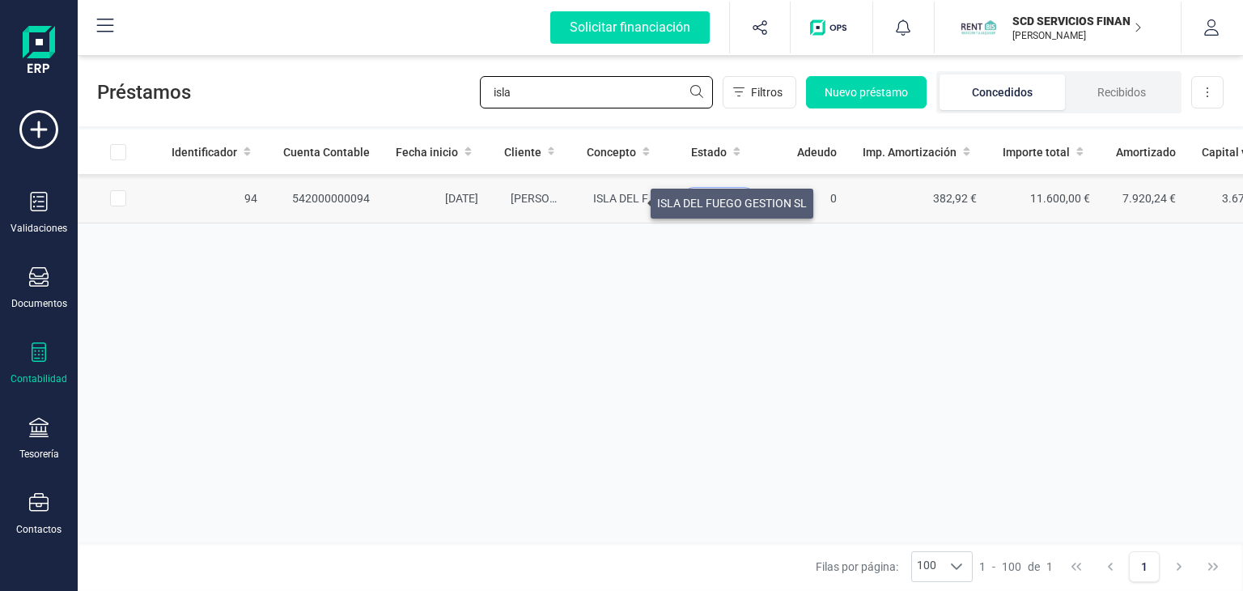
type input "isla"
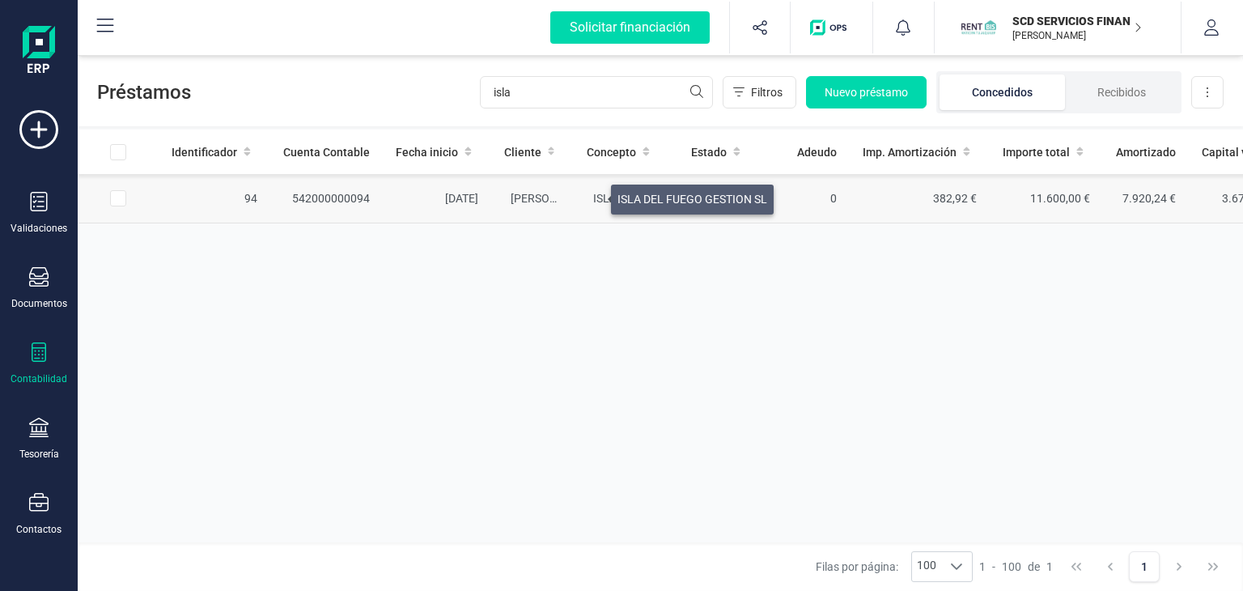
click at [593, 195] on span "ISLA DEL FUEGO GESTION SL" at bounding box center [668, 198] width 150 height 13
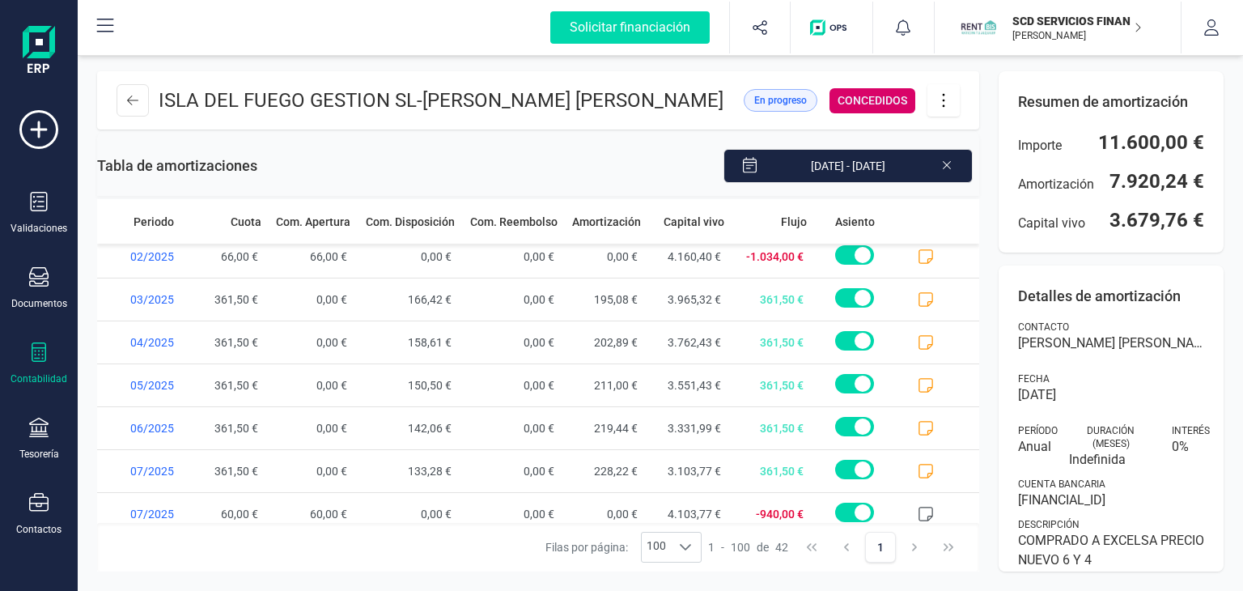
scroll to position [1514, 0]
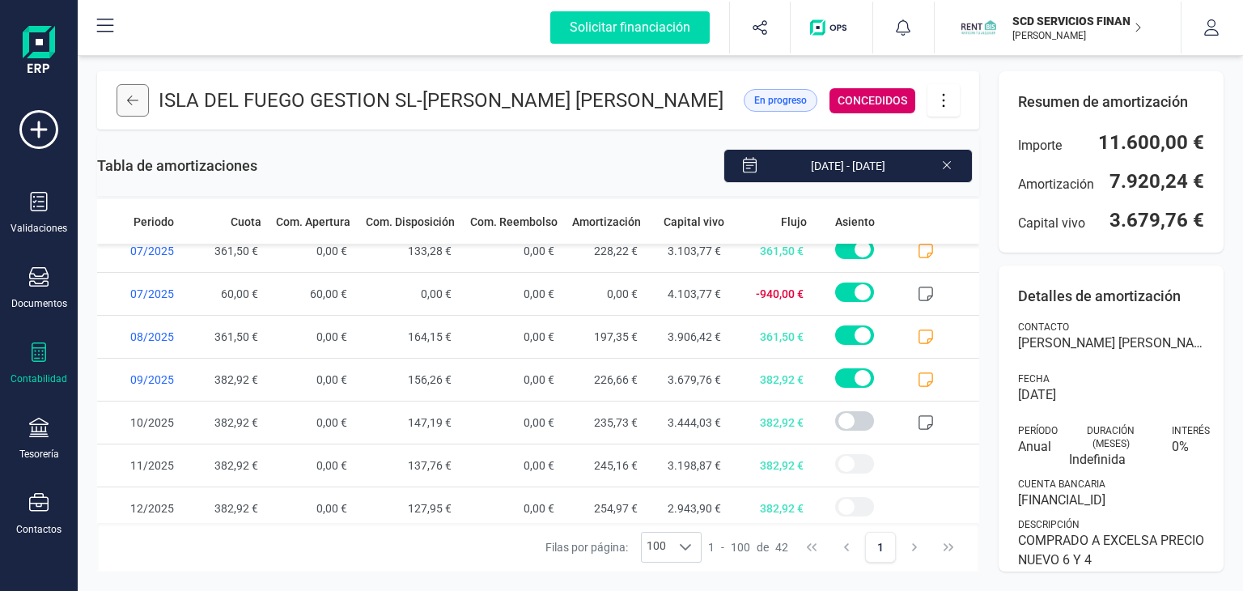
click at [146, 100] on button at bounding box center [132, 100] width 32 height 32
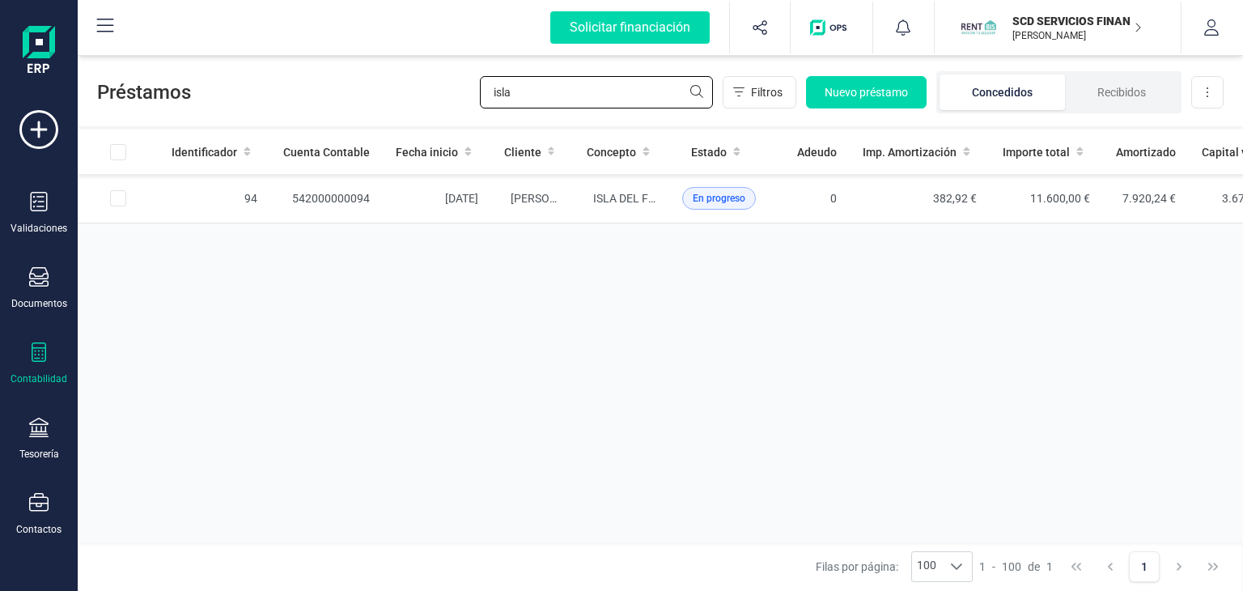
drag, startPoint x: 545, startPoint y: 91, endPoint x: 314, endPoint y: 121, distance: 233.3
click at [318, 121] on div "Préstamos isla Filtros Nuevo préstamo Concedidos Recibidos Descargar Excel" at bounding box center [660, 89] width 1165 height 74
type input "[PERSON_NAME]"
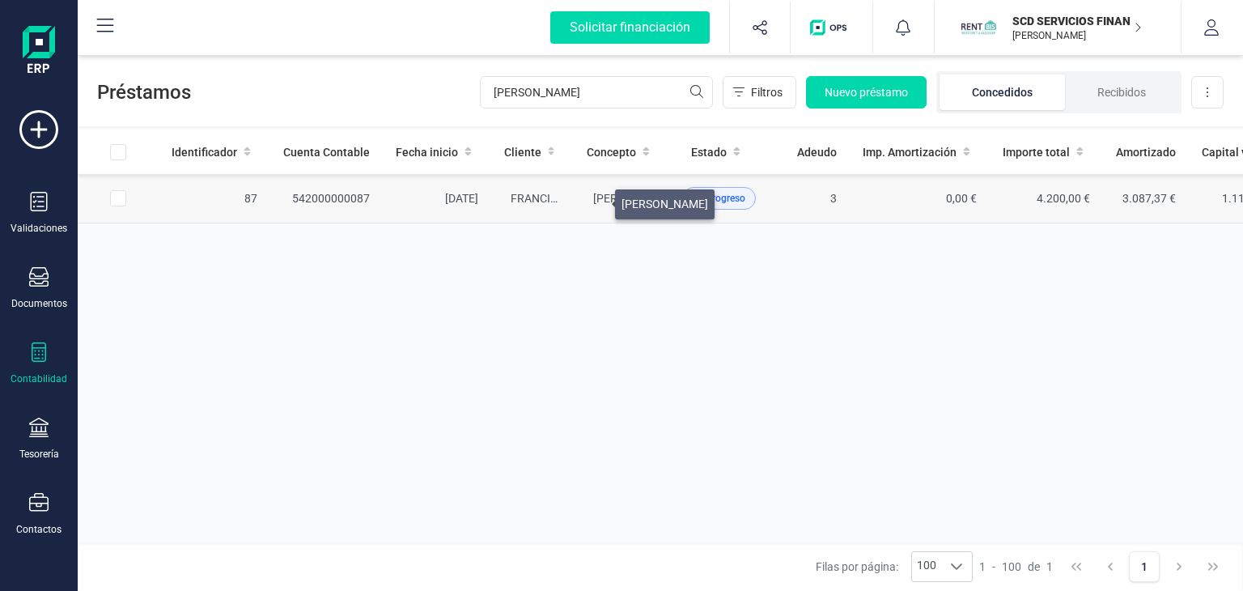
click at [595, 200] on span "[PERSON_NAME]" at bounding box center [636, 198] width 87 height 13
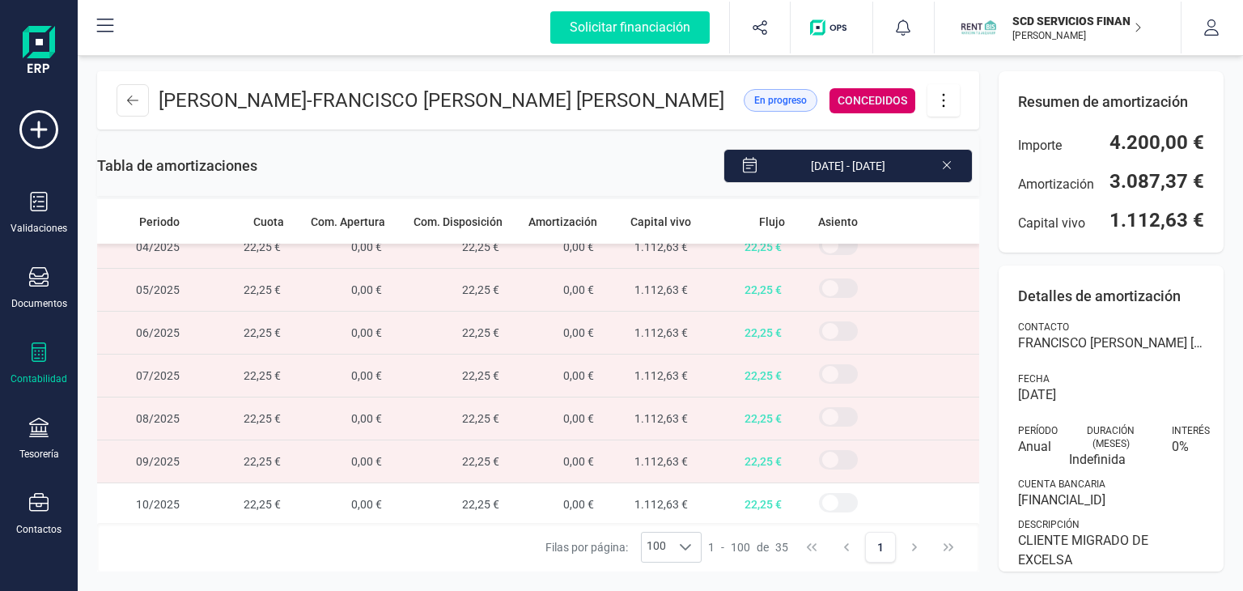
scroll to position [1052, 0]
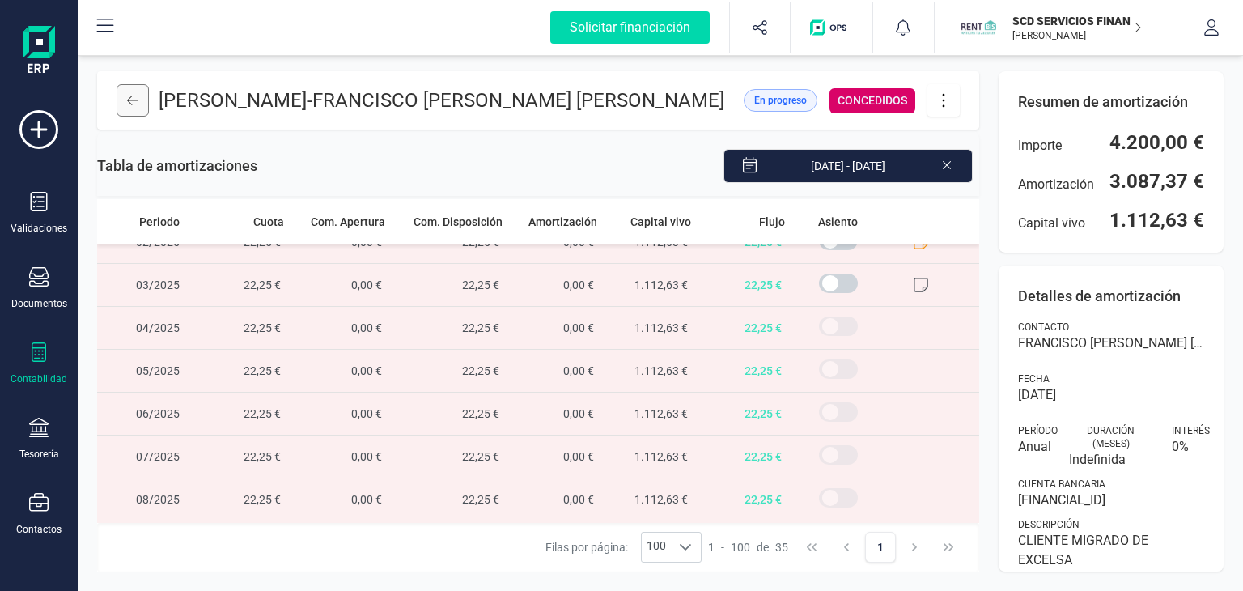
click at [123, 104] on button at bounding box center [132, 100] width 32 height 32
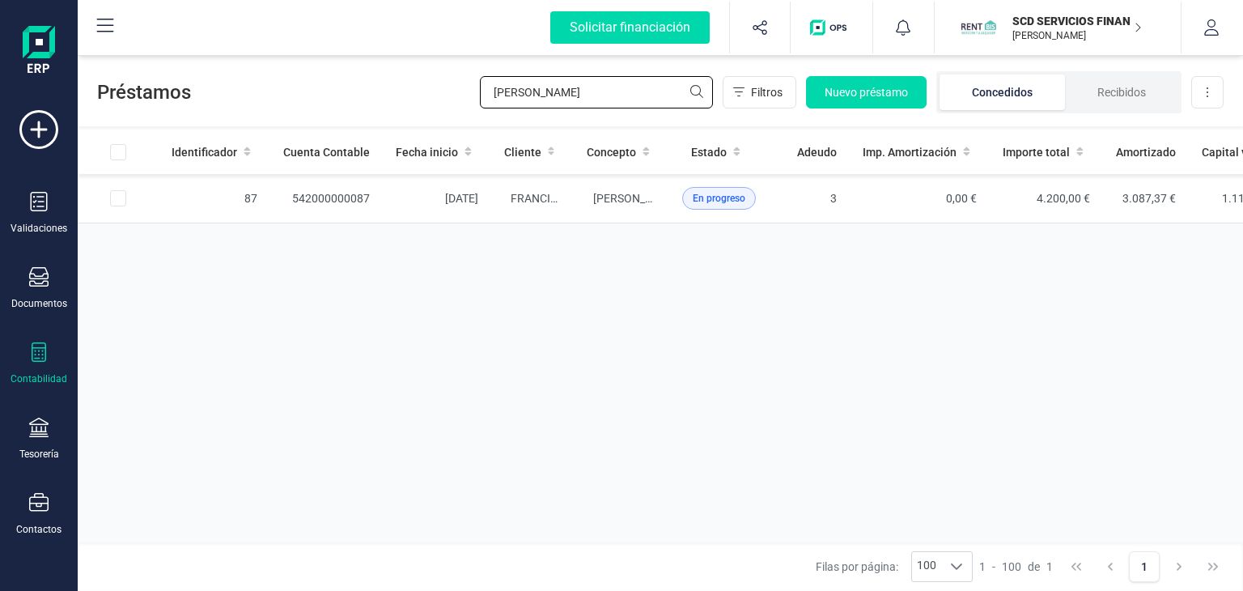
click at [301, 113] on div "Préstamos [PERSON_NAME] Filtros Nuevo préstamo Concedidos Recibidos Descargar E…" at bounding box center [660, 89] width 1165 height 74
type input "myri"
click at [593, 205] on span "[PERSON_NAME] [PERSON_NAME]" at bounding box center [681, 198] width 176 height 13
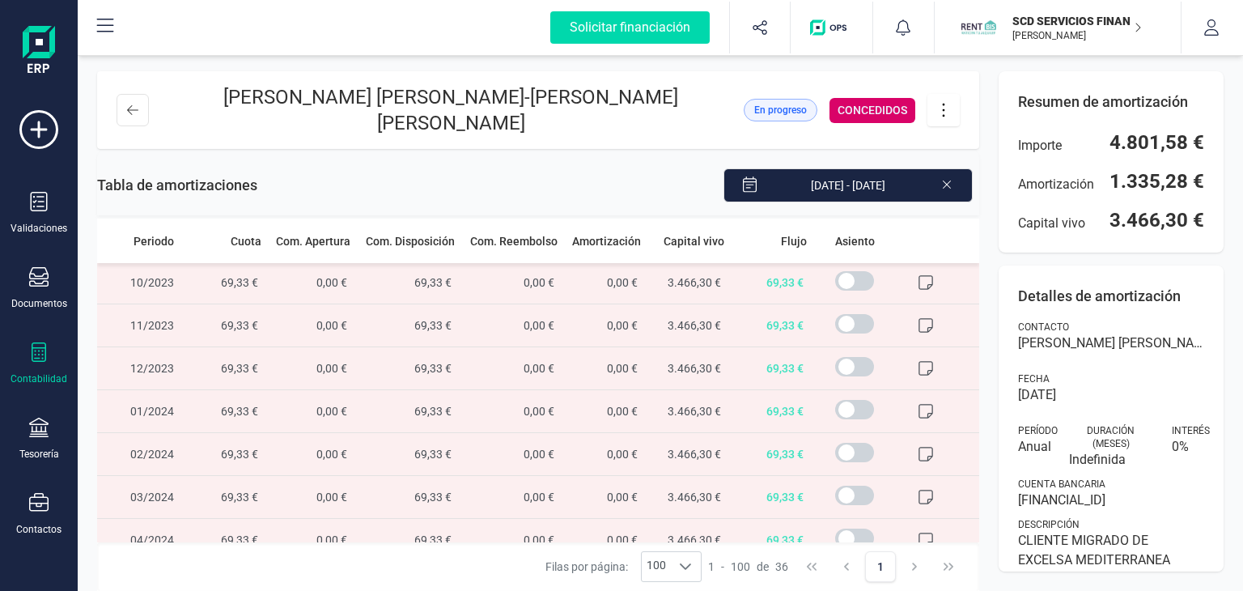
scroll to position [404, 0]
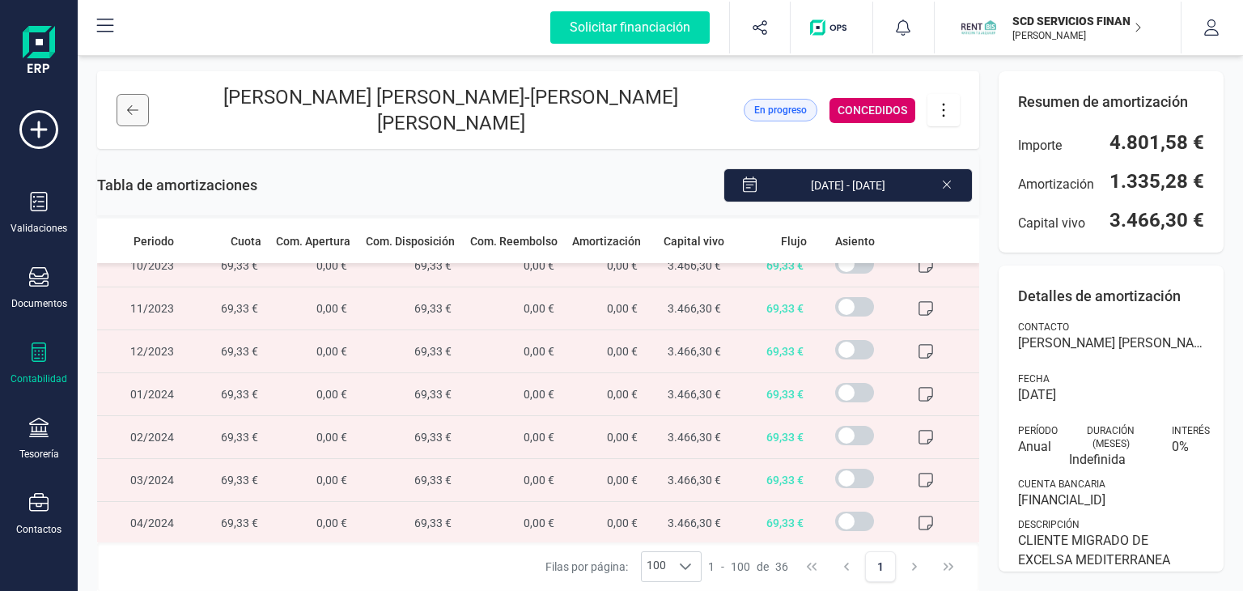
click at [138, 108] on button at bounding box center [132, 110] width 32 height 32
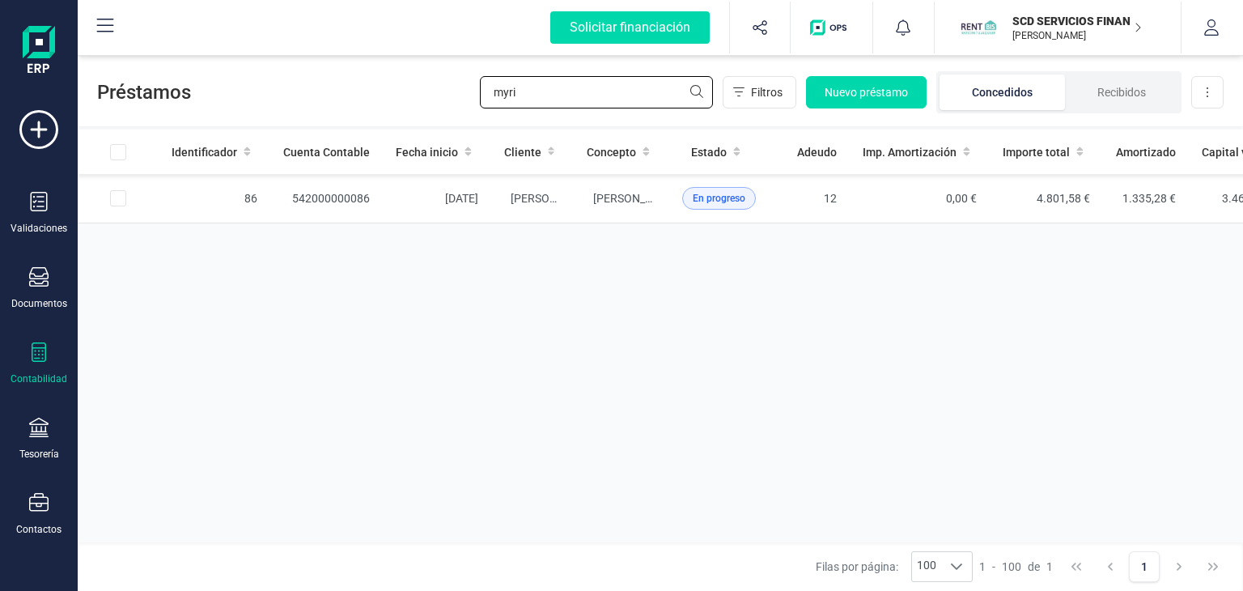
drag, startPoint x: 625, startPoint y: 87, endPoint x: 330, endPoint y: 104, distance: 295.0
click at [331, 104] on div "Préstamos myri Filtros Nuevo préstamo Concedidos Recibidos Descargar Excel" at bounding box center [660, 89] width 1165 height 74
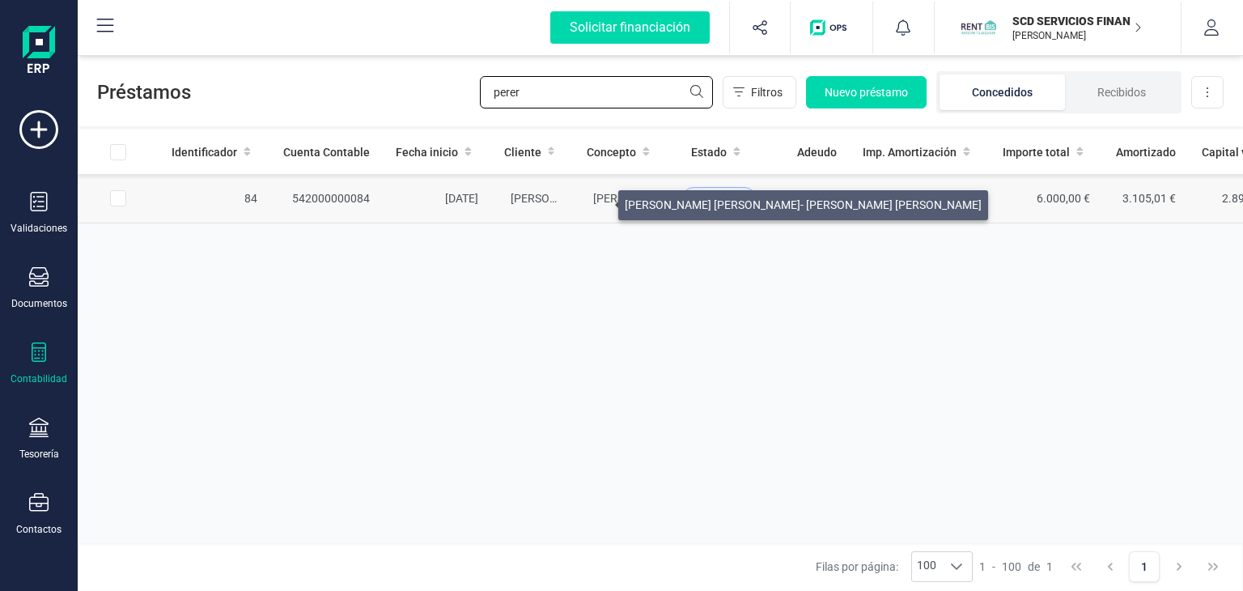
type input "perer"
click at [599, 201] on span "[PERSON_NAME] [PERSON_NAME]- [PERSON_NAME] [PERSON_NAME]" at bounding box center [771, 198] width 357 height 13
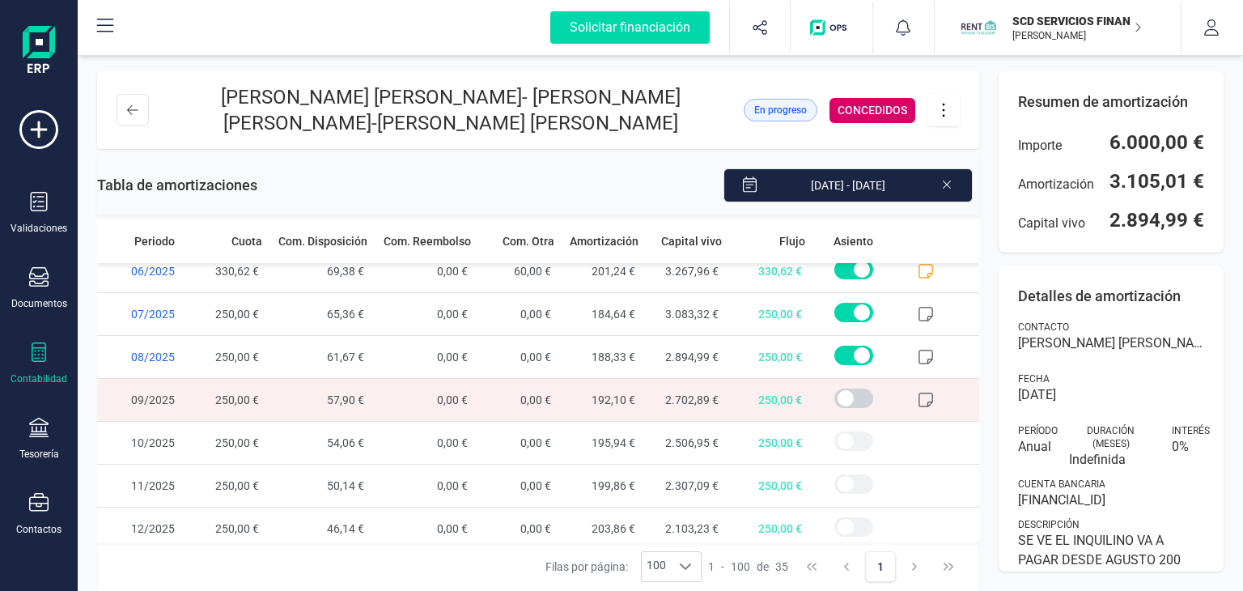
scroll to position [1216, 0]
click at [138, 113] on icon at bounding box center [132, 110] width 11 height 13
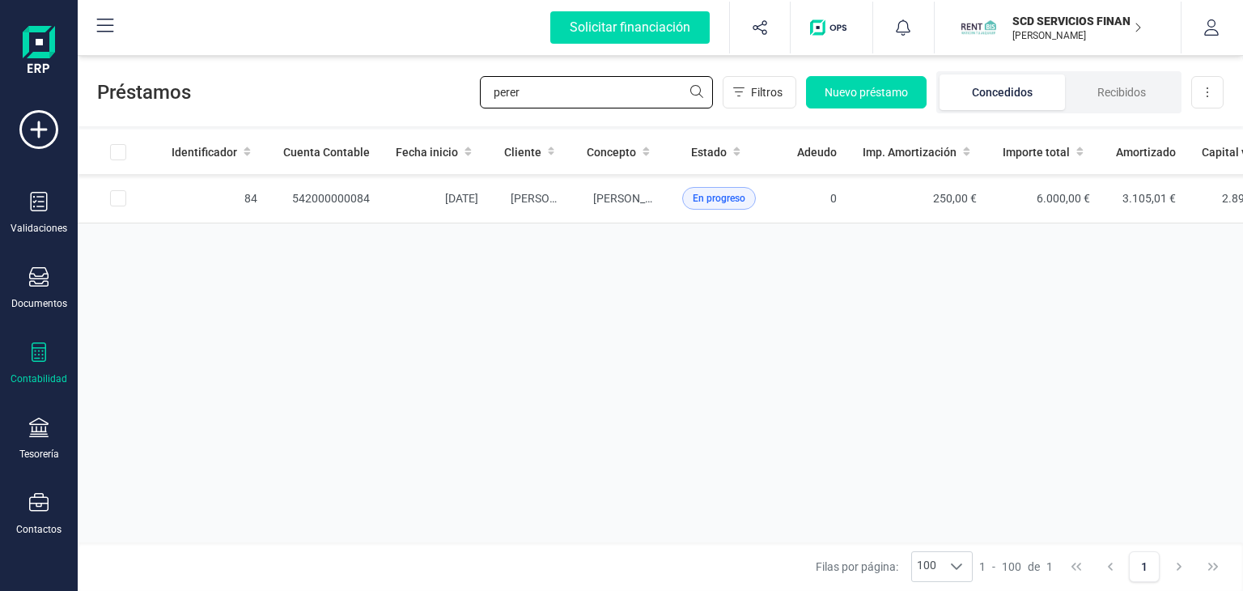
drag, startPoint x: 595, startPoint y: 96, endPoint x: 333, endPoint y: 91, distance: 262.2
click at [337, 91] on div "Préstamos perer Filtros Nuevo préstamo Concedidos Recibidos Descargar Excel" at bounding box center [660, 89] width 1165 height 74
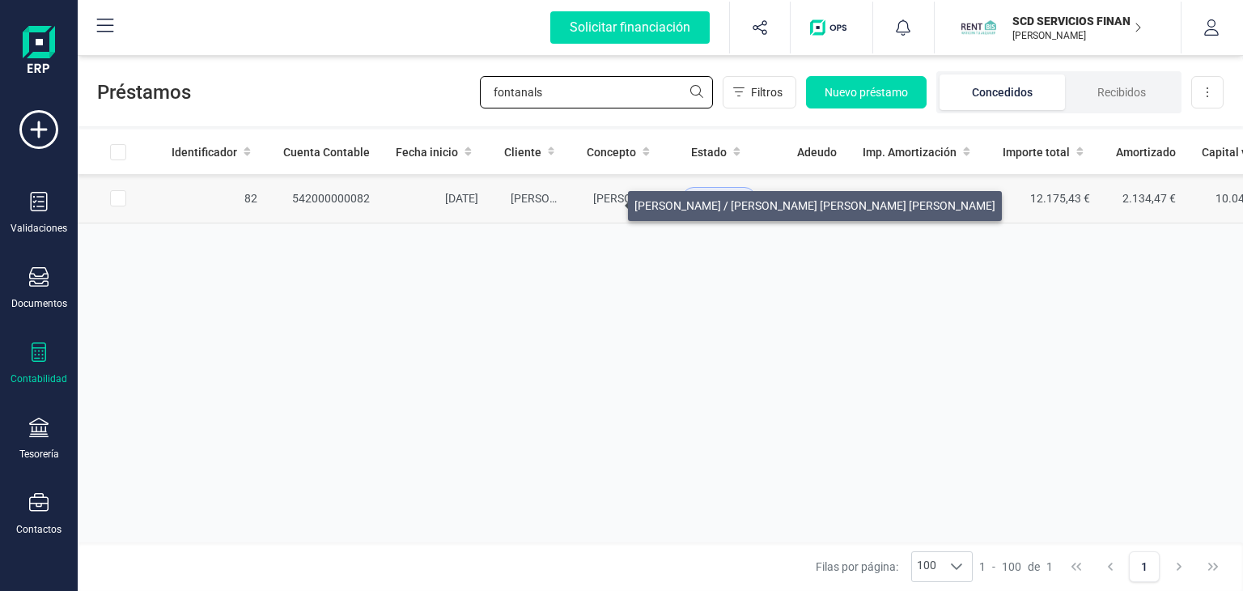
type input "fontanals"
click at [608, 201] on span "[PERSON_NAME] / [PERSON_NAME] [PERSON_NAME] [PERSON_NAME]" at bounding box center [773, 198] width 361 height 13
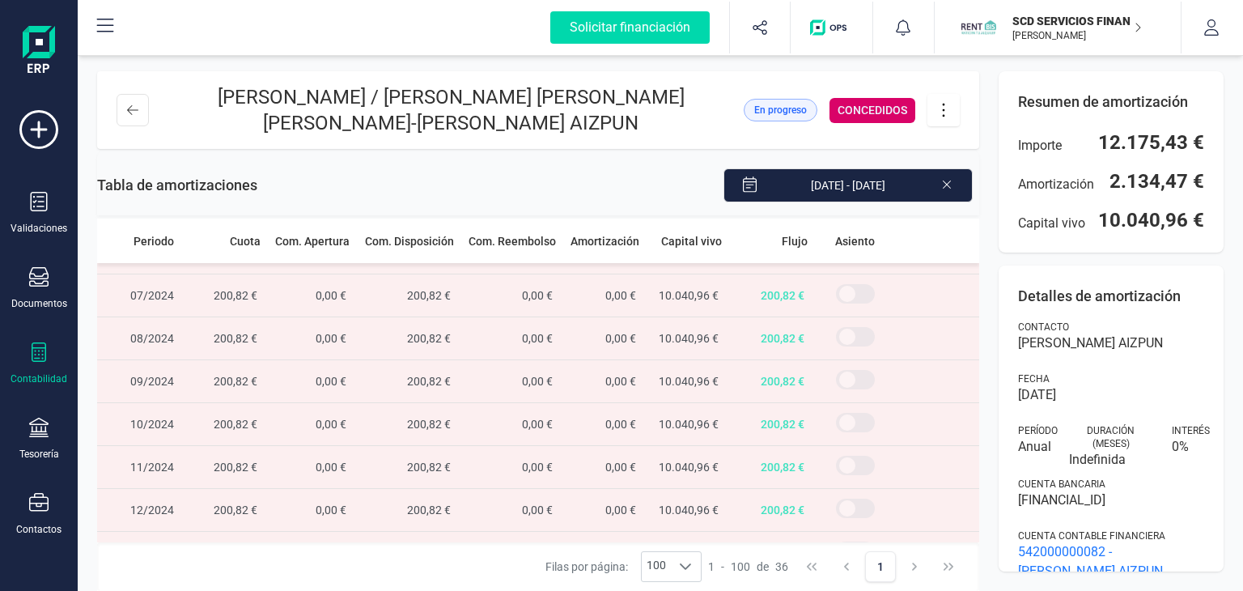
scroll to position [809, 0]
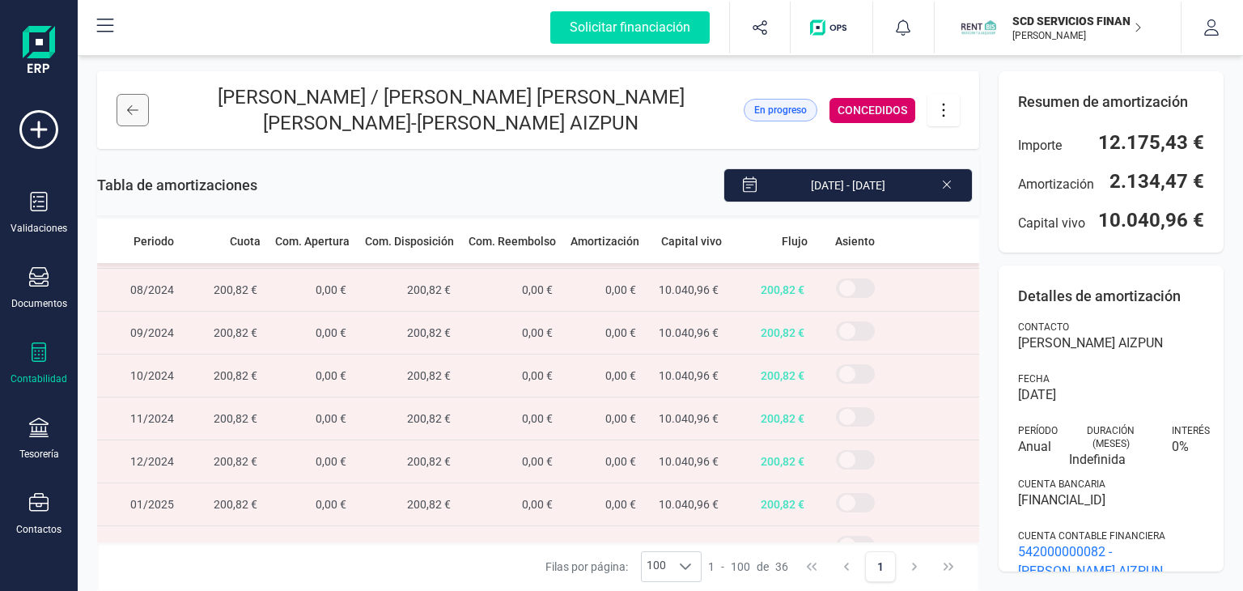
click at [136, 107] on icon at bounding box center [132, 110] width 11 height 13
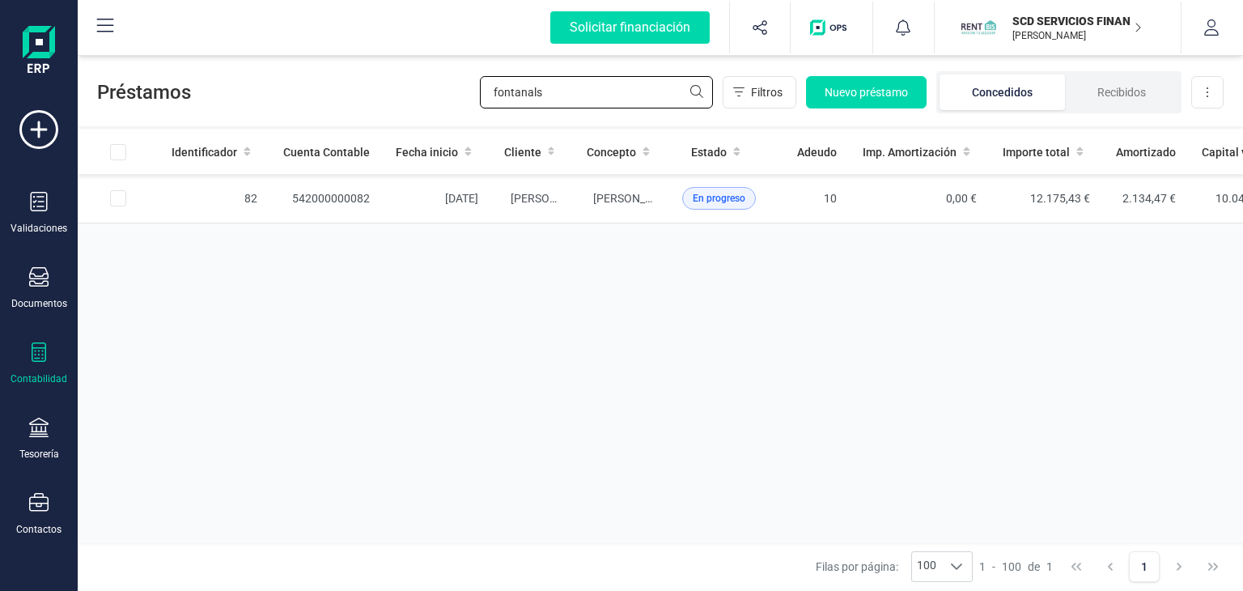
drag, startPoint x: 552, startPoint y: 98, endPoint x: 336, endPoint y: 113, distance: 216.5
click at [366, 107] on div "Préstamos fontanals Filtros Nuevo préstamo Concedidos Recibidos Descargar Excel" at bounding box center [660, 89] width 1165 height 74
type input "dia s"
click at [605, 188] on td "DIA S.A." at bounding box center [621, 198] width 95 height 49
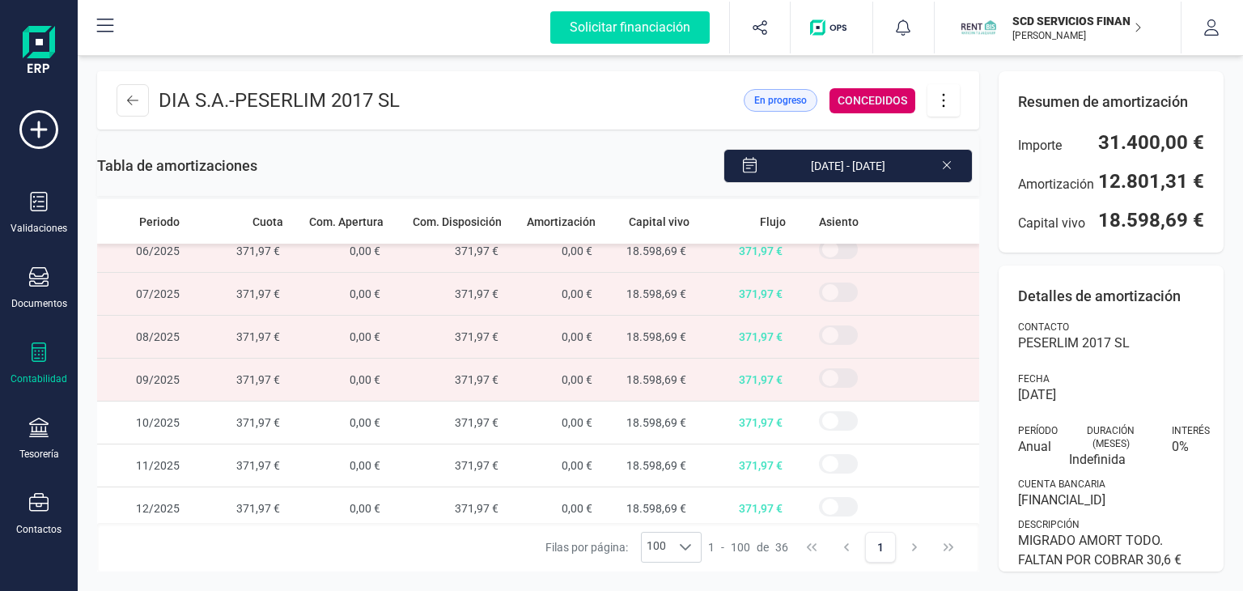
scroll to position [1259, 0]
click at [131, 101] on icon at bounding box center [132, 100] width 11 height 13
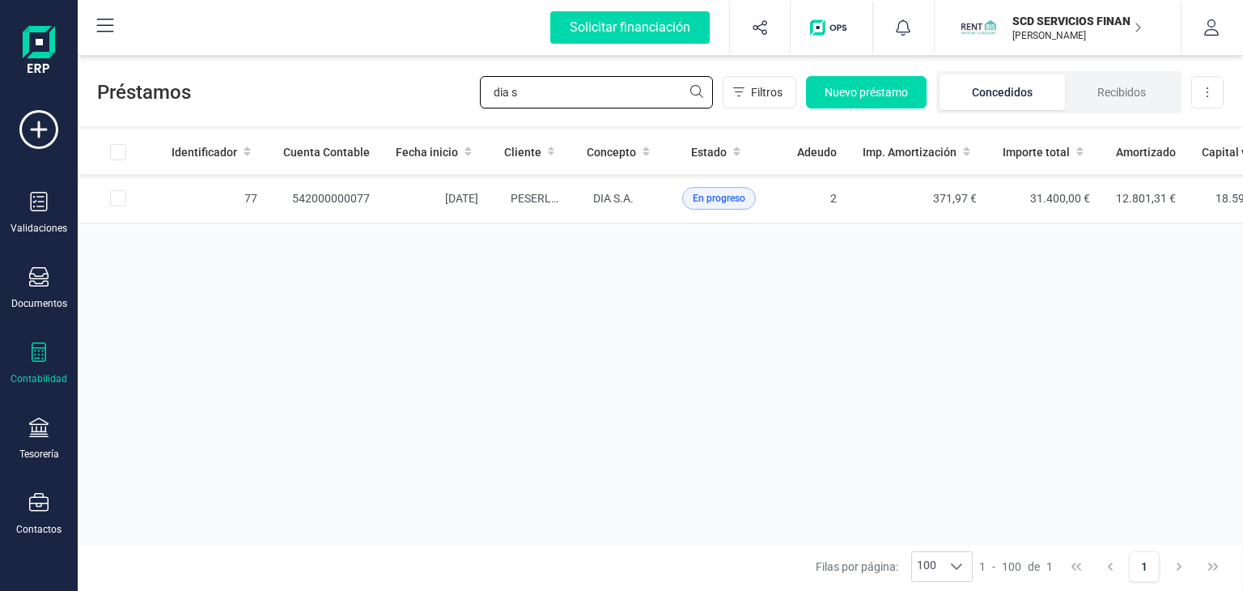
click at [385, 70] on div "Préstamos dia s Filtros Nuevo préstamo Concedidos Recibidos Descargar Excel" at bounding box center [660, 89] width 1165 height 74
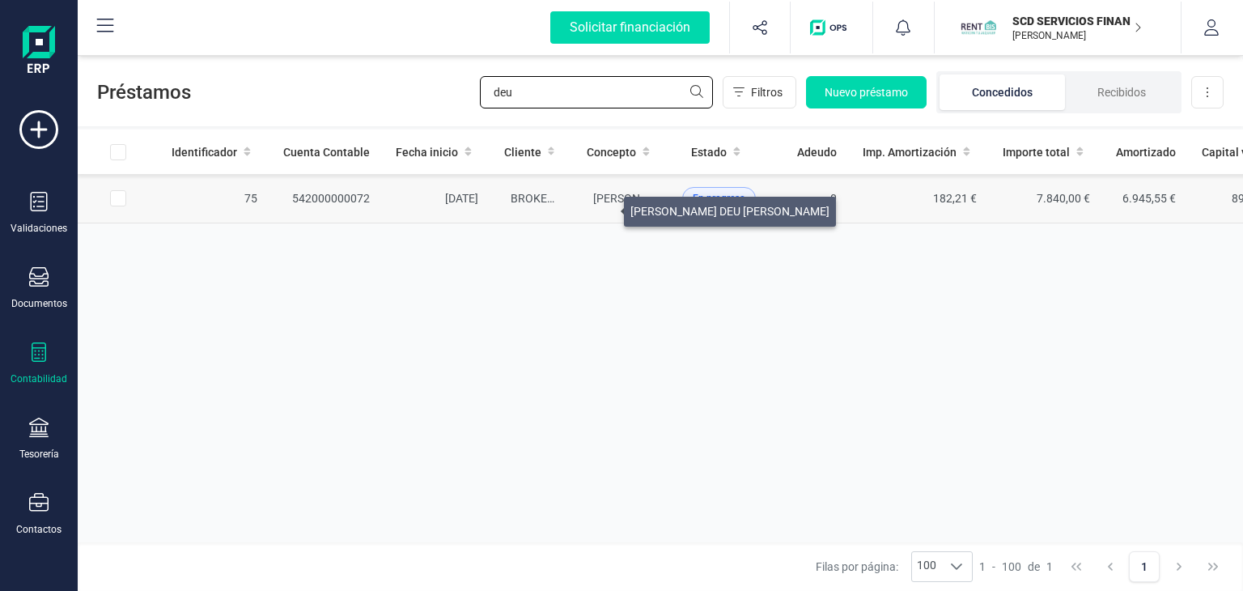
type input "deu"
click at [604, 205] on span "[PERSON_NAME] DEU [PERSON_NAME]" at bounding box center [692, 198] width 199 height 13
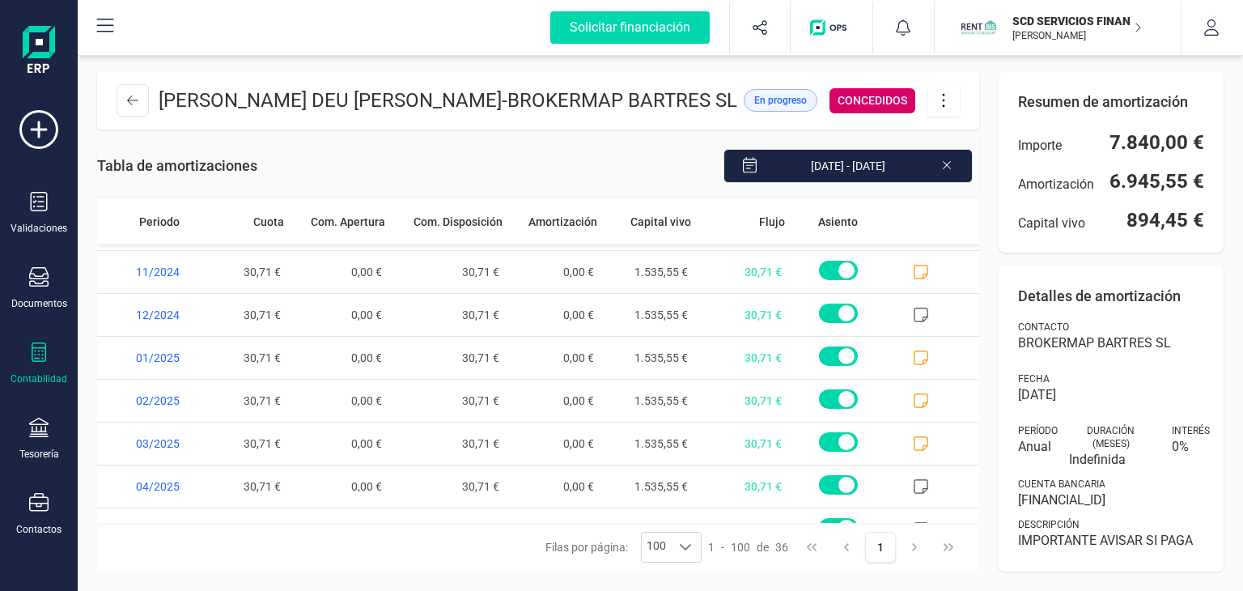
scroll to position [1259, 0]
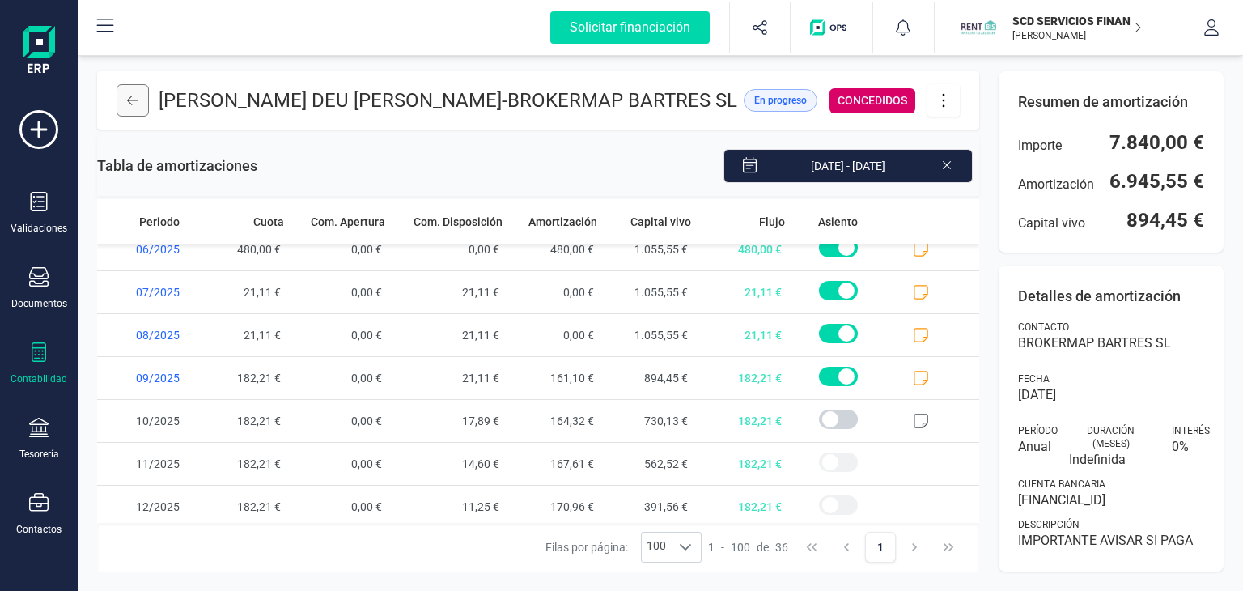
click at [129, 105] on icon at bounding box center [132, 100] width 11 height 13
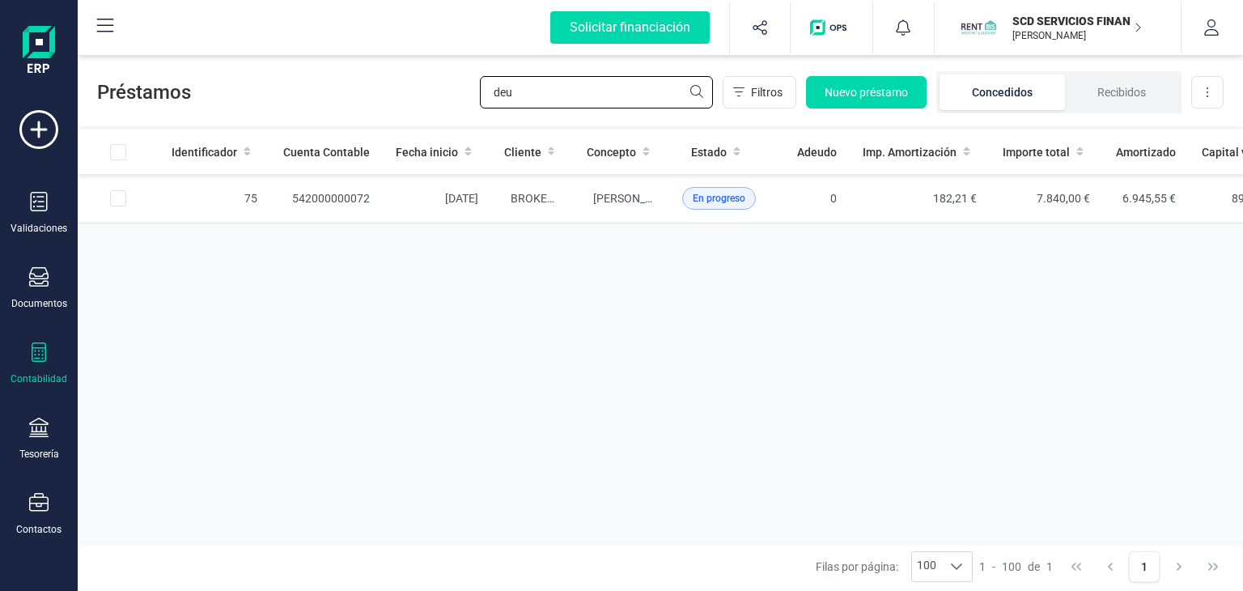
drag, startPoint x: 523, startPoint y: 97, endPoint x: 357, endPoint y: 100, distance: 166.7
click at [358, 99] on div "Préstamos deu Filtros Nuevo préstamo Concedidos Recibidos Descargar Excel" at bounding box center [660, 89] width 1165 height 74
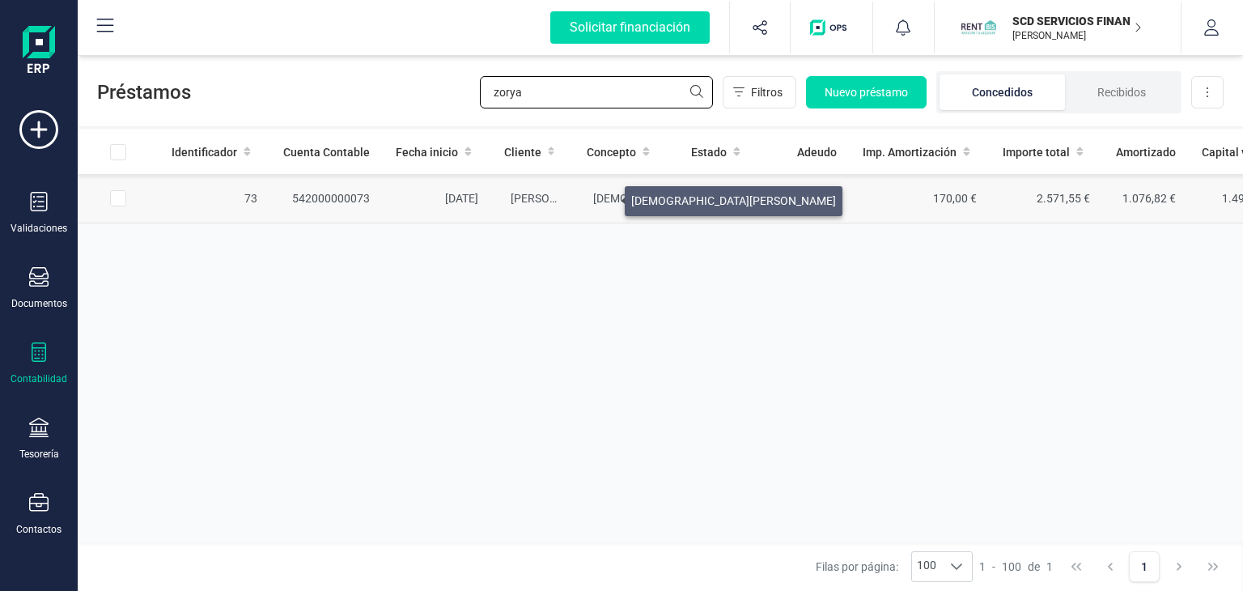
type input "zorya"
click at [605, 197] on span "[DEMOGRAPHIC_DATA][PERSON_NAME]" at bounding box center [695, 198] width 205 height 13
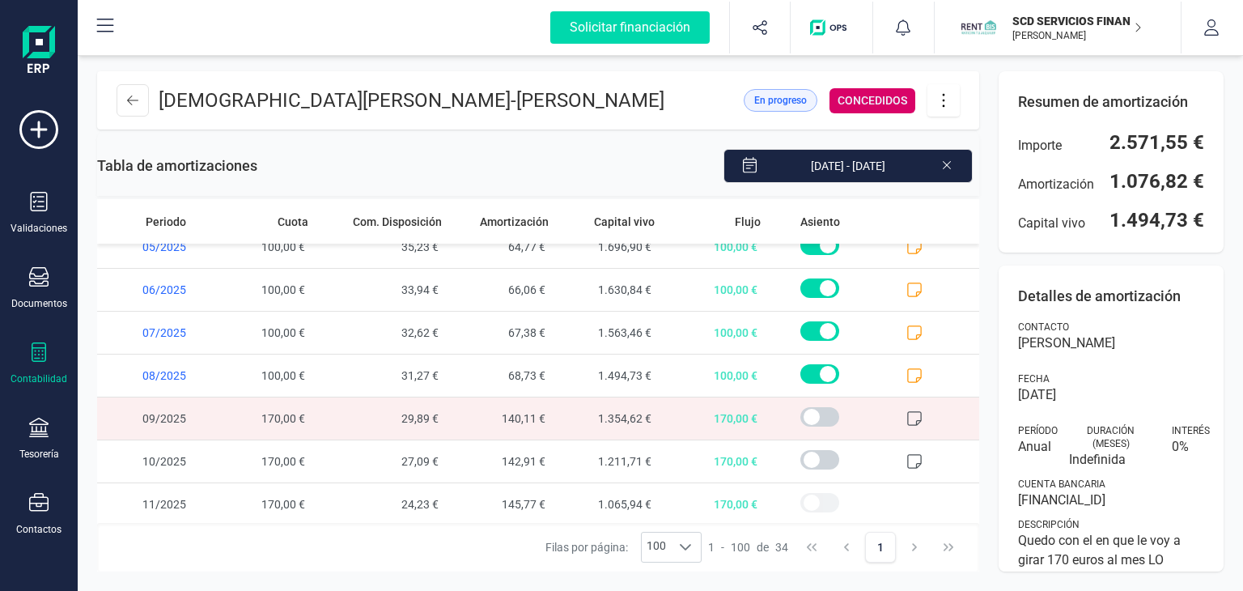
scroll to position [1173, 0]
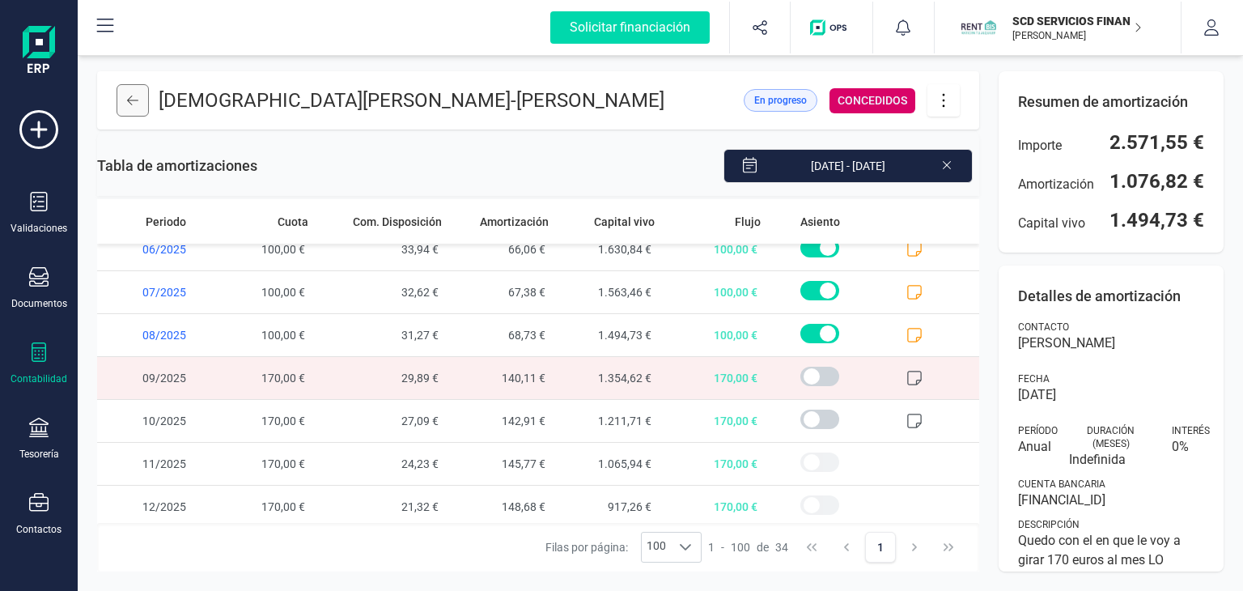
click at [131, 92] on button at bounding box center [132, 100] width 32 height 32
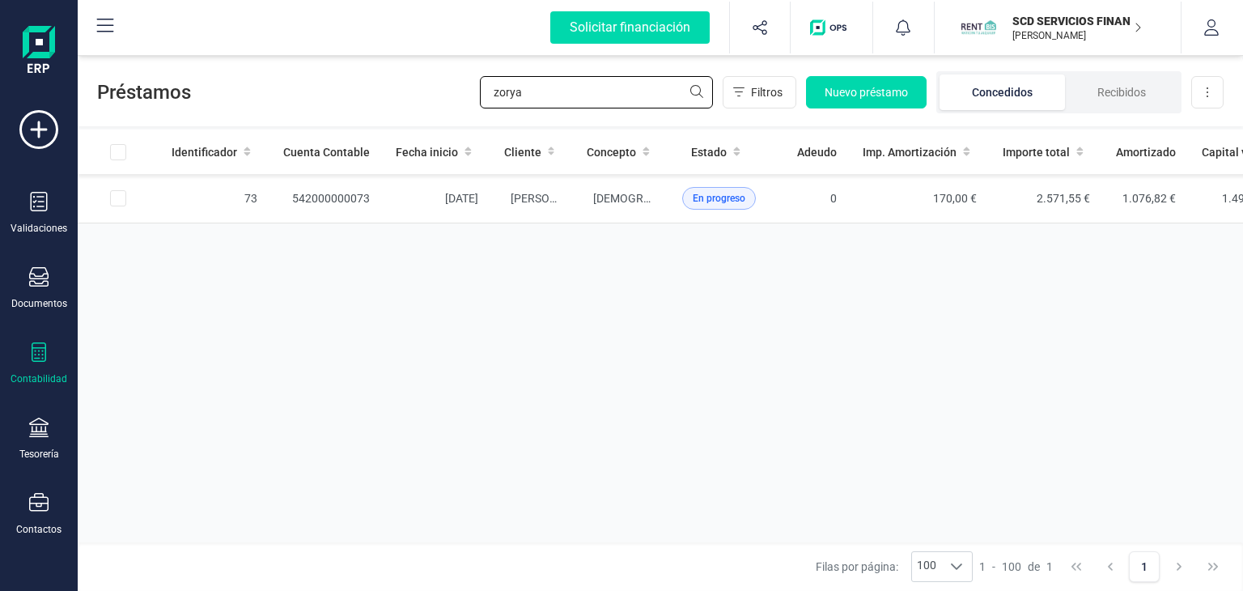
drag, startPoint x: 553, startPoint y: 90, endPoint x: 361, endPoint y: 99, distance: 192.7
click at [363, 99] on div "Préstamos zorya Filtros Nuevo préstamo Concedidos Recibidos Descargar Excel" at bounding box center [660, 89] width 1165 height 74
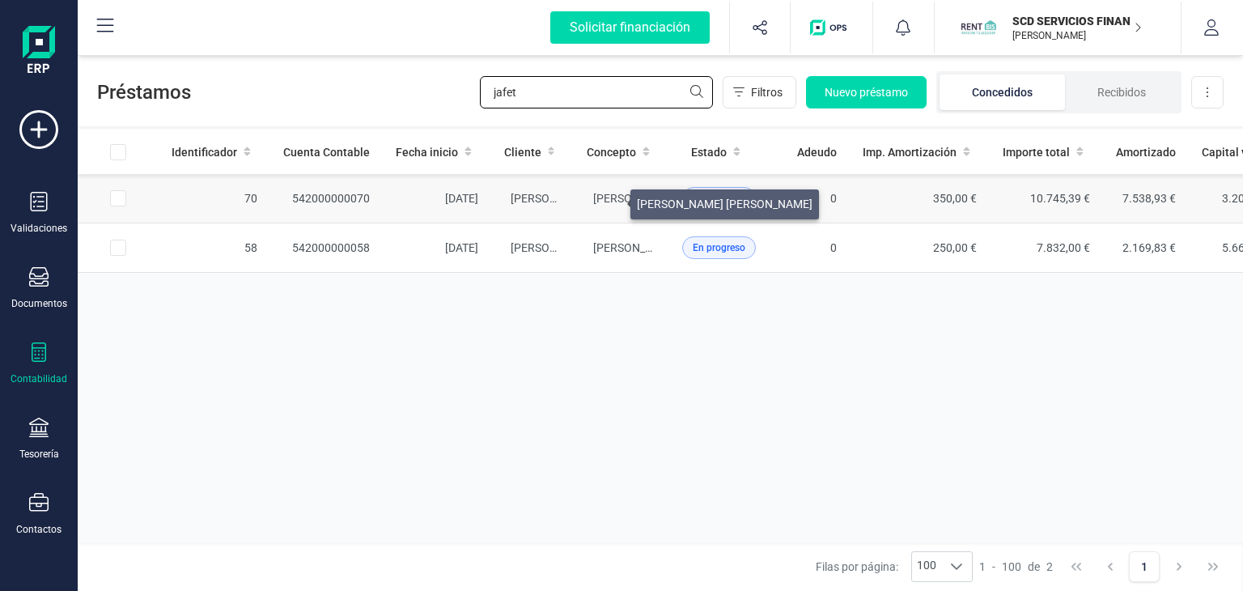
type input "jafet"
click at [611, 200] on span "[PERSON_NAME] [PERSON_NAME]" at bounding box center [681, 198] width 176 height 13
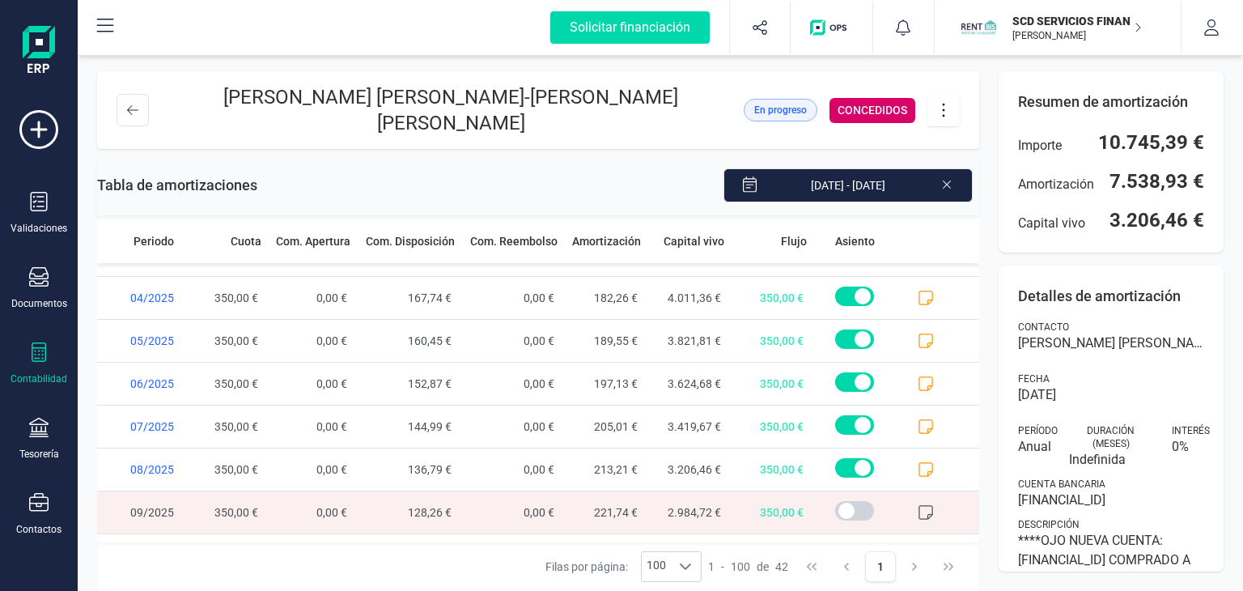
scroll to position [1514, 0]
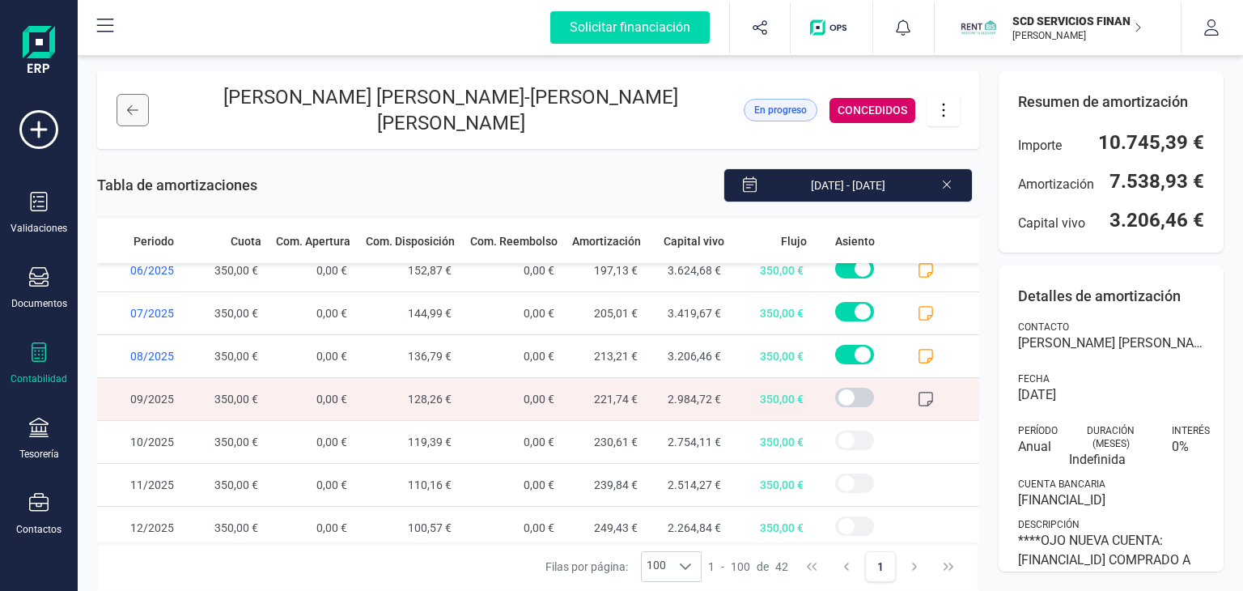
click at [135, 104] on icon at bounding box center [132, 110] width 11 height 13
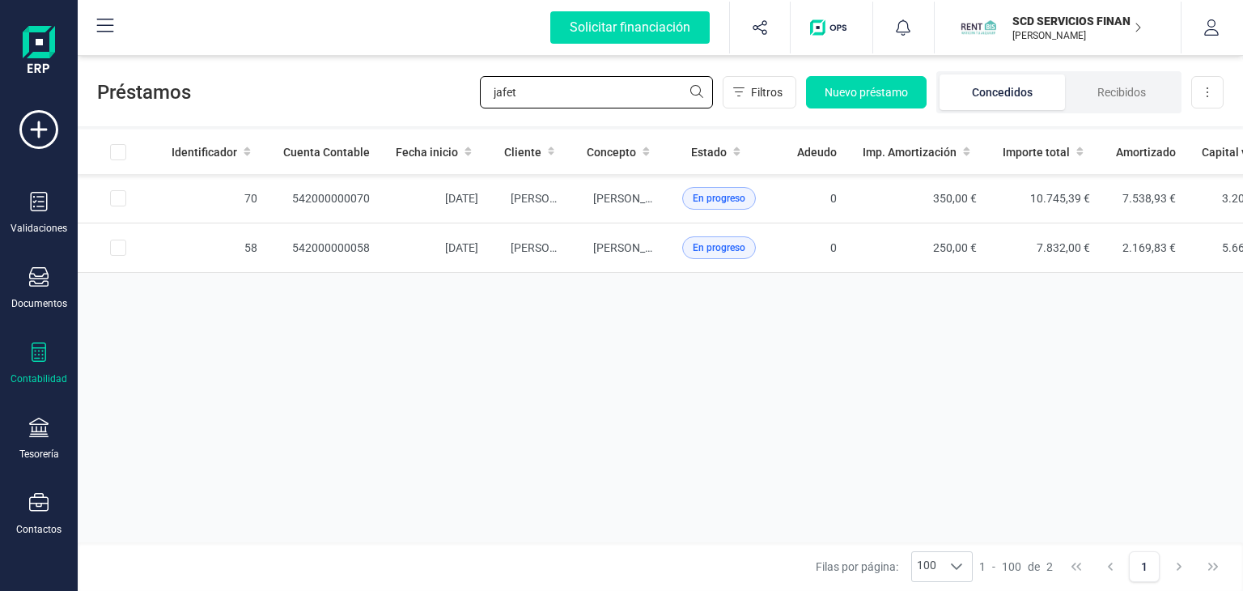
drag, startPoint x: 609, startPoint y: 95, endPoint x: 345, endPoint y: 125, distance: 266.2
click at [346, 125] on div "Préstamos jafet Filtros Nuevo préstamo Concedidos Recibidos Descargar Excel" at bounding box center [660, 89] width 1165 height 74
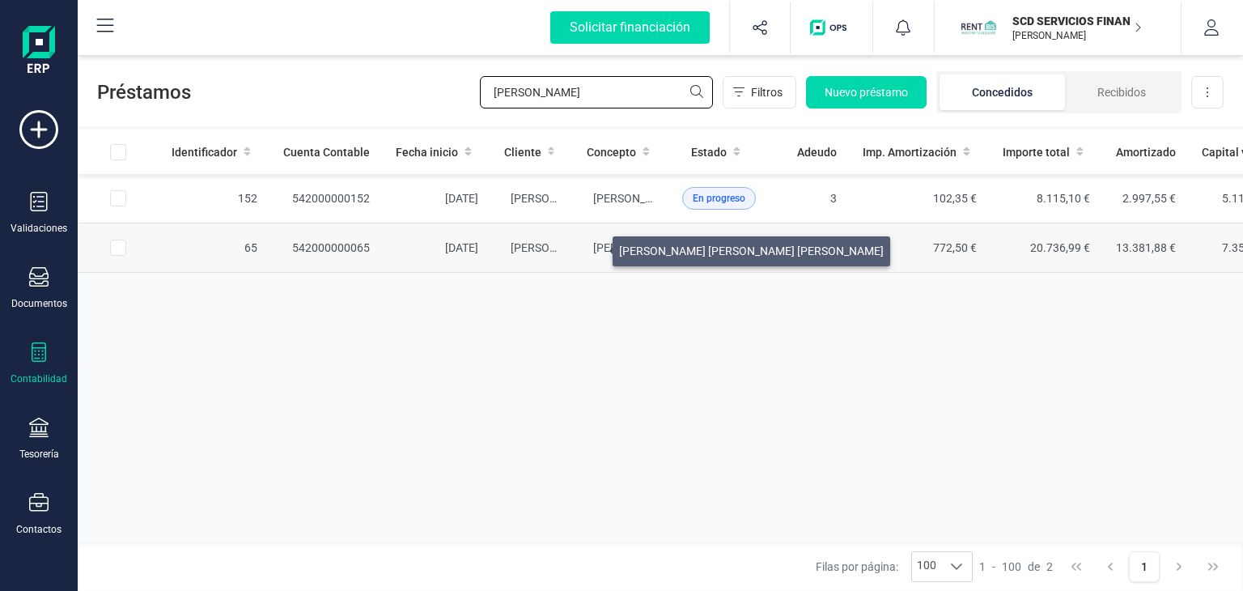
type input "[PERSON_NAME]"
click at [593, 247] on span "[PERSON_NAME] [PERSON_NAME] [PERSON_NAME]" at bounding box center [725, 247] width 265 height 13
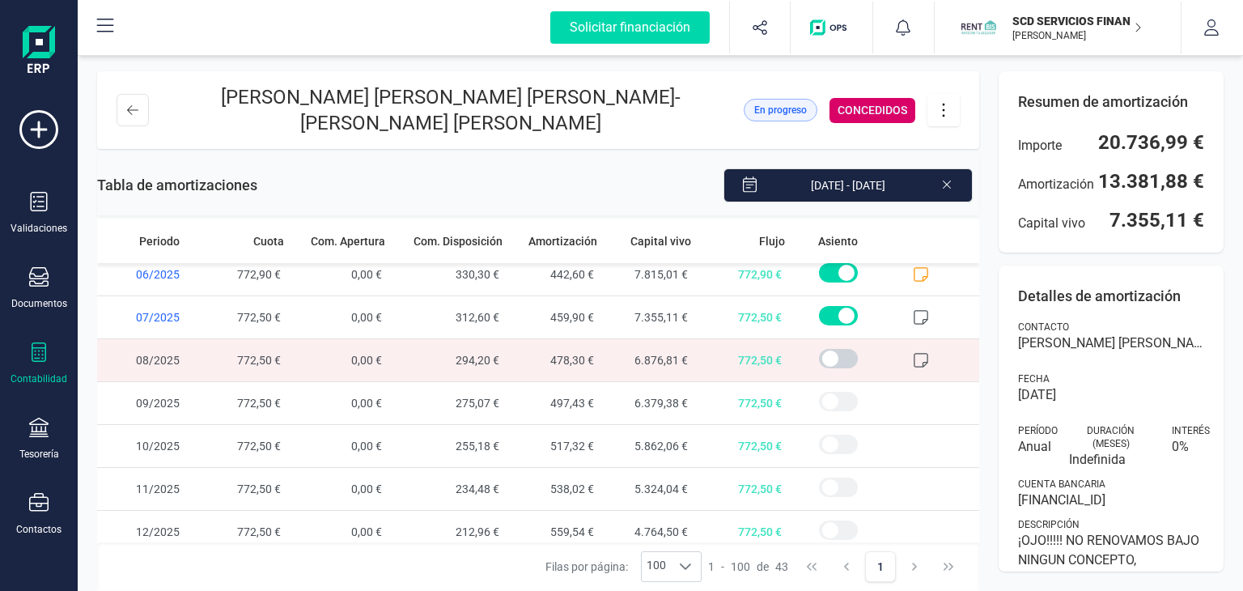
scroll to position [1557, 0]
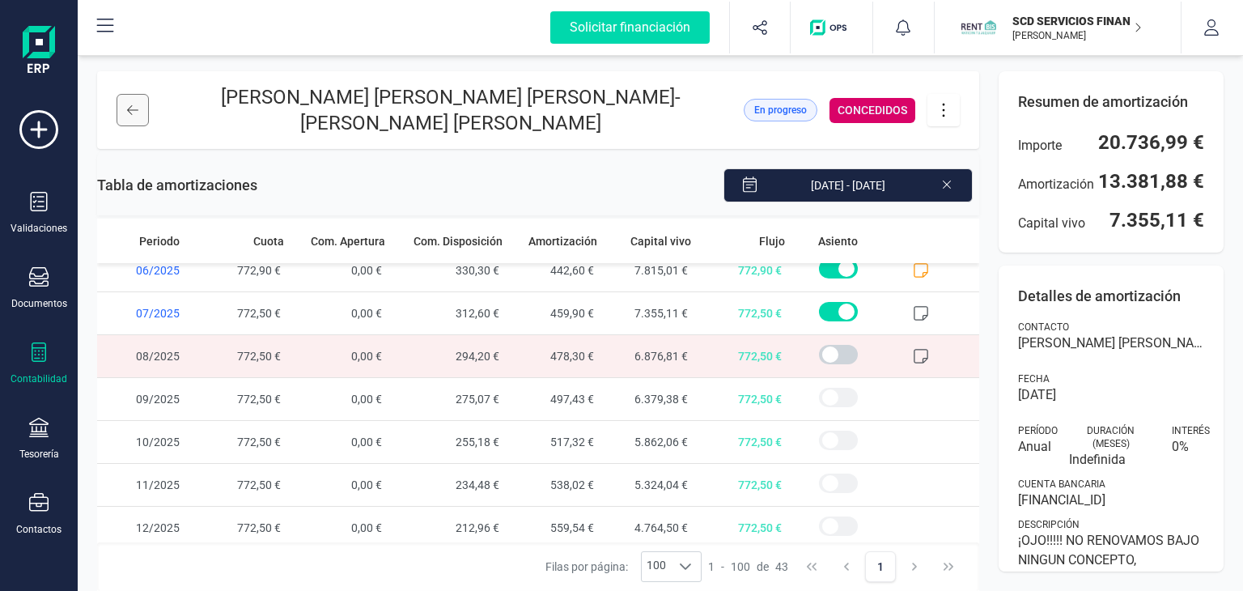
click at [123, 109] on button at bounding box center [132, 110] width 32 height 32
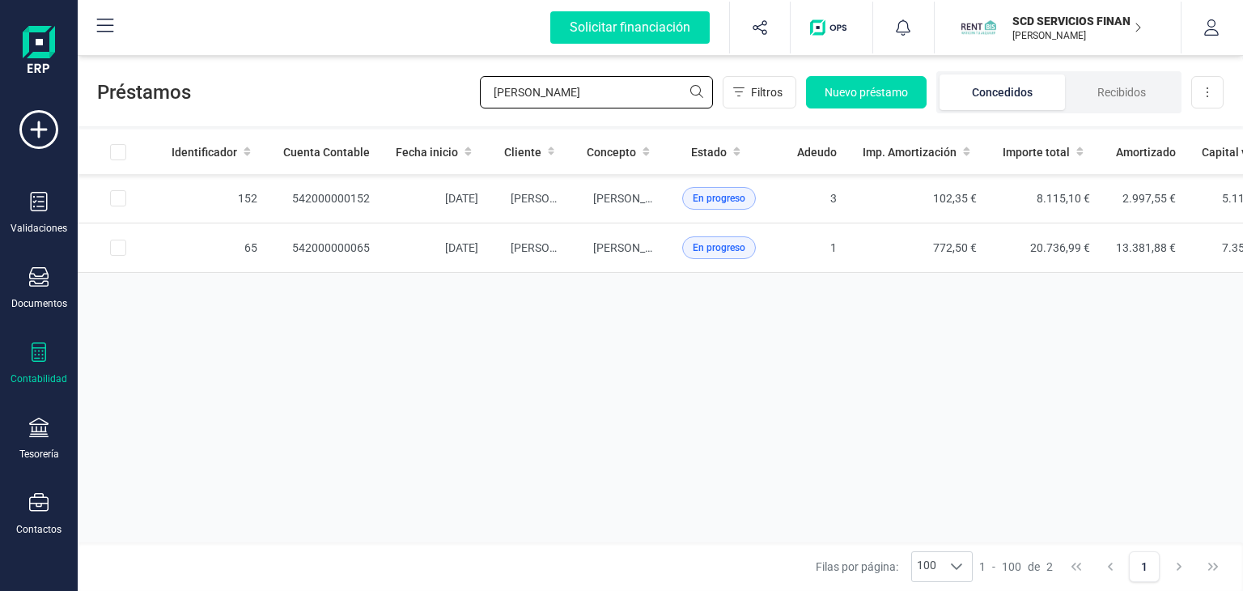
drag, startPoint x: 556, startPoint y: 95, endPoint x: 369, endPoint y: 93, distance: 186.9
click at [371, 91] on div "Préstamos [PERSON_NAME] Filtros Nuevo préstamo Concedidos Recibidos Descargar E…" at bounding box center [660, 89] width 1165 height 74
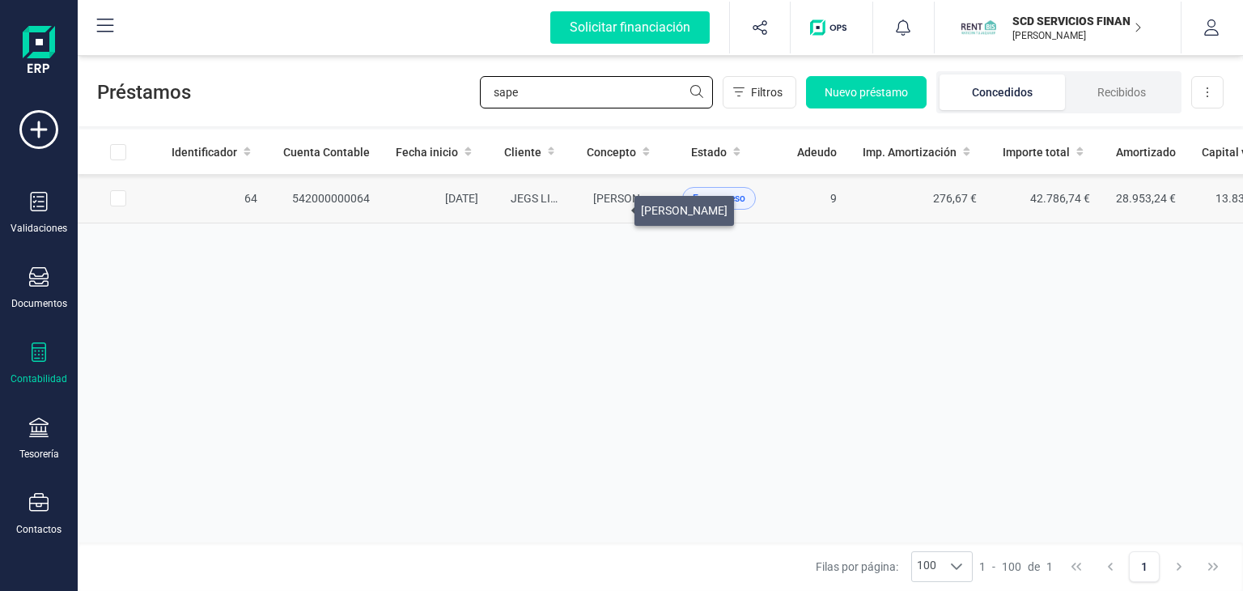
type input "sape"
click at [615, 204] on span "[PERSON_NAME]" at bounding box center [636, 198] width 87 height 13
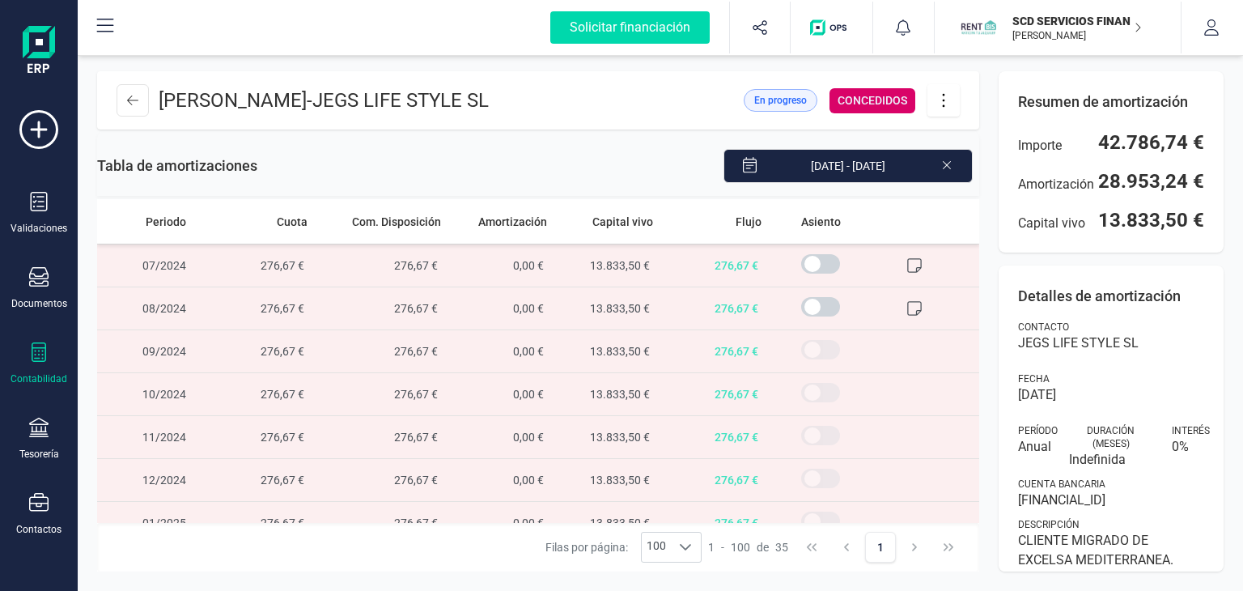
scroll to position [1216, 0]
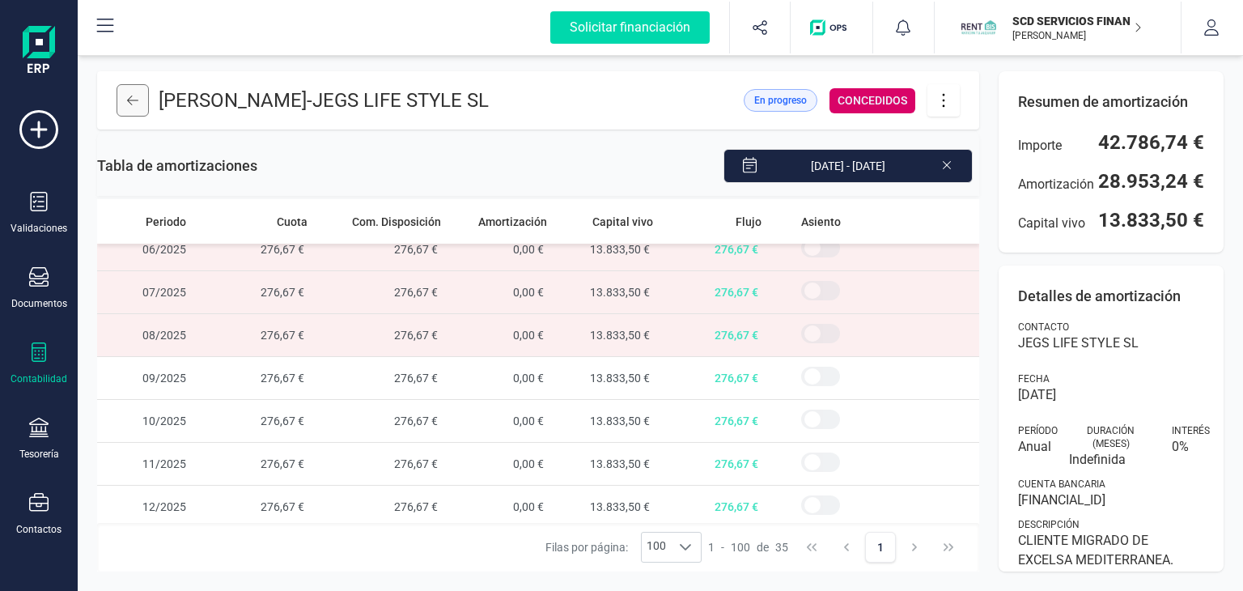
click at [133, 95] on icon at bounding box center [132, 100] width 11 height 13
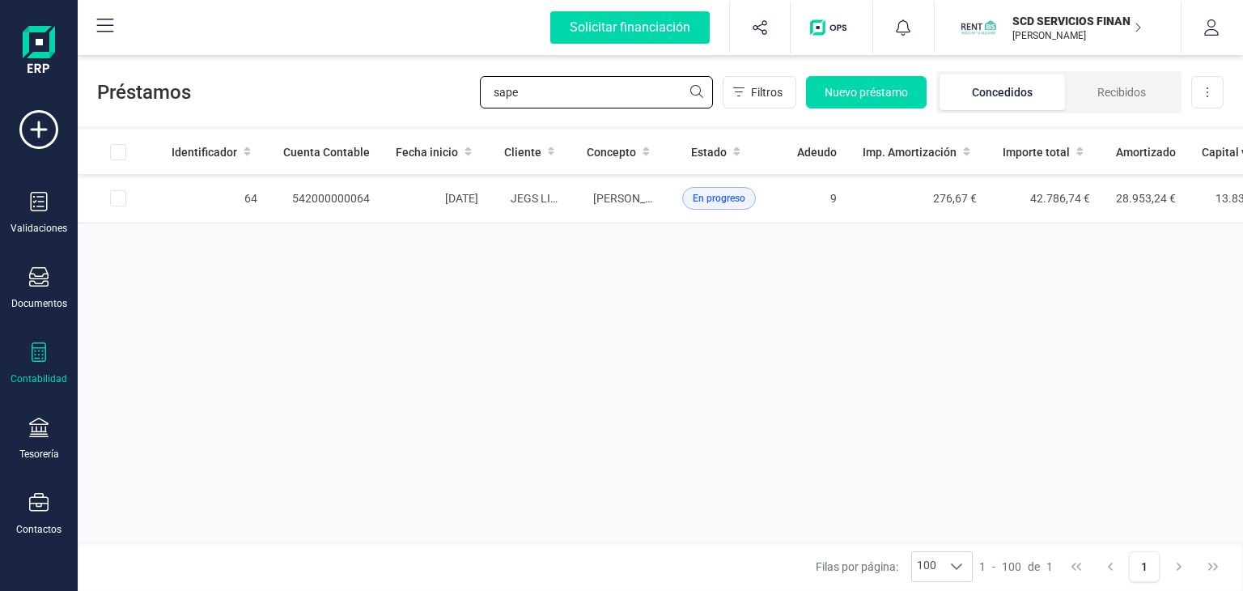
drag, startPoint x: 530, startPoint y: 94, endPoint x: 282, endPoint y: 80, distance: 248.7
click at [285, 80] on div "Préstamos sape Filtros Nuevo préstamo Concedidos Recibidos Descargar Excel" at bounding box center [660, 89] width 1165 height 74
type input "[PERSON_NAME]"
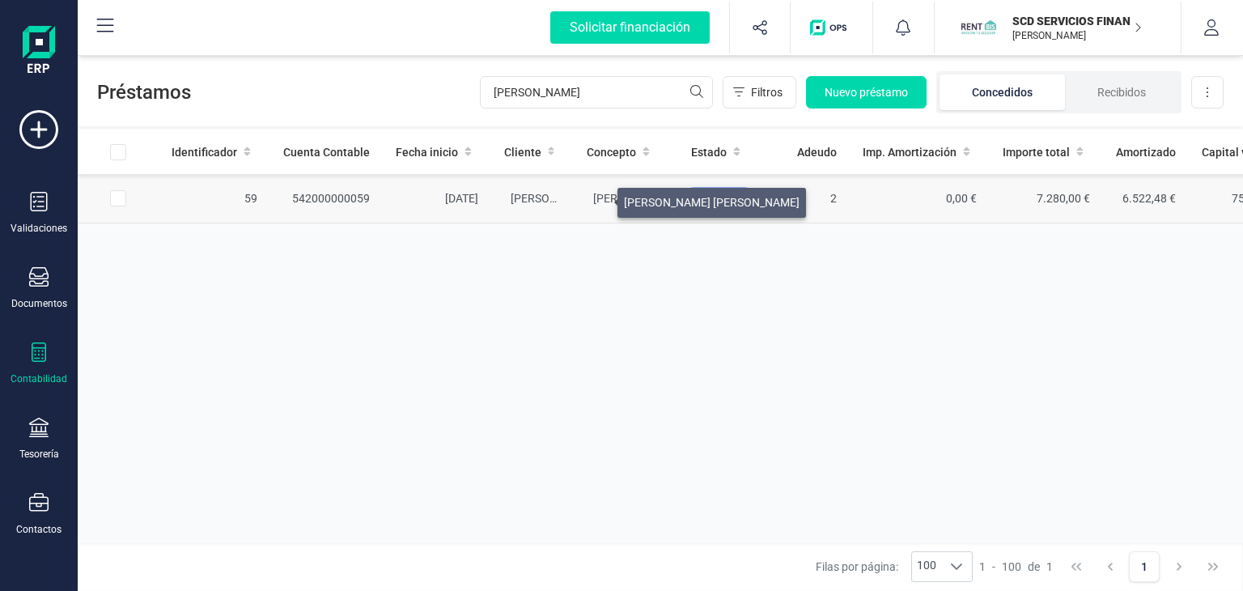
click at [598, 198] on span "[PERSON_NAME] [PERSON_NAME]" at bounding box center [681, 198] width 176 height 13
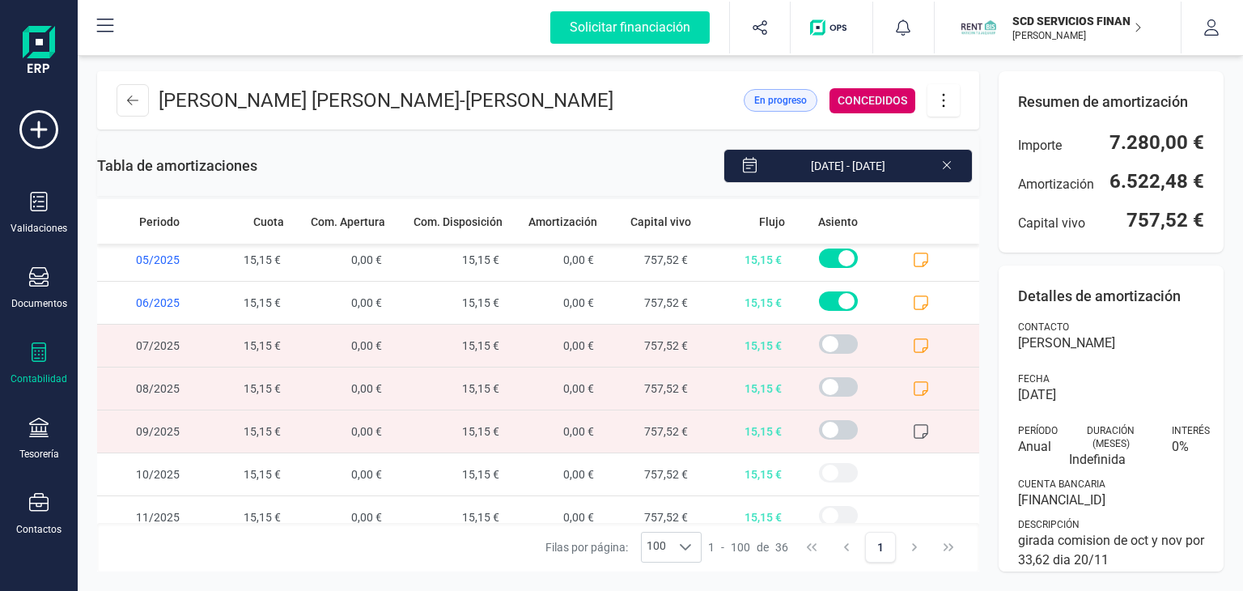
scroll to position [1178, 0]
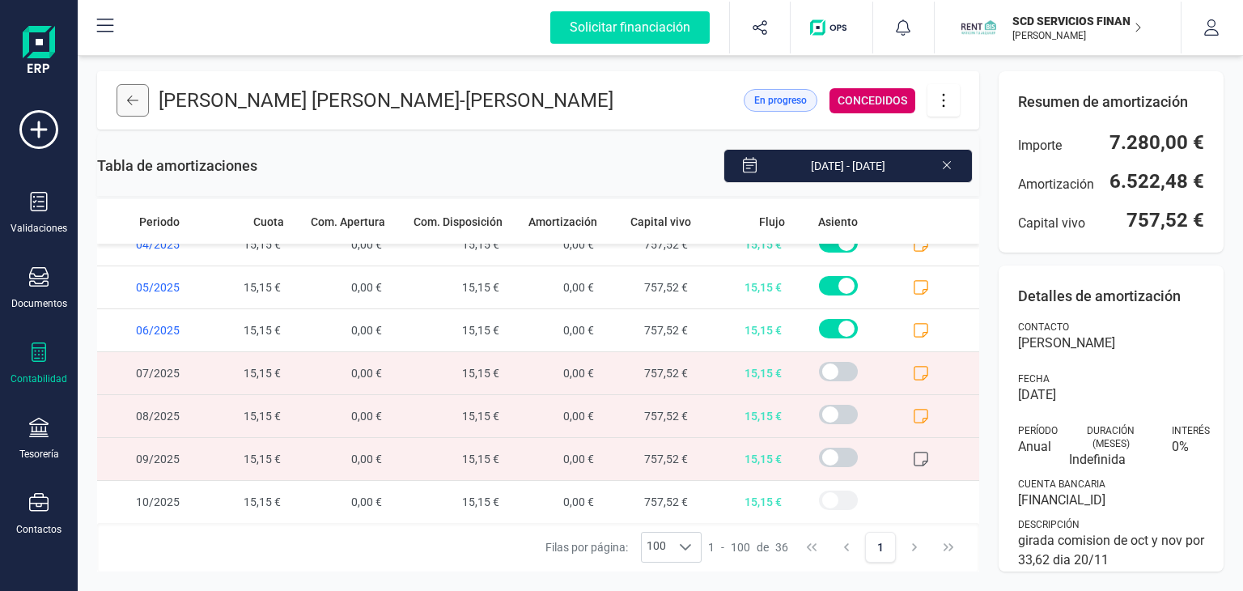
click at [138, 101] on icon at bounding box center [132, 100] width 11 height 13
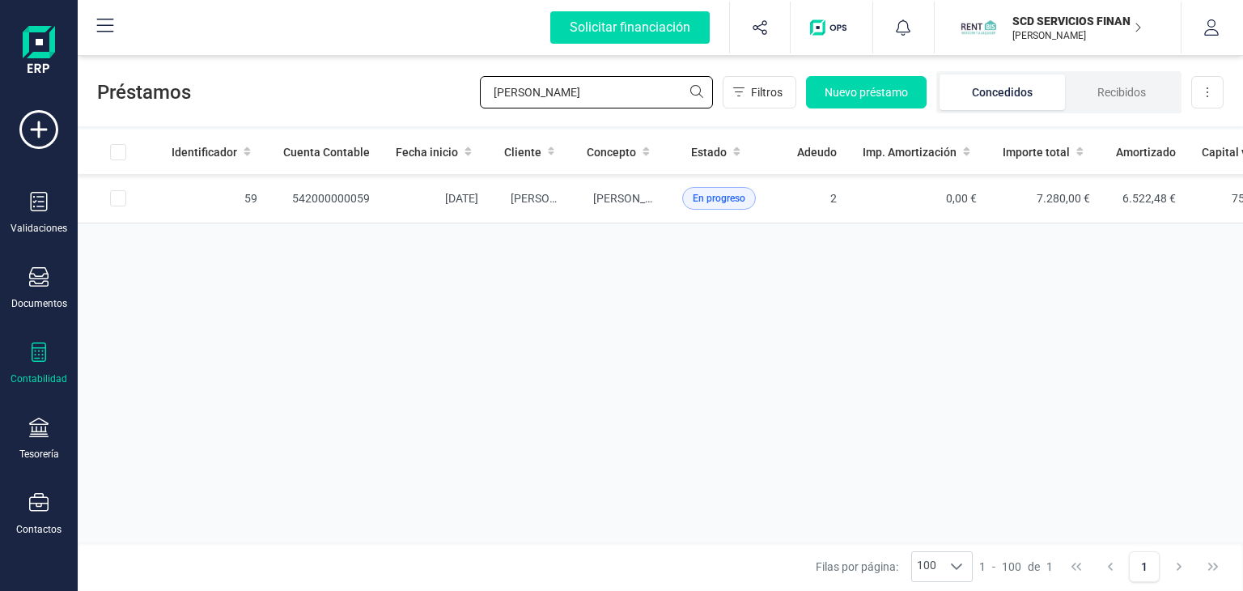
drag, startPoint x: 516, startPoint y: 90, endPoint x: 351, endPoint y: 92, distance: 165.1
click at [359, 88] on div "Préstamos [PERSON_NAME] Nuevo préstamo Concedidos Recibidos Descargar Excel" at bounding box center [660, 89] width 1165 height 74
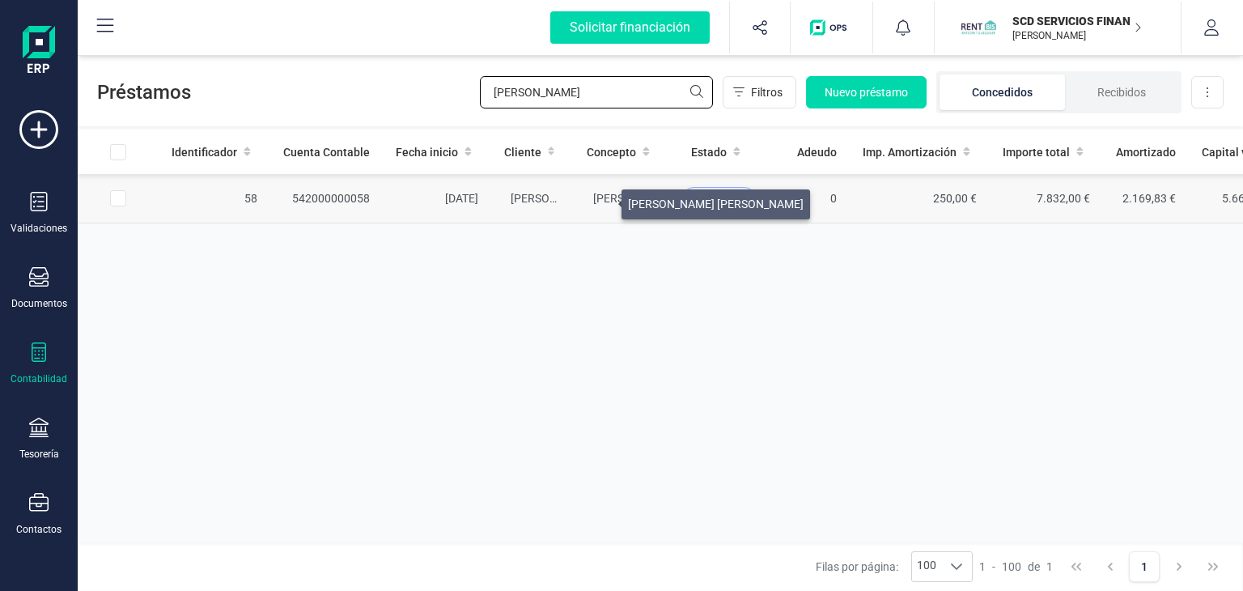
type input "[PERSON_NAME]"
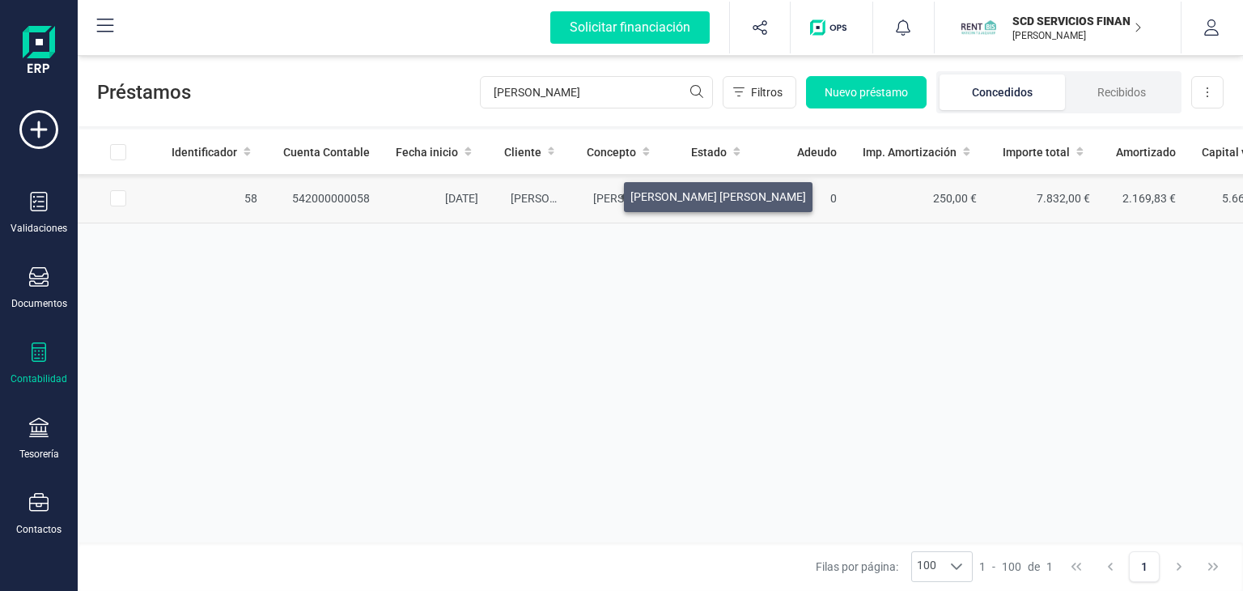
click at [604, 193] on span "[PERSON_NAME] [PERSON_NAME]" at bounding box center [681, 198] width 176 height 13
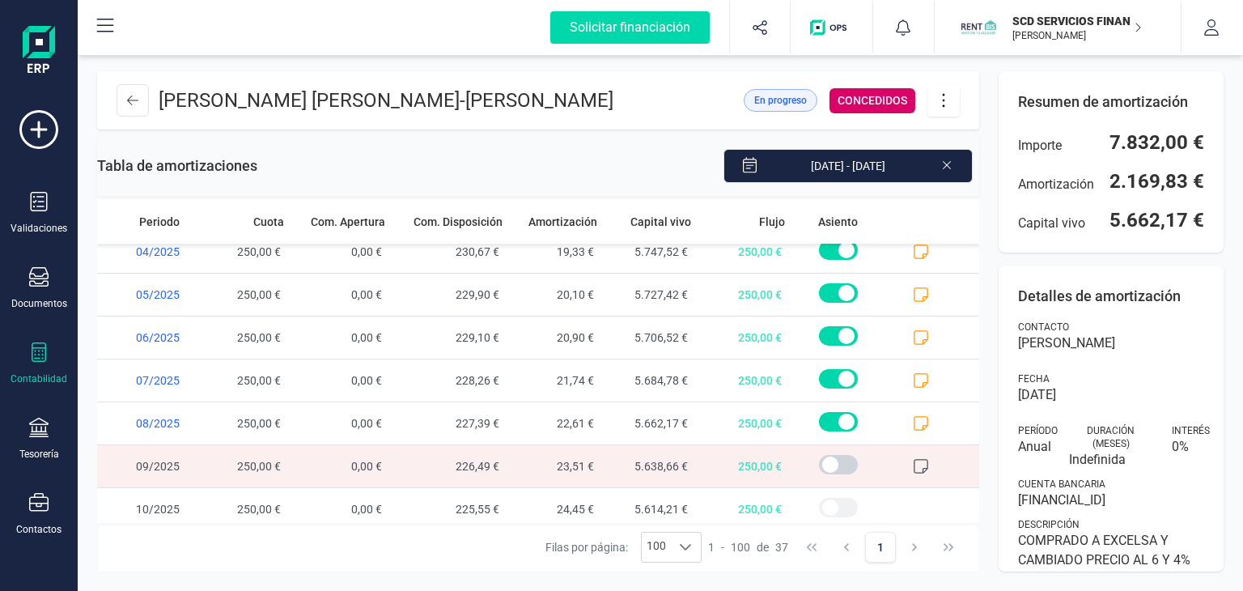
scroll to position [1301, 0]
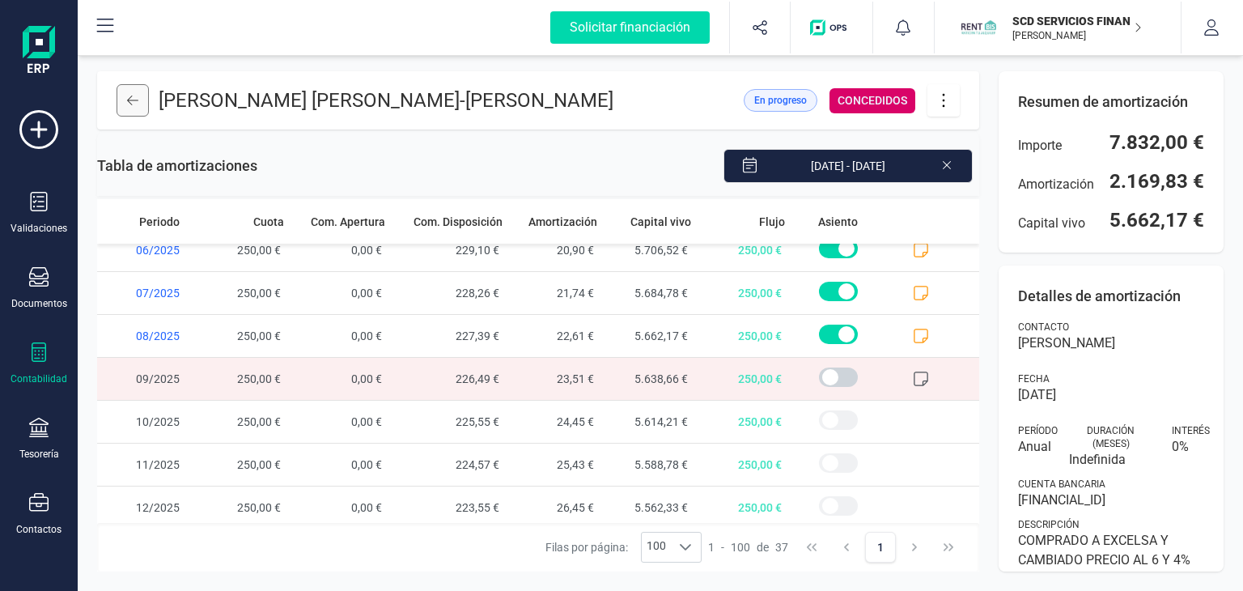
click at [127, 107] on icon at bounding box center [132, 100] width 11 height 13
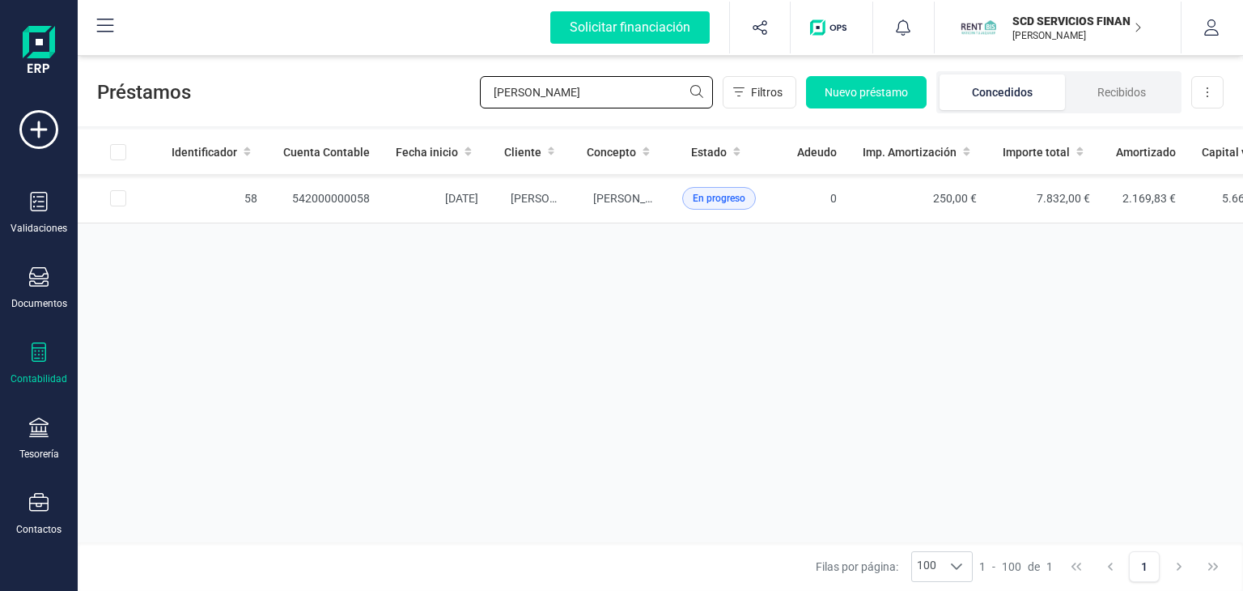
click at [314, 91] on div "Préstamos [PERSON_NAME] Filtros Nuevo préstamo Concedidos Recibidos Descargar E…" at bounding box center [660, 89] width 1165 height 74
type input "[PERSON_NAME]"
click at [363, 198] on td "542000000056" at bounding box center [326, 198] width 112 height 49
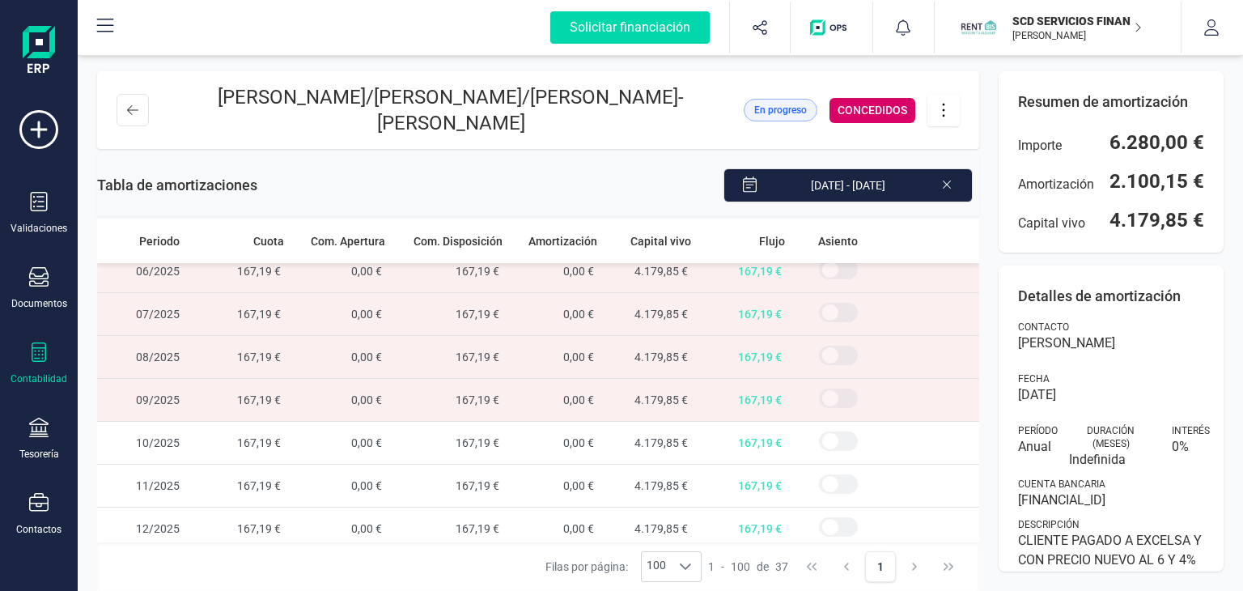
scroll to position [1301, 0]
click at [131, 116] on icon at bounding box center [132, 110] width 11 height 13
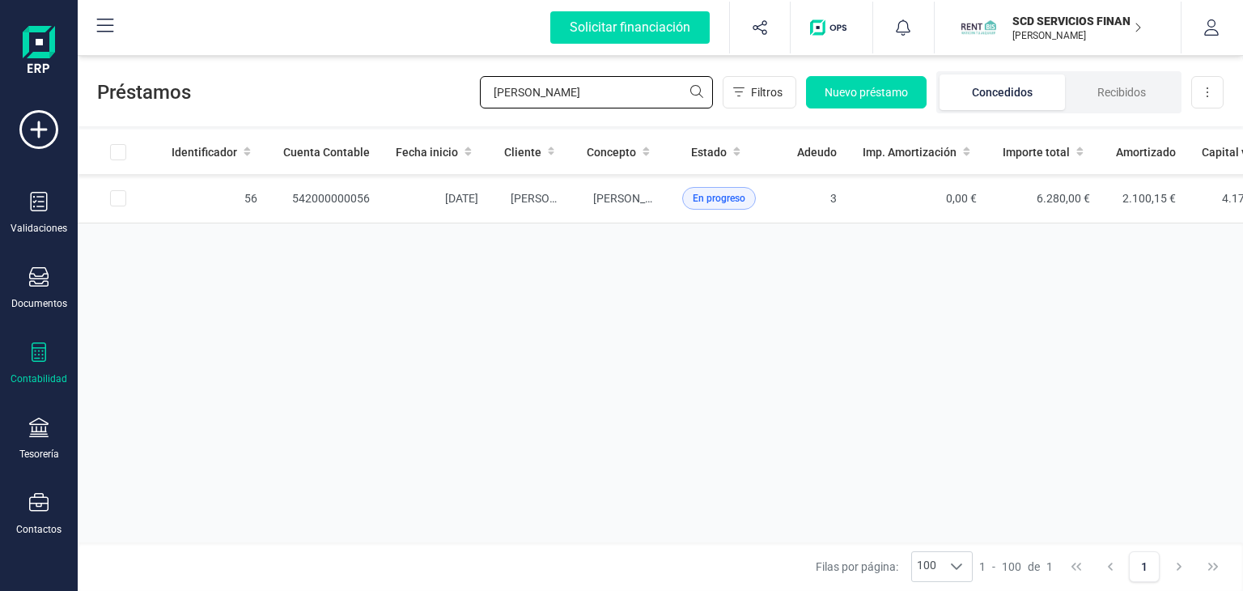
click at [276, 86] on div "Préstamos [PERSON_NAME] Filtros Nuevo préstamo Concedidos Recibidos Descargar E…" at bounding box center [660, 89] width 1165 height 74
type input "[PERSON_NAME]"
click at [343, 193] on td "542000000055" at bounding box center [326, 198] width 112 height 49
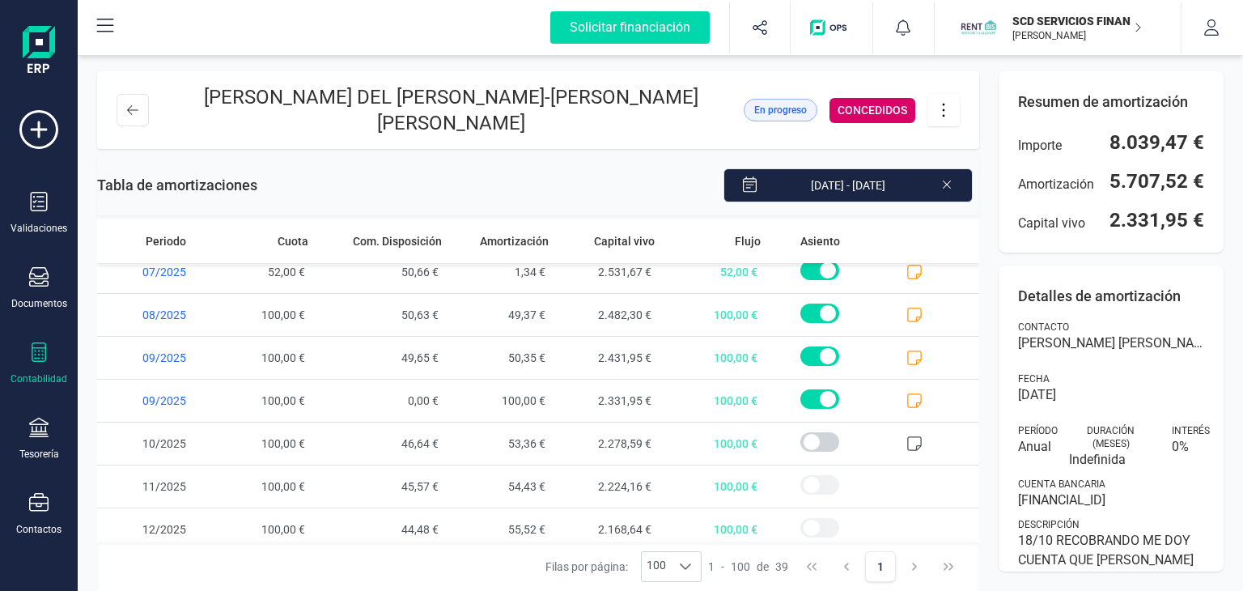
scroll to position [1387, 0]
click at [129, 112] on icon at bounding box center [132, 110] width 11 height 10
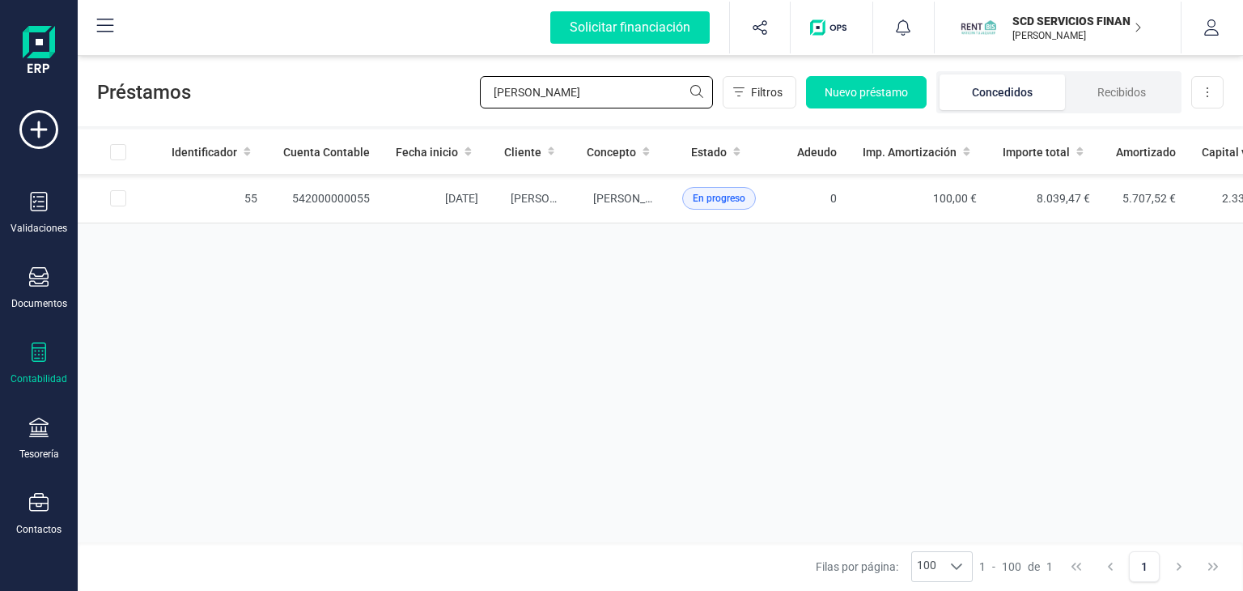
drag, startPoint x: 544, startPoint y: 95, endPoint x: 332, endPoint y: 91, distance: 211.2
click at [334, 91] on div "Préstamos [PERSON_NAME] Filtros Nuevo préstamo Concedidos Recibidos Descargar E…" at bounding box center [660, 89] width 1165 height 74
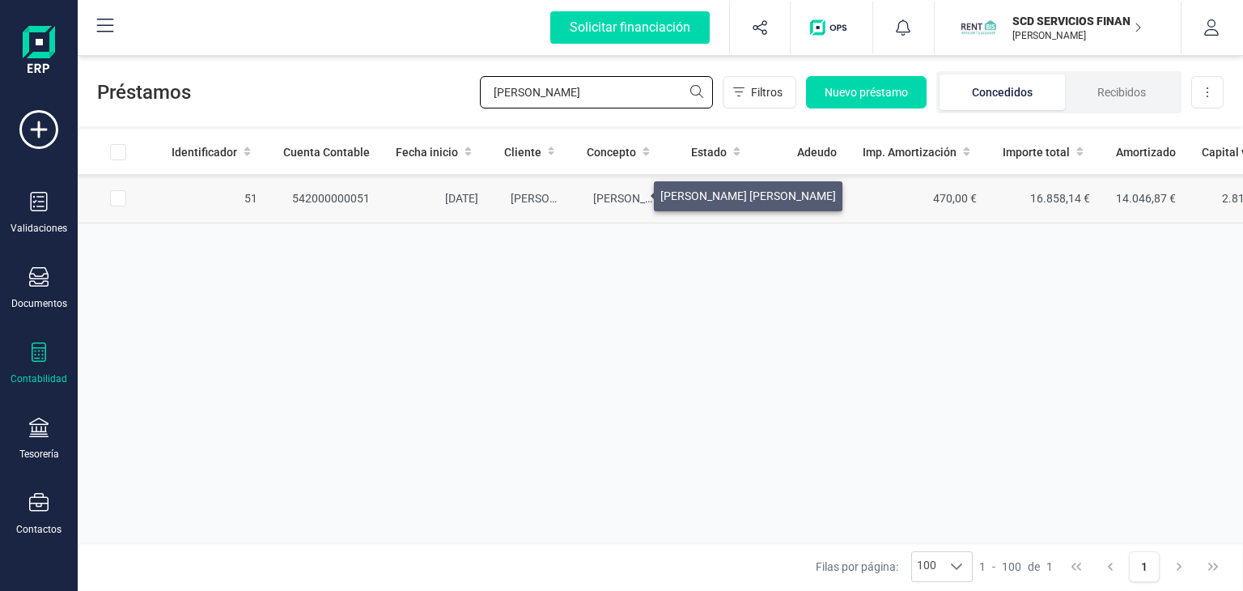
type input "[PERSON_NAME]"
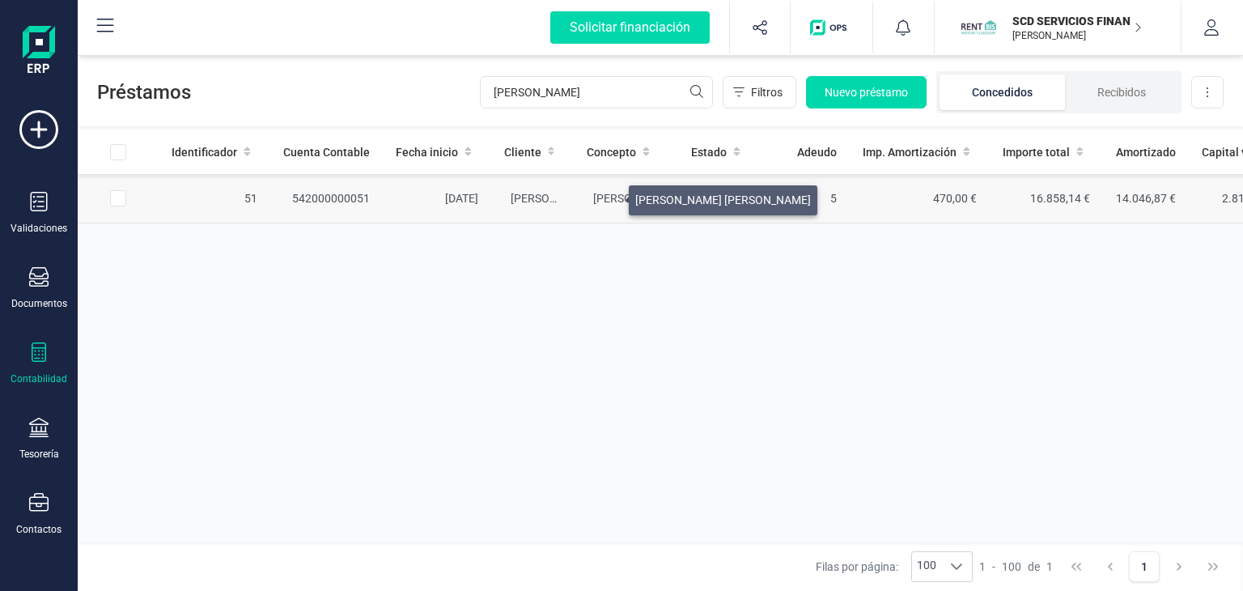
click at [608, 197] on span "[PERSON_NAME] [PERSON_NAME]" at bounding box center [681, 198] width 176 height 13
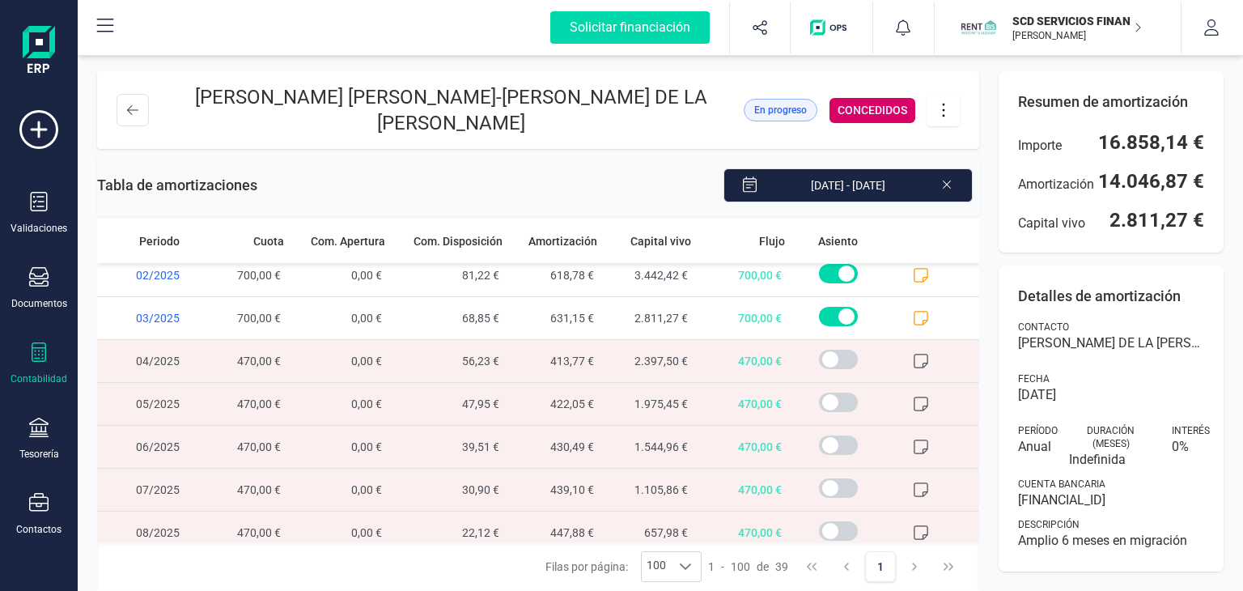
scroll to position [1387, 0]
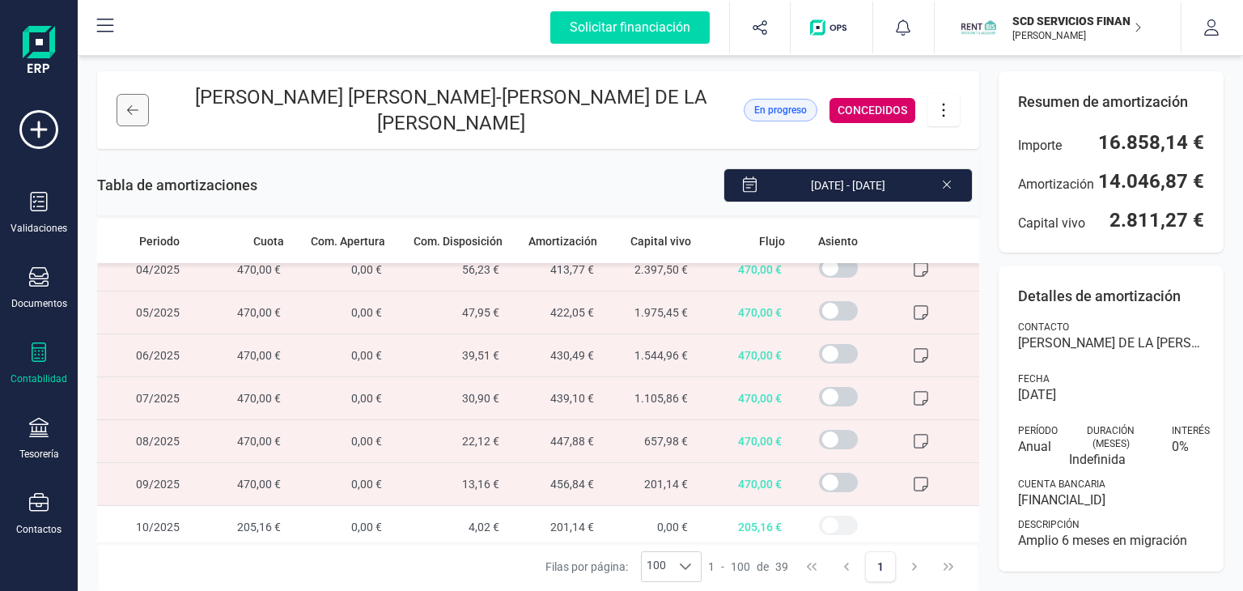
click at [136, 104] on icon at bounding box center [132, 110] width 11 height 13
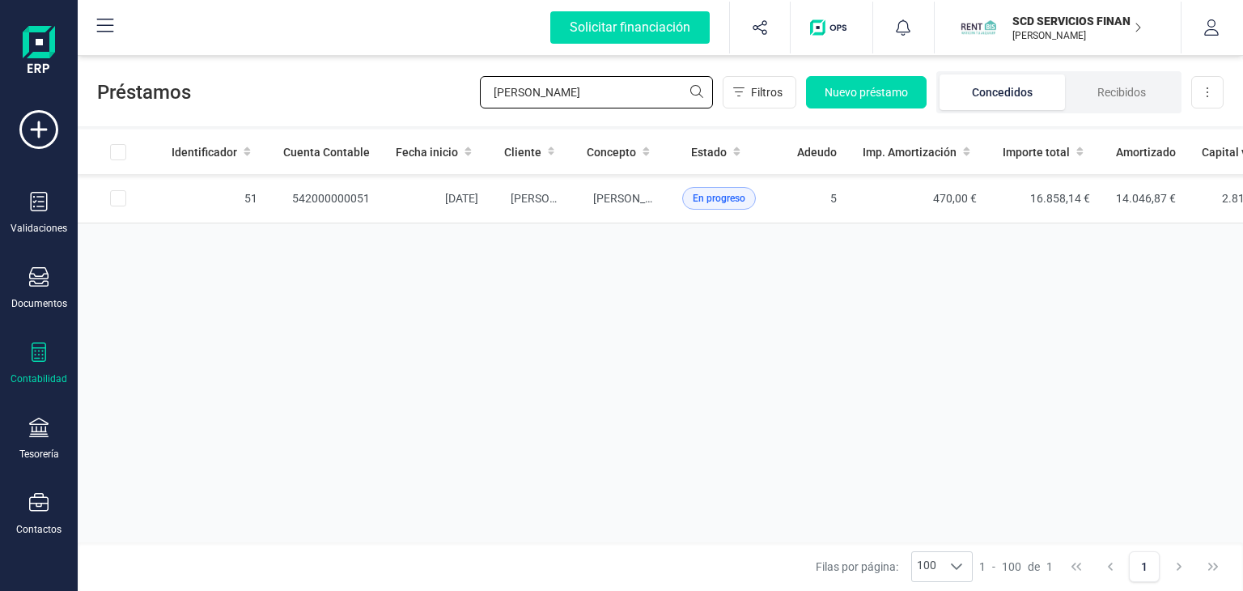
click at [329, 98] on div "Préstamos [PERSON_NAME] Nuevo préstamo Concedidos Recibidos Descargar Excel" at bounding box center [660, 89] width 1165 height 74
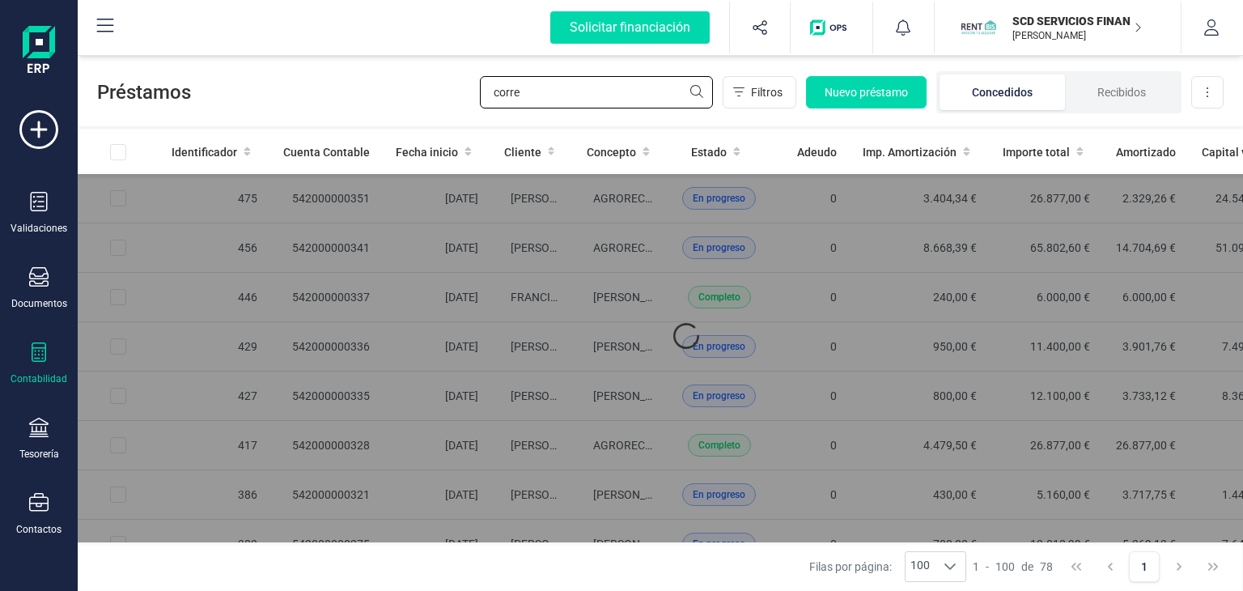
type input "corre"
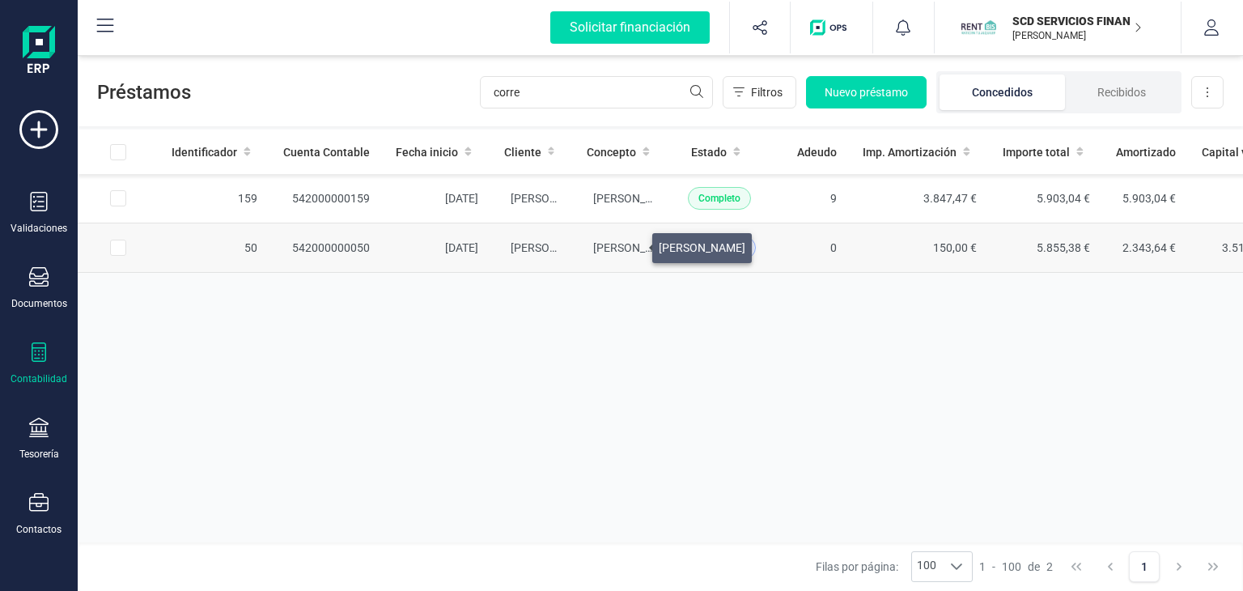
click at [631, 244] on span "[PERSON_NAME]" at bounding box center [636, 247] width 87 height 13
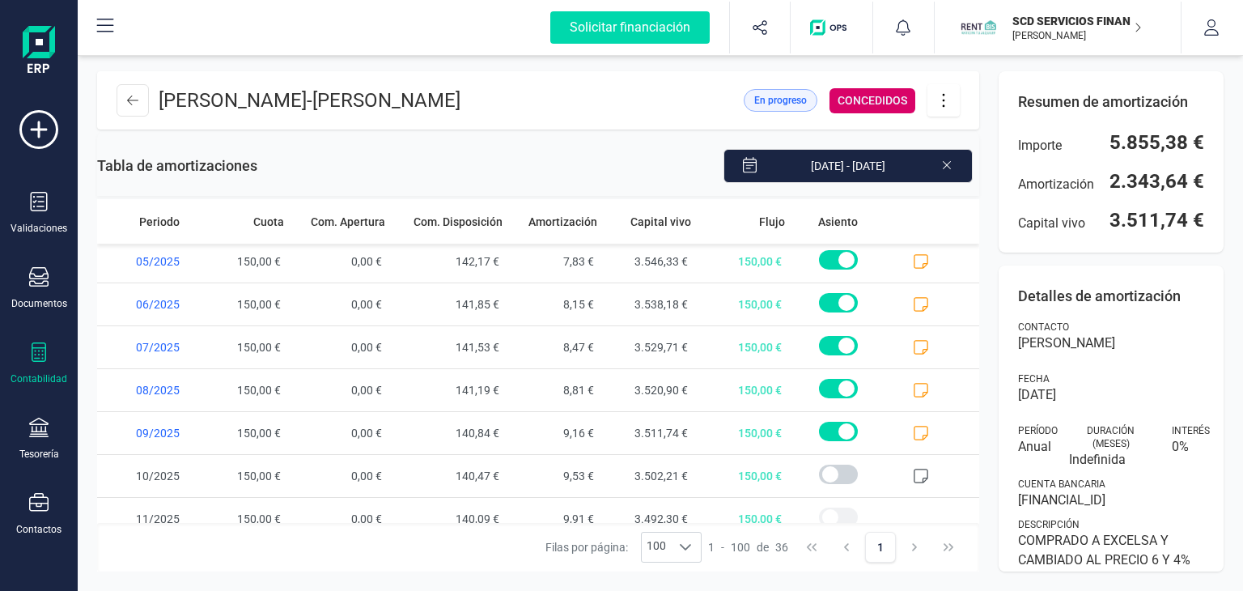
scroll to position [1259, 0]
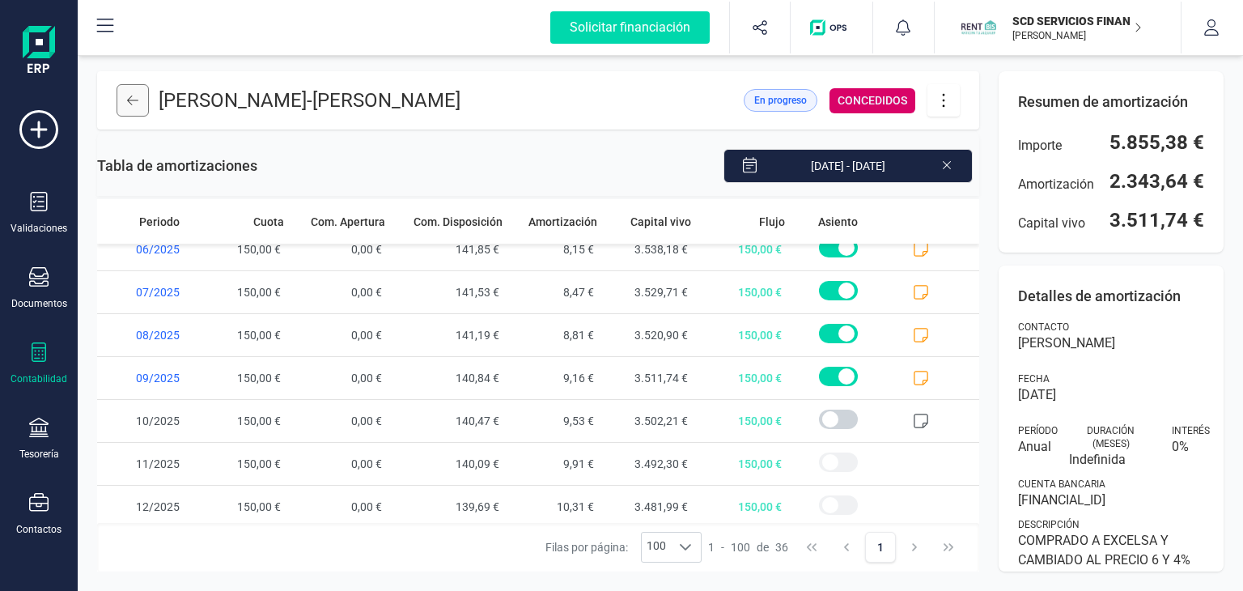
click at [129, 88] on button at bounding box center [132, 100] width 32 height 32
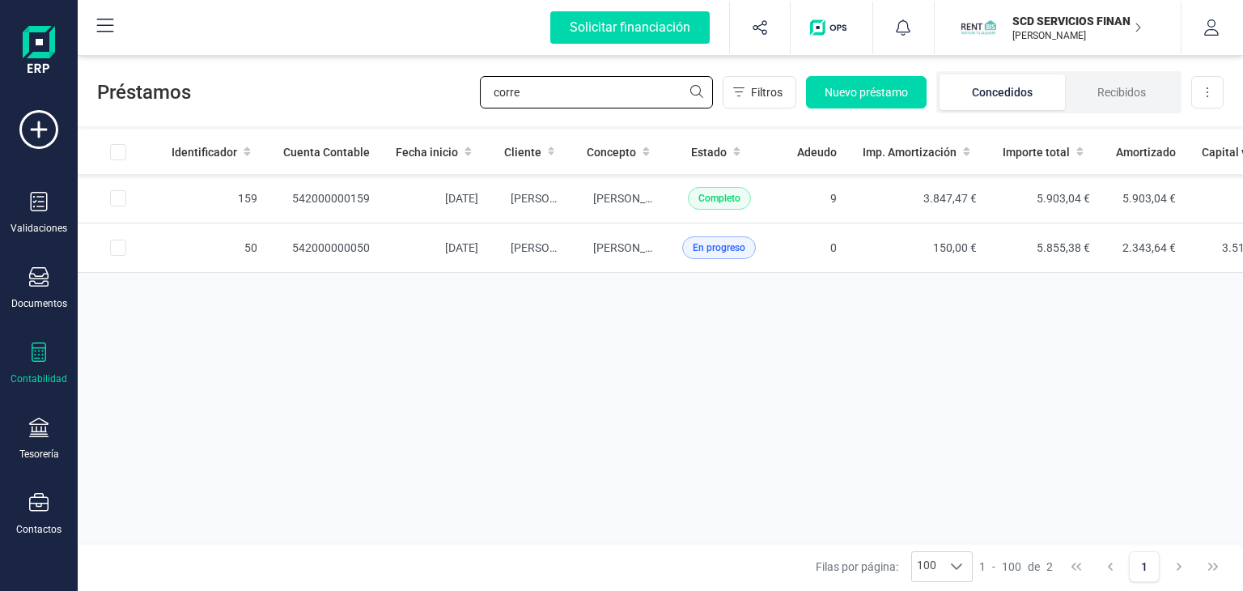
drag, startPoint x: 561, startPoint y: 91, endPoint x: 353, endPoint y: 83, distance: 208.9
click at [353, 83] on div "Préstamos corre Filtros Nuevo préstamo Concedidos Recibidos Descargar Excel" at bounding box center [660, 89] width 1165 height 74
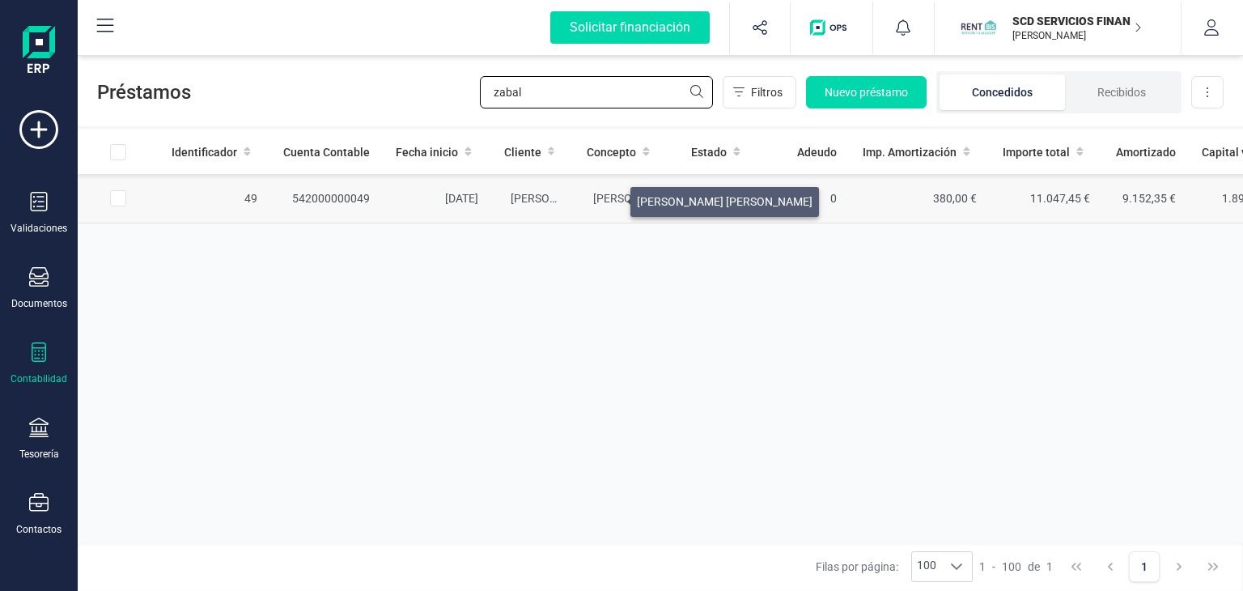
type input "zabal"
click at [611, 197] on span "[PERSON_NAME] [PERSON_NAME]" at bounding box center [681, 198] width 176 height 13
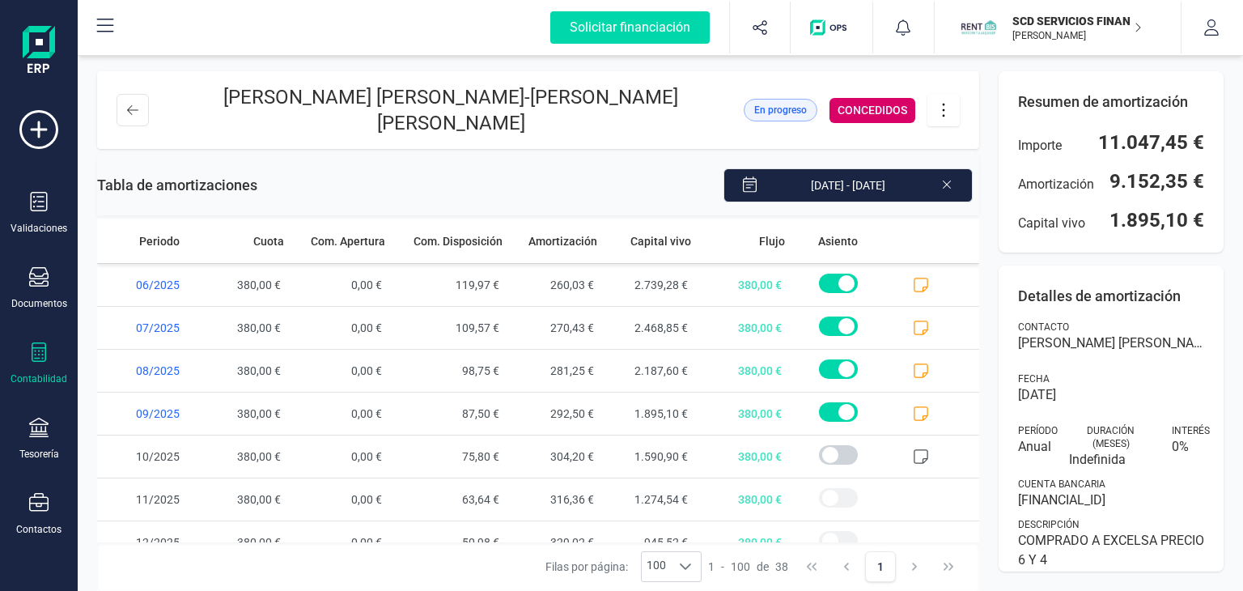
scroll to position [1344, 0]
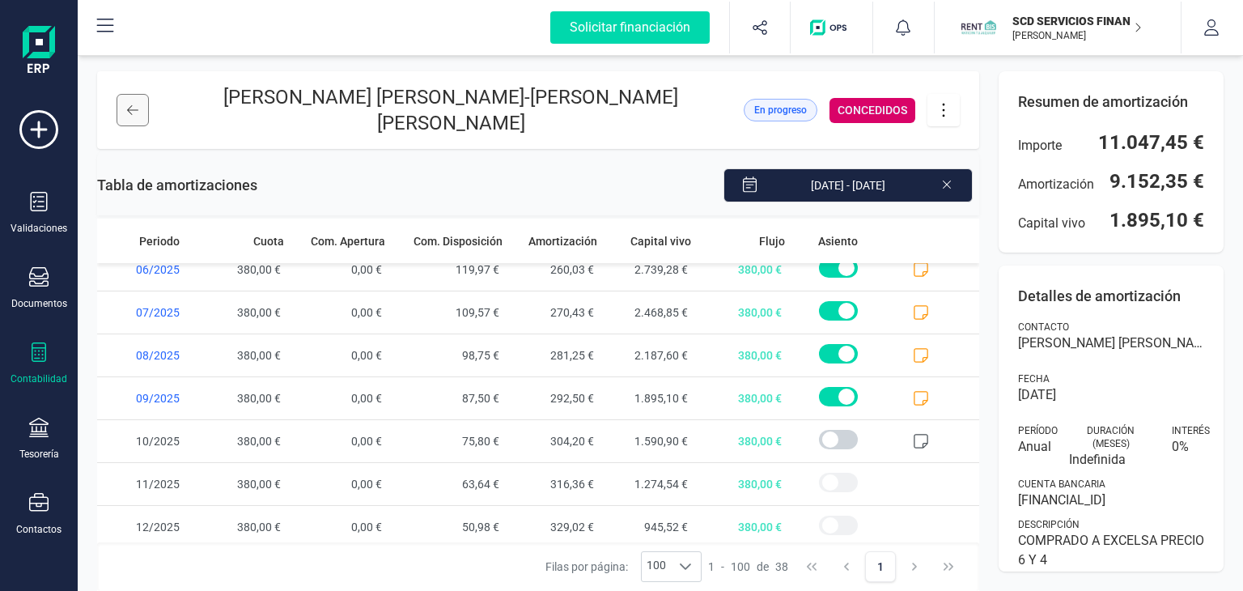
click at [131, 104] on icon at bounding box center [132, 110] width 11 height 13
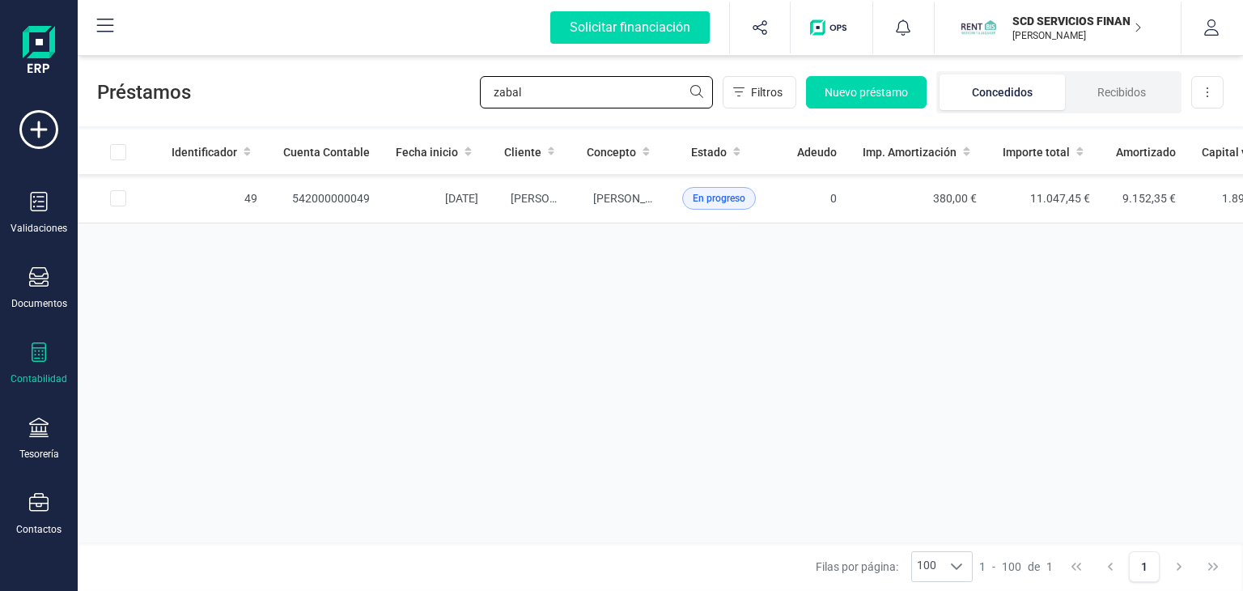
drag, startPoint x: 535, startPoint y: 88, endPoint x: 353, endPoint y: 115, distance: 184.0
click at [359, 115] on div "Préstamos zabal Filtros Nuevo préstamo Concedidos Recibidos Descargar Excel" at bounding box center [660, 89] width 1165 height 74
type input "[PERSON_NAME]"
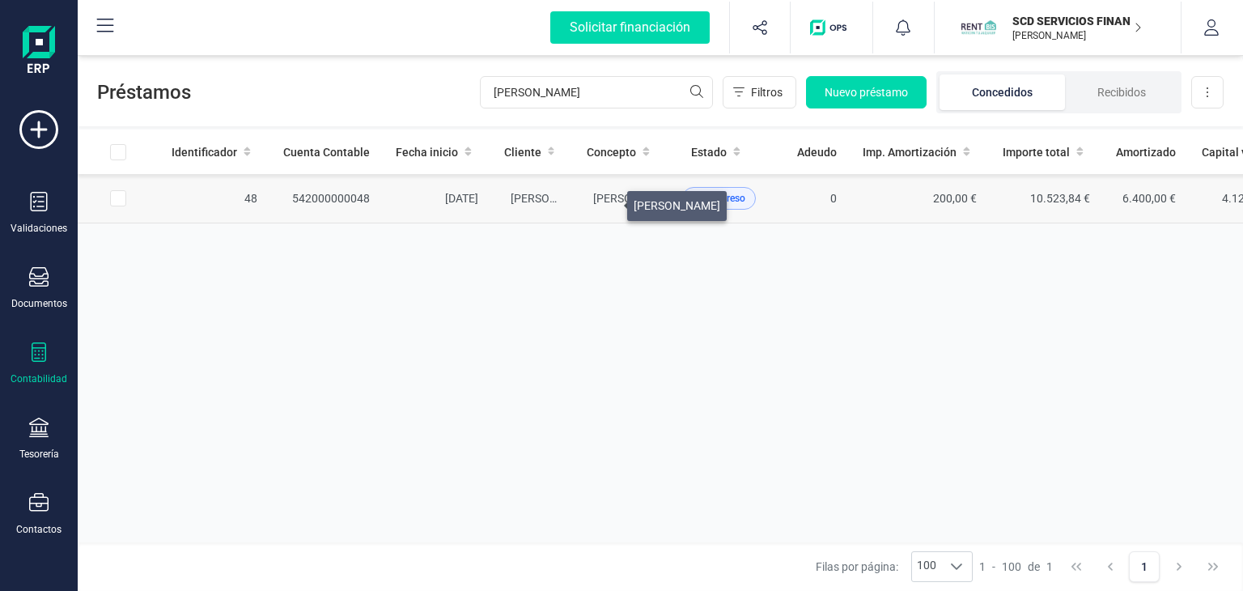
click at [608, 201] on span "[PERSON_NAME]" at bounding box center [636, 198] width 87 height 13
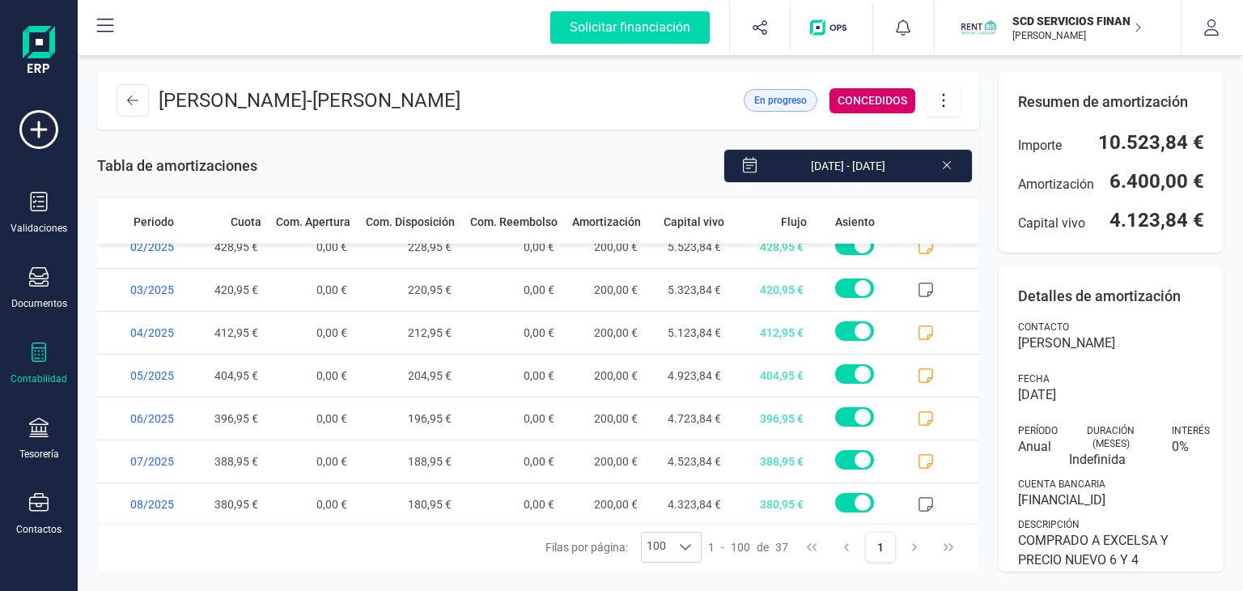
scroll to position [1301, 0]
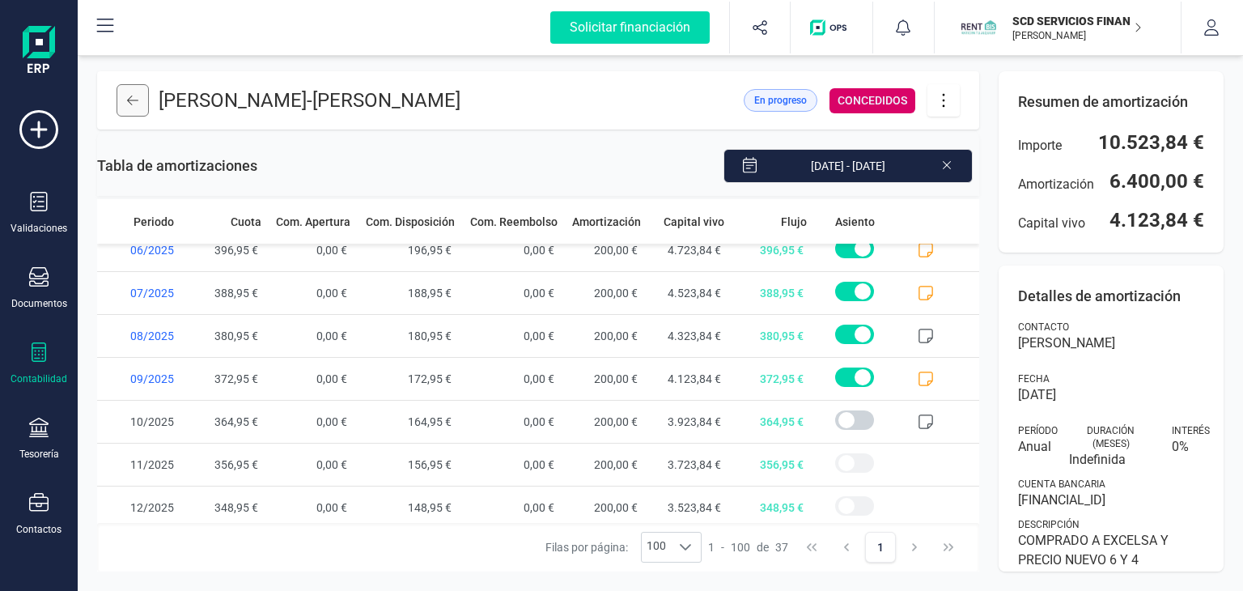
click at [138, 107] on button at bounding box center [132, 100] width 32 height 32
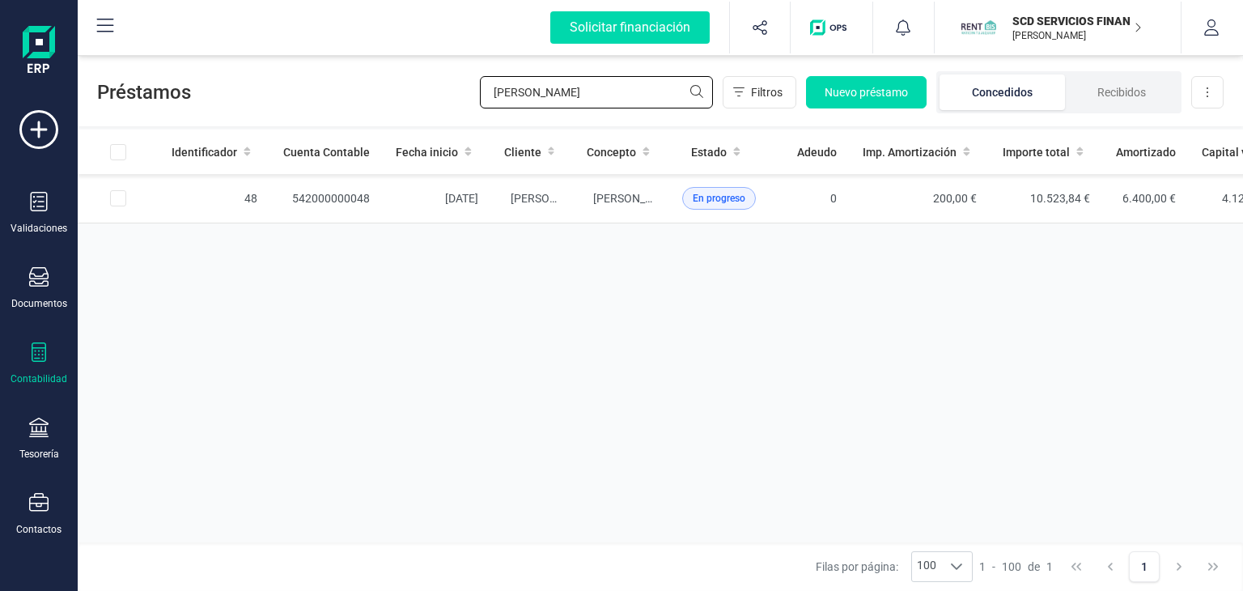
drag, startPoint x: 531, startPoint y: 100, endPoint x: 421, endPoint y: 106, distance: 109.4
click at [424, 106] on div "Préstamos [PERSON_NAME] Filtros Nuevo préstamo Concedidos Recibidos Descargar E…" at bounding box center [660, 89] width 1165 height 74
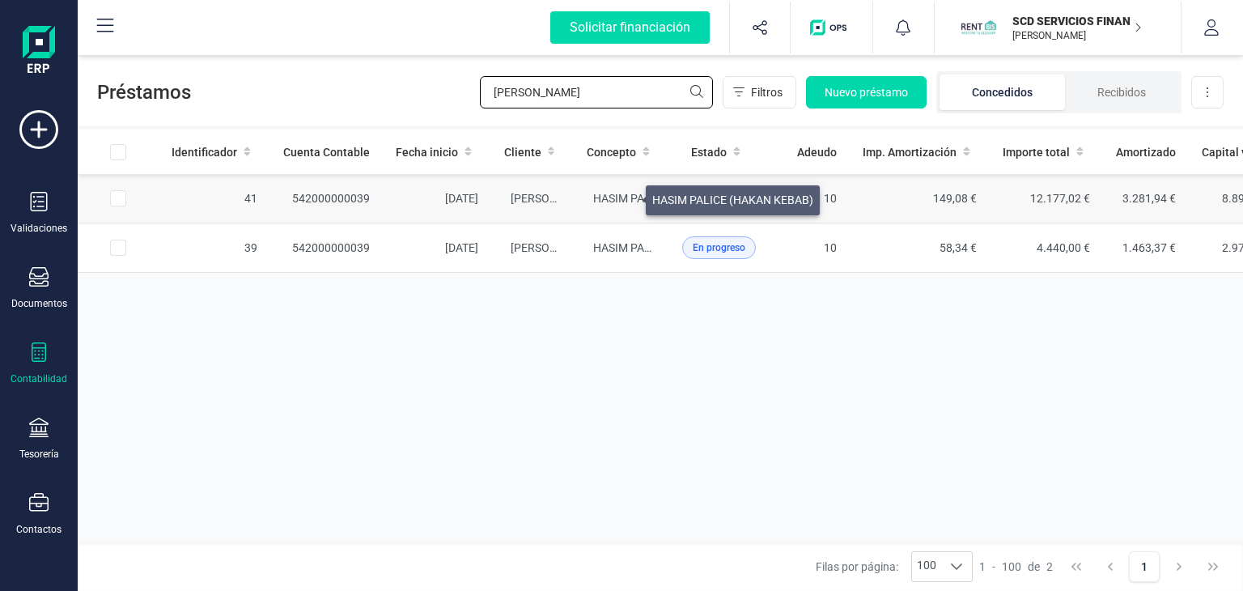
type input "[PERSON_NAME]"
click at [623, 195] on span "HASIM PALICE (HAKAN KEBAB)" at bounding box center [673, 198] width 161 height 13
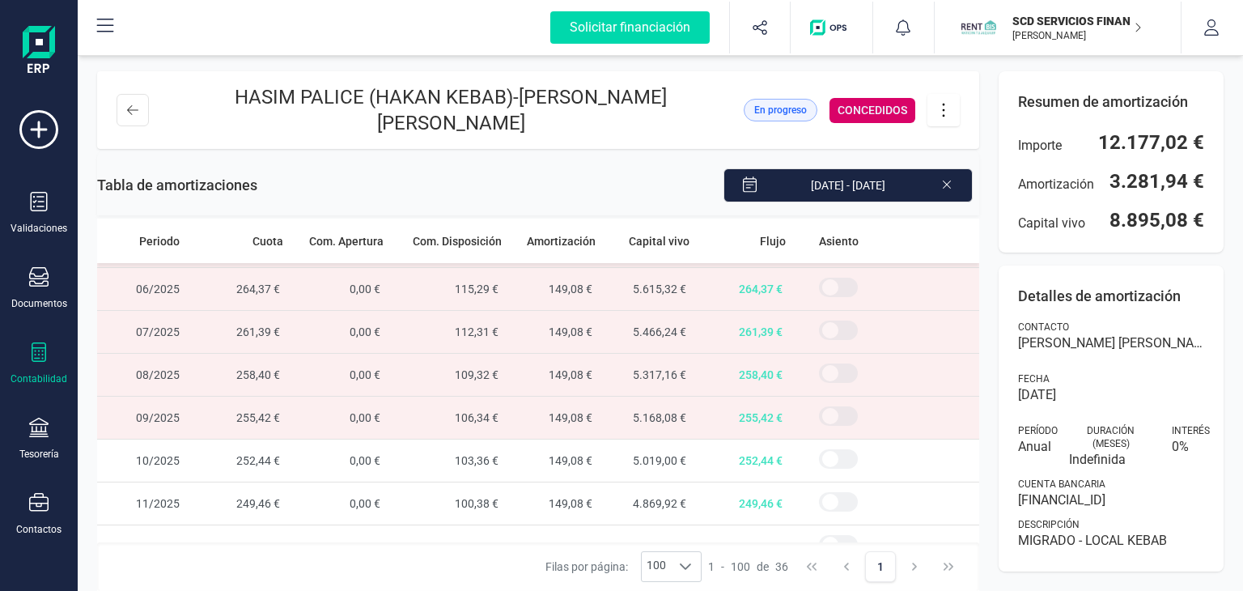
scroll to position [1259, 0]
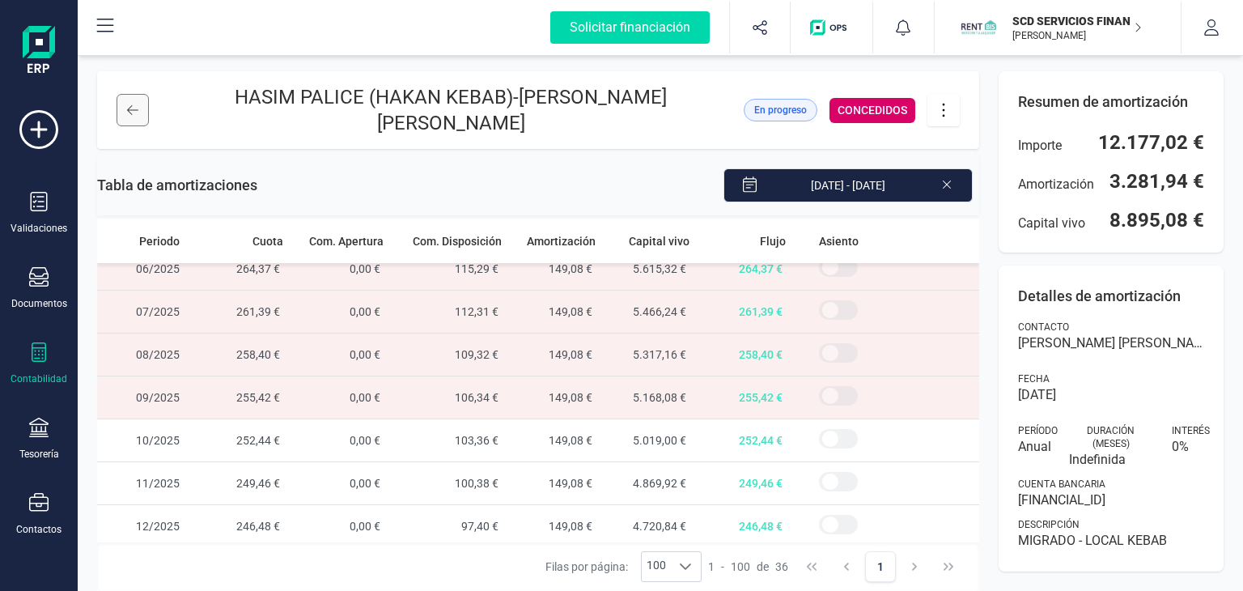
click at [133, 111] on icon at bounding box center [132, 110] width 11 height 13
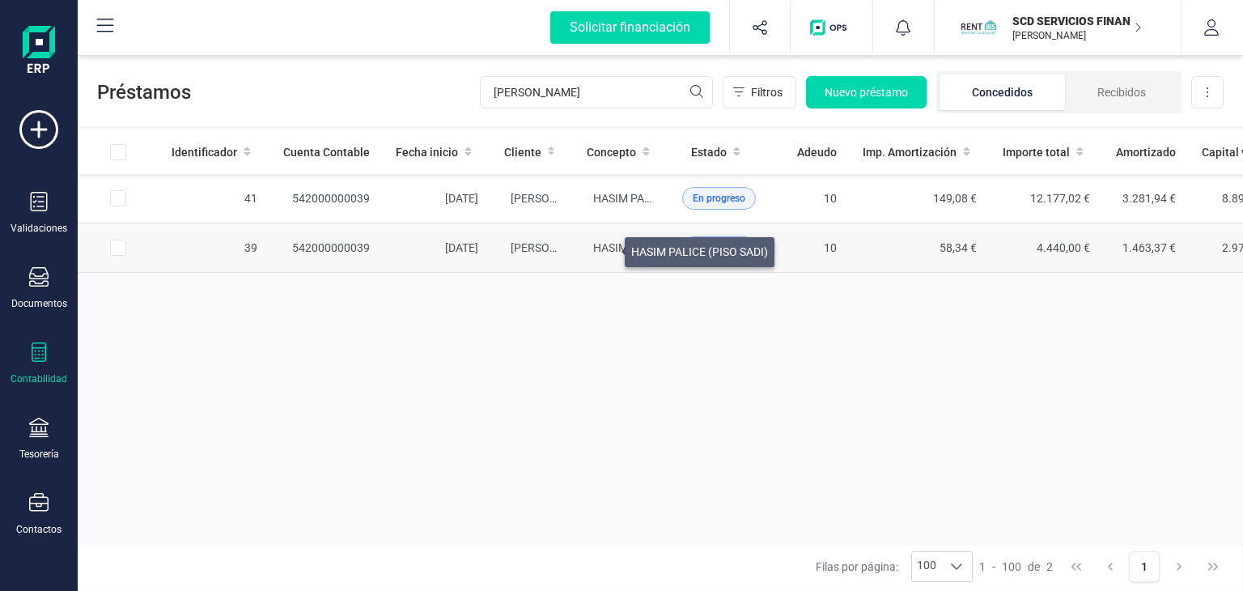
click at [605, 248] on span "HASIM PALICE (PISO SADI)" at bounding box center [661, 247] width 137 height 13
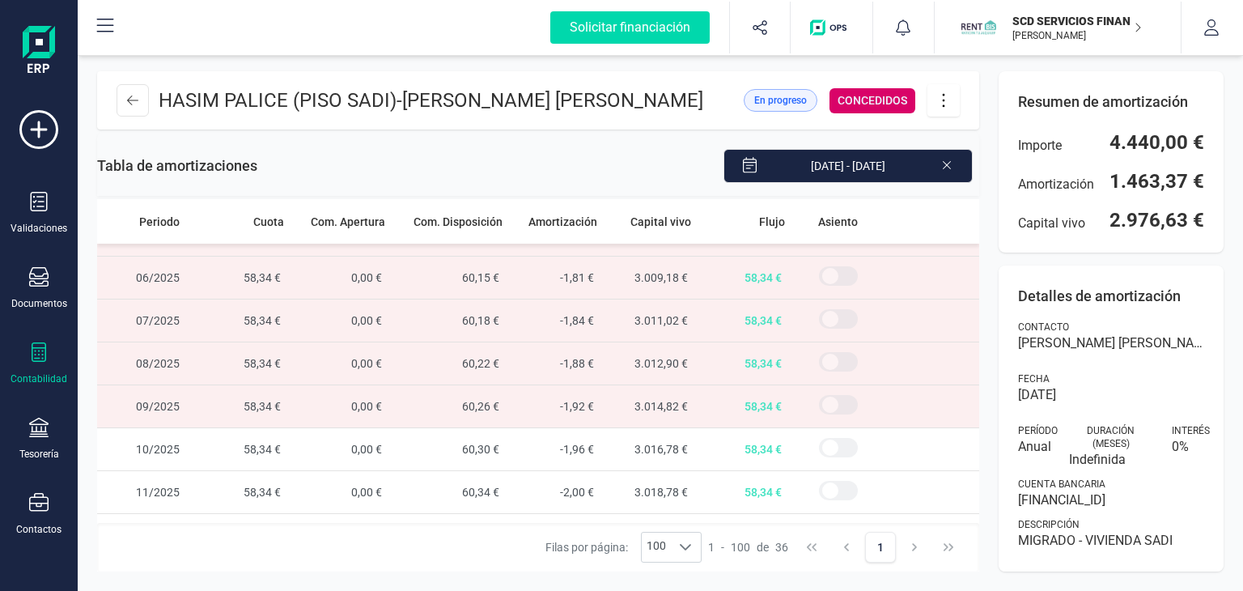
scroll to position [1259, 0]
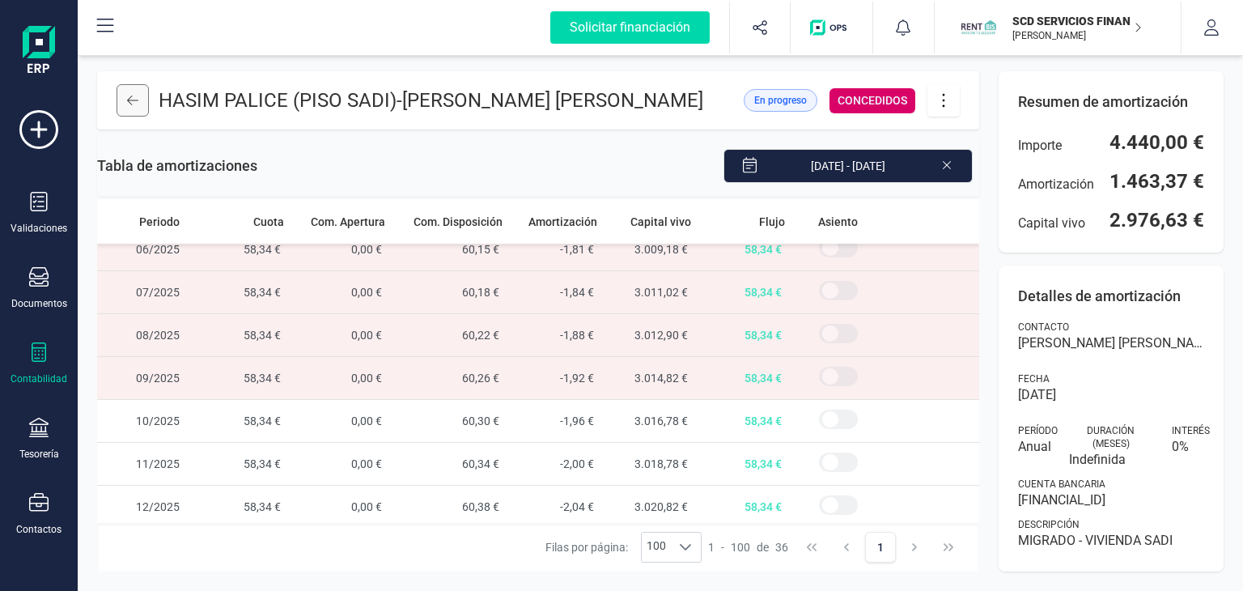
click at [133, 107] on icon at bounding box center [132, 100] width 11 height 13
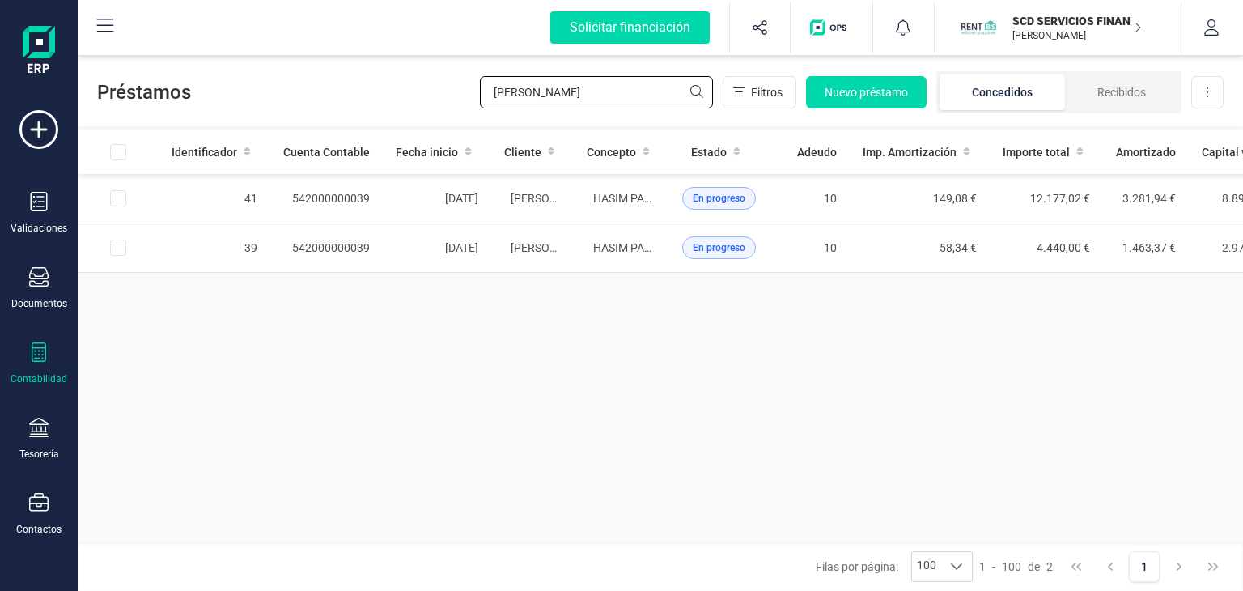
drag, startPoint x: 572, startPoint y: 96, endPoint x: 326, endPoint y: 108, distance: 246.2
click at [330, 105] on div "Préstamos [PERSON_NAME] Filtros Nuevo préstamo Concedidos Recibidos Descargar E…" at bounding box center [660, 89] width 1165 height 74
type input "[PERSON_NAME]"
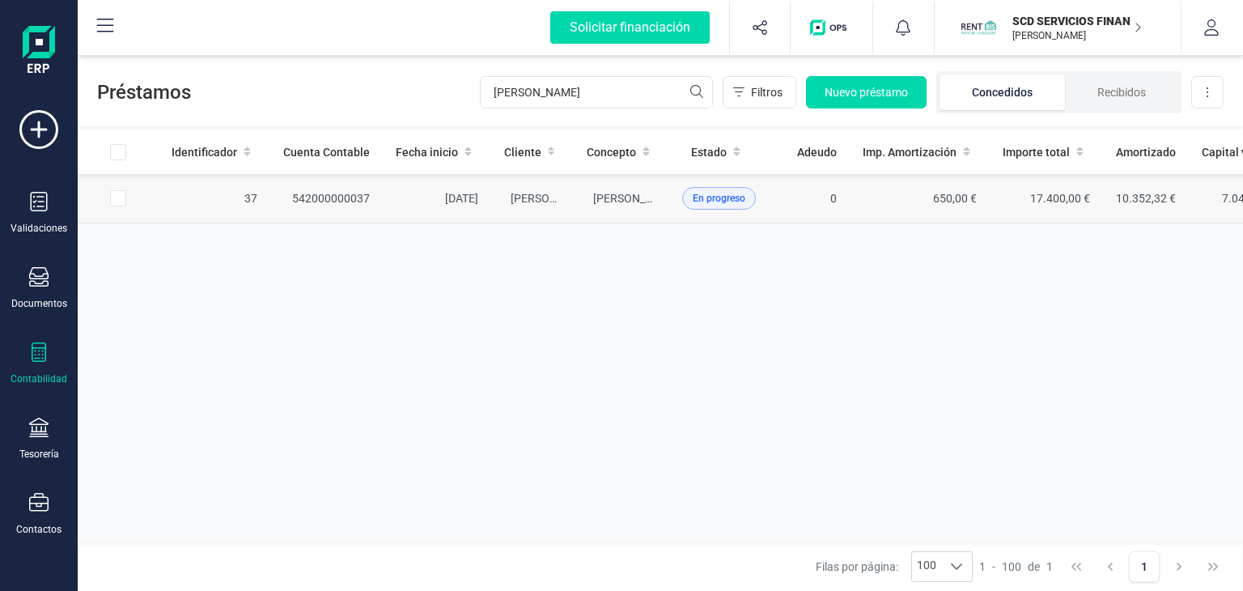
click at [581, 197] on td "[PERSON_NAME] [PERSON_NAME] Y [PERSON_NAME]" at bounding box center [621, 198] width 95 height 49
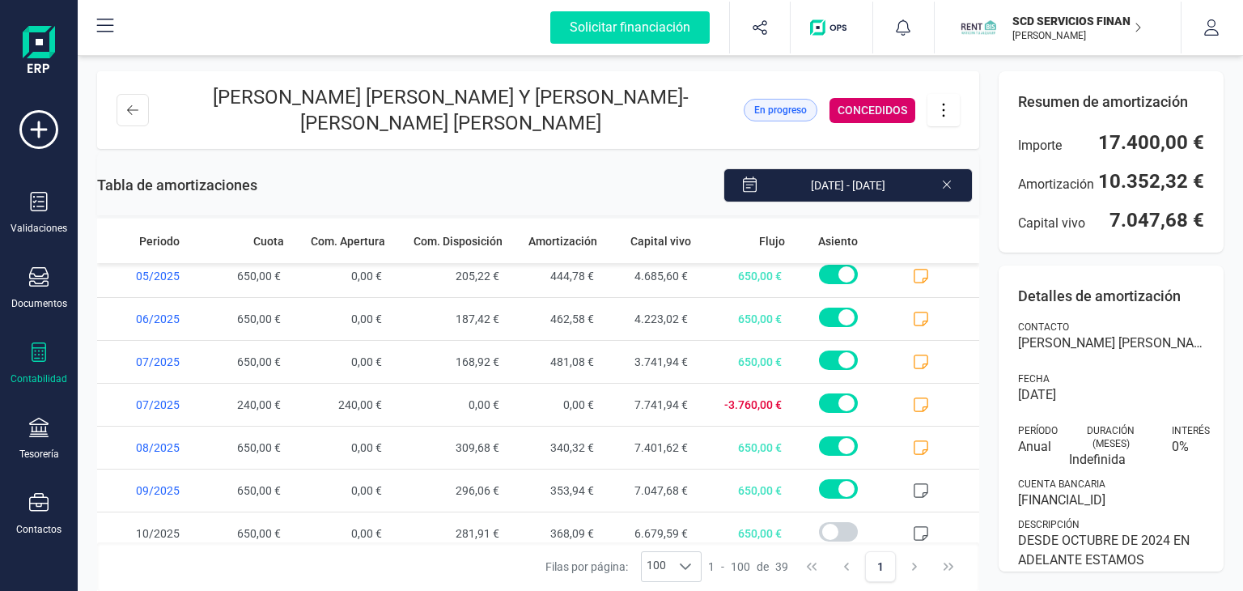
scroll to position [1387, 0]
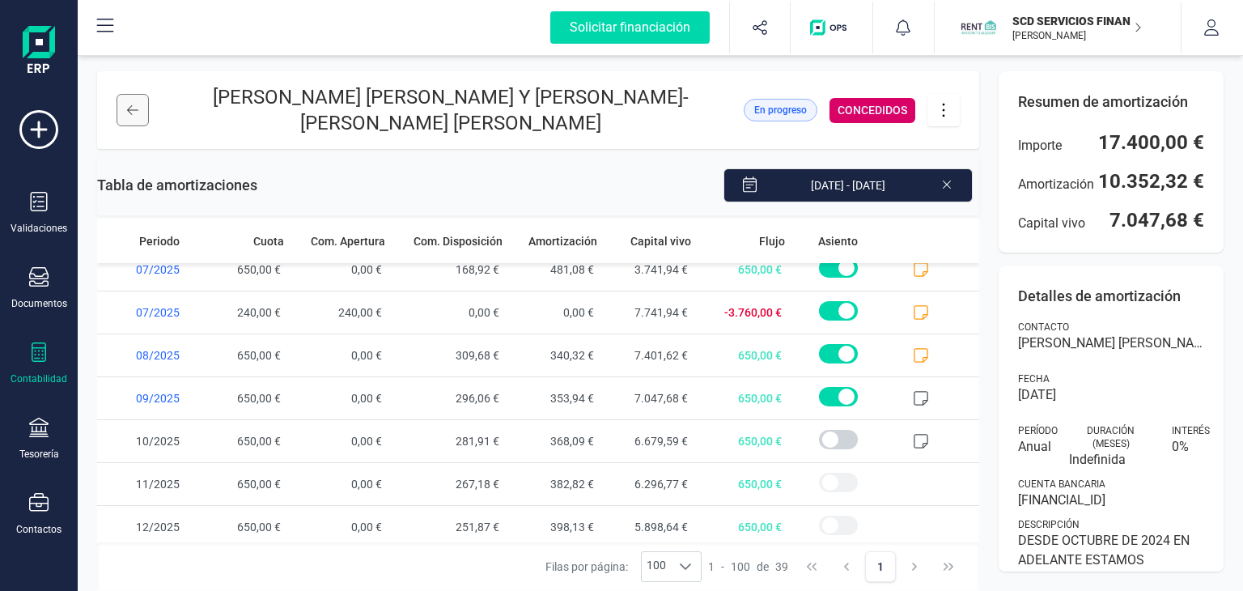
click at [133, 110] on icon at bounding box center [132, 110] width 11 height 10
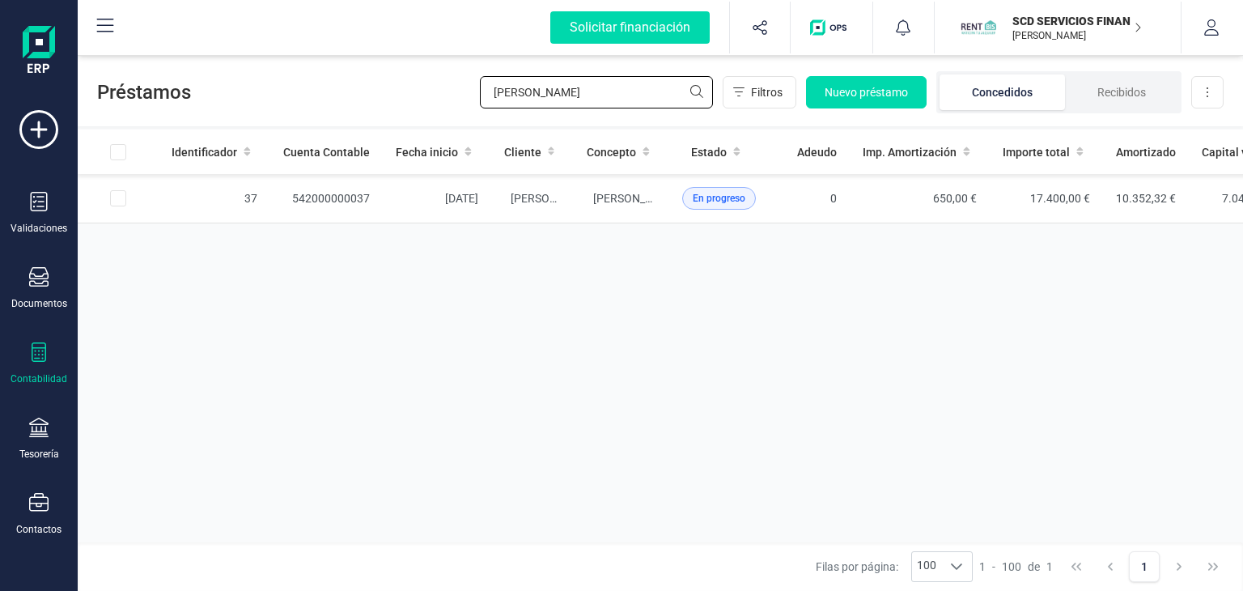
drag, startPoint x: 566, startPoint y: 92, endPoint x: 324, endPoint y: 95, distance: 242.7
click at [324, 94] on div "Préstamos [PERSON_NAME] Filtros Nuevo préstamo Concedidos Recibidos Descargar E…" at bounding box center [660, 89] width 1165 height 74
type input "gonzalez&"
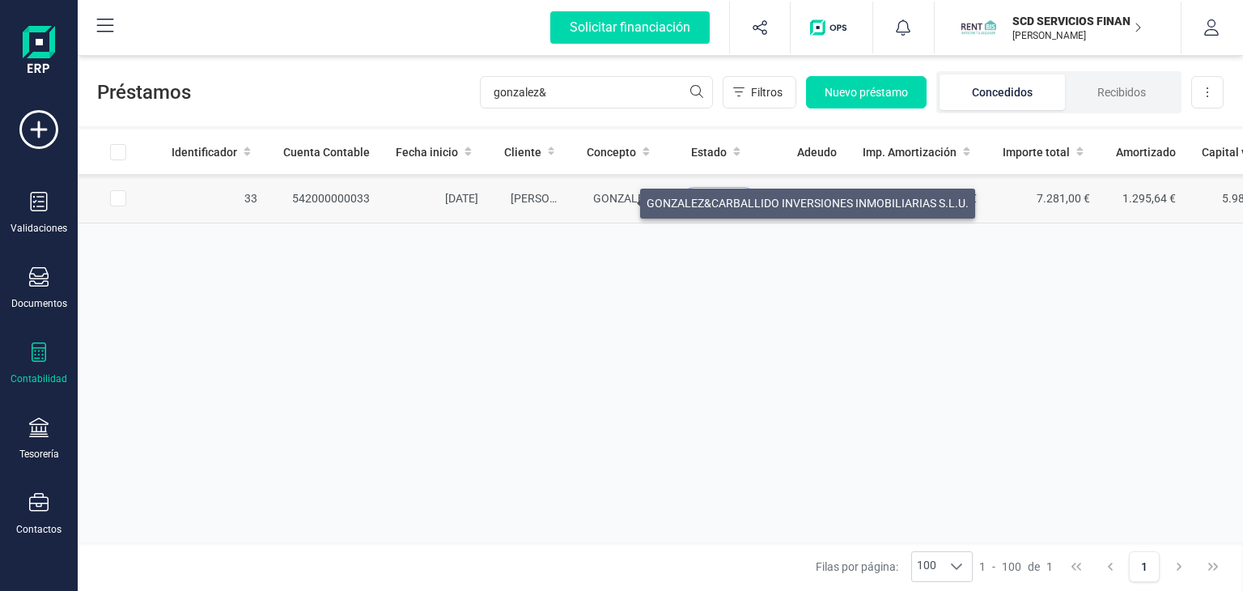
click at [621, 199] on span "GONZALEZ&CARBALLIDO INVERSIONES INMOBILIARIAS S.L.U." at bounding box center [754, 198] width 322 height 13
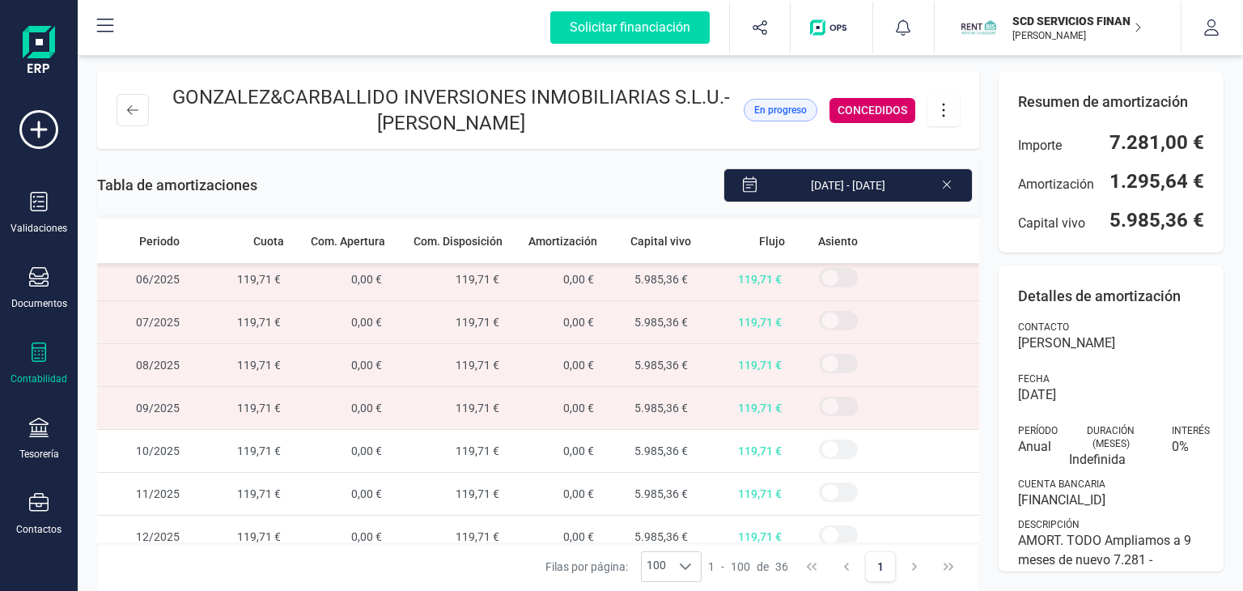
scroll to position [1259, 0]
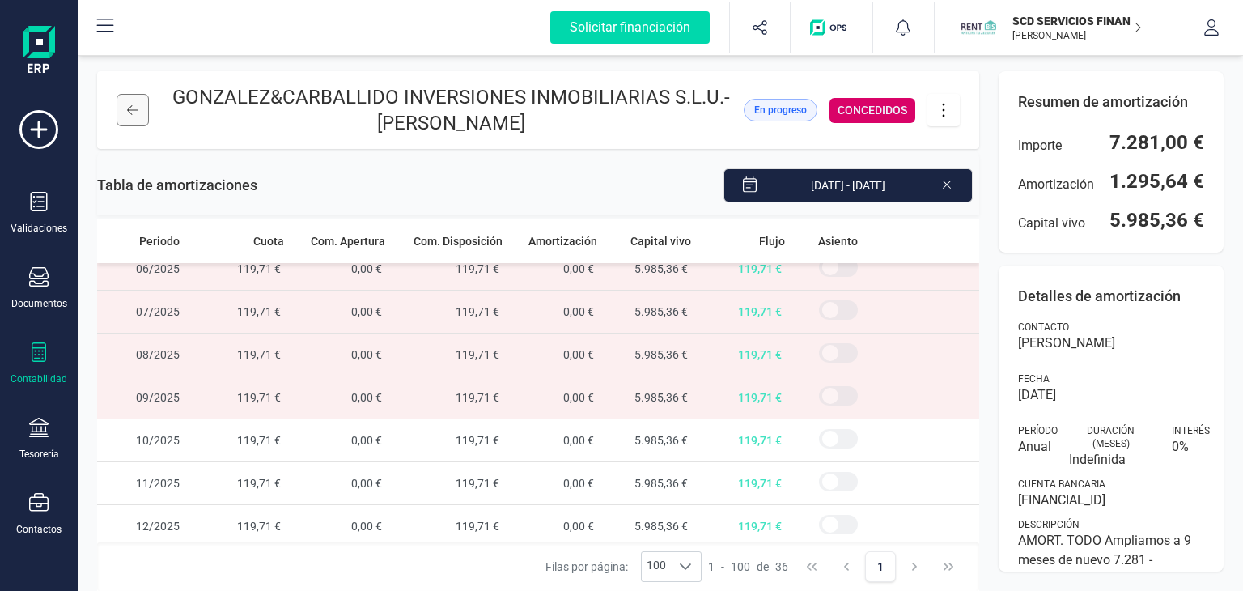
click at [132, 111] on icon at bounding box center [132, 110] width 11 height 13
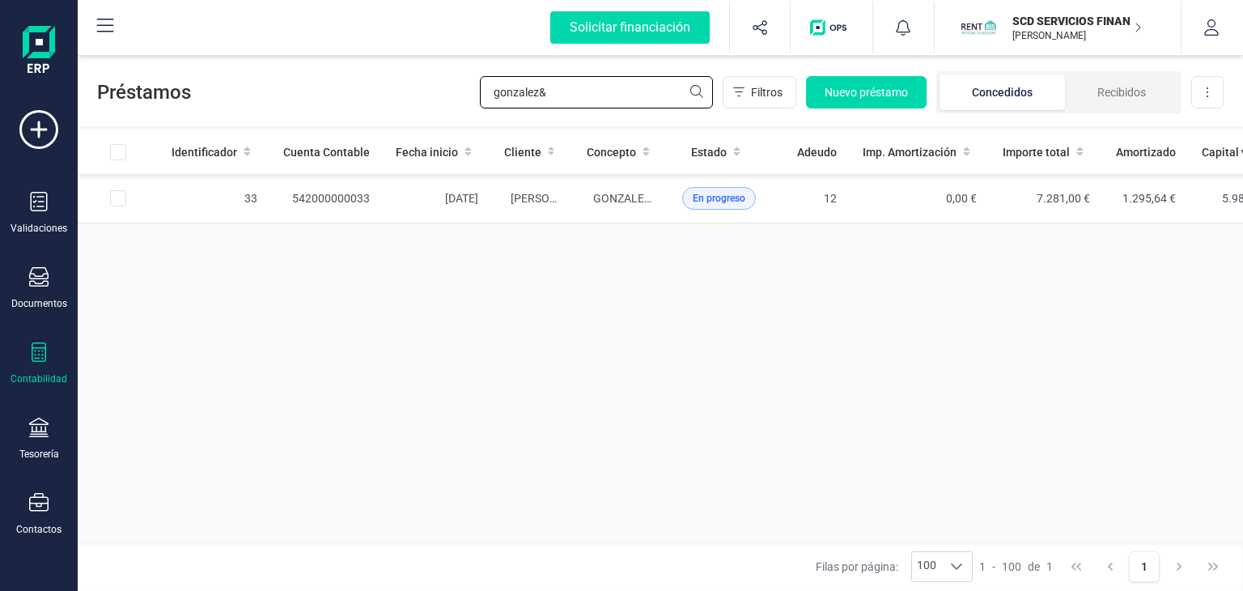
drag, startPoint x: 570, startPoint y: 104, endPoint x: 198, endPoint y: 88, distance: 371.7
click at [198, 88] on div "Préstamos gonzalez& Filtros Nuevo préstamo Concedidos Recibidos Descargar Excel" at bounding box center [660, 89] width 1165 height 74
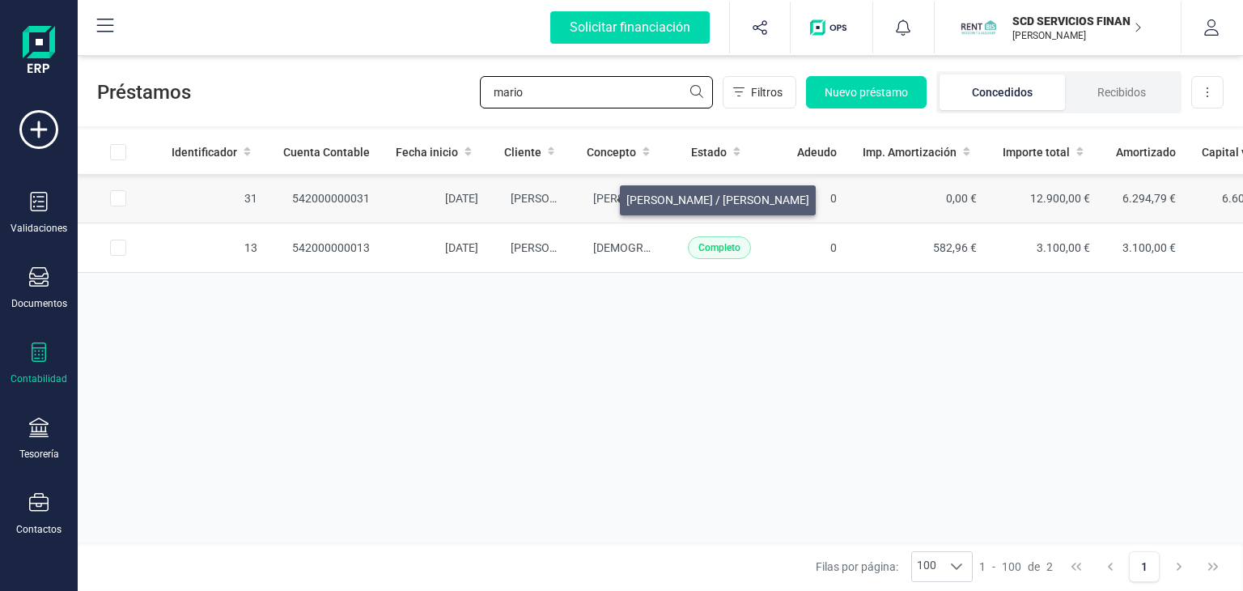
type input "mario"
click at [600, 196] on span "[PERSON_NAME] / [PERSON_NAME]" at bounding box center [684, 198] width 183 height 13
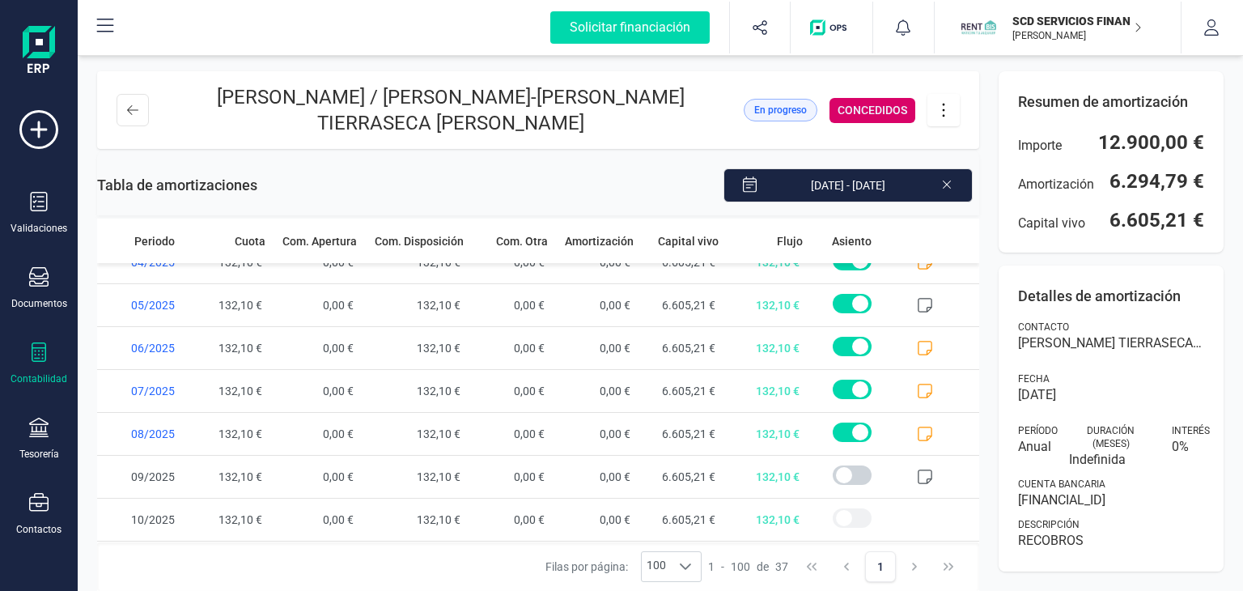
scroll to position [1301, 0]
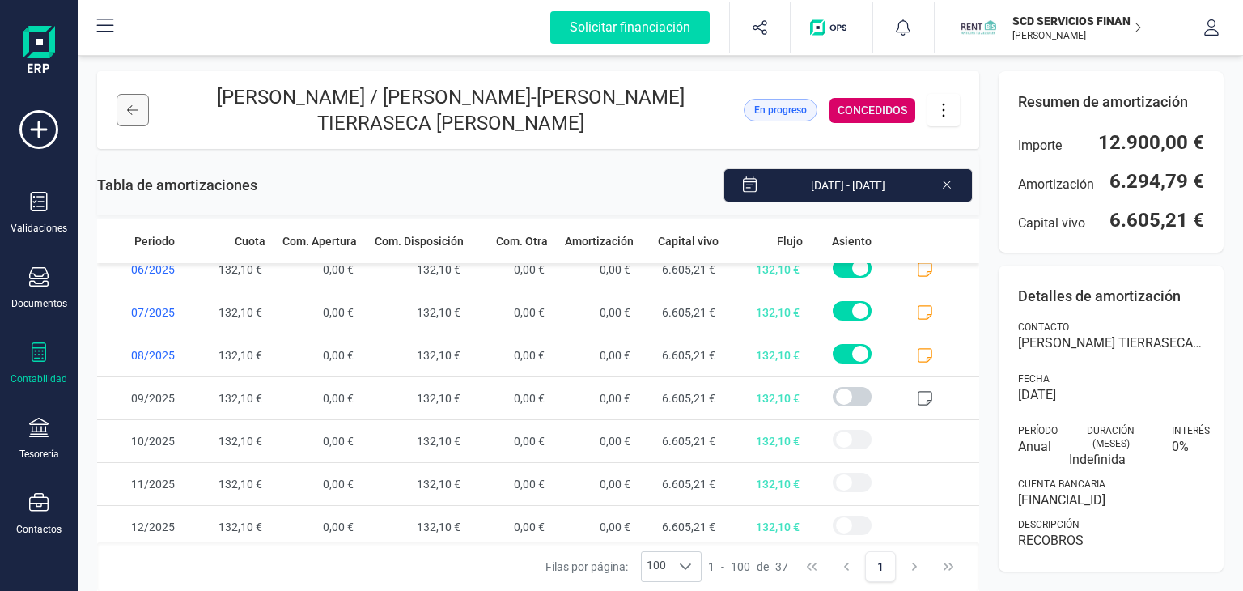
click at [138, 104] on icon at bounding box center [132, 110] width 11 height 13
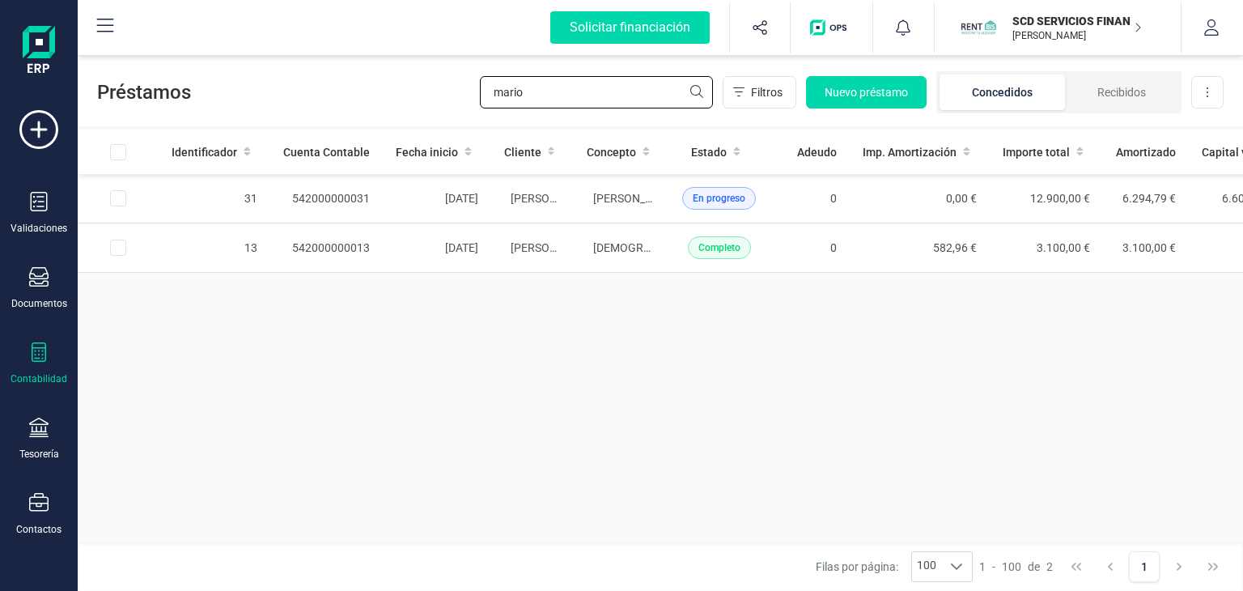
drag, startPoint x: 531, startPoint y: 96, endPoint x: 417, endPoint y: 98, distance: 114.1
click at [417, 98] on div "Préstamos [PERSON_NAME] Nuevo préstamo Concedidos Recibidos Descargar Excel" at bounding box center [660, 89] width 1165 height 74
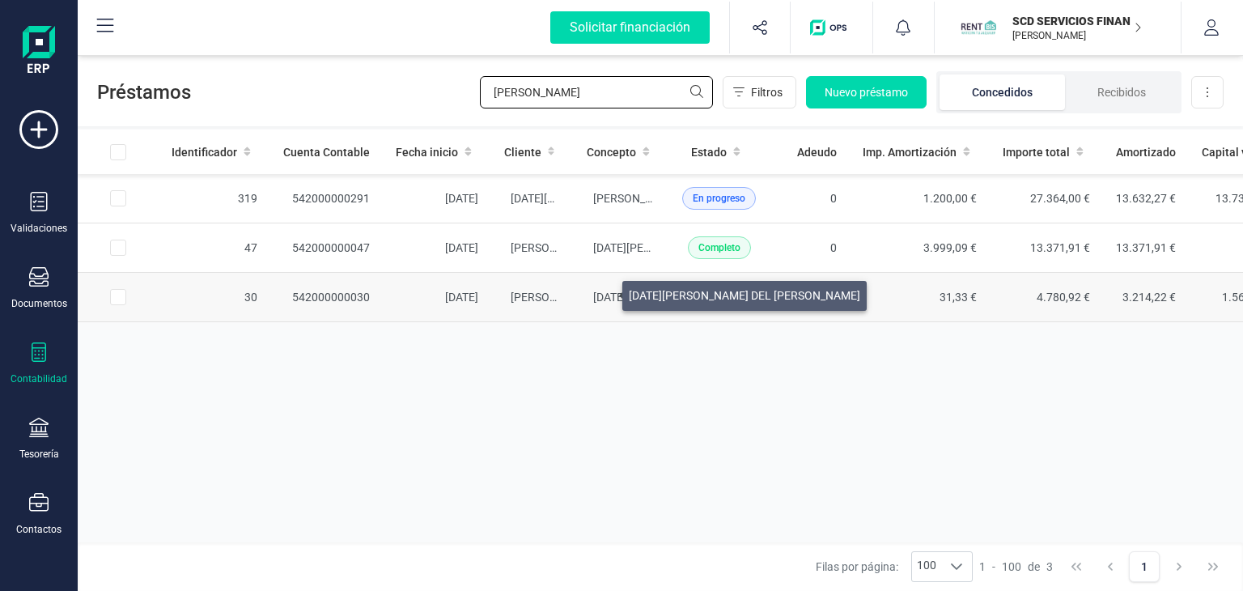
type input "[PERSON_NAME]"
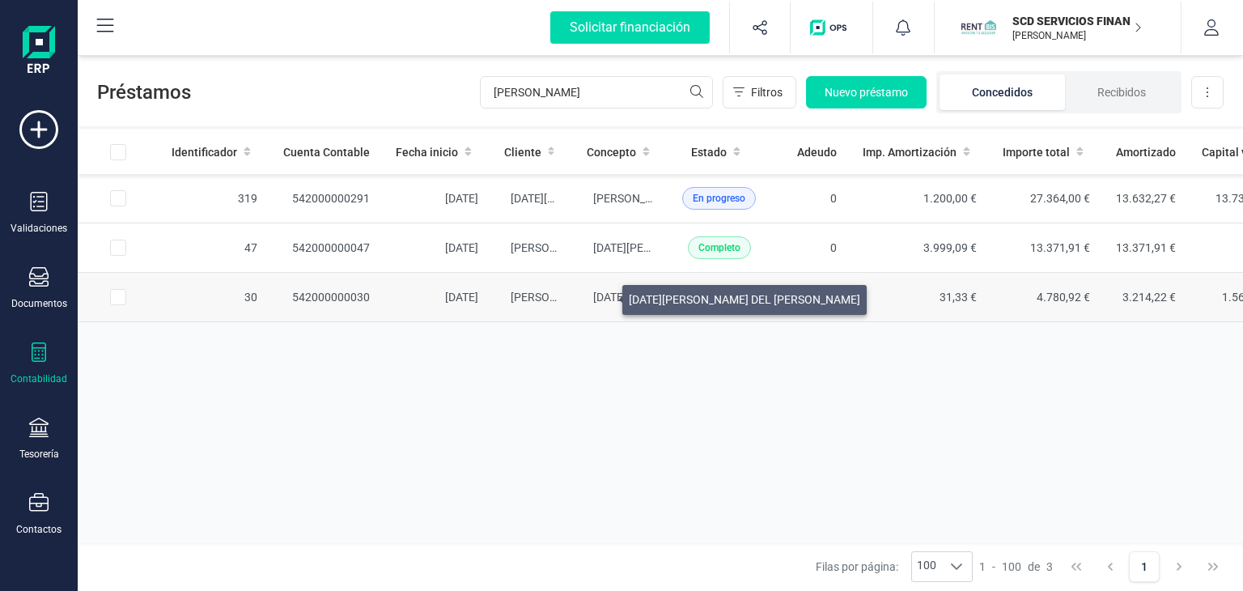
click at [603, 295] on span "[DATE][PERSON_NAME] DEL [PERSON_NAME]" at bounding box center [708, 296] width 231 height 13
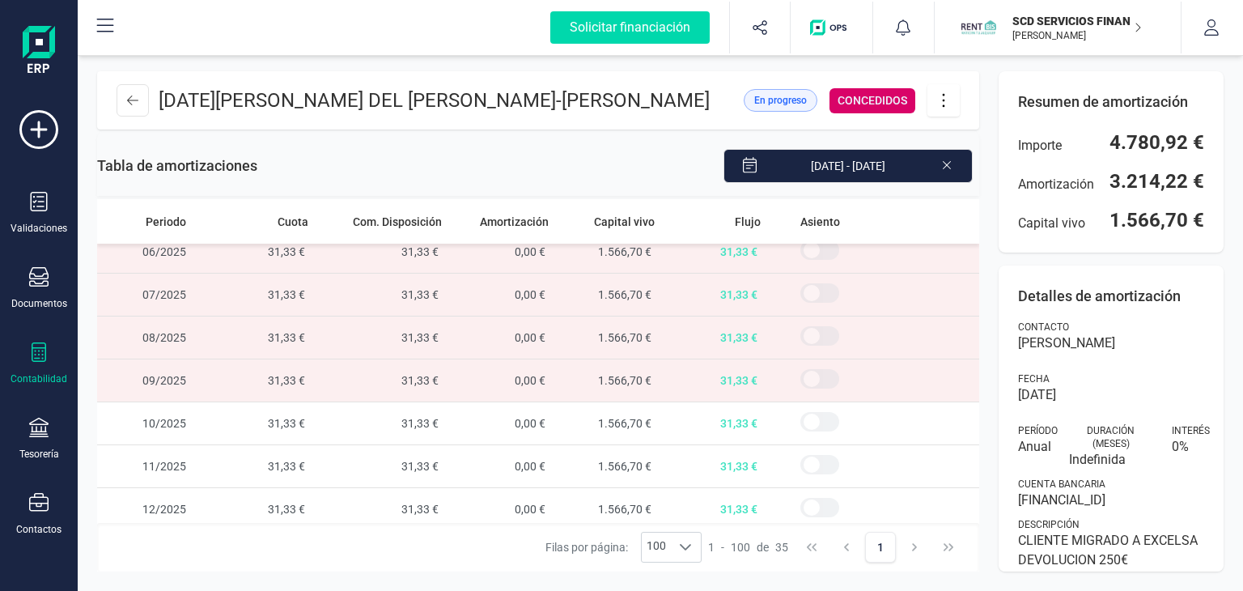
scroll to position [1216, 0]
click at [129, 109] on button at bounding box center [132, 100] width 32 height 32
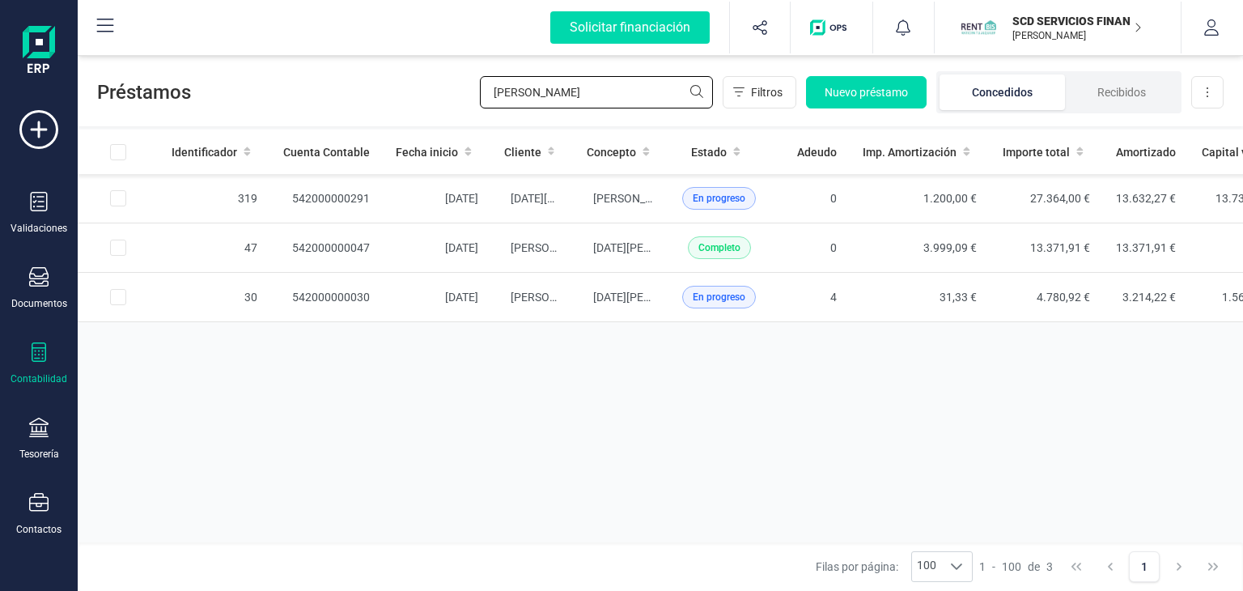
drag, startPoint x: 527, startPoint y: 88, endPoint x: 401, endPoint y: 98, distance: 126.6
click at [401, 98] on div "Préstamos [DATE][PERSON_NAME] Nuevo préstamo Concedidos Recibidos Descargar Exc…" at bounding box center [660, 89] width 1165 height 74
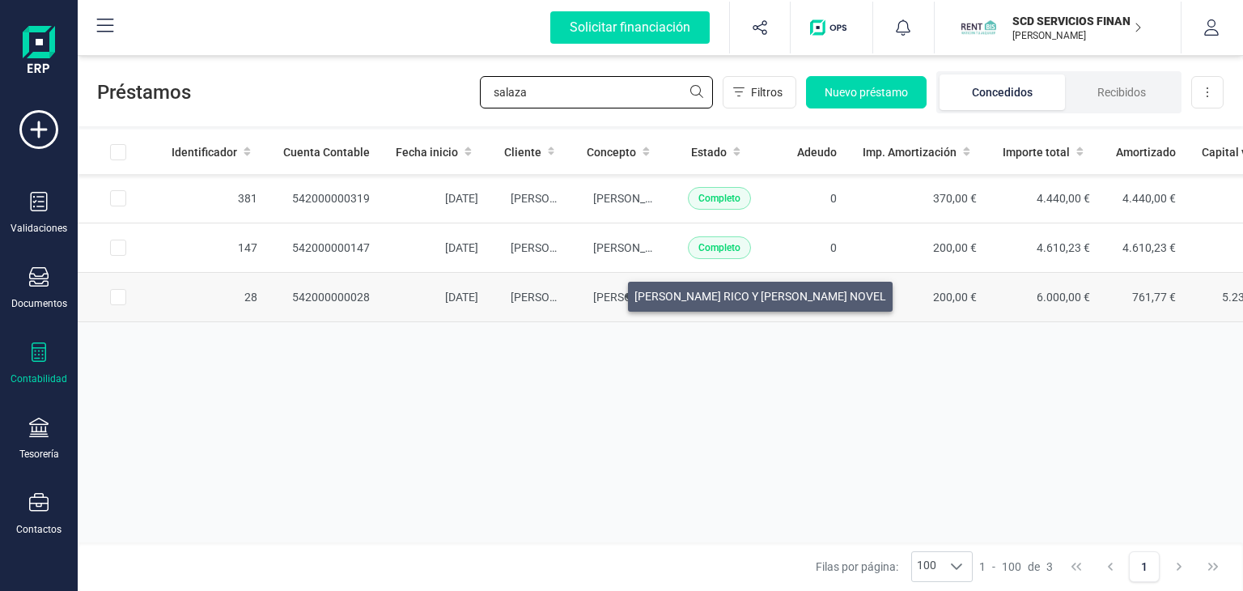
type input "salaza"
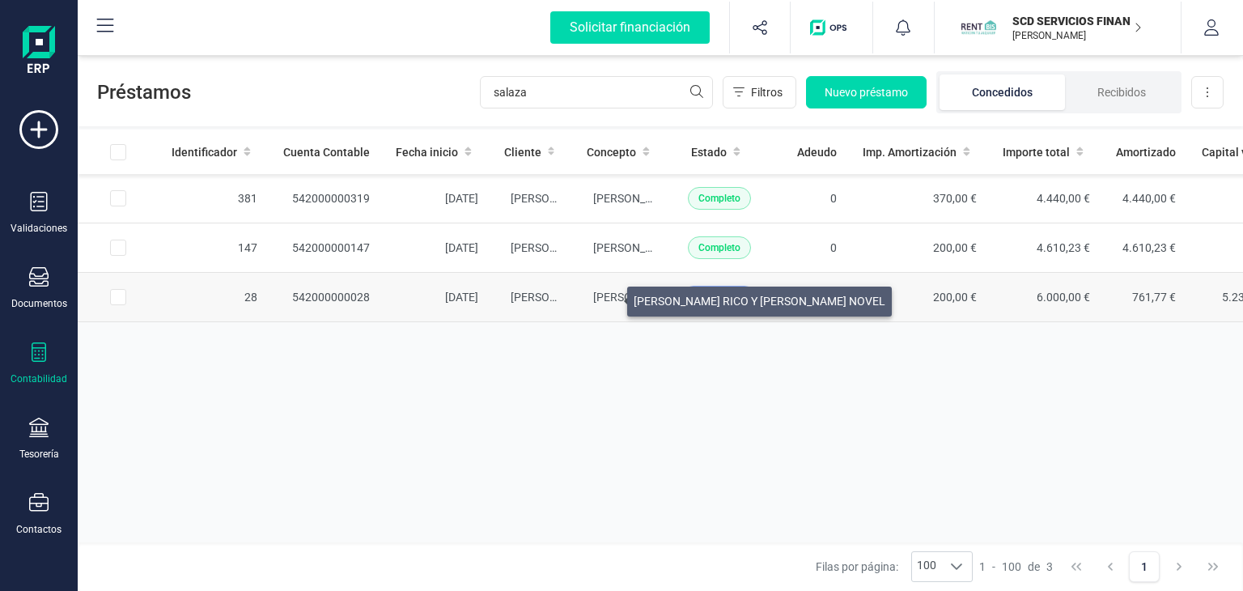
click at [608, 297] on span "[PERSON_NAME] RICO Y [PERSON_NAME] NOVEL" at bounding box center [719, 296] width 252 height 13
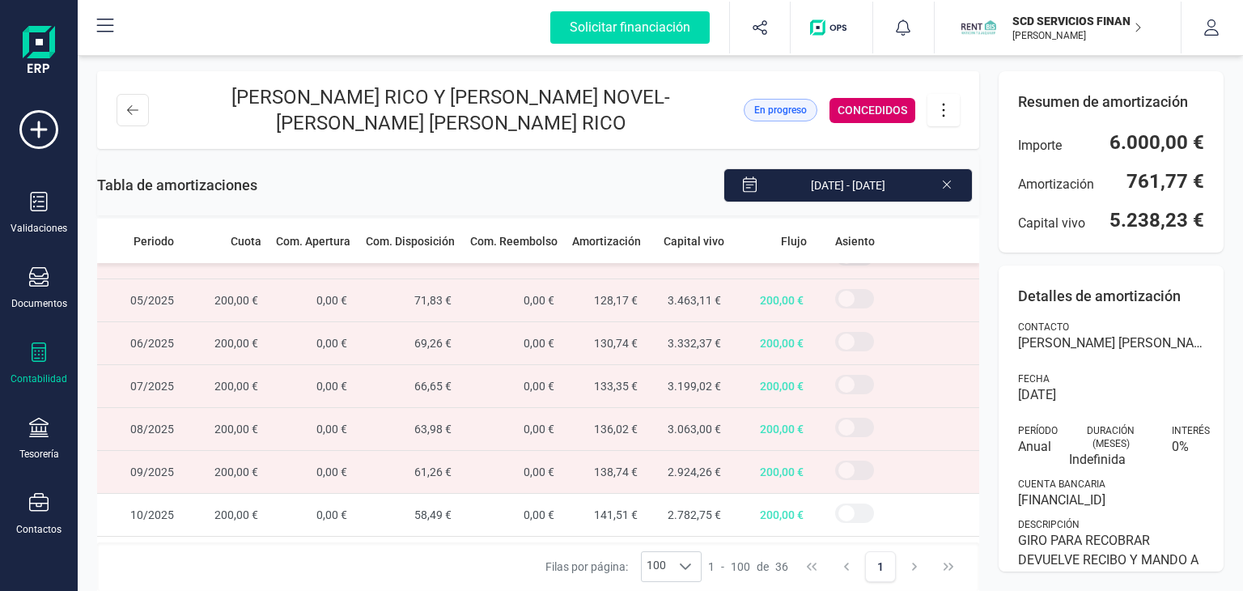
scroll to position [1259, 0]
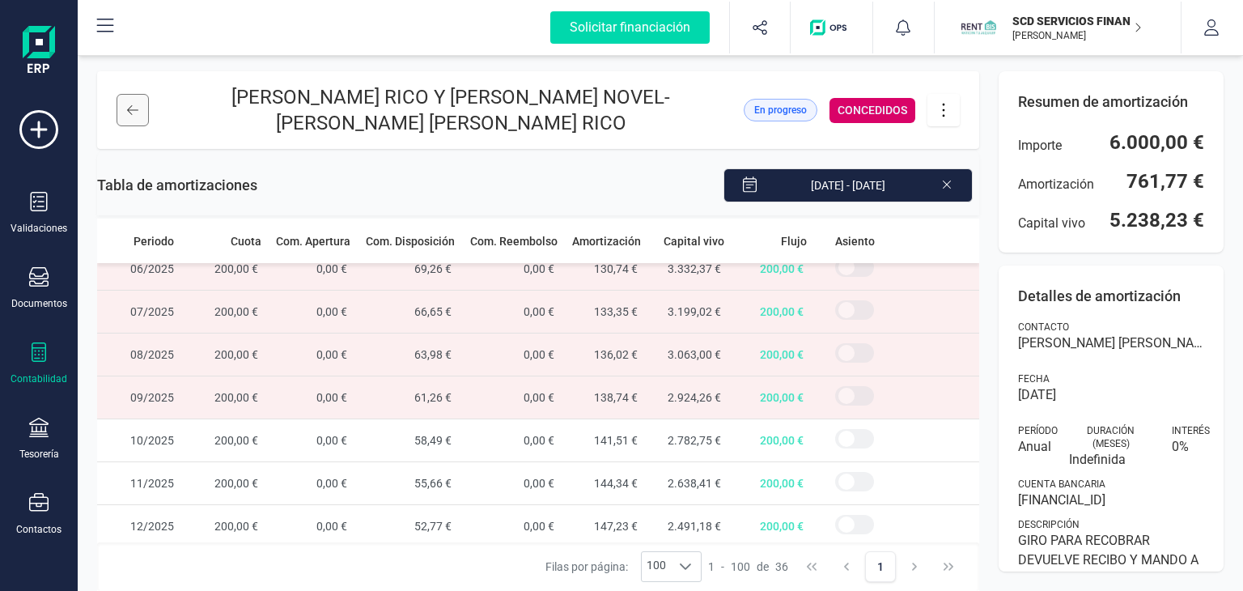
click at [129, 121] on button at bounding box center [132, 110] width 32 height 32
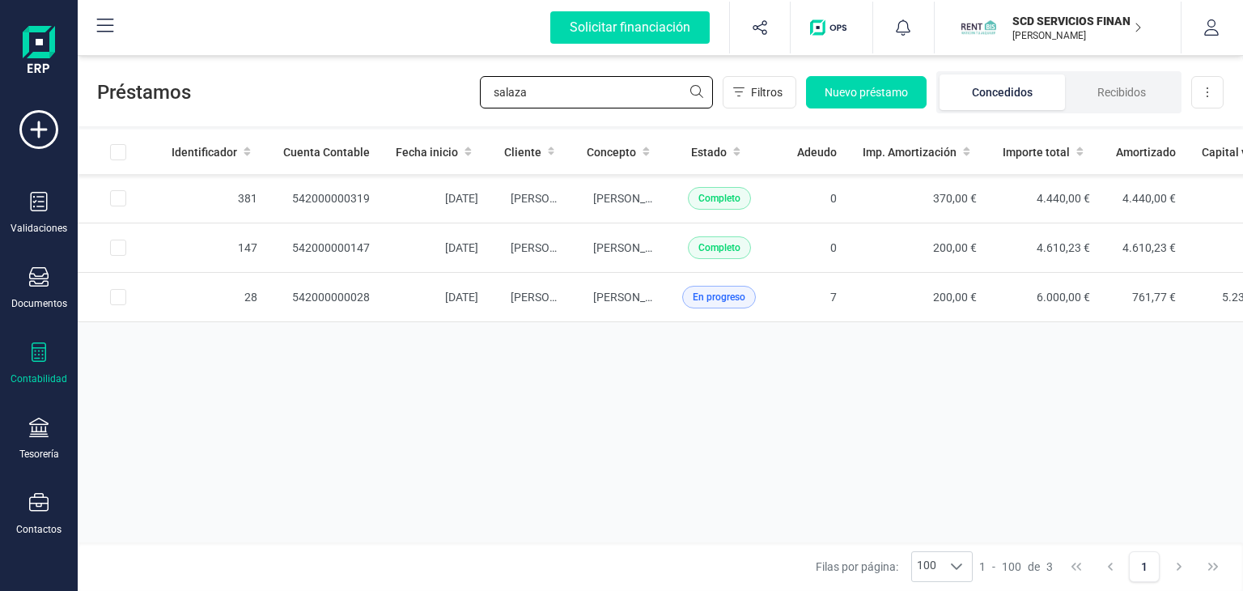
drag, startPoint x: 538, startPoint y: 97, endPoint x: 356, endPoint y: 96, distance: 182.0
click at [356, 96] on div "Préstamos salaza Filtros Nuevo préstamo Concedidos Recibidos Descargar Excel" at bounding box center [660, 89] width 1165 height 74
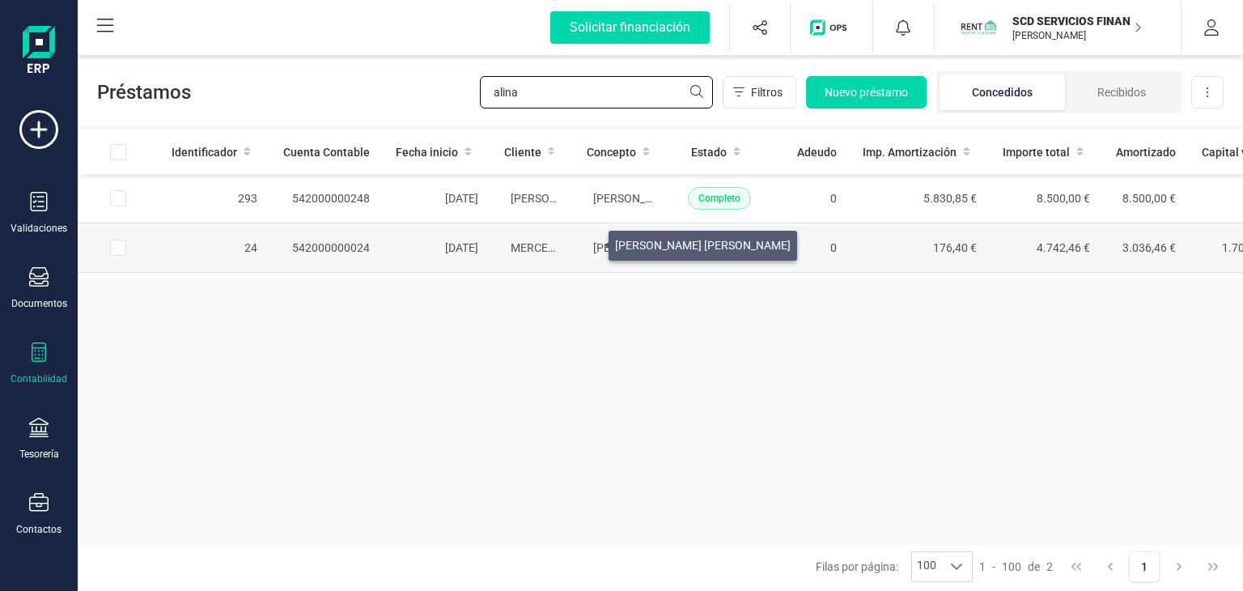
type input "alina"
click at [593, 244] on span "[PERSON_NAME] [PERSON_NAME]" at bounding box center [681, 247] width 176 height 13
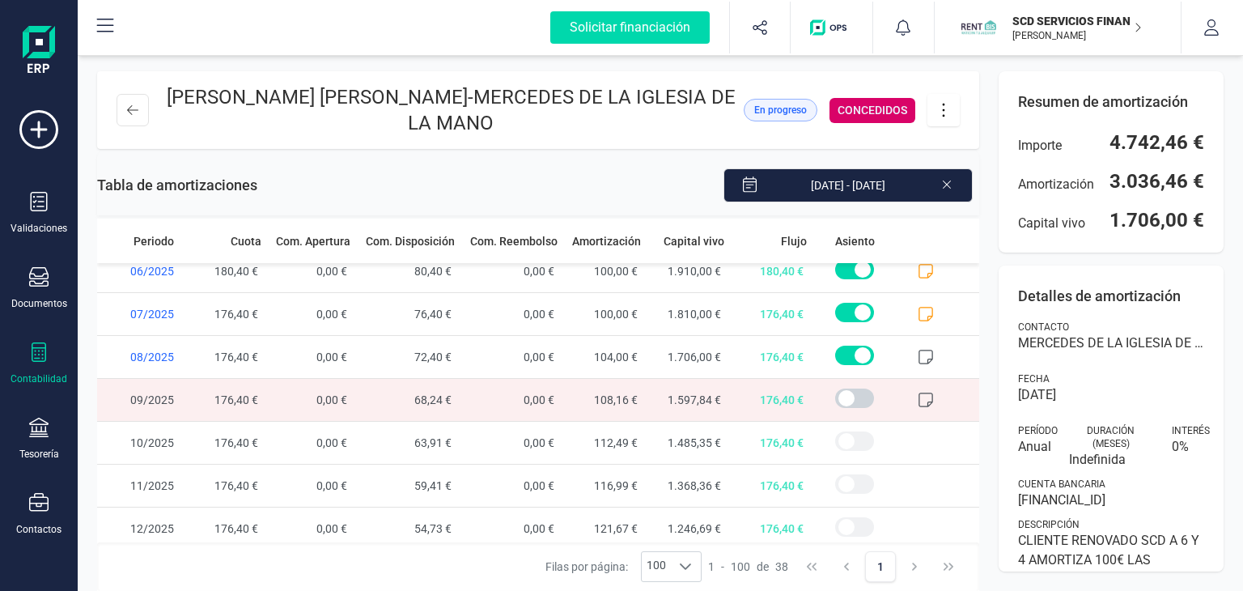
scroll to position [1344, 0]
click at [138, 101] on button at bounding box center [132, 110] width 32 height 32
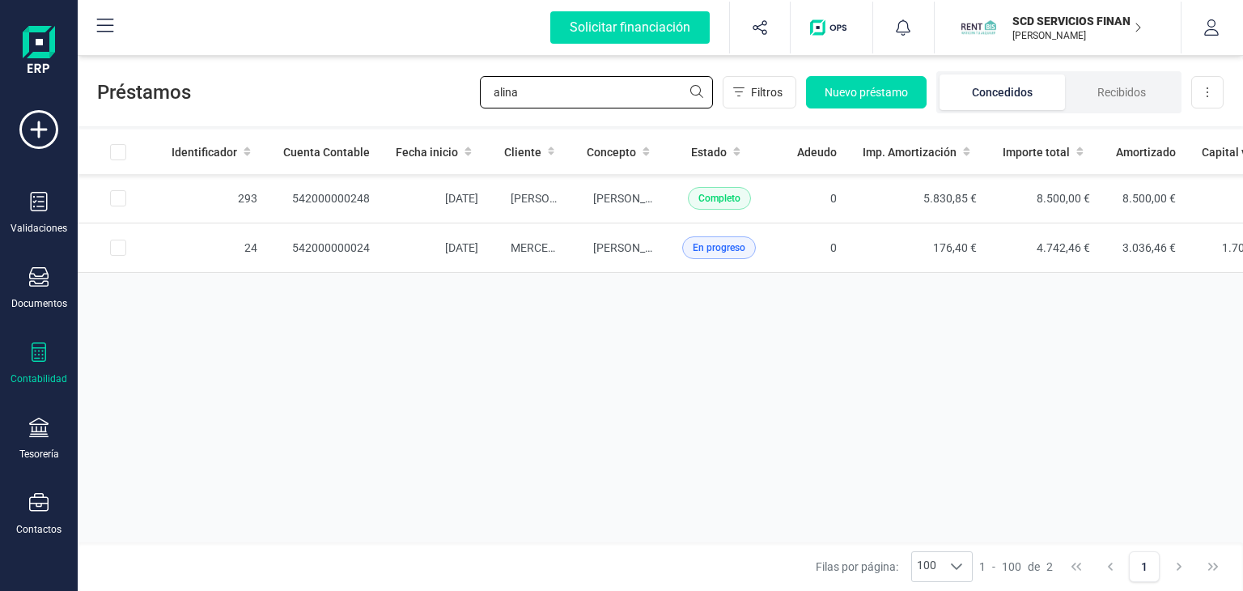
drag, startPoint x: 569, startPoint y: 100, endPoint x: 372, endPoint y: 98, distance: 196.6
click at [408, 101] on div "Préstamos alina Filtros Nuevo préstamo Concedidos Recibidos Descargar Excel" at bounding box center [660, 89] width 1165 height 74
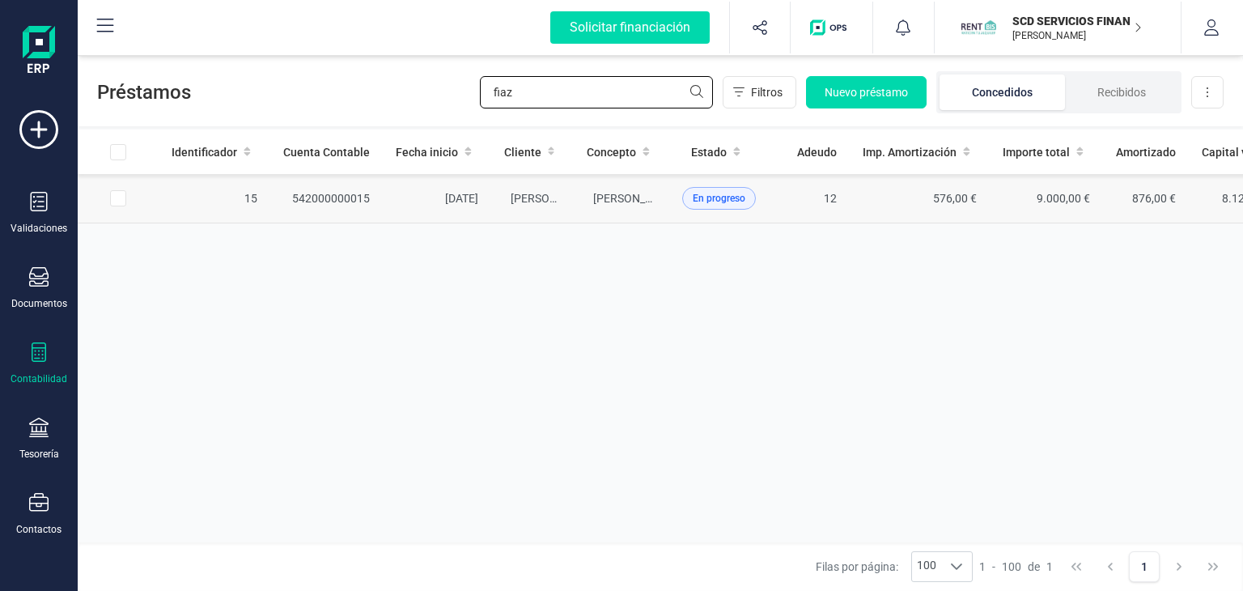
type input "fiaz"
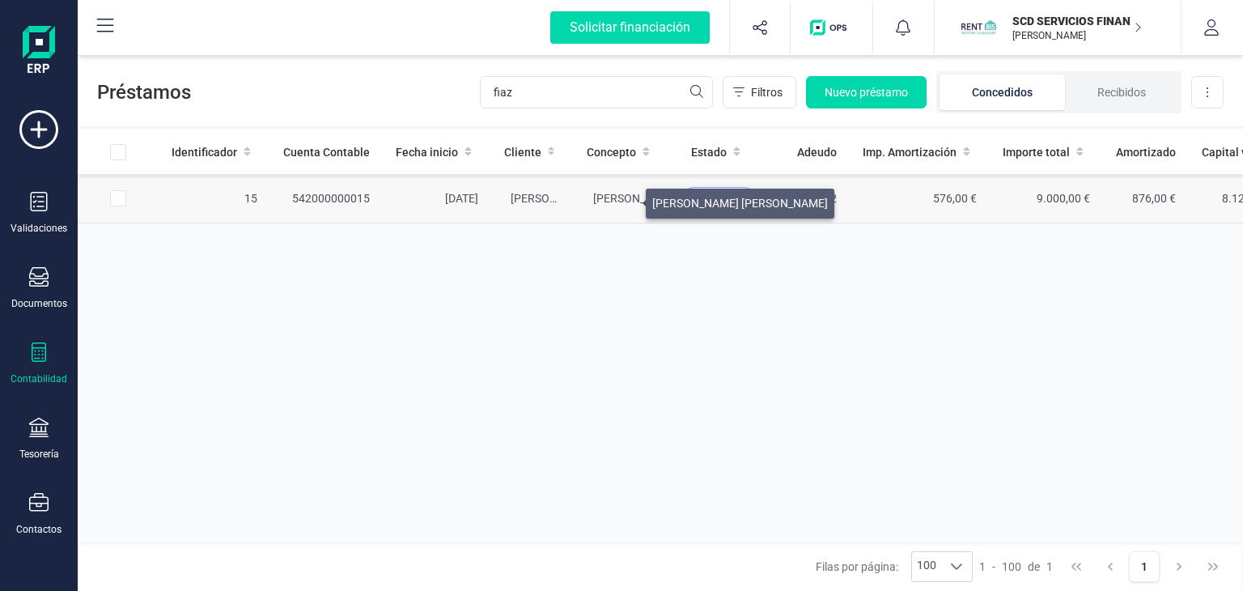
click at [626, 199] on span "[PERSON_NAME] [PERSON_NAME]" at bounding box center [681, 198] width 176 height 13
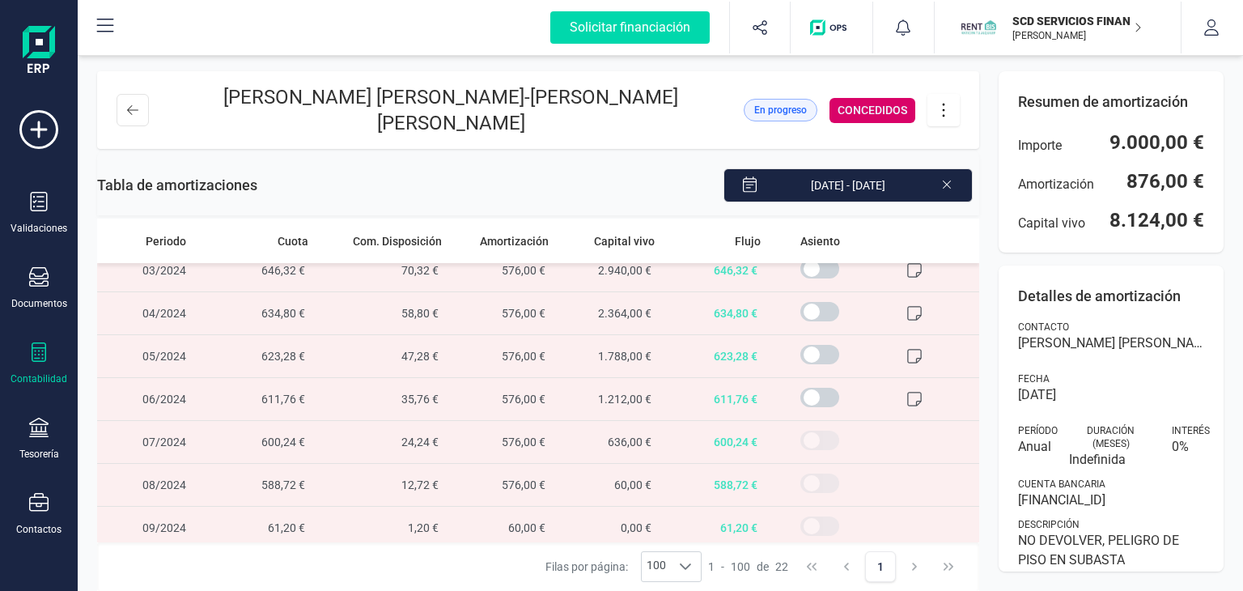
scroll to position [660, 0]
click at [132, 112] on button at bounding box center [132, 110] width 32 height 32
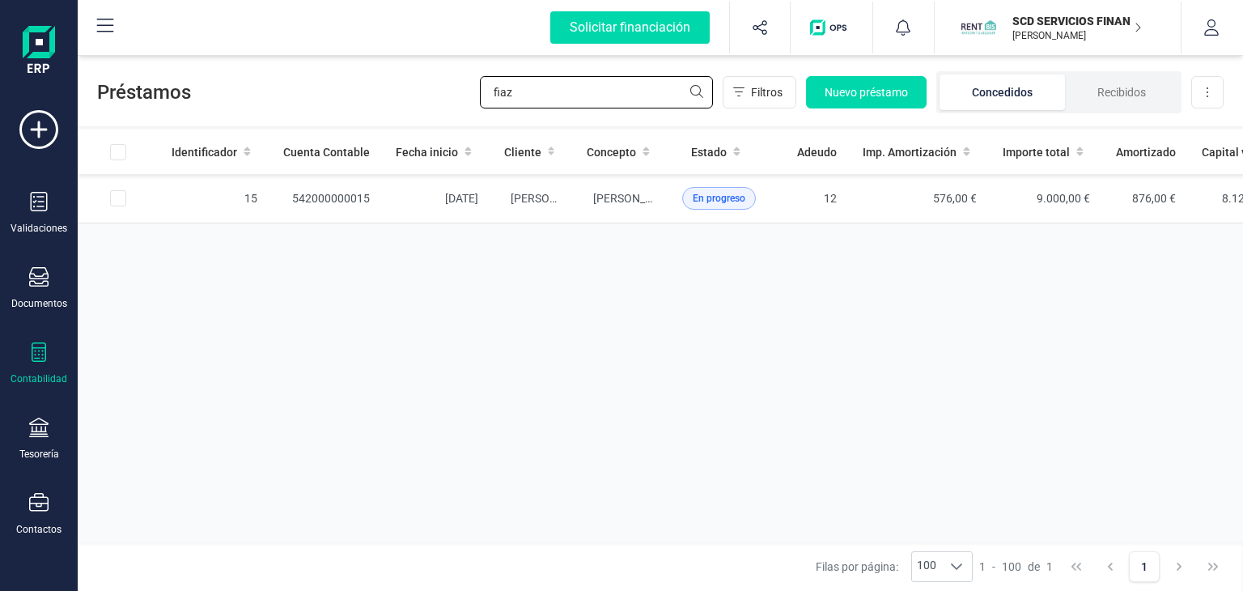
drag, startPoint x: 565, startPoint y: 100, endPoint x: 376, endPoint y: 95, distance: 189.4
click at [376, 95] on div "Préstamos fiaz Filtros Nuevo préstamo Concedidos Recibidos Descargar Excel" at bounding box center [660, 89] width 1165 height 74
type input "zaid"
click at [622, 188] on td "ZAID EL AZZAOUI" at bounding box center [621, 198] width 95 height 49
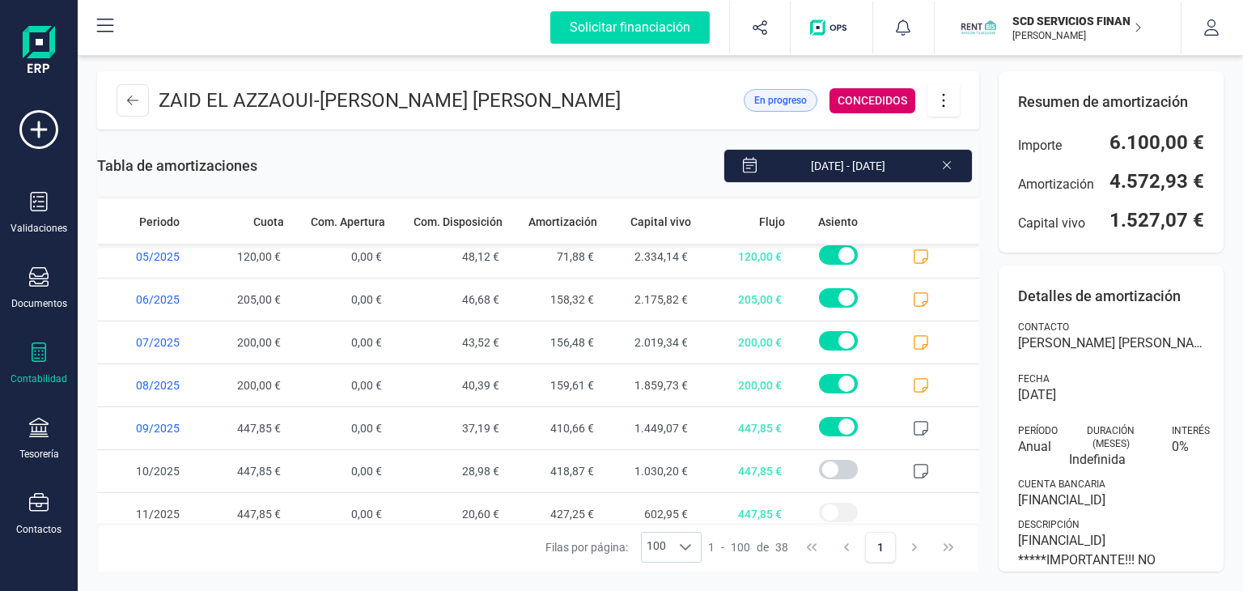
scroll to position [1344, 0]
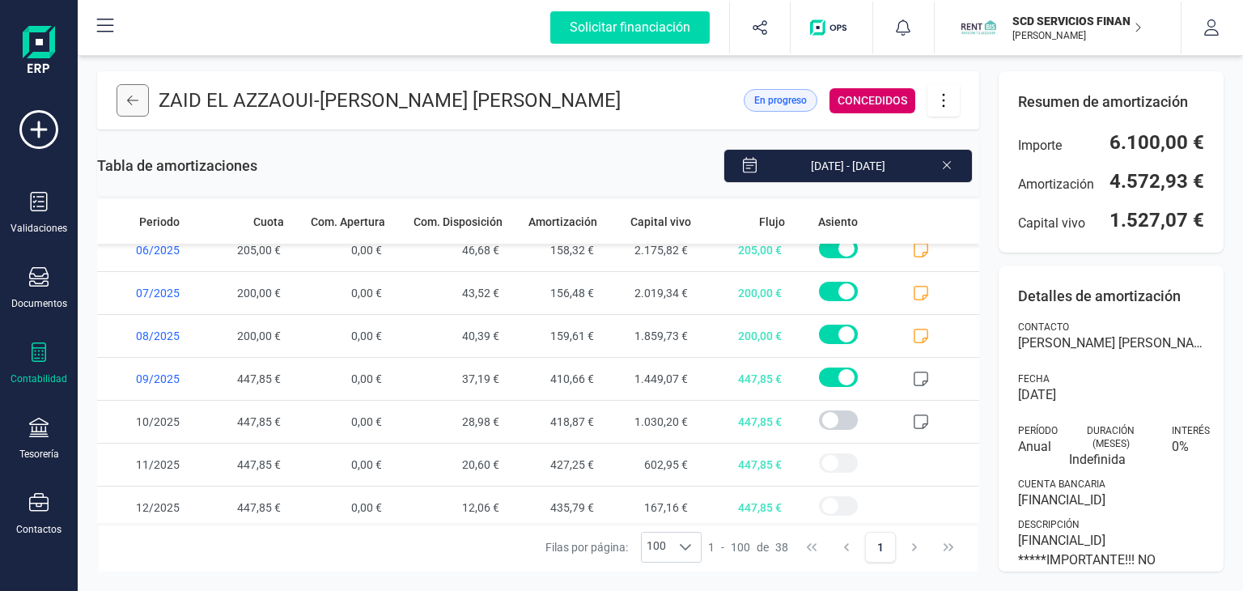
click at [127, 96] on icon at bounding box center [132, 100] width 11 height 13
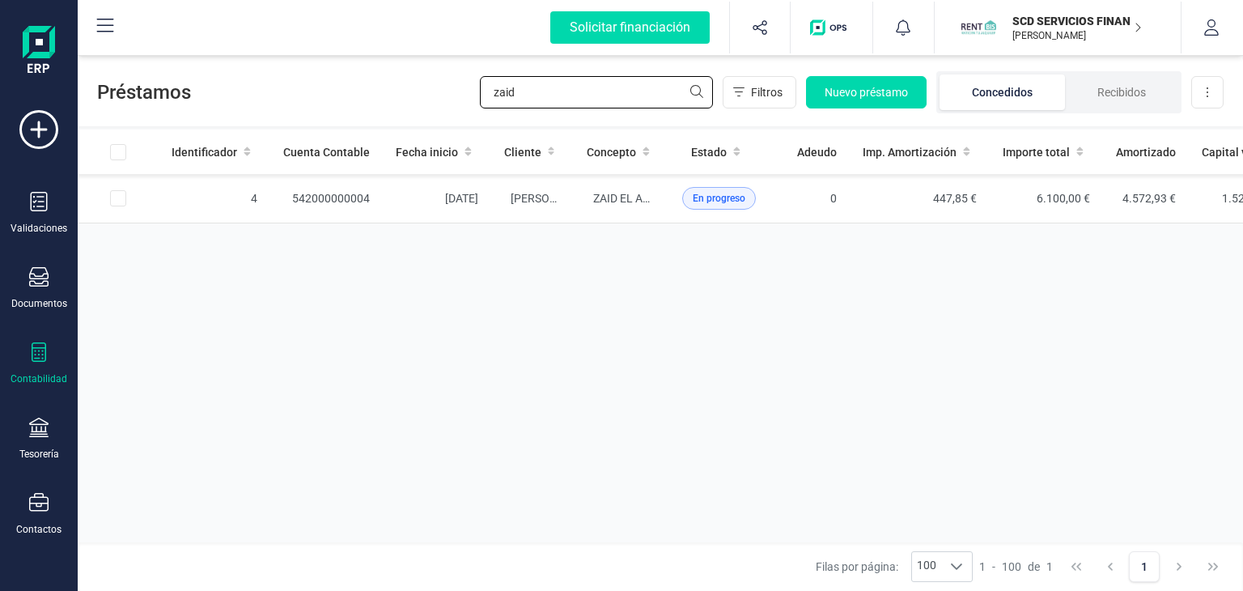
drag, startPoint x: 521, startPoint y: 86, endPoint x: 392, endPoint y: 98, distance: 130.0
click at [411, 99] on div "Préstamos zaid Filtros Nuevo préstamo Concedidos Recibidos Descargar Excel" at bounding box center [660, 89] width 1165 height 74
type input "miras"
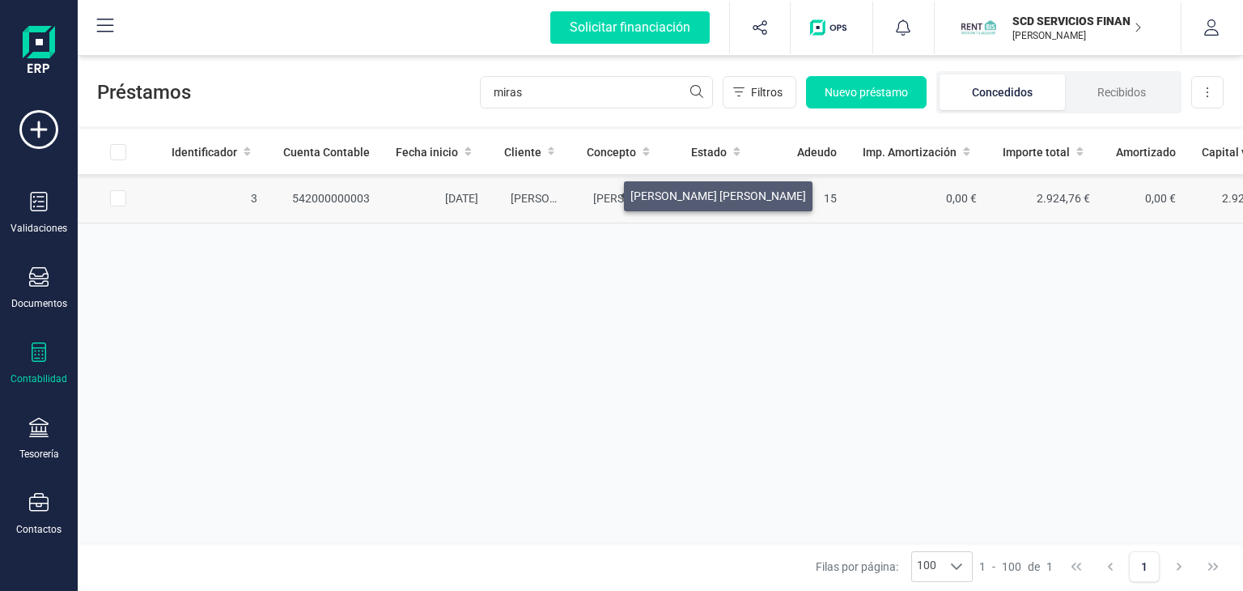
click at [604, 192] on span "[PERSON_NAME] [PERSON_NAME]" at bounding box center [681, 198] width 176 height 13
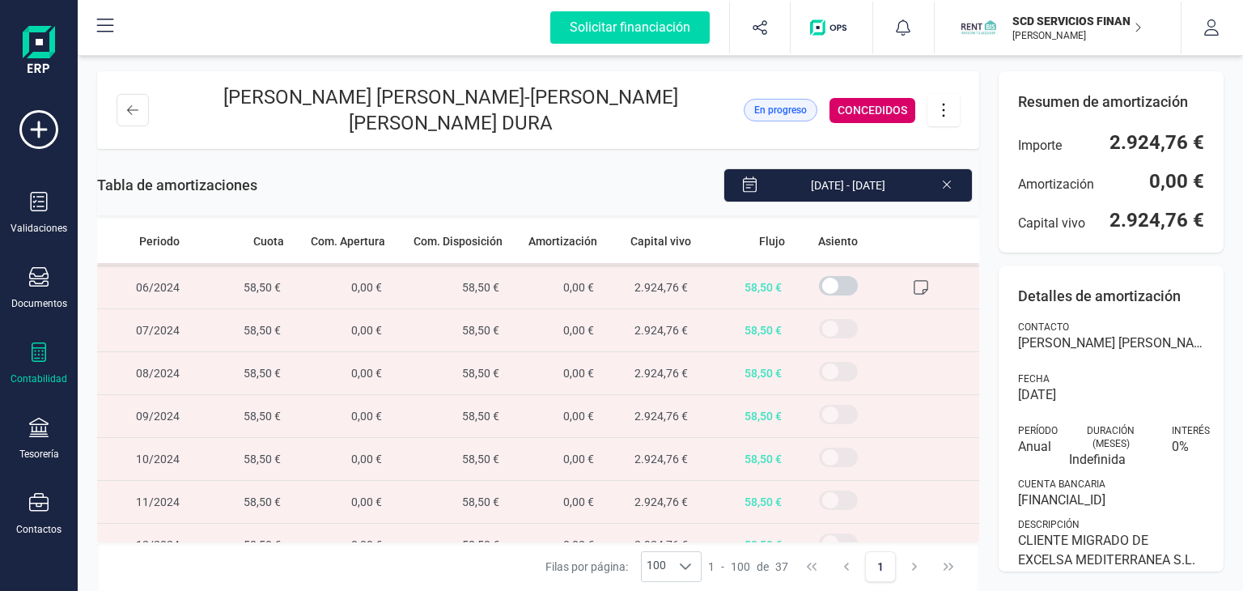
scroll to position [971, 0]
